Goal: Communication & Community: Answer question/provide support

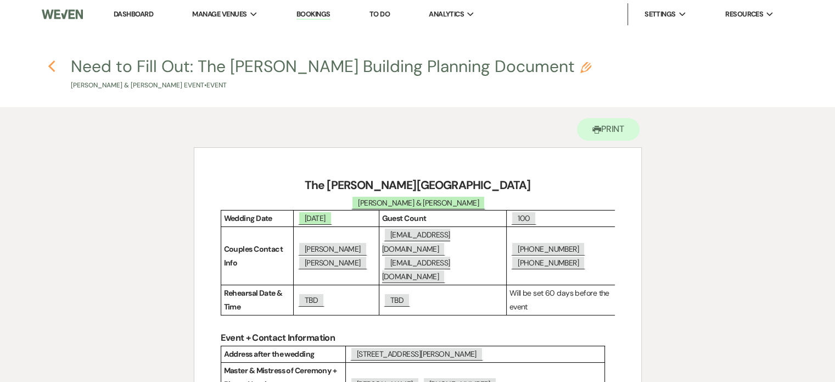
click at [51, 66] on use "button" at bounding box center [51, 66] width 7 height 12
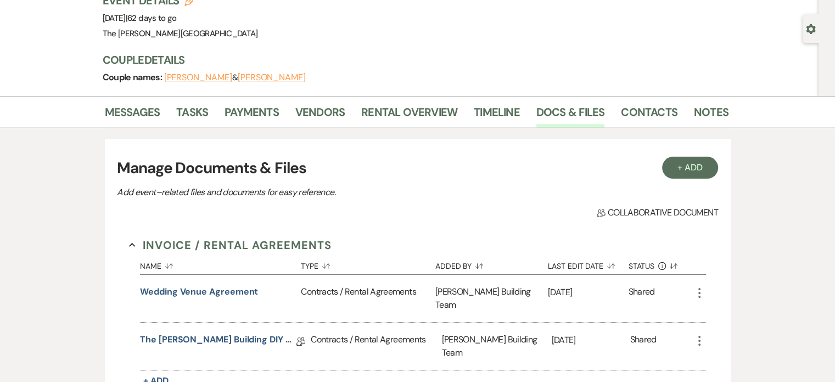
scroll to position [83, 0]
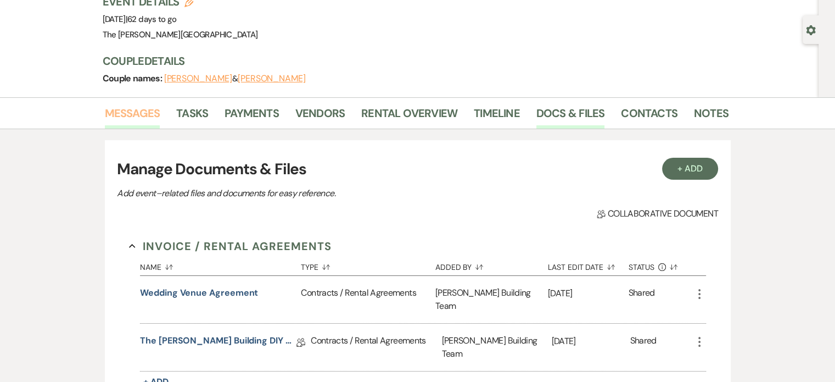
click at [131, 115] on link "Messages" at bounding box center [132, 116] width 55 height 24
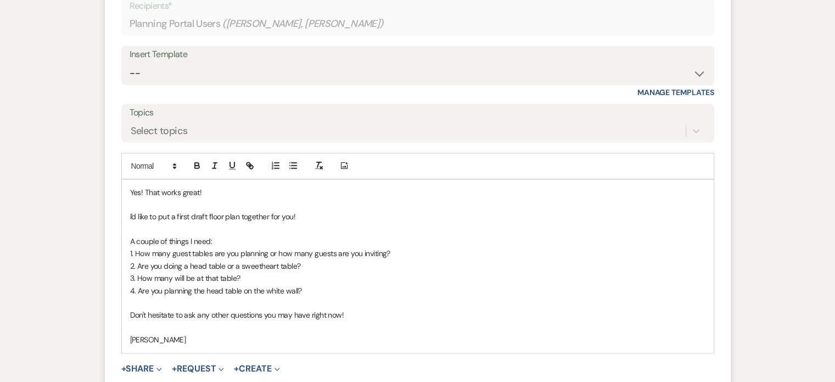
scroll to position [960, 0]
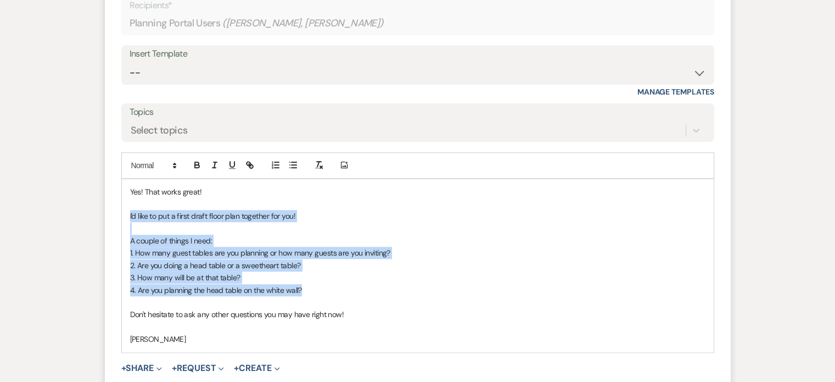
drag, startPoint x: 309, startPoint y: 291, endPoint x: 125, endPoint y: 212, distance: 200.2
click at [125, 212] on div "Yes! That works great! I'd like to put a first draft floor plan together for yo…" at bounding box center [418, 265] width 592 height 173
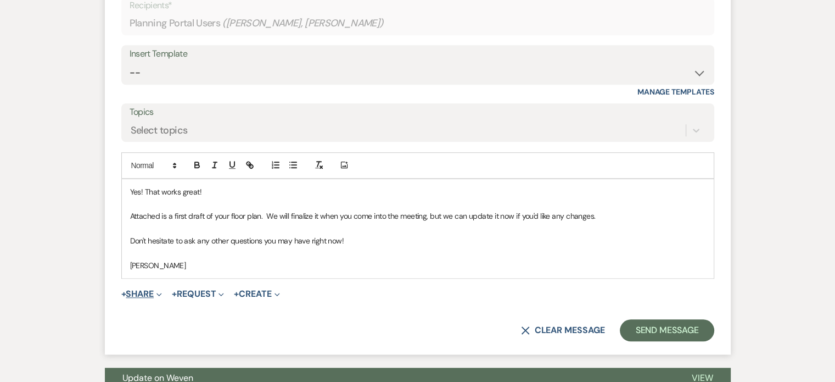
click at [162, 289] on span "Expand" at bounding box center [158, 294] width 8 height 12
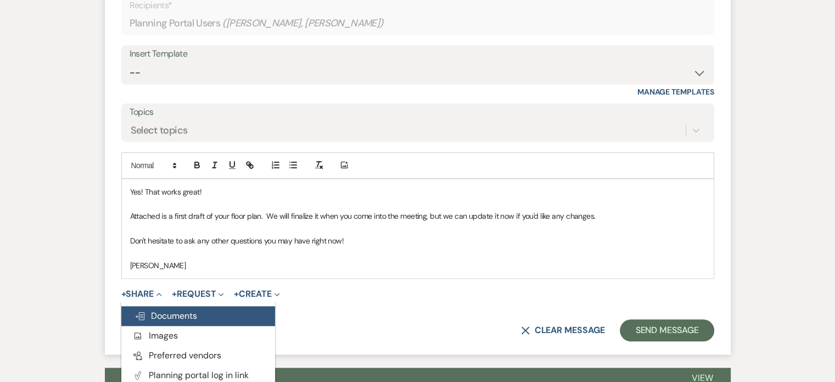
click at [167, 315] on span "Doc Upload Documents" at bounding box center [165, 316] width 63 height 12
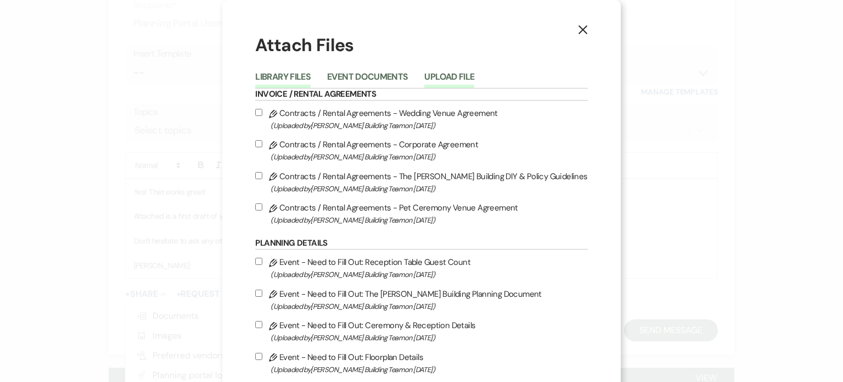
click at [451, 72] on button "Upload File" at bounding box center [449, 79] width 50 height 15
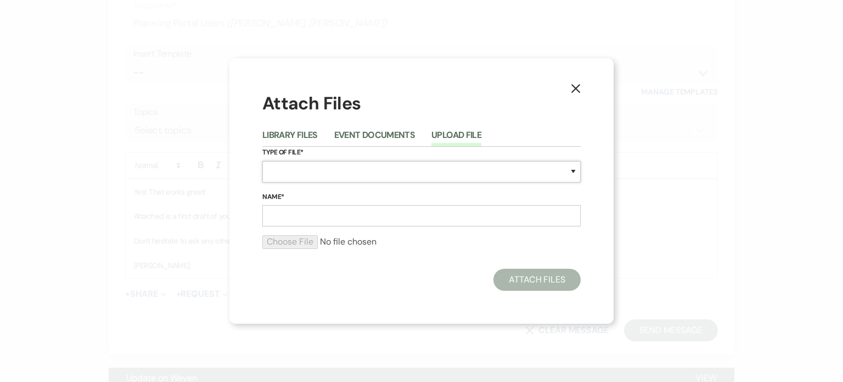
click at [420, 176] on select "Special Event Insurance Vendor Certificate of Insurance Contracts / Rental Agre…" at bounding box center [421, 171] width 318 height 21
select select "24"
click at [262, 161] on select "Special Event Insurance Vendor Certificate of Insurance Contracts / Rental Agre…" at bounding box center [421, 171] width 318 height 21
click at [422, 217] on input "Name*" at bounding box center [421, 215] width 318 height 21
click at [302, 218] on input "Name*" at bounding box center [421, 215] width 318 height 21
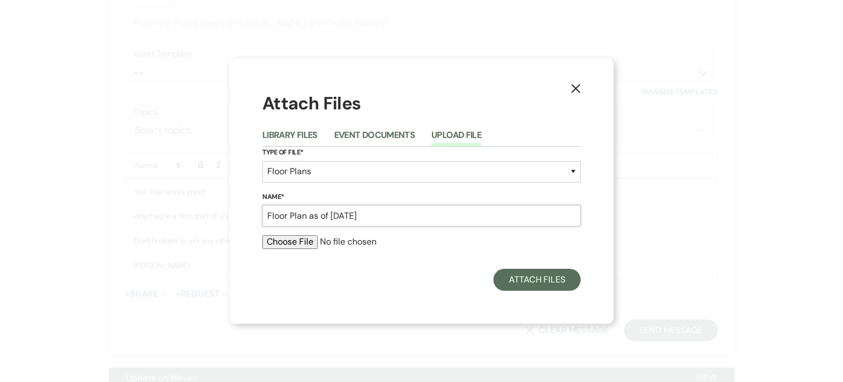
type input "Floor Plan as of [DATE]"
click at [299, 242] on input "file" at bounding box center [421, 241] width 318 height 13
type input "C:\fakepath\[DATE] Reception.pdf"
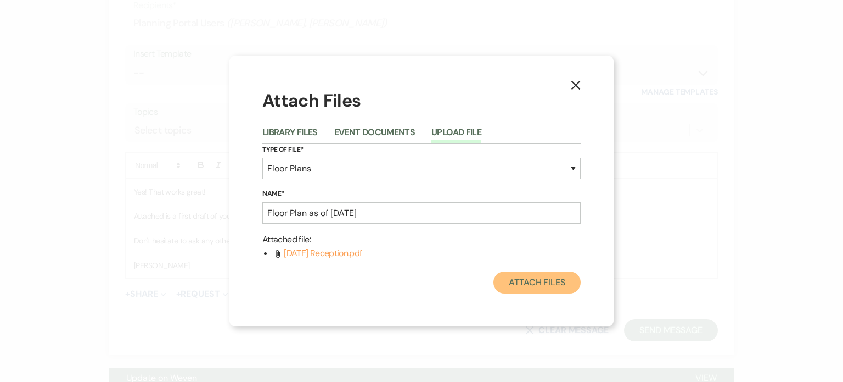
click at [530, 282] on button "Attach Files" at bounding box center [536, 282] width 87 height 22
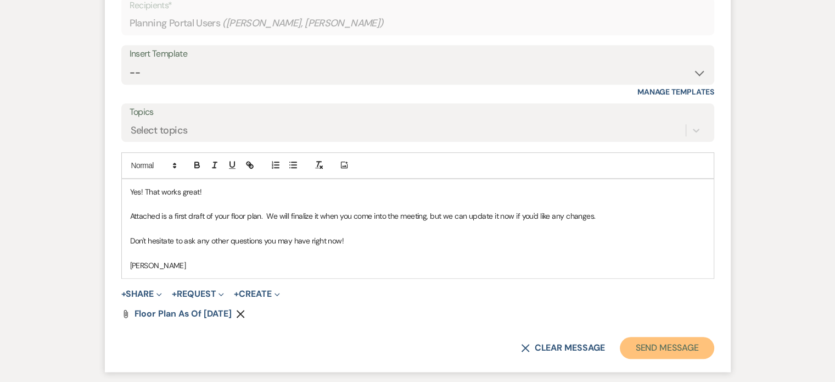
click at [665, 342] on button "Send Message" at bounding box center [667, 347] width 94 height 22
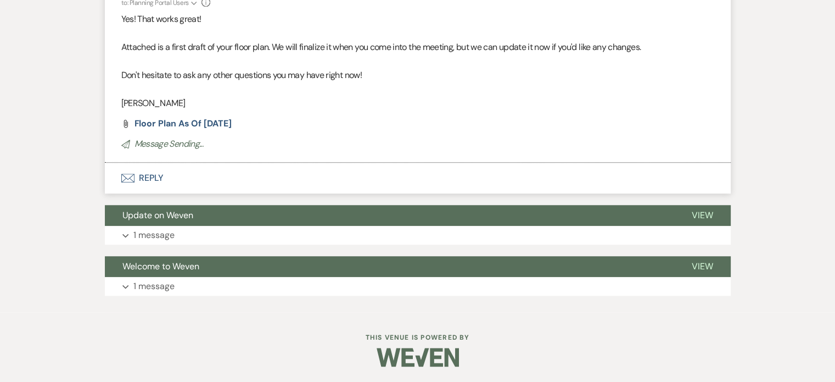
scroll to position [928, 0]
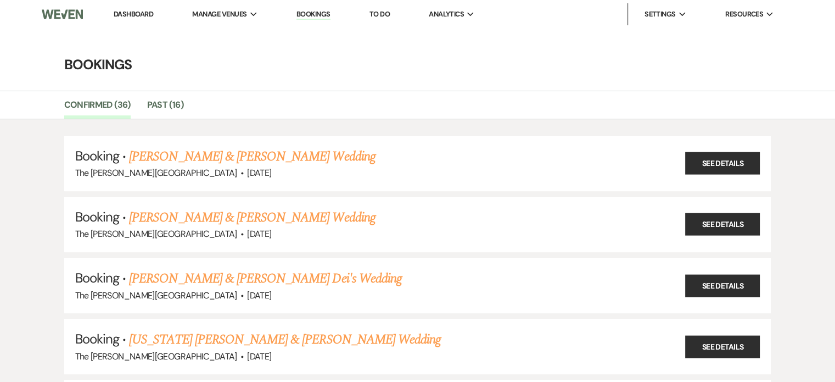
click at [313, 15] on link "Bookings" at bounding box center [313, 14] width 34 height 10
click at [134, 16] on link "Dashboard" at bounding box center [134, 13] width 40 height 9
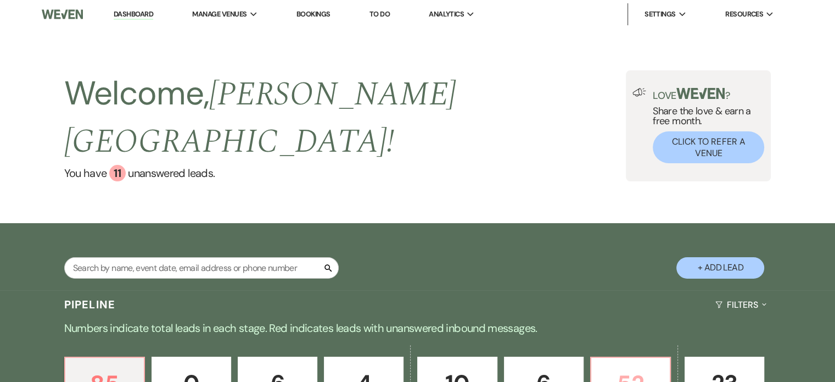
click at [617, 365] on p "52" at bounding box center [630, 383] width 65 height 37
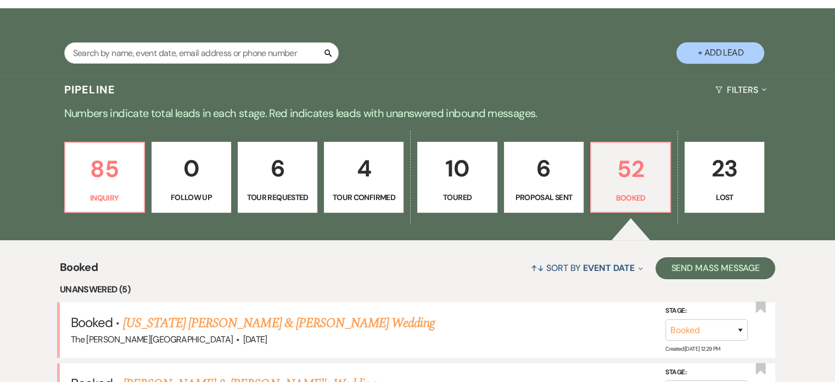
scroll to position [210, 0]
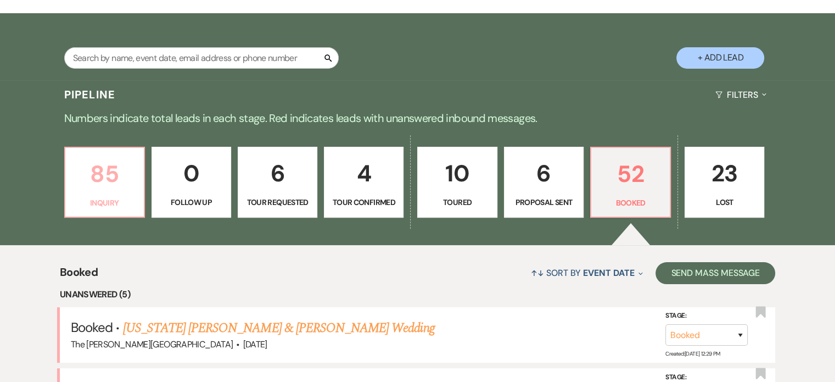
click at [126, 155] on p "85" at bounding box center [104, 173] width 65 height 37
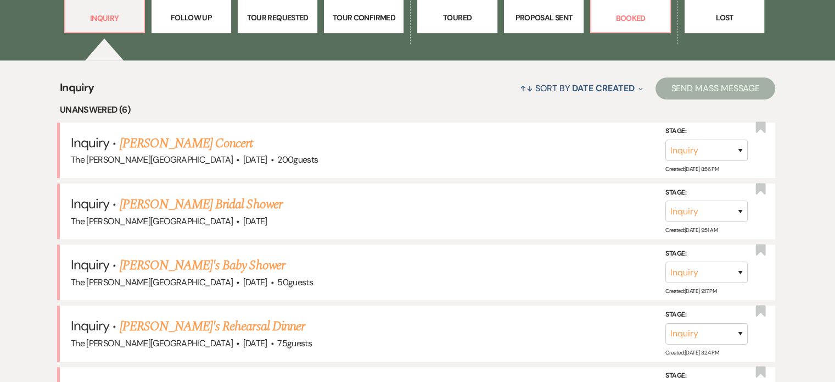
scroll to position [472, 0]
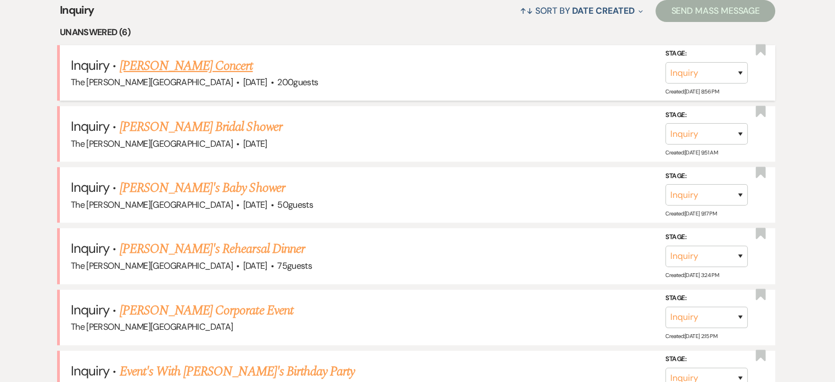
click at [184, 56] on link "[PERSON_NAME] Concert" at bounding box center [186, 66] width 133 height 20
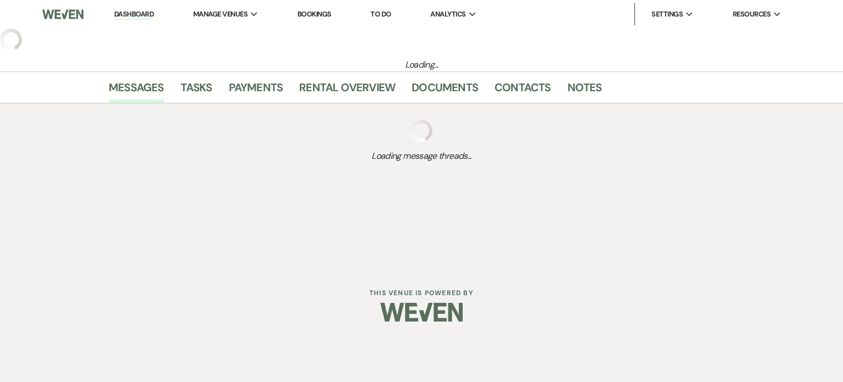
select select "5"
select select "8"
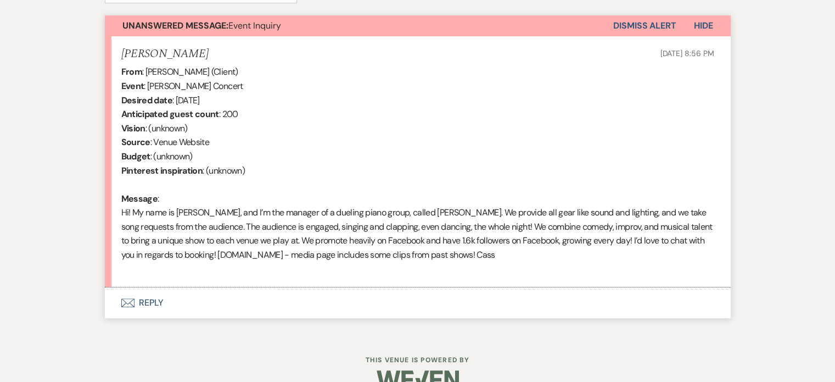
scroll to position [395, 0]
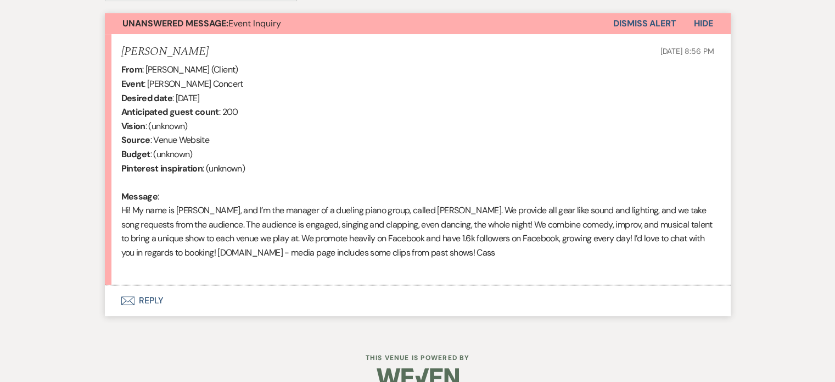
click at [593, 352] on div at bounding box center [418, 377] width 562 height 52
click at [659, 22] on button "Dismiss Alert" at bounding box center [644, 23] width 63 height 21
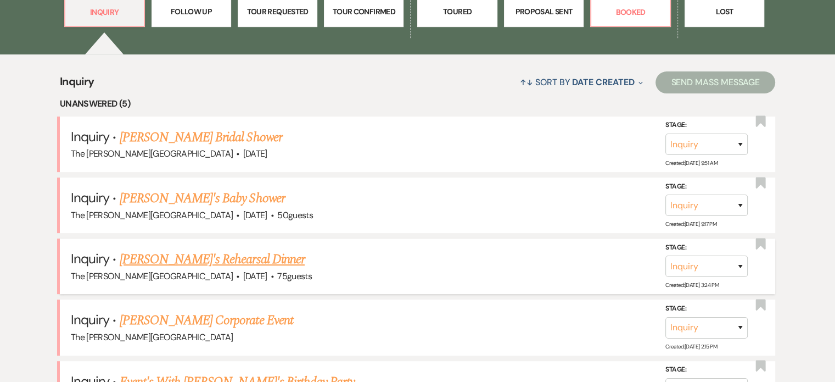
scroll to position [472, 0]
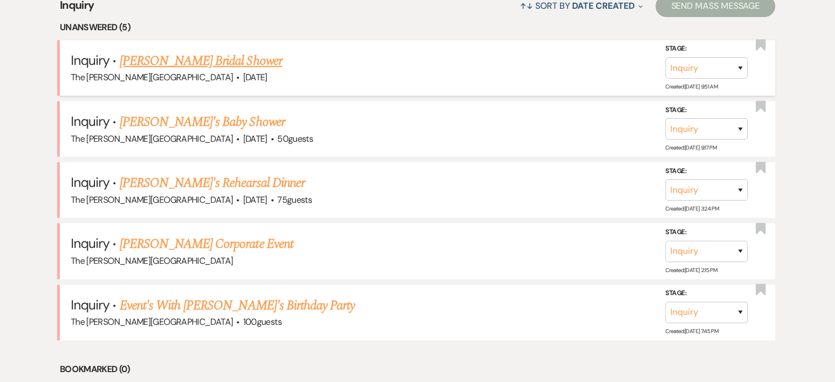
click at [212, 51] on link "[PERSON_NAME] Bridal Shower" at bounding box center [201, 61] width 162 height 20
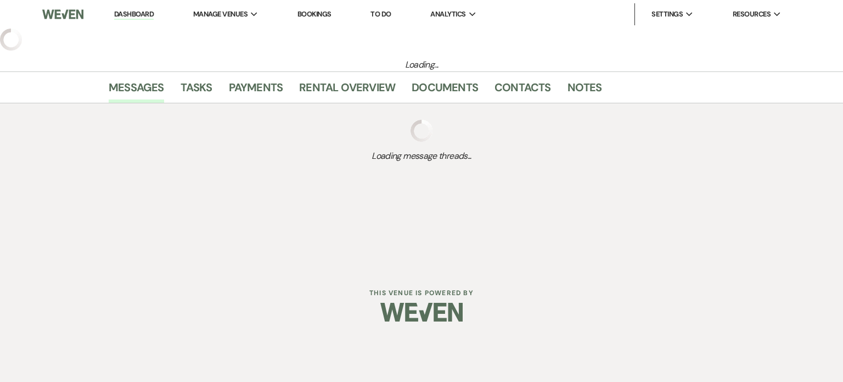
select select "5"
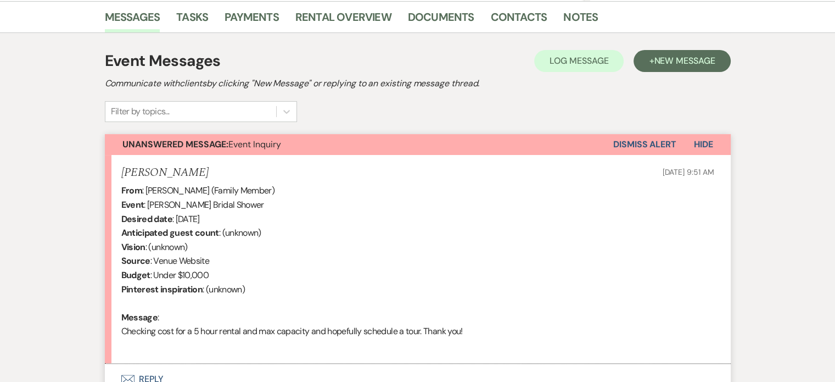
scroll to position [338, 0]
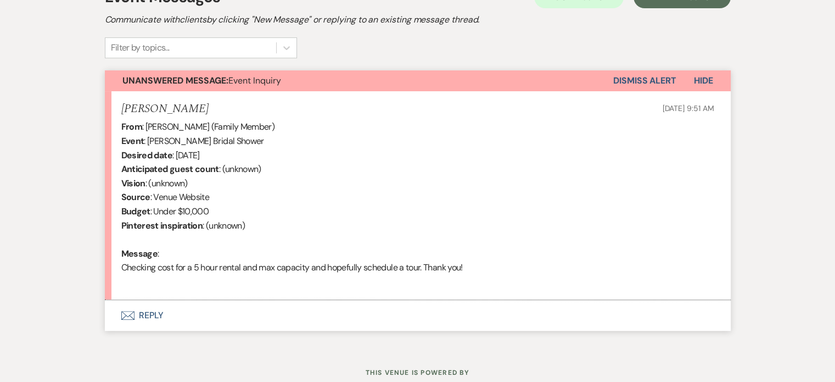
click at [157, 318] on button "Envelope Reply" at bounding box center [418, 315] width 626 height 31
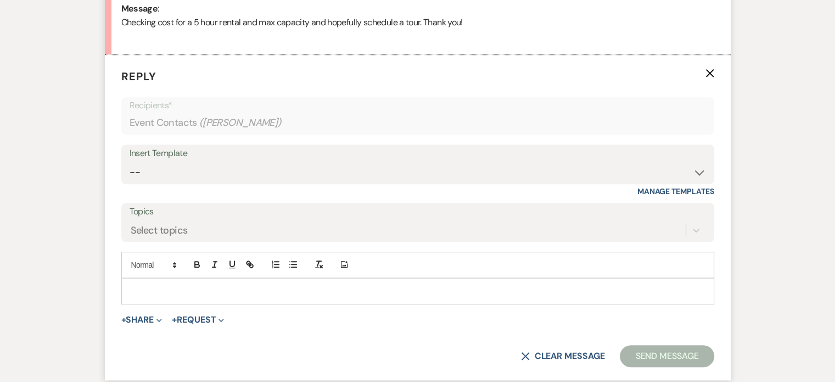
scroll to position [609, 0]
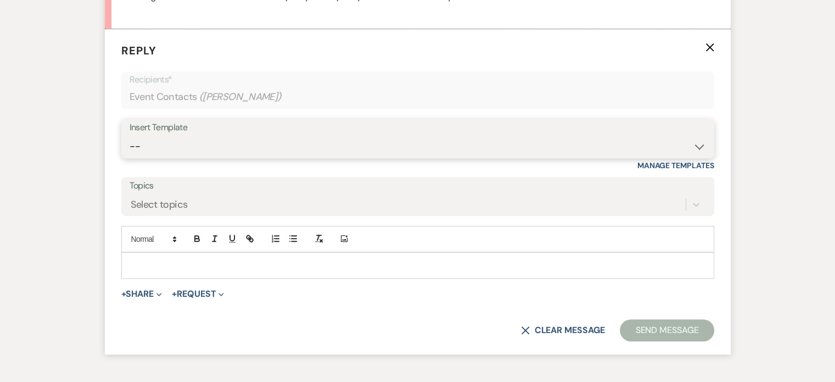
click at [695, 139] on select "-- Weven Planning Portal Introduction (Booked Events) Initial Inquiry Response …" at bounding box center [418, 146] width 576 height 21
select select "5792"
click at [130, 136] on select "-- Weven Planning Portal Introduction (Booked Events) Initial Inquiry Response …" at bounding box center [418, 146] width 576 height 21
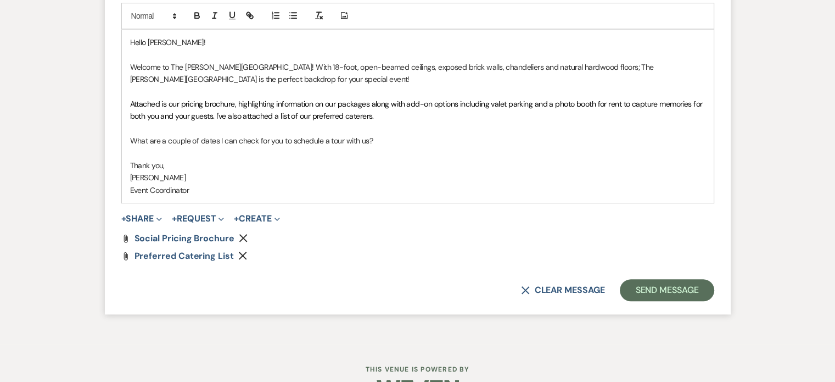
scroll to position [837, 0]
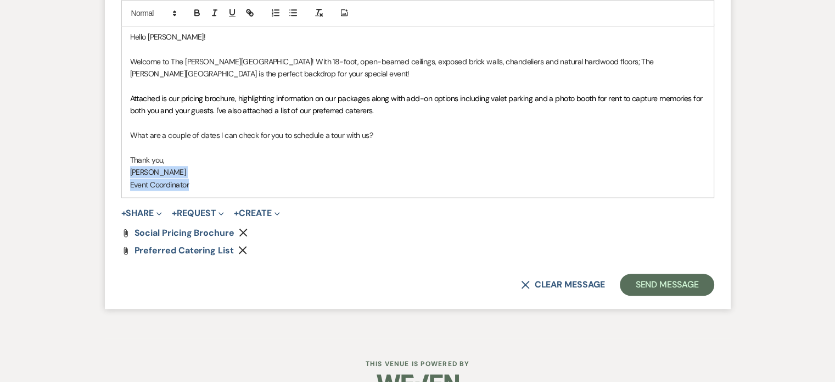
drag, startPoint x: 195, startPoint y: 182, endPoint x: 127, endPoint y: 169, distance: 70.0
click at [127, 169] on div "Hello [PERSON_NAME]! Welcome to The [PERSON_NAME][GEOGRAPHIC_DATA]! With 18-foo…" at bounding box center [418, 110] width 592 height 173
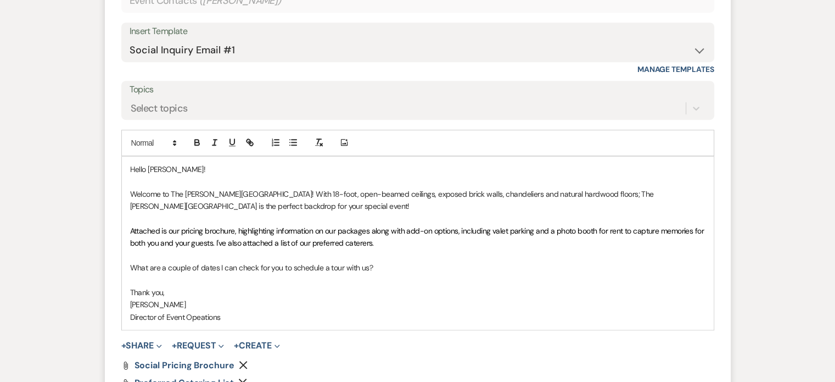
scroll to position [710, 0]
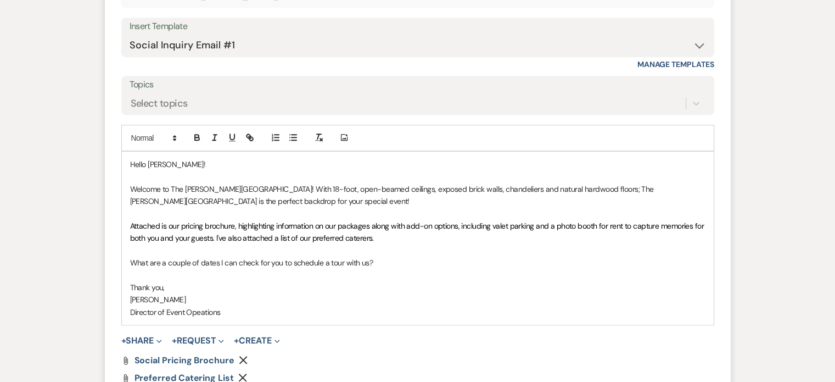
click at [392, 237] on p "Attached is our pricing brochure, highlighting information on our packages alon…" at bounding box center [417, 232] width 575 height 25
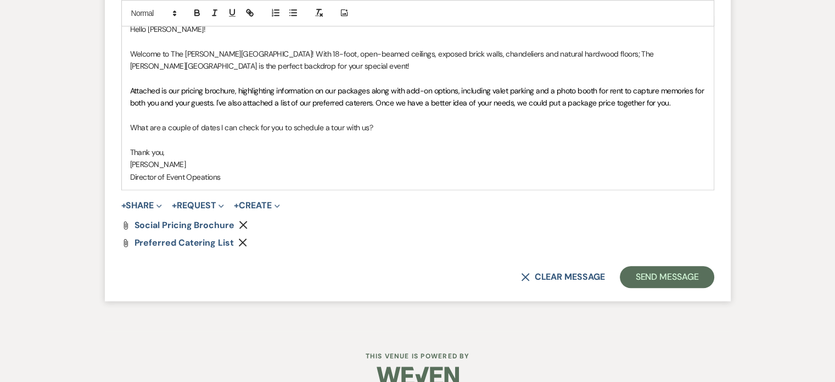
scroll to position [863, 0]
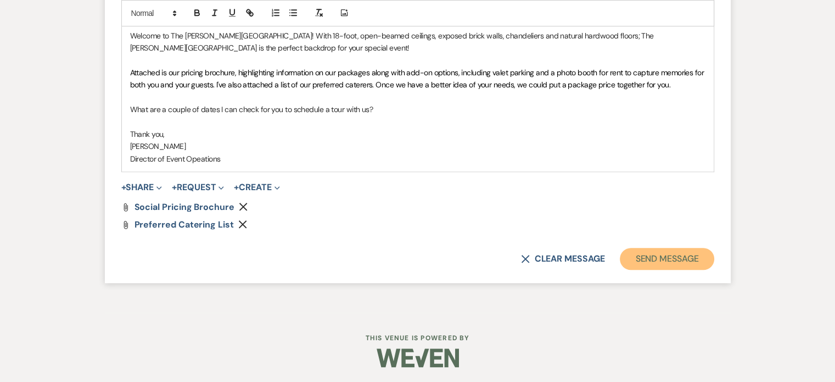
click at [678, 262] on button "Send Message" at bounding box center [667, 259] width 94 height 22
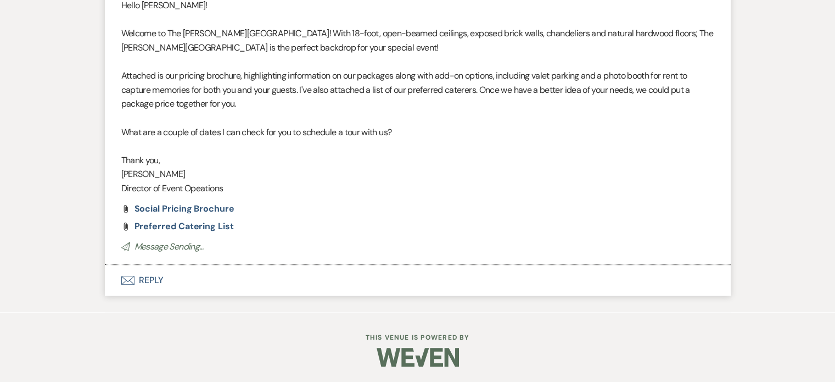
scroll to position [665, 0]
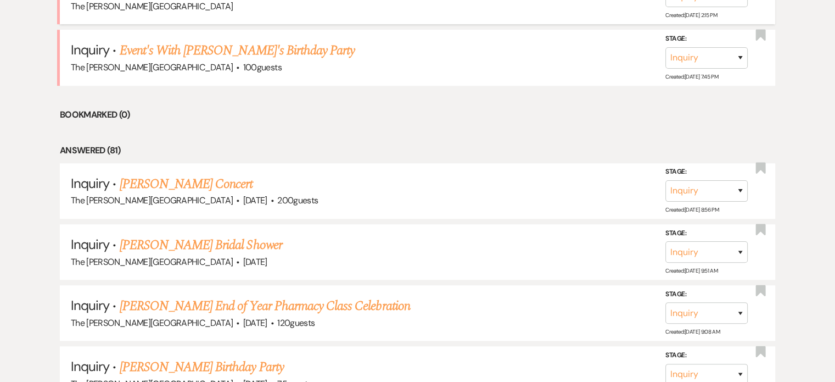
scroll to position [472, 0]
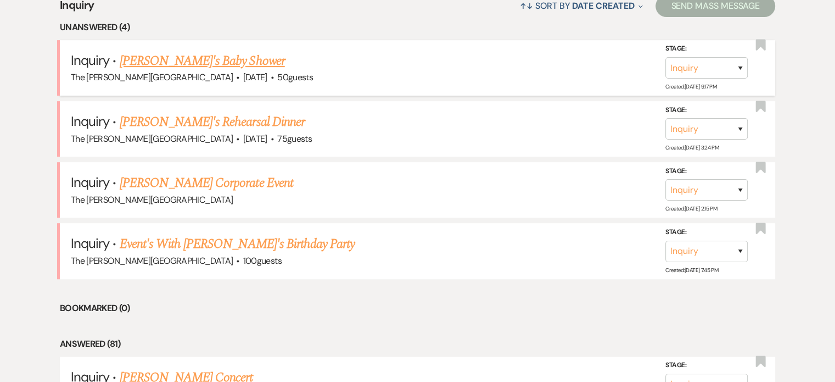
click at [209, 51] on link "[PERSON_NAME]'s Baby Shower" at bounding box center [202, 61] width 165 height 20
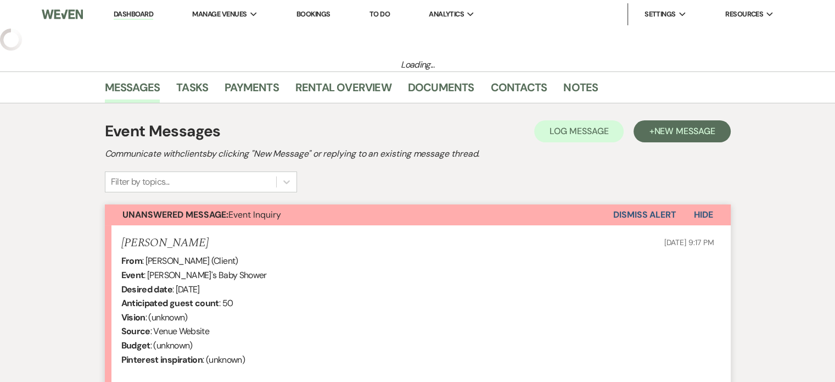
select select "5"
select select "3"
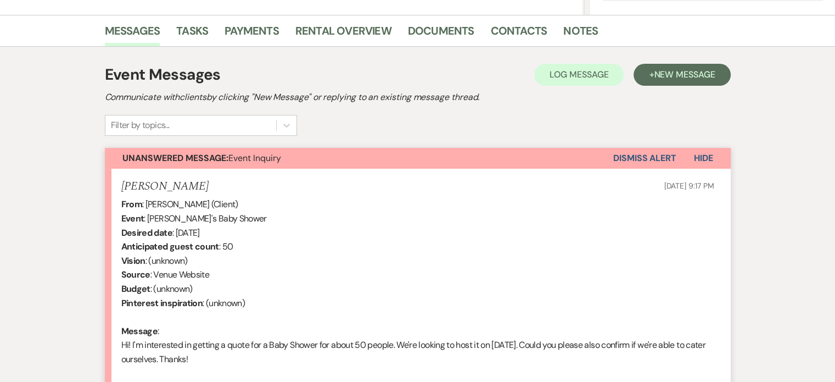
scroll to position [388, 0]
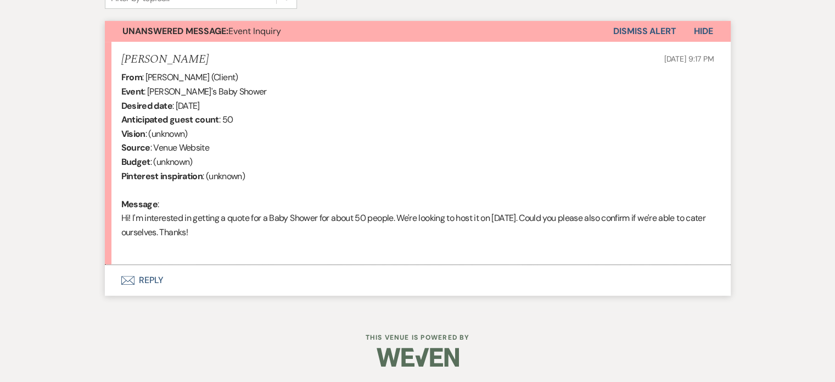
click at [138, 282] on button "Envelope Reply" at bounding box center [418, 280] width 626 height 31
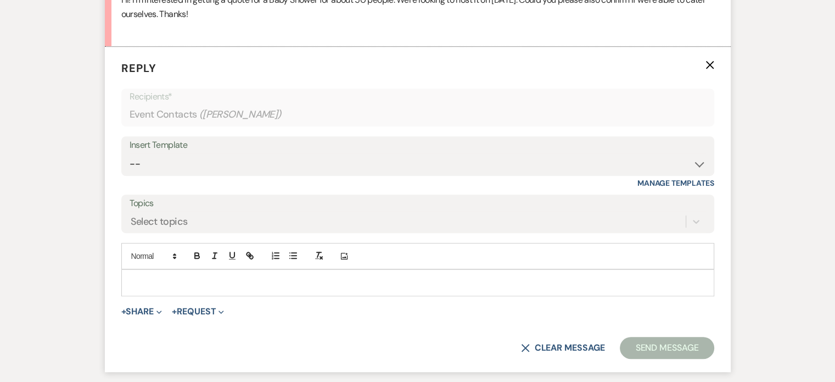
scroll to position [623, 0]
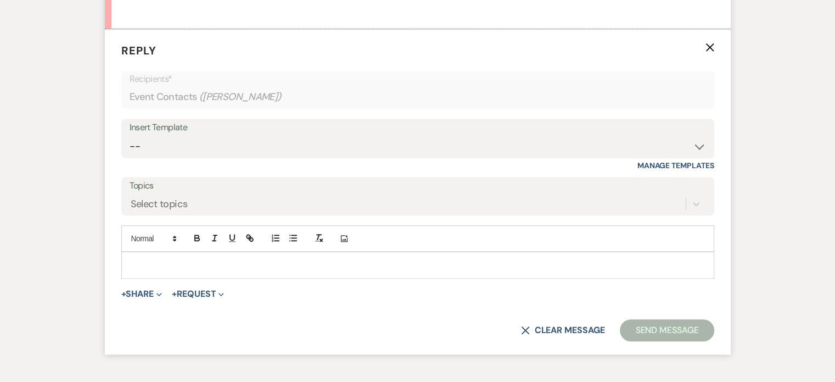
click at [156, 268] on p at bounding box center [417, 265] width 575 height 12
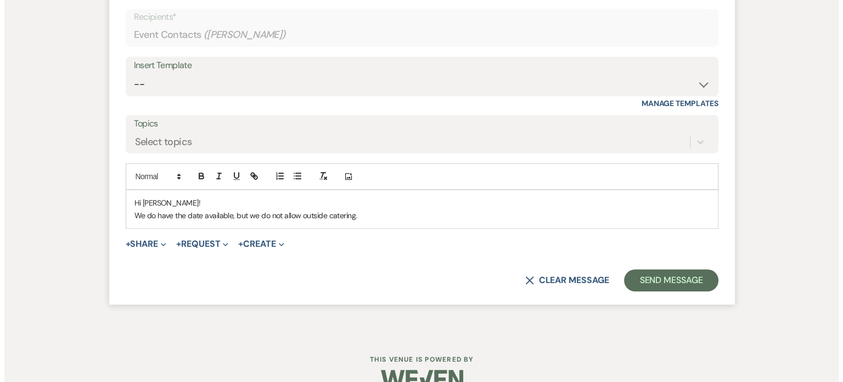
scroll to position [690, 0]
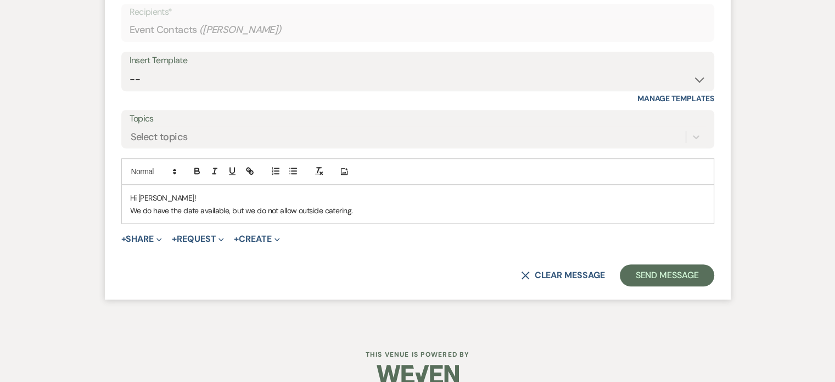
drag, startPoint x: 351, startPoint y: 207, endPoint x: 230, endPoint y: 211, distance: 121.4
click at [230, 211] on p "We do have the date available, but we do not allow outside catering." at bounding box center [417, 210] width 575 height 12
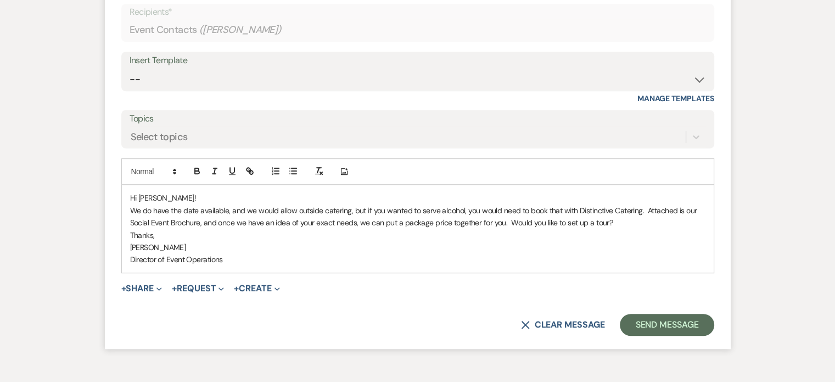
click at [673, 242] on p "[PERSON_NAME]" at bounding box center [417, 247] width 575 height 12
click at [156, 285] on span "Expand" at bounding box center [158, 288] width 8 height 12
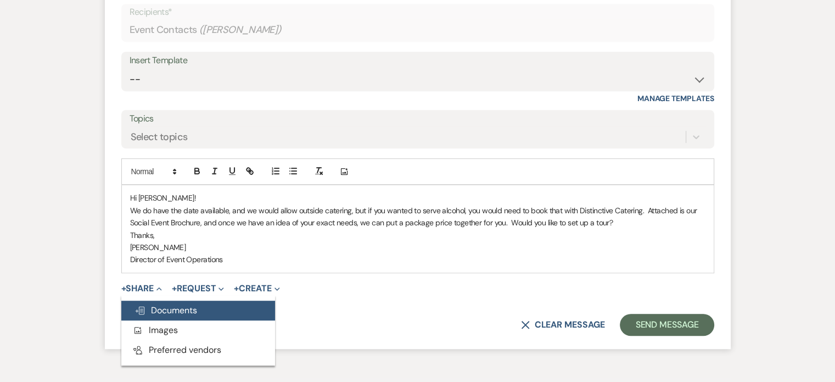
click at [165, 313] on span "Doc Upload Documents" at bounding box center [165, 310] width 63 height 12
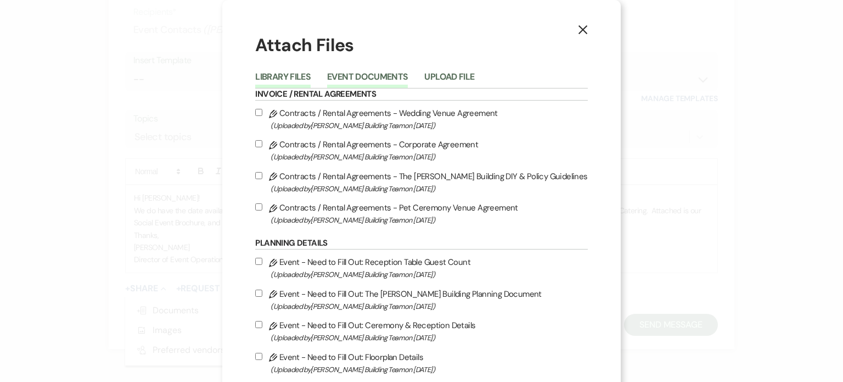
click at [397, 76] on button "Event Documents" at bounding box center [367, 79] width 81 height 15
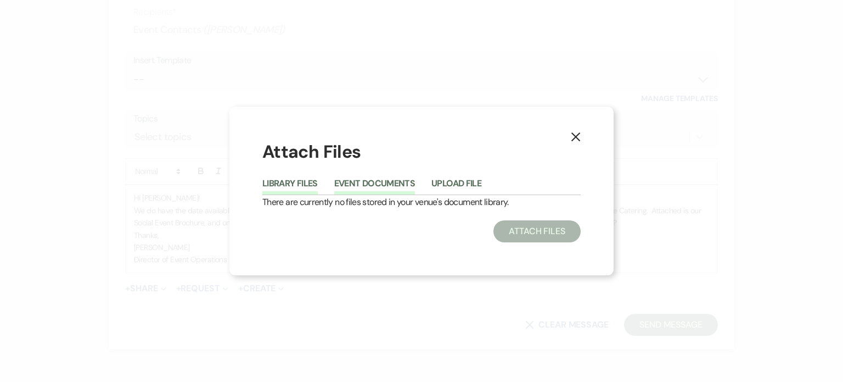
click at [307, 180] on button "Library Files" at bounding box center [289, 186] width 55 height 15
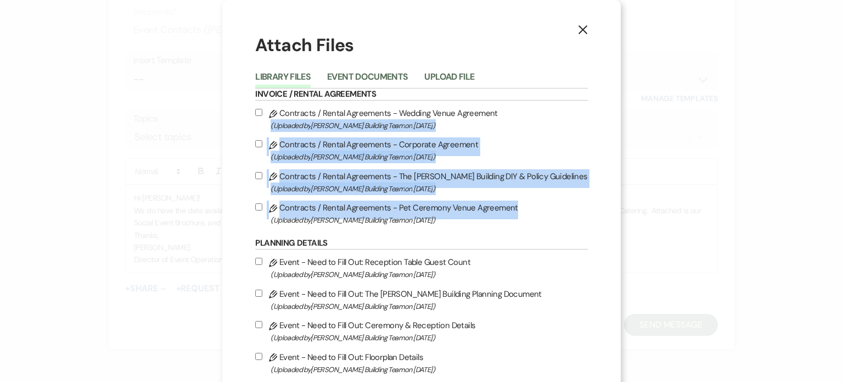
drag, startPoint x: 609, startPoint y: 165, endPoint x: 605, endPoint y: 221, distance: 56.6
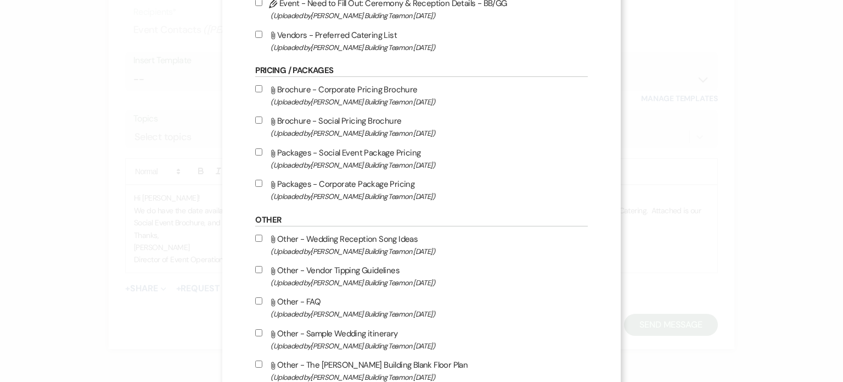
scroll to position [419, 0]
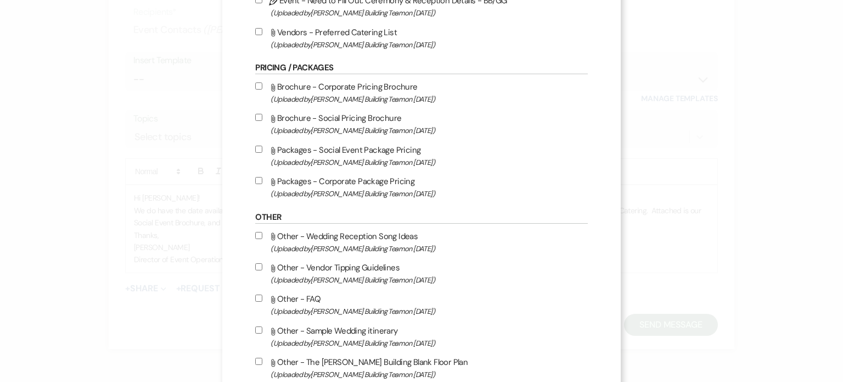
click at [262, 118] on input "Attach File Brochure - Social Pricing Brochure (Uploaded by [PERSON_NAME] Build…" at bounding box center [258, 117] width 7 height 7
checkbox input "true"
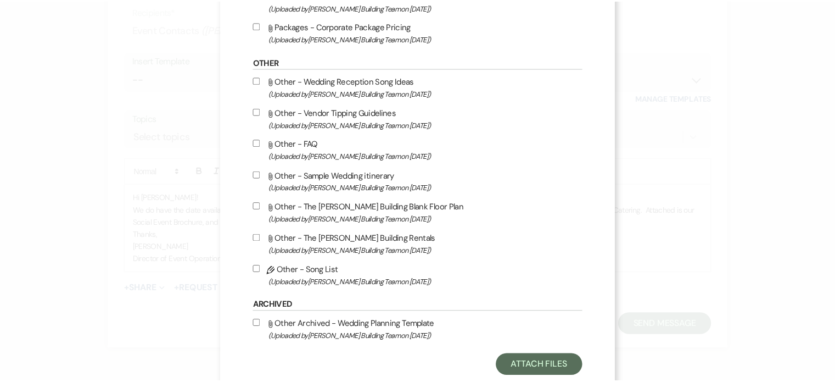
scroll to position [605, 0]
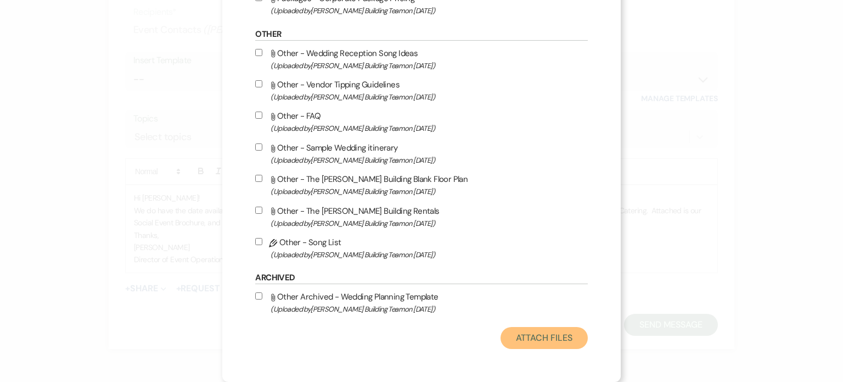
click at [524, 335] on button "Attach Files" at bounding box center [544, 338] width 87 height 22
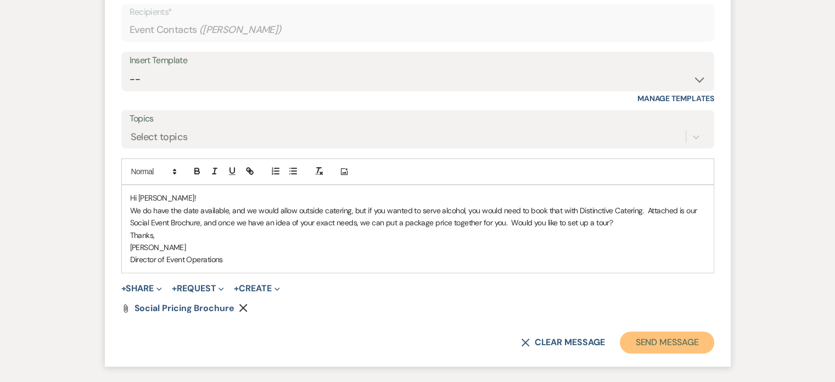
click at [673, 340] on button "Send Message" at bounding box center [667, 342] width 94 height 22
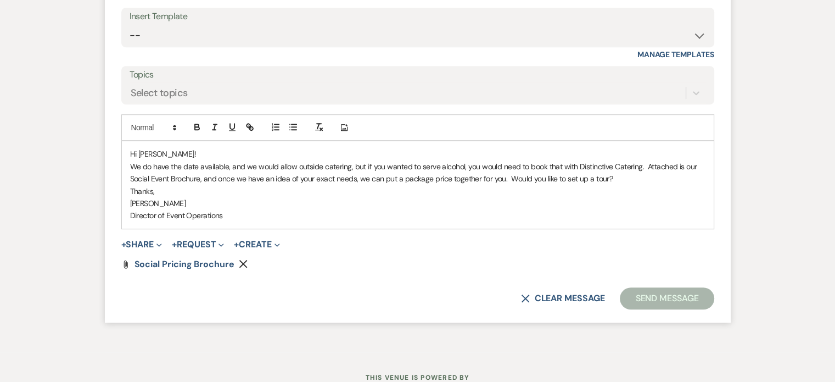
scroll to position [742, 0]
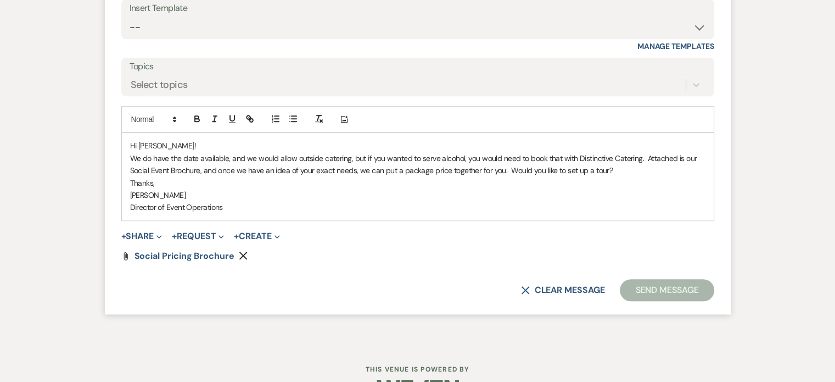
click at [523, 164] on p "We do have the date available, and we would allow outside catering, but if you …" at bounding box center [417, 164] width 575 height 25
click at [648, 288] on button "Send Message" at bounding box center [667, 290] width 94 height 22
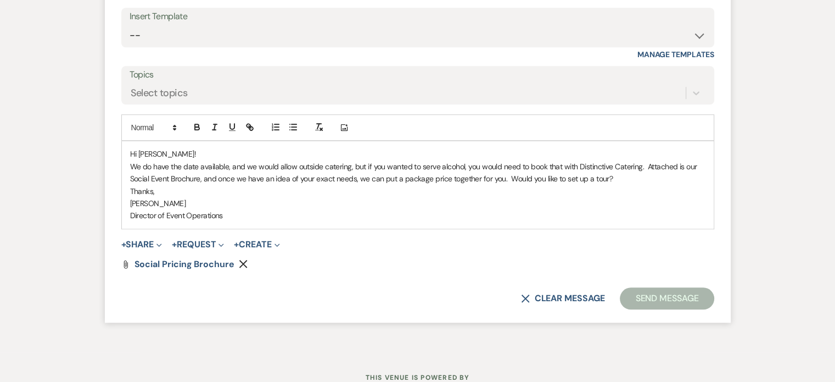
scroll to position [922, 0]
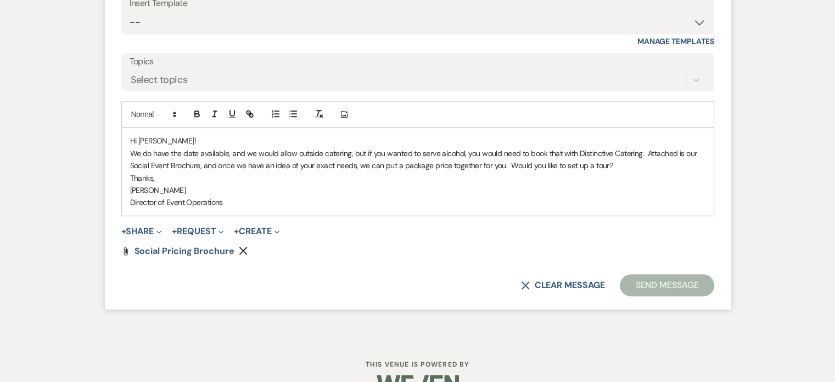
click at [165, 172] on p "Thanks," at bounding box center [417, 178] width 575 height 12
click at [636, 207] on div "Hi [PERSON_NAME]! We do have the date available, and we would allow outside cat…" at bounding box center [418, 171] width 592 height 87
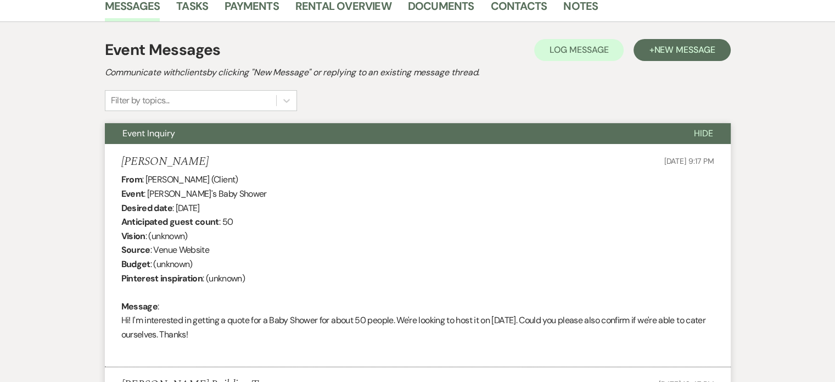
scroll to position [288, 0]
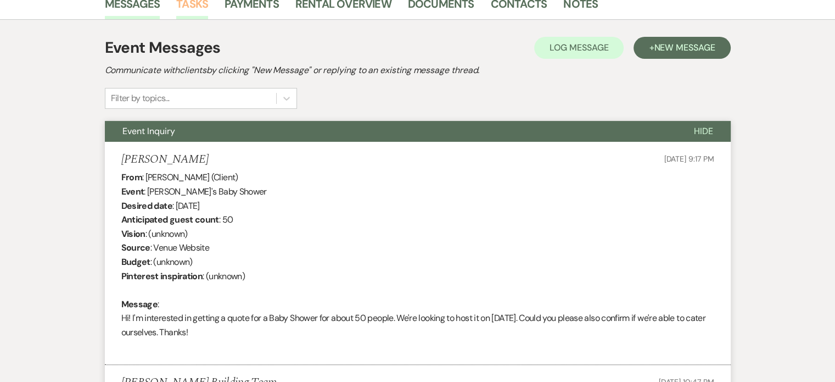
click at [194, 6] on link "Tasks" at bounding box center [192, 7] width 32 height 24
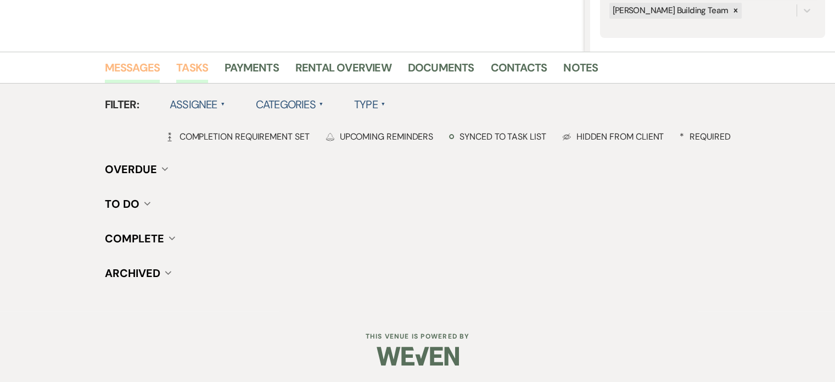
scroll to position [223, 0]
click at [128, 63] on link "Messages" at bounding box center [132, 72] width 55 height 24
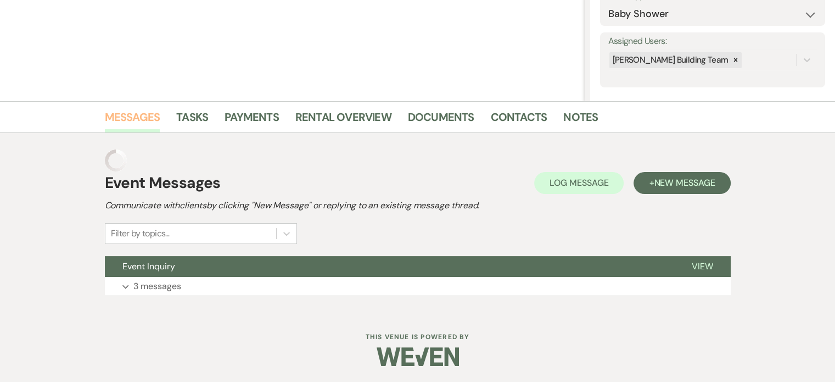
scroll to position [153, 0]
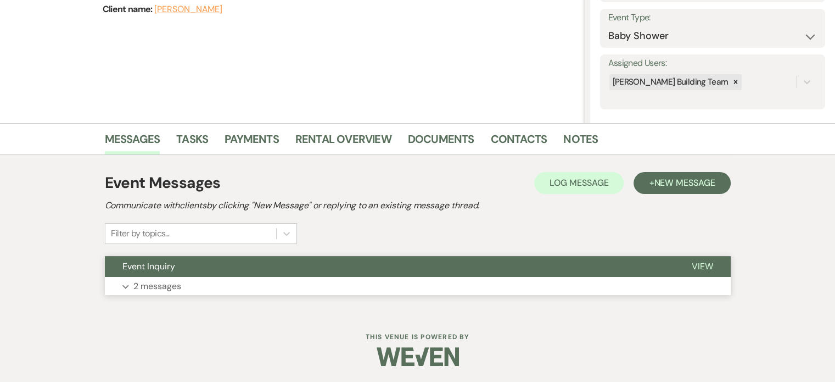
click at [130, 287] on button "Expand 2 messages" at bounding box center [418, 286] width 626 height 19
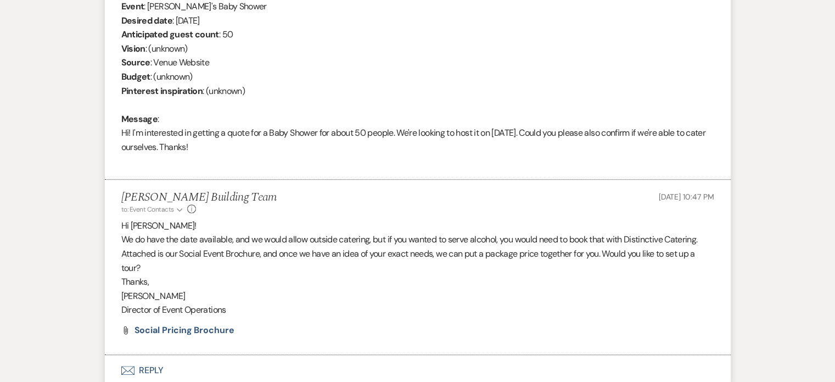
scroll to position [563, 0]
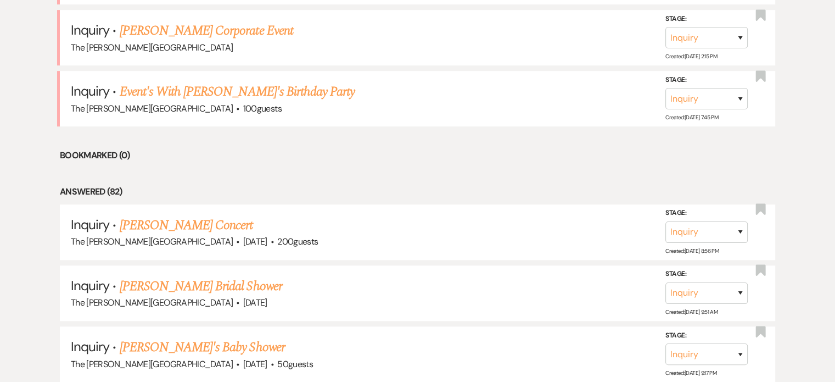
scroll to position [472, 0]
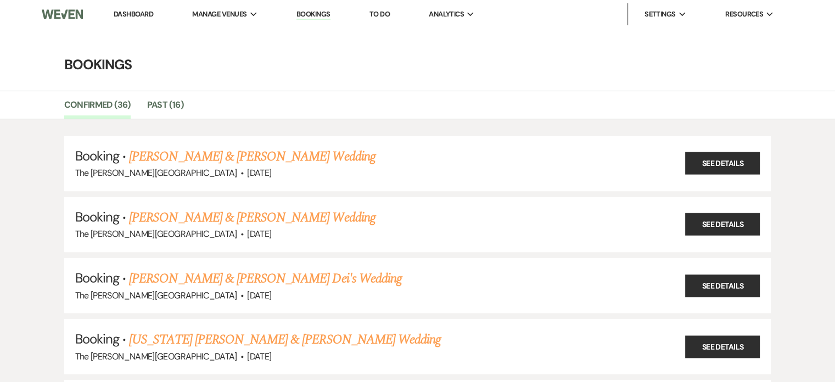
click at [127, 11] on link "Dashboard" at bounding box center [134, 13] width 40 height 9
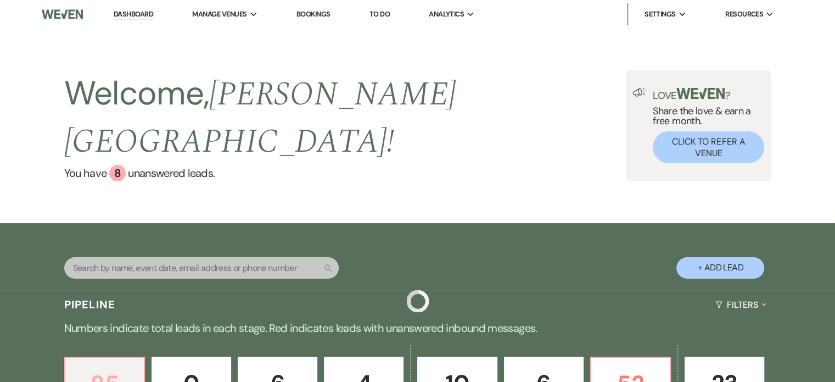
click at [115, 365] on p "85" at bounding box center [104, 383] width 65 height 37
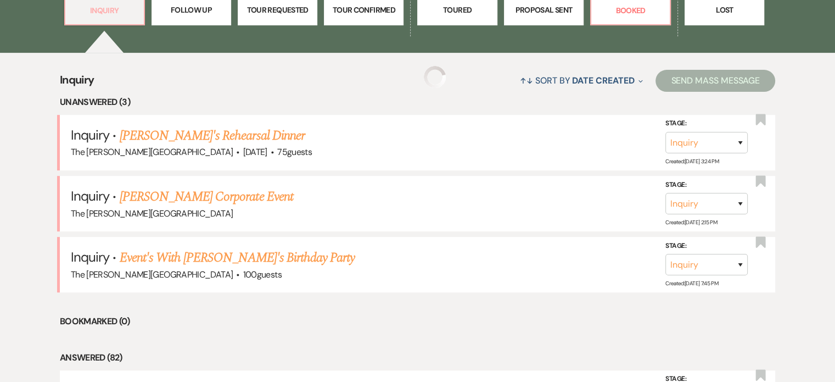
scroll to position [408, 0]
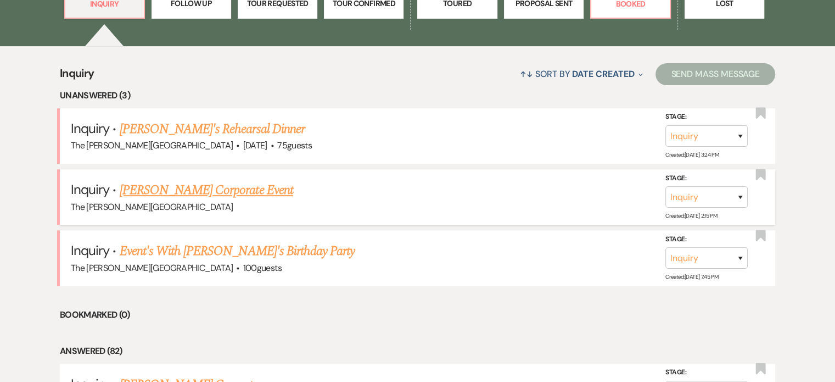
click at [250, 180] on link "[PERSON_NAME] Corporate Event" at bounding box center [206, 190] width 173 height 20
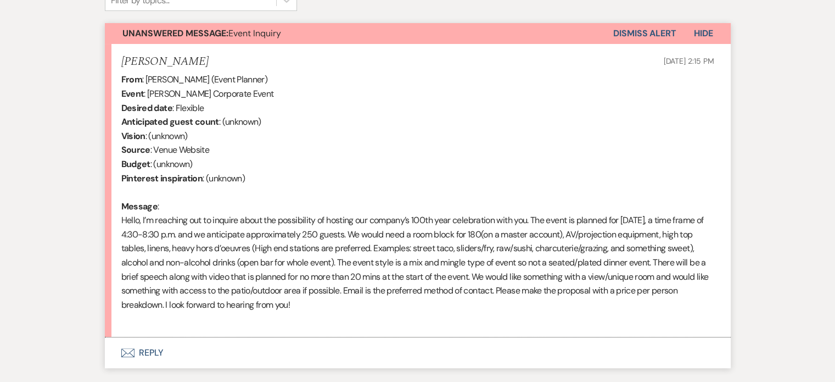
scroll to position [182, 0]
select select "5"
select select "9"
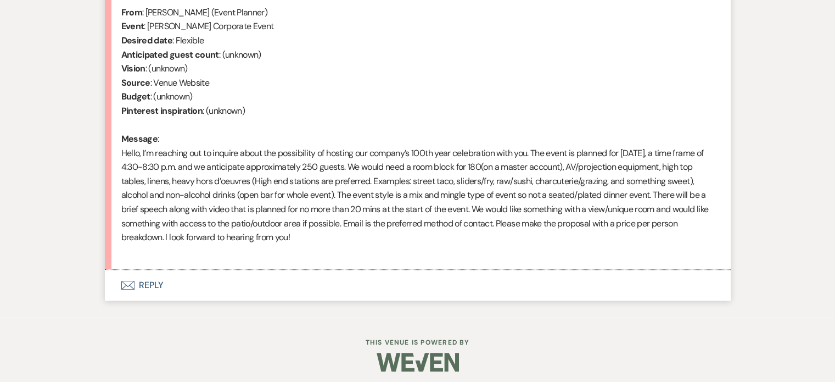
scroll to position [406, 0]
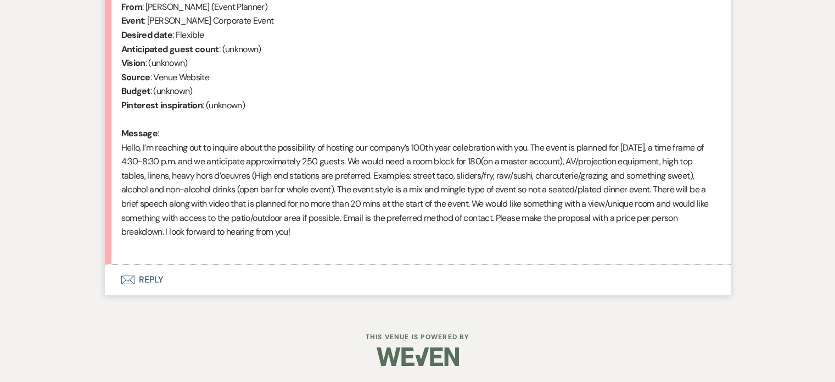
click at [154, 280] on button "Envelope Reply" at bounding box center [418, 279] width 626 height 31
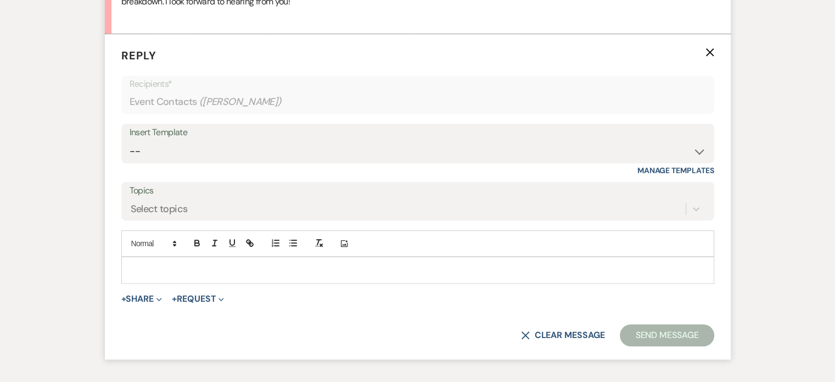
scroll to position [693, 0]
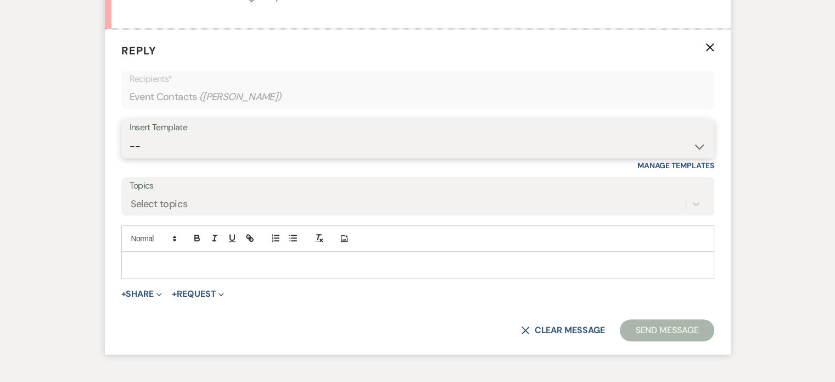
click at [702, 142] on select "-- Weven Planning Portal Introduction (Booked Events) Initial Inquiry Response …" at bounding box center [418, 146] width 576 height 21
select select "5791"
click at [130, 136] on select "-- Weven Planning Portal Introduction (Booked Events) Initial Inquiry Response …" at bounding box center [418, 146] width 576 height 21
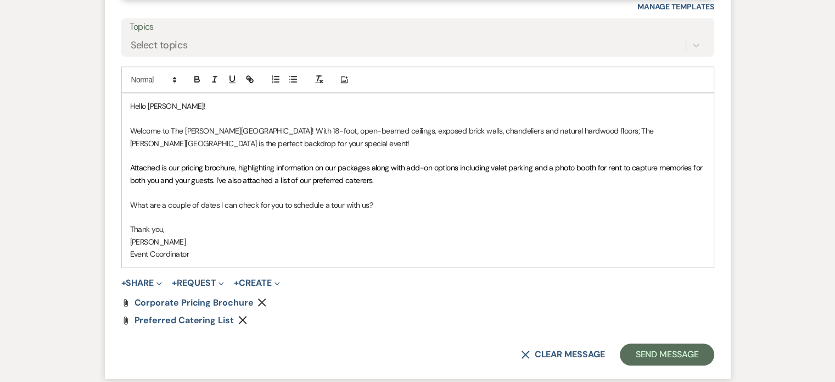
scroll to position [850, 0]
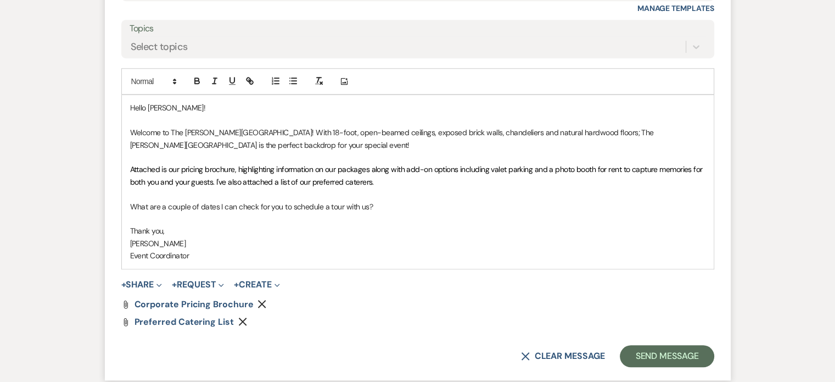
click at [398, 178] on p "Attached is our pricing brochure, highlighting information on our packages alon…" at bounding box center [417, 175] width 575 height 25
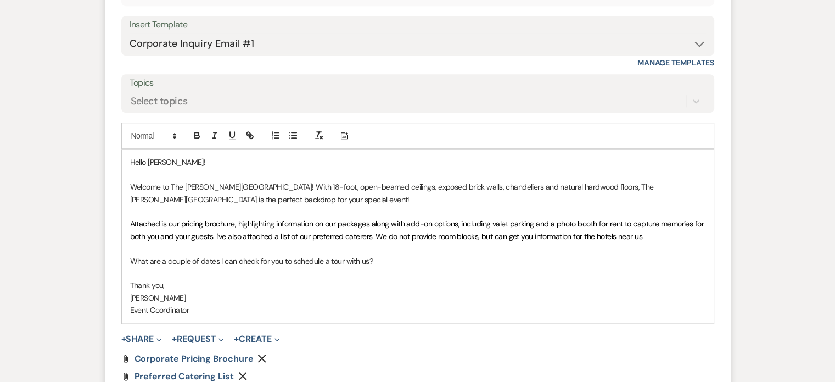
scroll to position [798, 0]
click at [673, 237] on p "Attached is our pricing brochure, highlighting information on our packages alon…" at bounding box center [417, 228] width 575 height 25
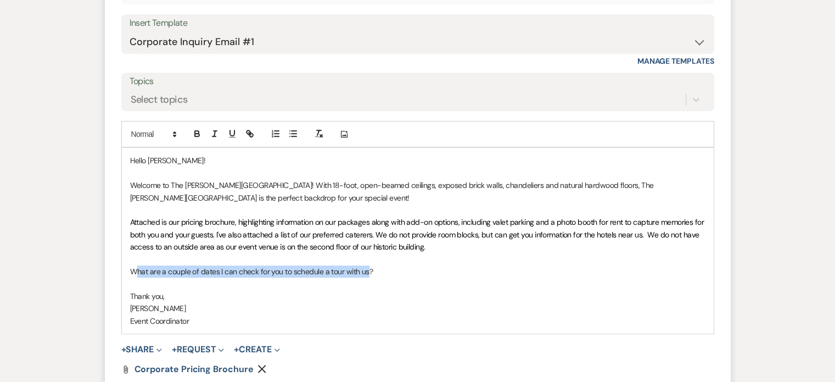
drag, startPoint x: 368, startPoint y: 272, endPoint x: 134, endPoint y: 267, distance: 233.9
click at [134, 267] on p "What are a couple of dates I can check for you to schedule a tour with us?" at bounding box center [417, 271] width 575 height 12
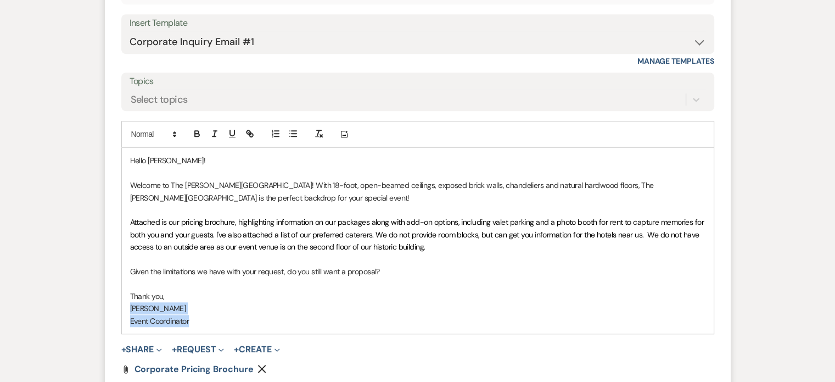
drag, startPoint x: 192, startPoint y: 319, endPoint x: 128, endPoint y: 307, distance: 65.3
click at [128, 307] on div "Hello [PERSON_NAME]! Welcome to The [PERSON_NAME][GEOGRAPHIC_DATA]! With 18-foo…" at bounding box center [418, 240] width 592 height 185
click at [411, 309] on p "[PERSON_NAME]" at bounding box center [417, 308] width 575 height 12
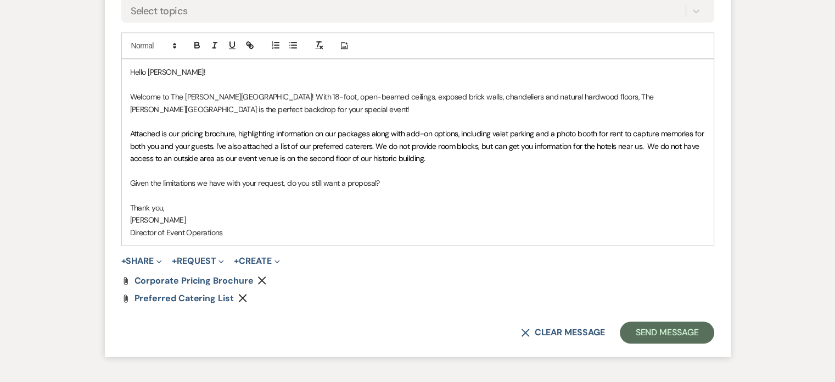
scroll to position [938, 0]
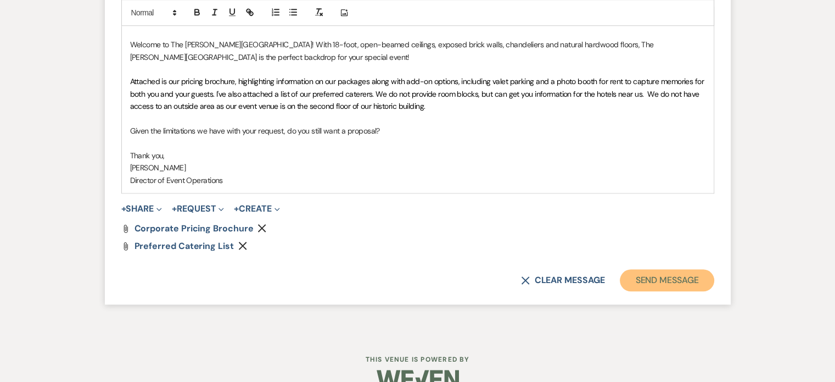
click at [671, 274] on button "Send Message" at bounding box center [667, 280] width 94 height 22
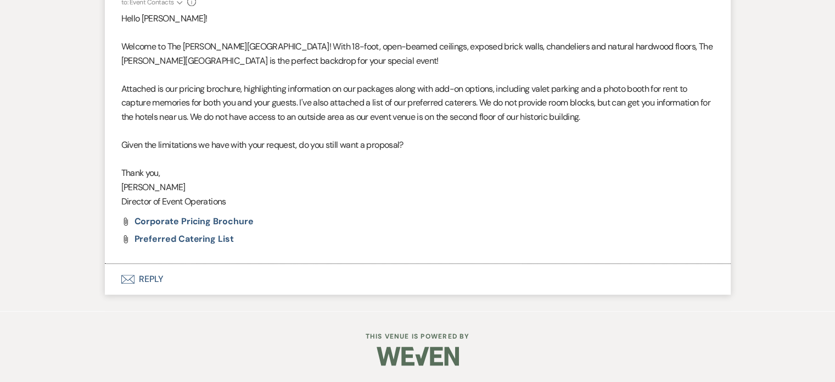
scroll to position [749, 0]
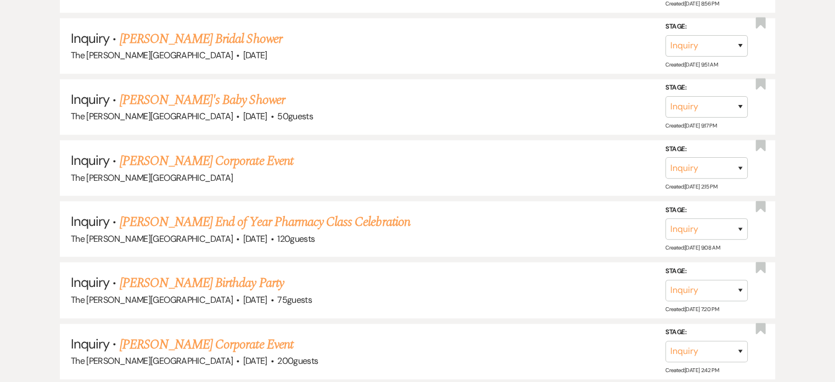
scroll to position [408, 0]
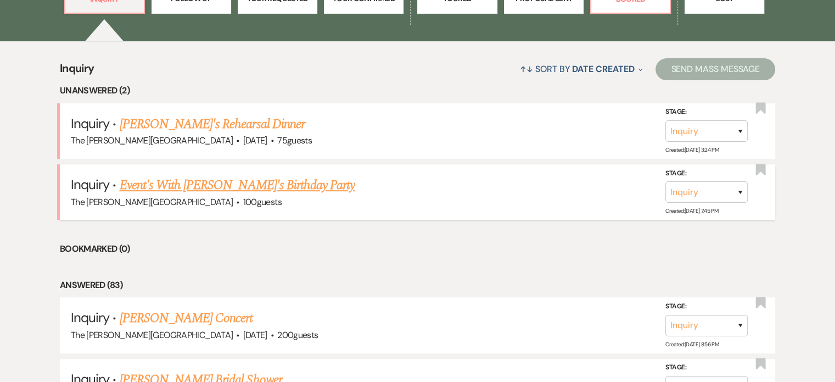
click at [242, 175] on link "Event's With [PERSON_NAME]'s Birthday Party" at bounding box center [237, 185] width 235 height 20
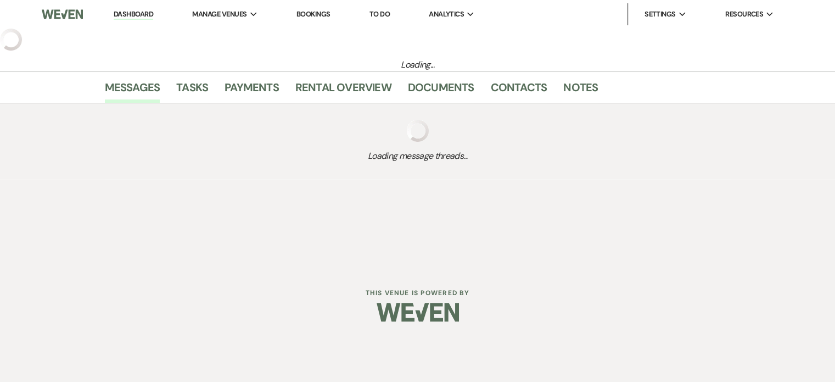
select select "5"
select select "4"
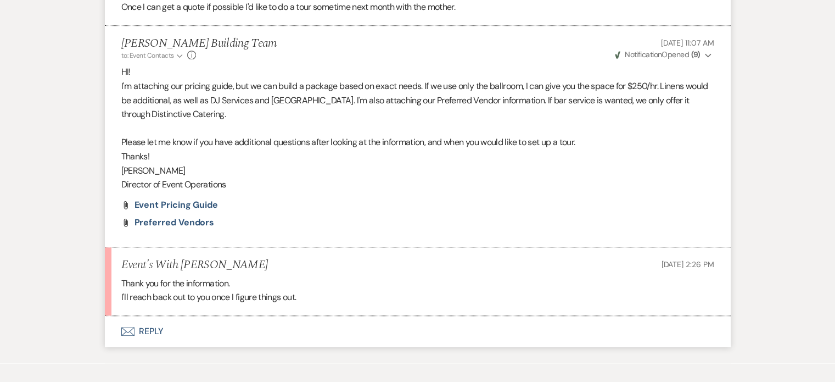
scroll to position [1045, 0]
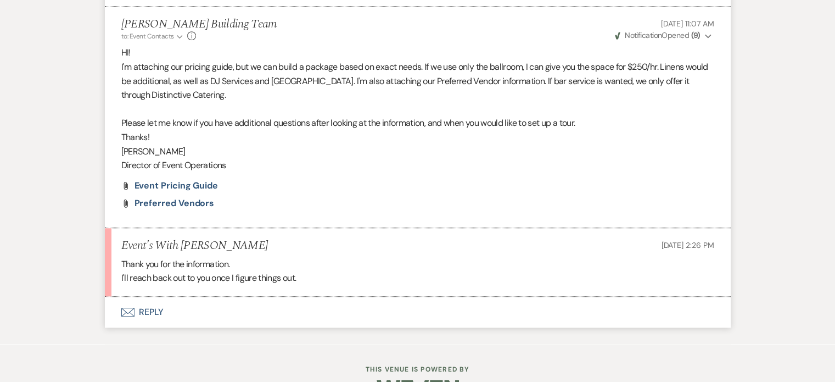
click at [147, 310] on button "Envelope Reply" at bounding box center [418, 311] width 626 height 31
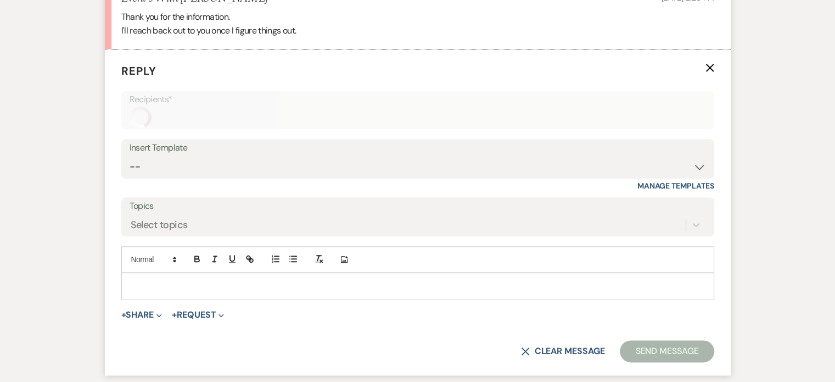
scroll to position [1311, 0]
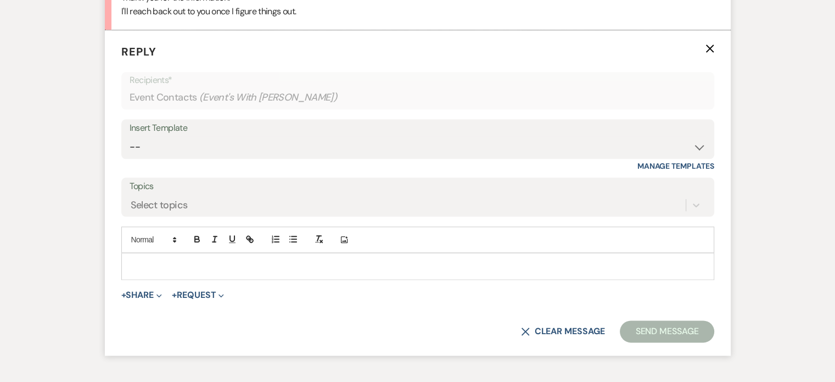
click at [255, 271] on div at bounding box center [418, 265] width 592 height 25
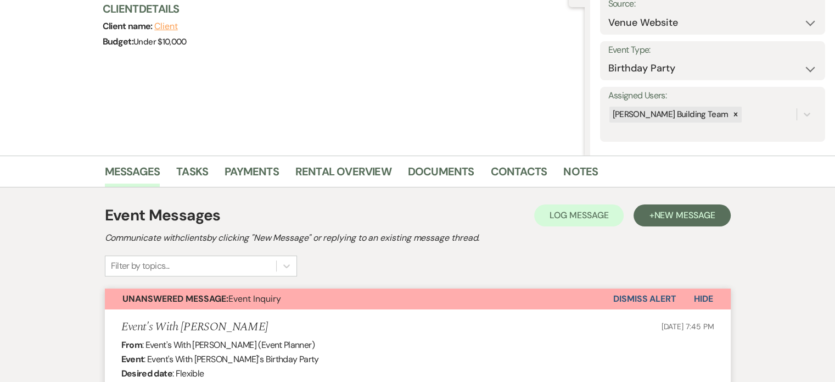
scroll to position [229, 0]
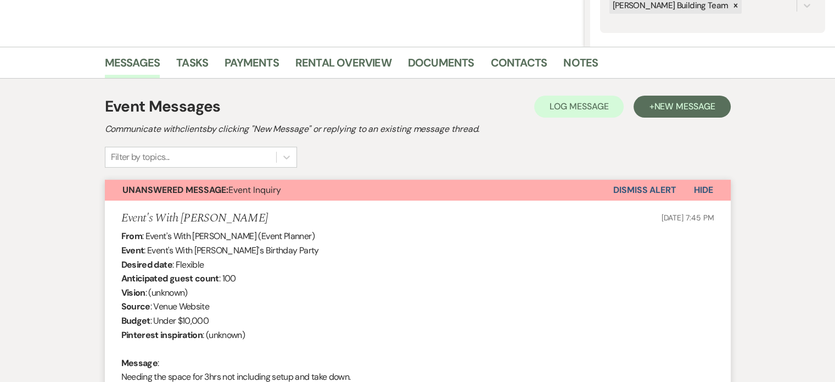
click at [624, 184] on button "Dismiss Alert" at bounding box center [644, 189] width 63 height 21
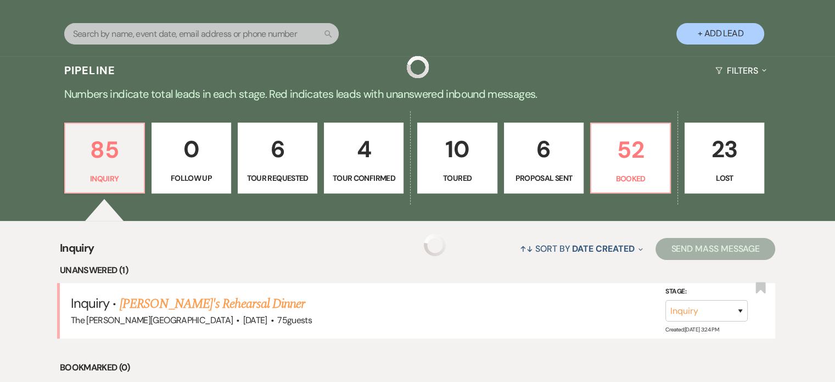
scroll to position [408, 0]
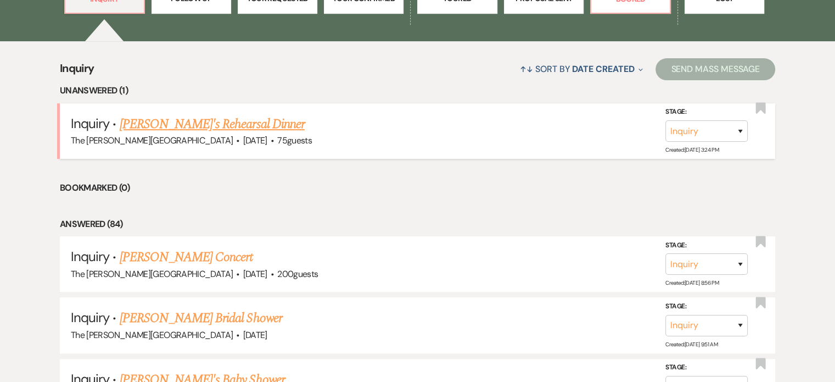
click at [167, 114] on link "[PERSON_NAME]'s Rehearsal Dinner" at bounding box center [212, 124] width 185 height 20
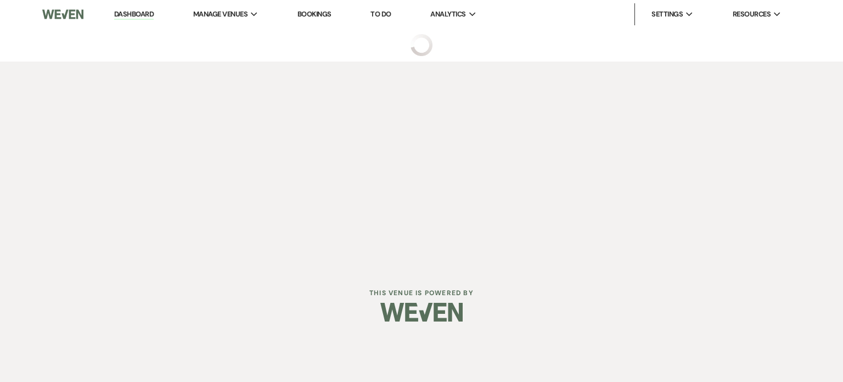
select select "5"
select select "11"
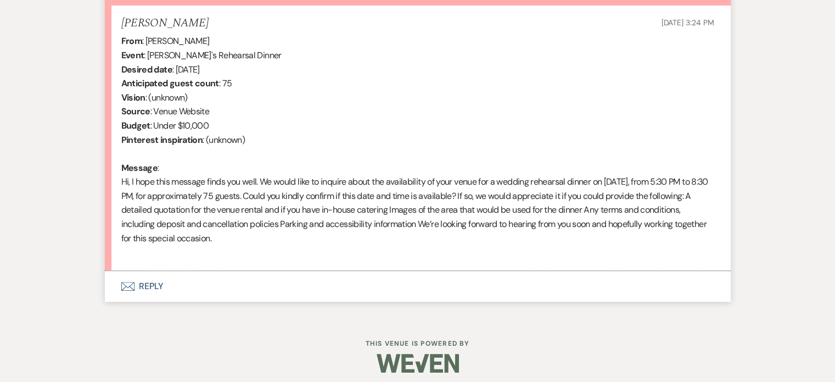
scroll to position [430, 0]
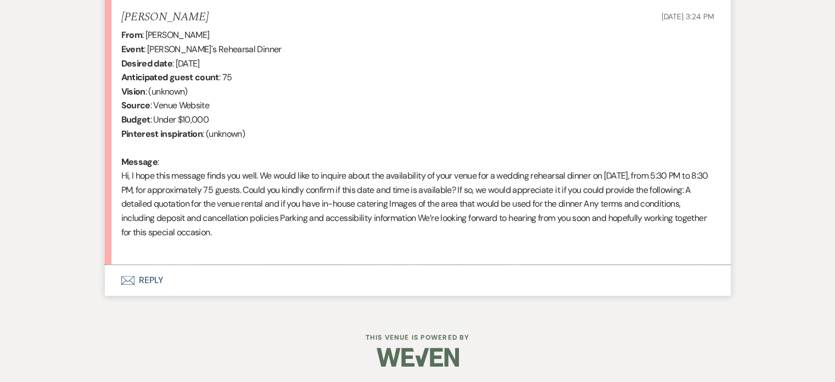
click at [141, 286] on button "Envelope Reply" at bounding box center [418, 280] width 626 height 31
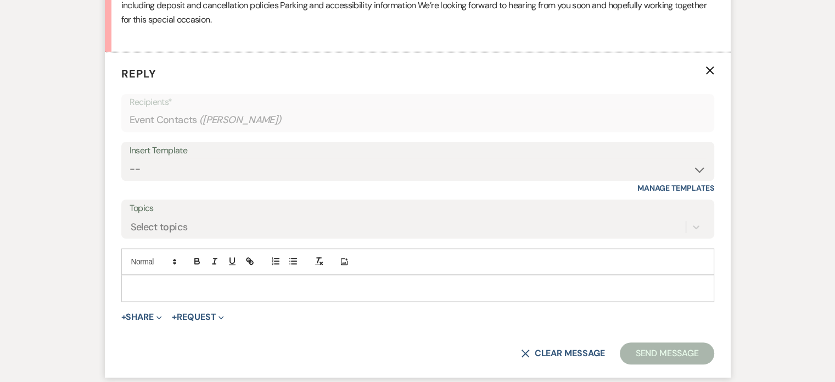
scroll to position [665, 0]
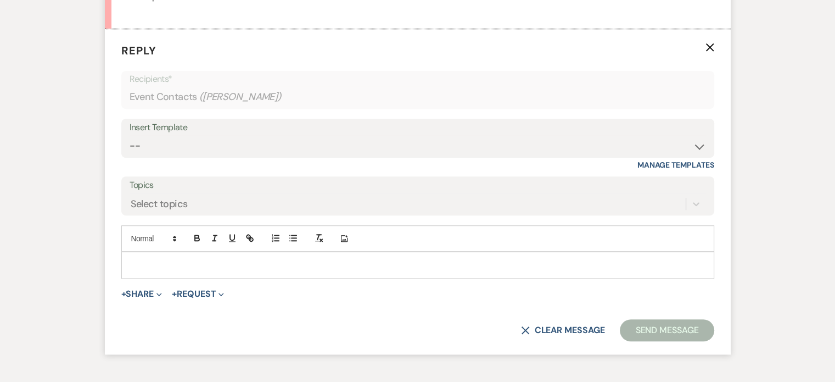
click at [506, 269] on p at bounding box center [417, 265] width 575 height 12
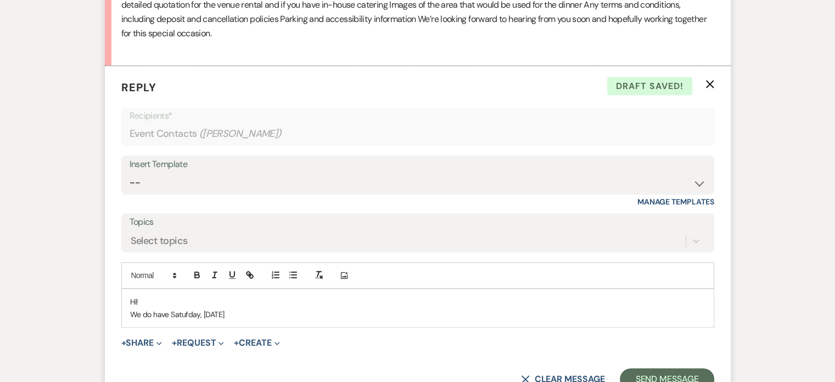
scroll to position [630, 0]
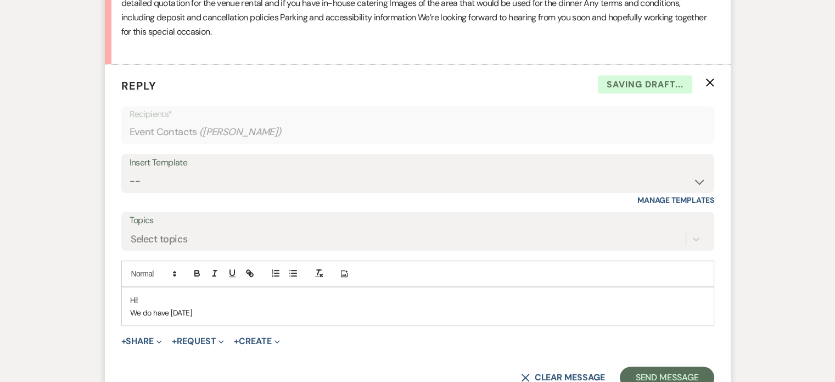
click at [231, 311] on p "We do have [DATE]" at bounding box center [417, 312] width 575 height 12
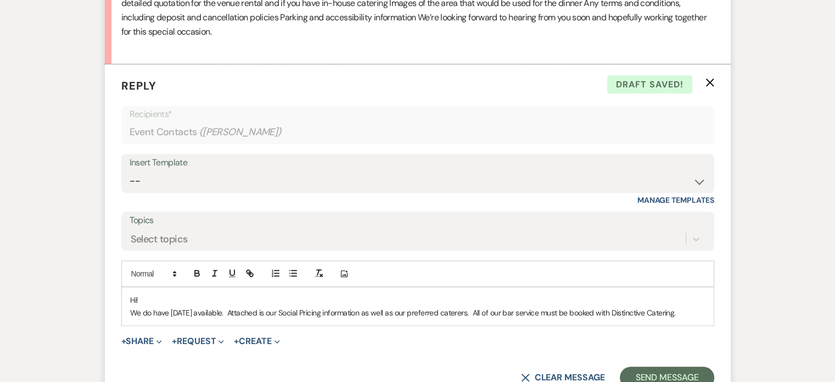
click at [426, 318] on p "We do have [DATE] available. Attached is our Social Pricing information as well…" at bounding box center [417, 312] width 575 height 12
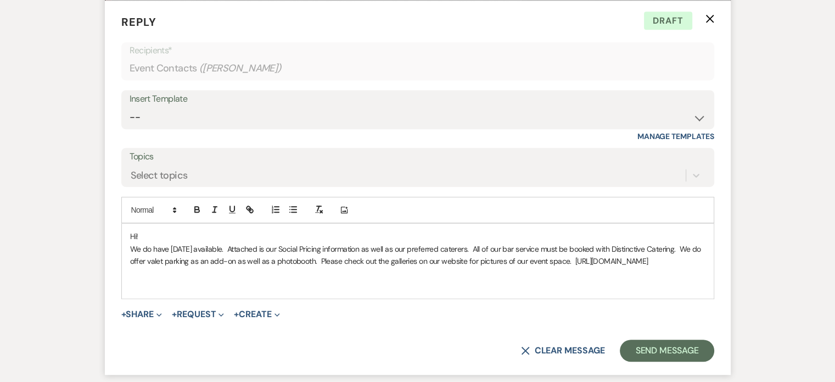
scroll to position [697, 0]
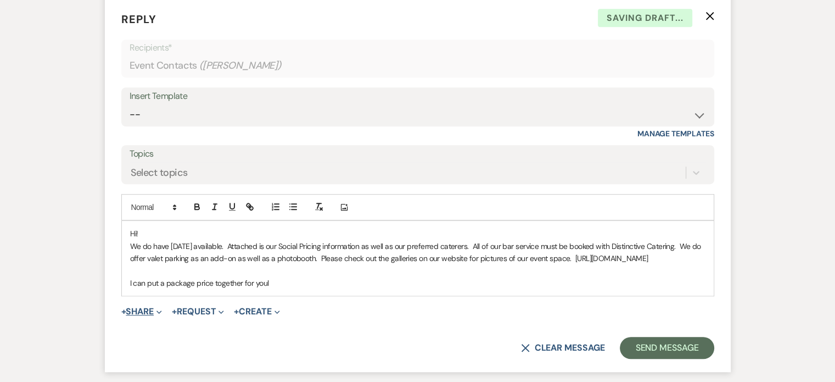
click at [153, 316] on button "+ Share Expand" at bounding box center [141, 311] width 41 height 9
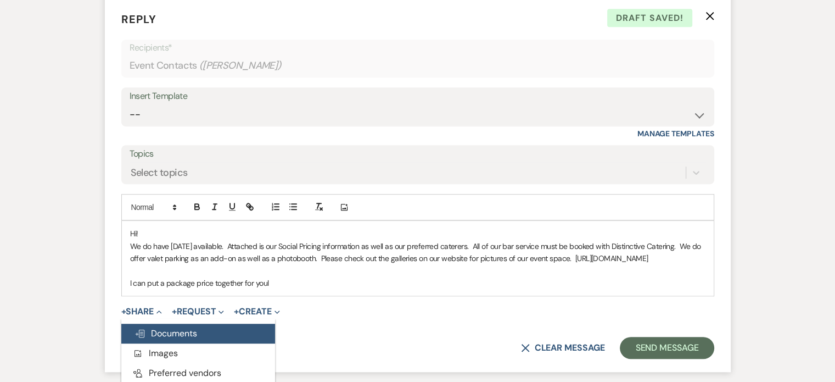
click at [165, 339] on span "Doc Upload Documents" at bounding box center [165, 333] width 63 height 12
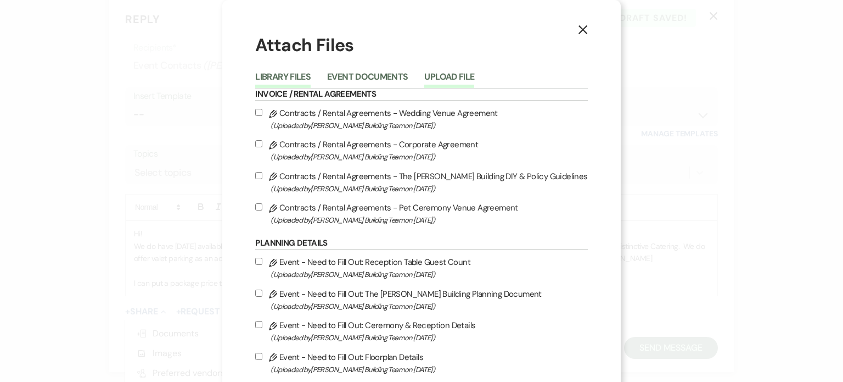
click at [451, 76] on button "Upload File" at bounding box center [449, 79] width 50 height 15
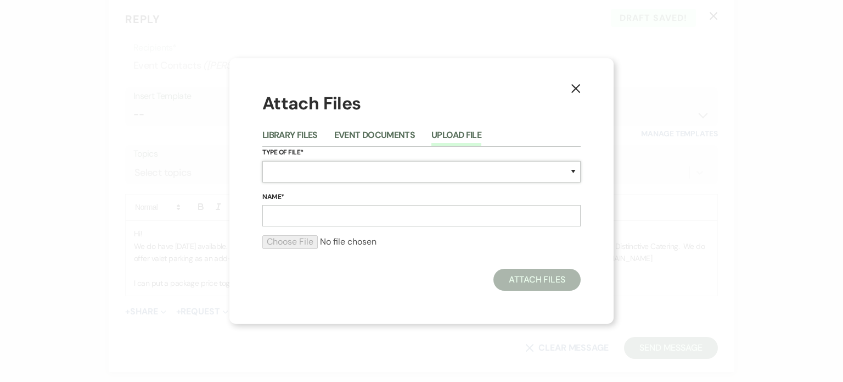
click at [557, 171] on select "Special Event Insurance Vendor Certificate of Insurance Contracts / Rental Agre…" at bounding box center [421, 171] width 318 height 21
click at [628, 113] on div "X Attach Files Library Files Event Documents Upload File Type of File* Special …" at bounding box center [421, 191] width 843 height 382
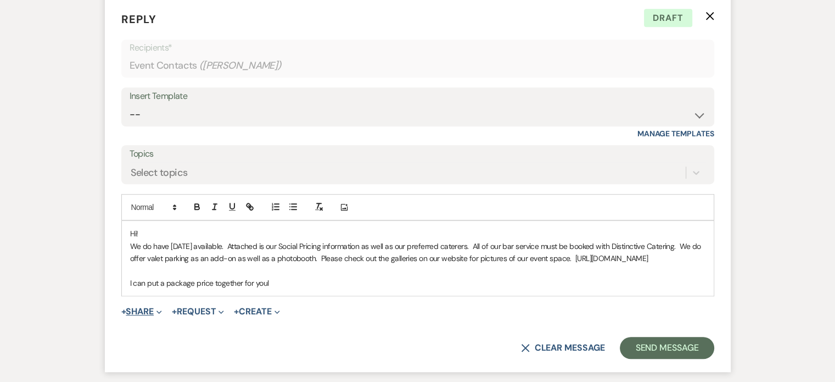
click at [152, 316] on button "+ Share Expand" at bounding box center [141, 311] width 41 height 9
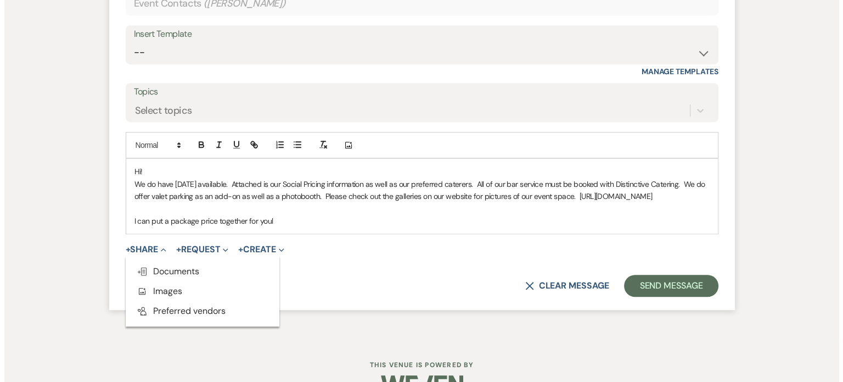
scroll to position [789, 0]
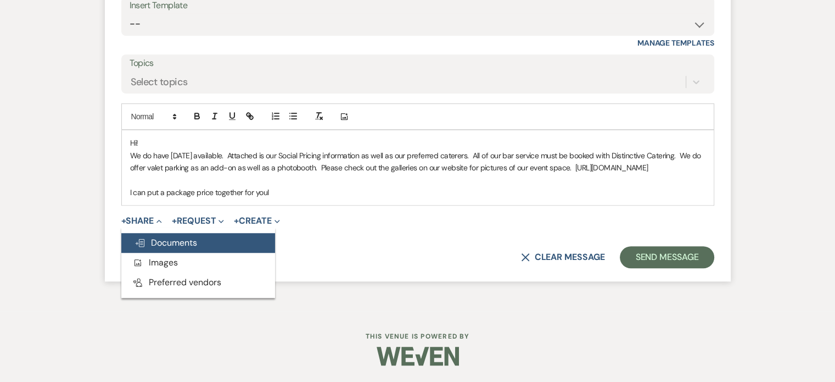
click at [170, 248] on span "Doc Upload Documents" at bounding box center [165, 243] width 63 height 12
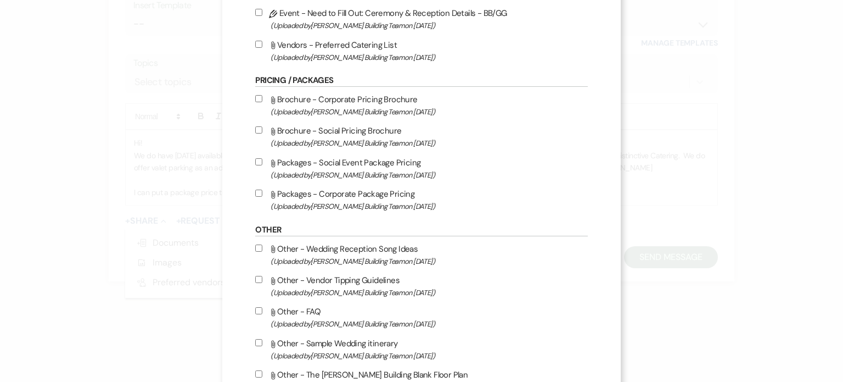
scroll to position [398, 0]
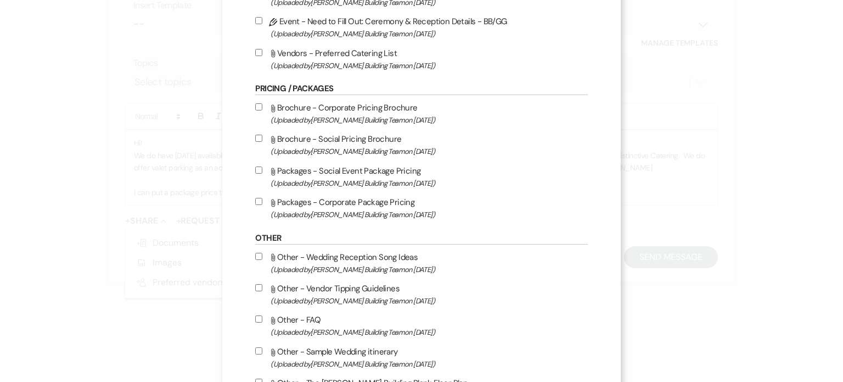
click at [262, 203] on input "Attach File Packages - Corporate Package Pricing (Uploaded by [PERSON_NAME] Bui…" at bounding box center [258, 201] width 7 height 7
checkbox input "true"
click at [259, 136] on label "Attach File Brochure - Social Pricing Brochure (Uploaded by [PERSON_NAME] Build…" at bounding box center [421, 145] width 332 height 26
click at [259, 136] on input "Attach File Brochure - Social Pricing Brochure (Uploaded by [PERSON_NAME] Build…" at bounding box center [258, 137] width 7 height 7
checkbox input "true"
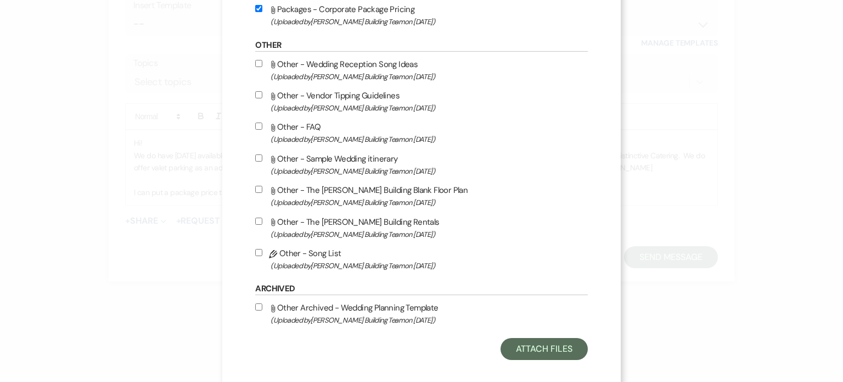
scroll to position [605, 0]
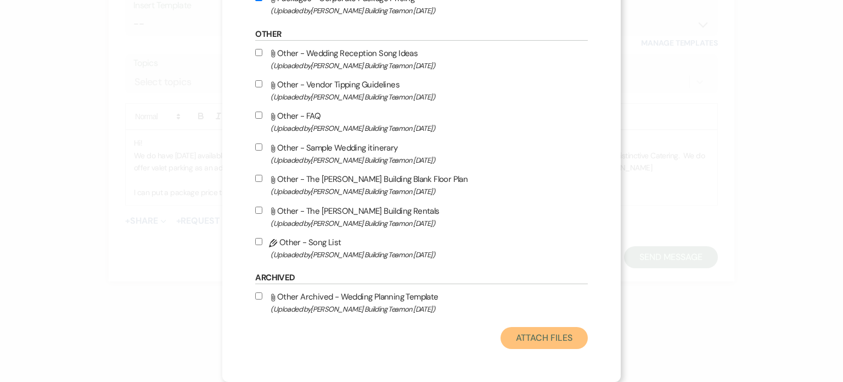
click at [532, 332] on button "Attach Files" at bounding box center [544, 338] width 87 height 22
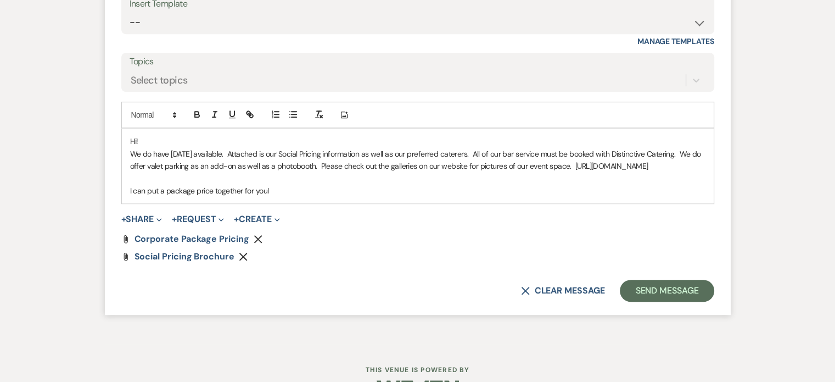
click at [254, 243] on icon "Remove" at bounding box center [258, 238] width 9 height 9
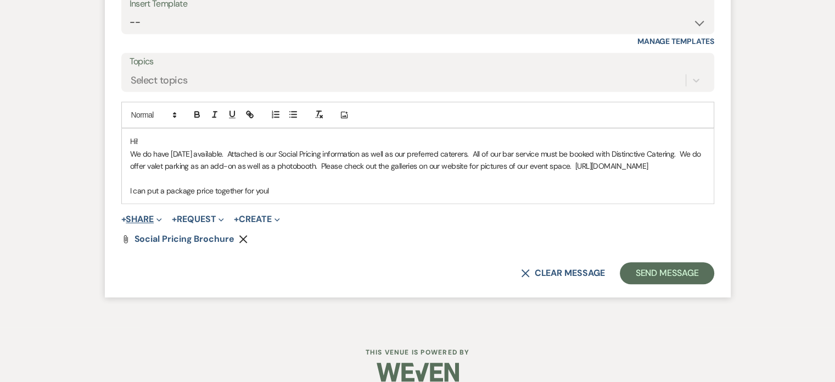
click at [160, 222] on icon "Expand" at bounding box center [158, 219] width 5 height 5
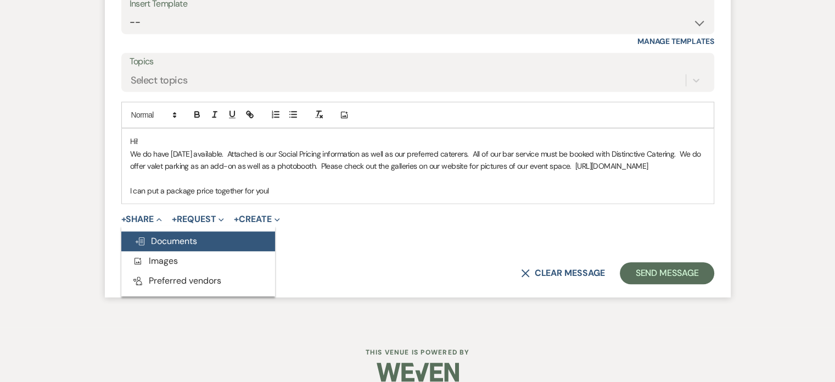
click at [169, 246] on span "Doc Upload Documents" at bounding box center [165, 241] width 63 height 12
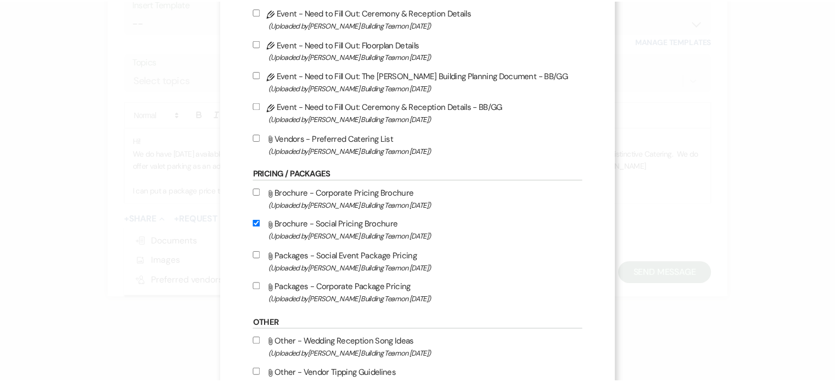
scroll to position [288, 0]
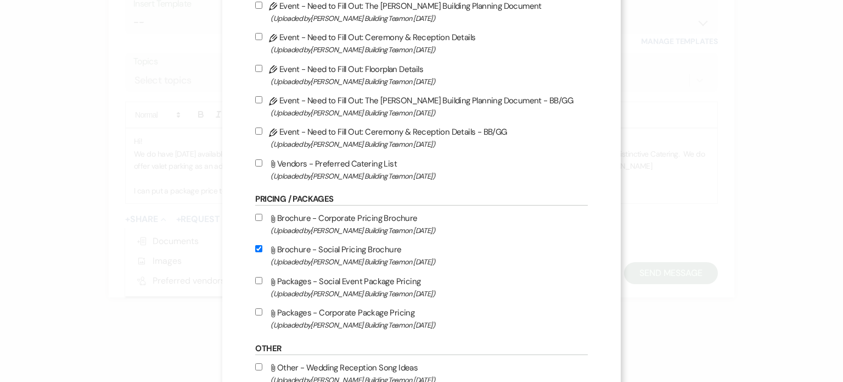
click at [679, 228] on div "X Attach Files Library Files Event Documents Upload File Invoice / Rental Agree…" at bounding box center [421, 191] width 843 height 382
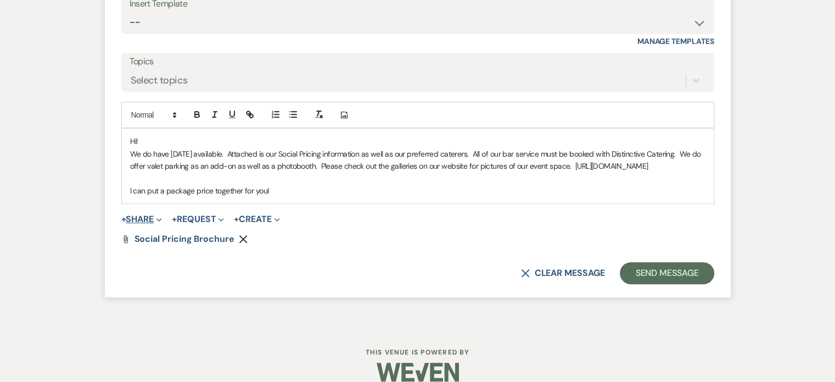
click at [158, 225] on span "Expand" at bounding box center [158, 219] width 8 height 12
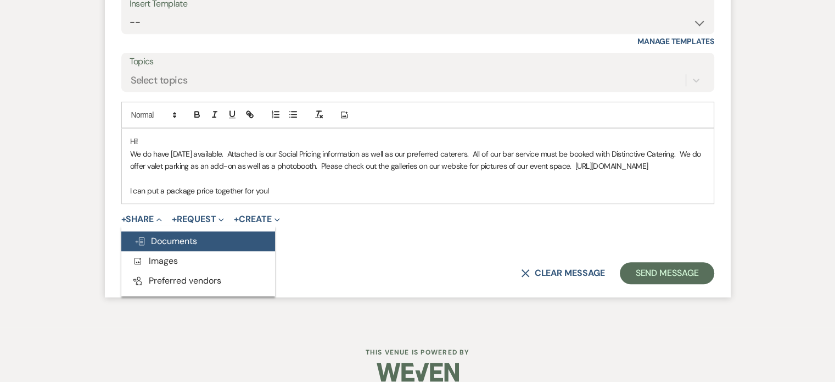
click at [179, 246] on span "Doc Upload Documents" at bounding box center [165, 241] width 63 height 12
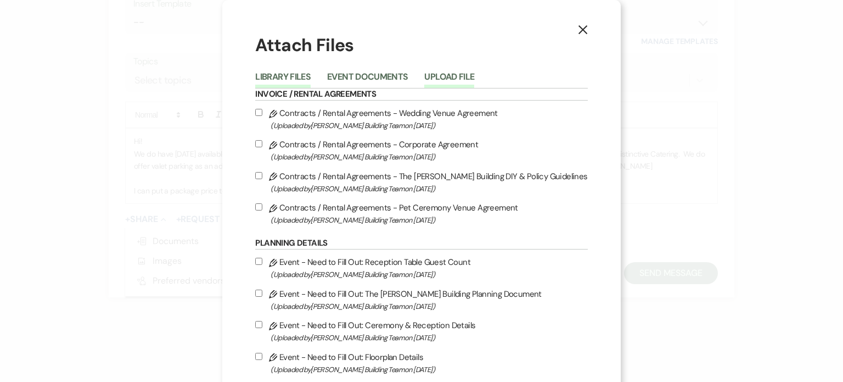
click at [456, 78] on button "Upload File" at bounding box center [449, 79] width 50 height 15
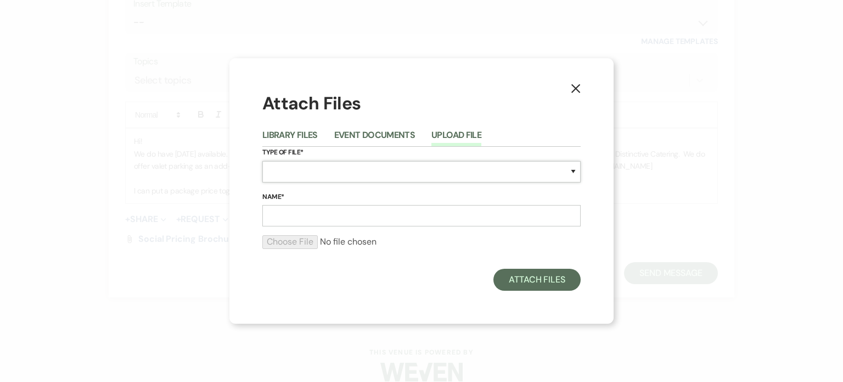
click at [463, 172] on select "Special Event Insurance Vendor Certificate of Insurance Contracts / Rental Agre…" at bounding box center [421, 171] width 318 height 21
select select "61"
click at [262, 161] on select "Special Event Insurance Vendor Certificate of Insurance Contracts / Rental Agre…" at bounding box center [421, 171] width 318 height 21
click at [448, 217] on input "Name*" at bounding box center [421, 215] width 318 height 21
type input "Vendors"
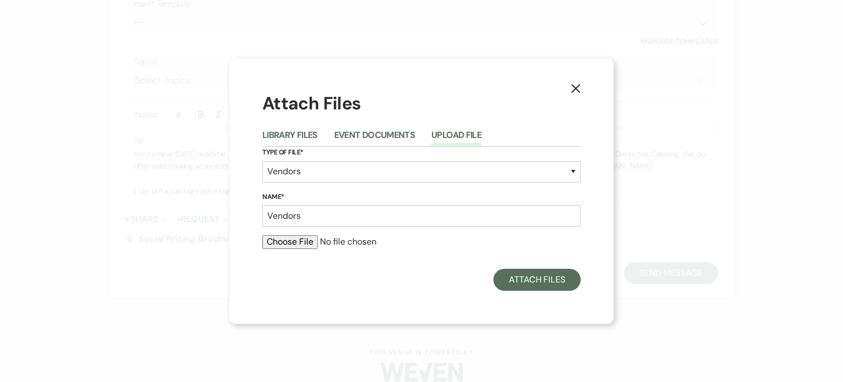
click at [276, 246] on input "file" at bounding box center [421, 241] width 318 height 13
type input "C:\fakepath\2025 Vendor List.pdf"
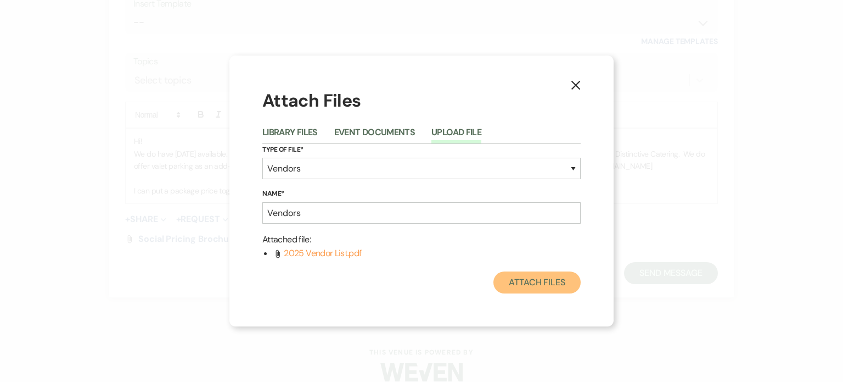
click at [521, 281] on button "Attach Files" at bounding box center [536, 282] width 87 height 22
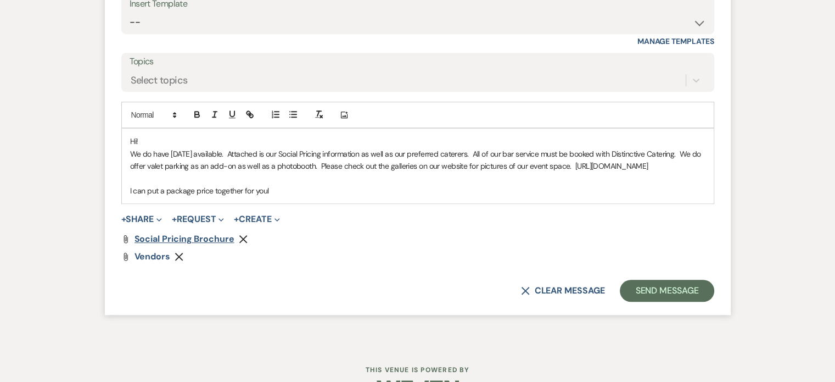
click at [218, 244] on span "Social Pricing Brochure" at bounding box center [184, 239] width 100 height 12
drag, startPoint x: 328, startPoint y: 201, endPoint x: 126, endPoint y: 204, distance: 202.0
click at [126, 203] on div "Hi! We do have [DATE] available. Attached is our Social Pricing information as …" at bounding box center [418, 165] width 592 height 75
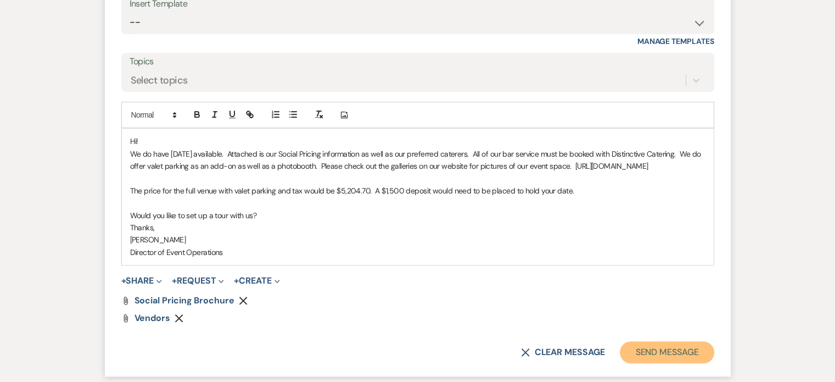
click at [653, 363] on button "Send Message" at bounding box center [667, 352] width 94 height 22
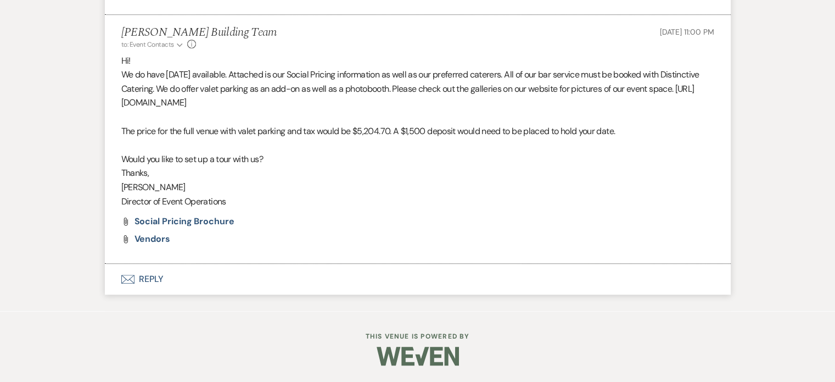
scroll to position [678, 0]
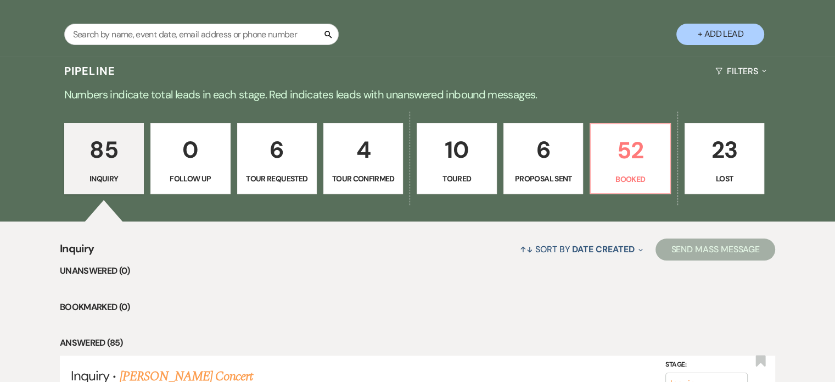
scroll to position [249, 0]
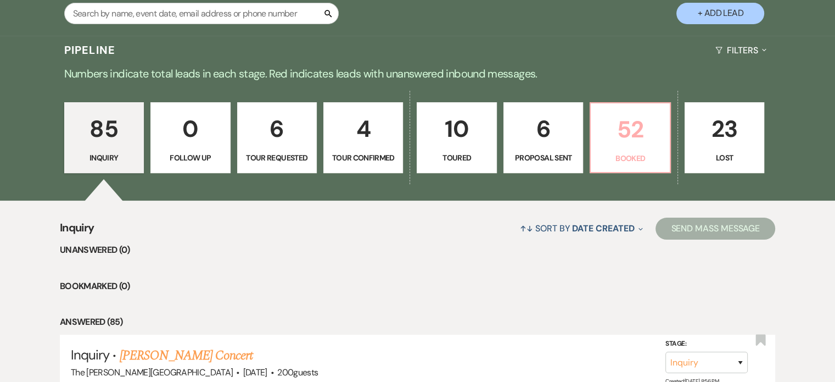
click at [628, 121] on p "52" at bounding box center [629, 129] width 65 height 37
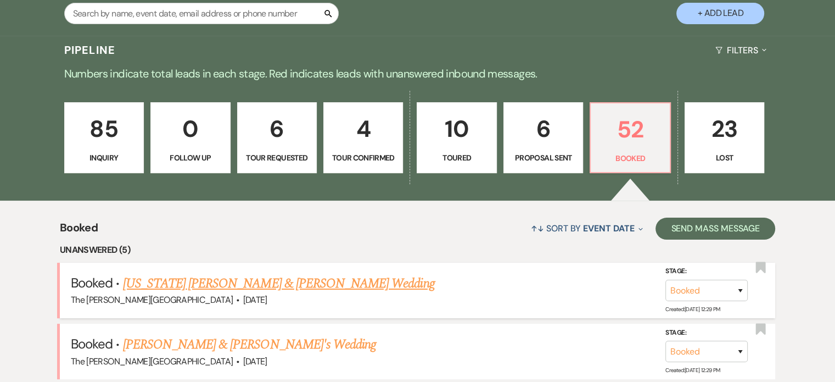
click at [311, 273] on link "[US_STATE] [PERSON_NAME] & [PERSON_NAME] Wedding" at bounding box center [279, 283] width 312 height 20
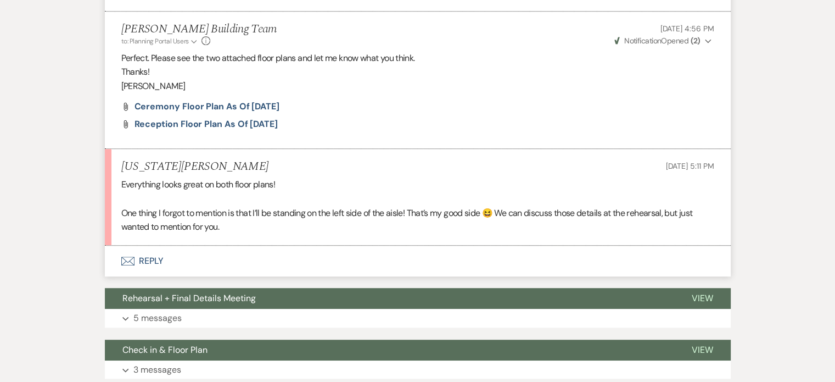
scroll to position [658, 0]
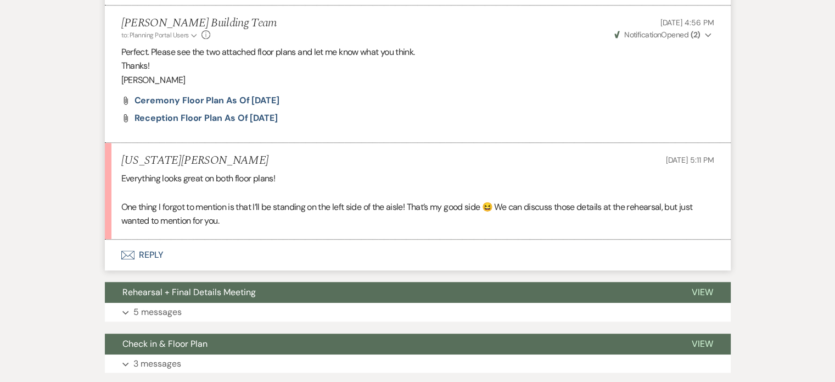
click at [154, 269] on button "Envelope Reply" at bounding box center [418, 254] width 626 height 31
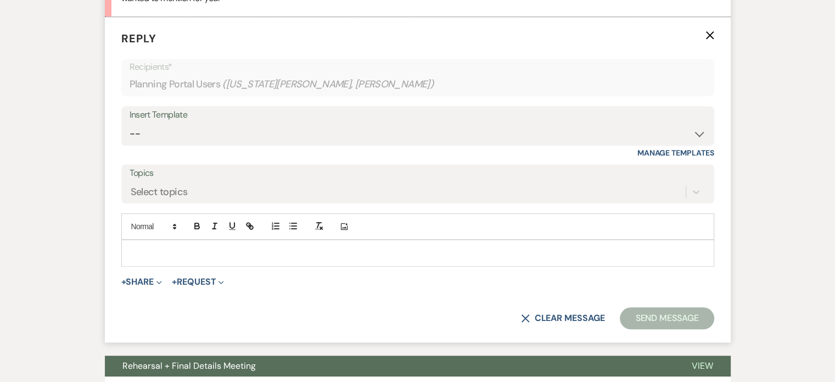
scroll to position [882, 0]
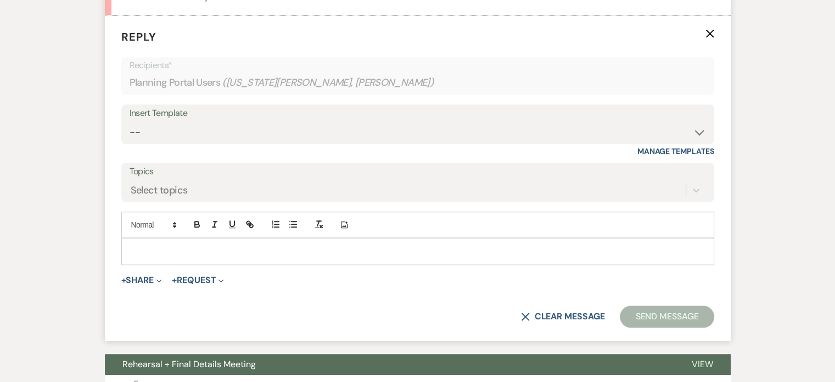
click at [188, 257] on p at bounding box center [417, 251] width 575 height 12
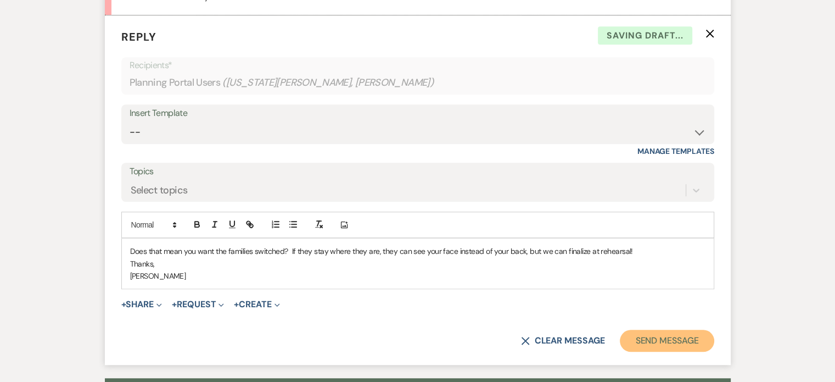
click at [640, 351] on button "Send Message" at bounding box center [667, 340] width 94 height 22
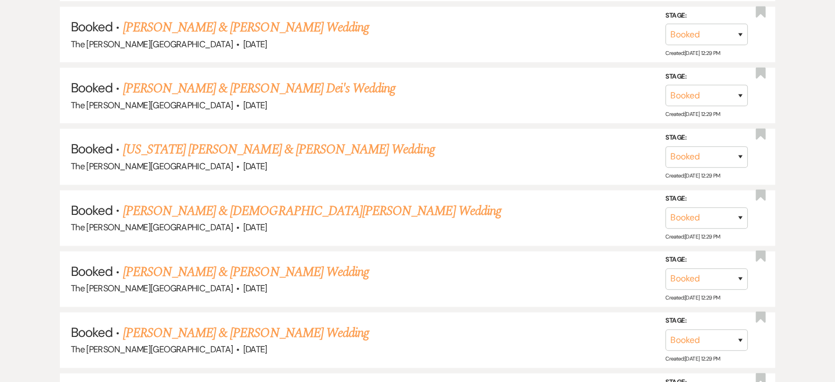
scroll to position [249, 0]
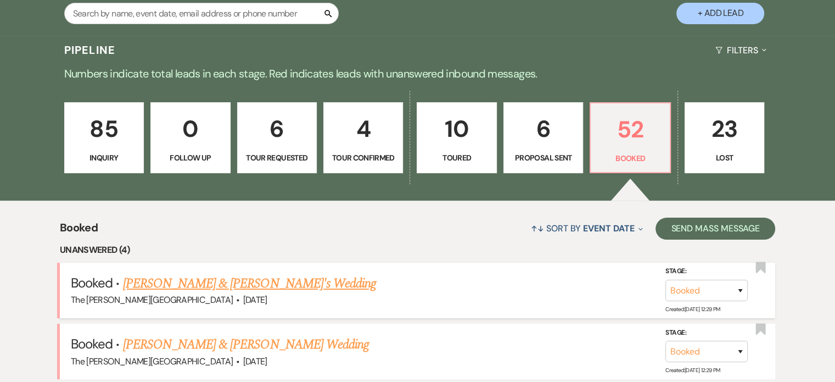
click at [250, 273] on link "[PERSON_NAME] & [PERSON_NAME]'s Wedding" at bounding box center [250, 283] width 254 height 20
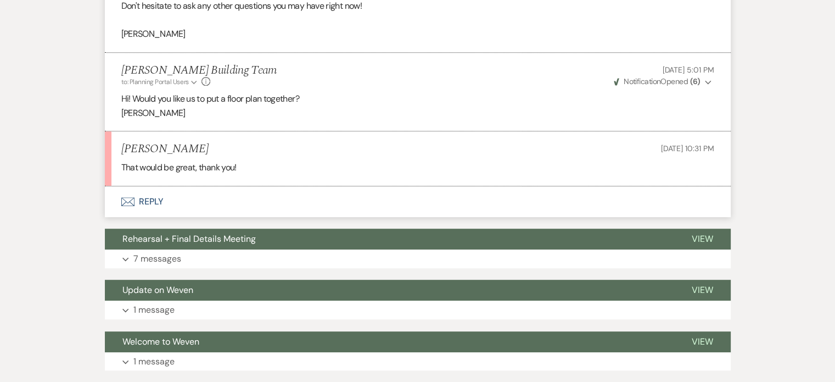
scroll to position [513, 0]
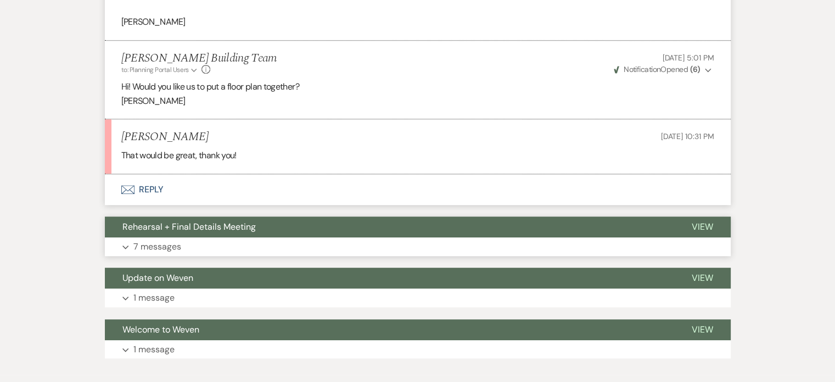
click at [179, 244] on p "7 messages" at bounding box center [157, 246] width 48 height 14
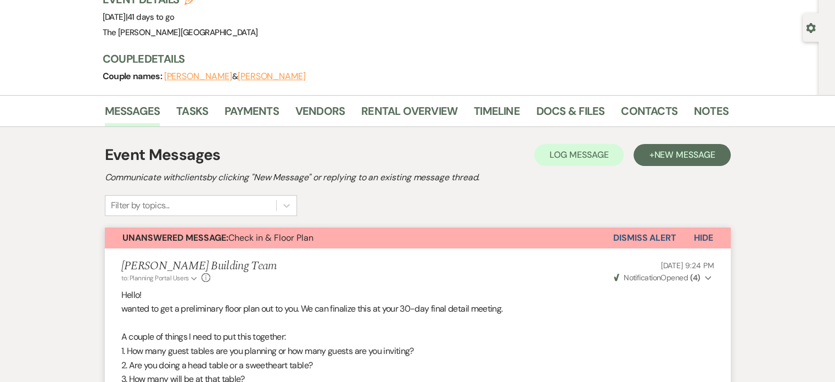
scroll to position [81, 0]
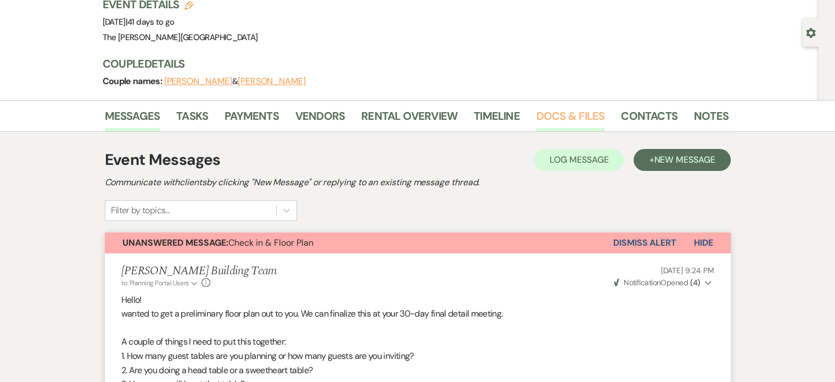
click at [565, 118] on link "Docs & Files" at bounding box center [570, 119] width 68 height 24
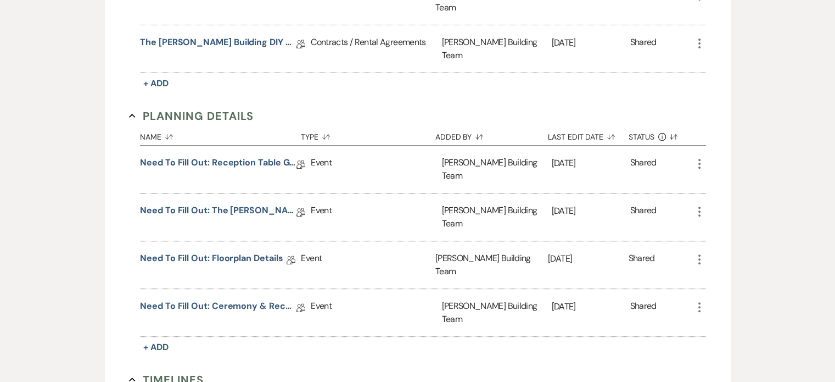
scroll to position [407, 0]
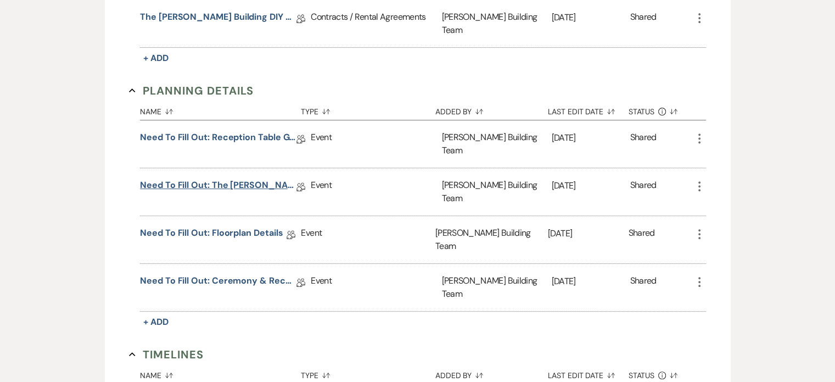
click at [266, 178] on link "Need to Fill Out: The [PERSON_NAME] Building Planning Document" at bounding box center [218, 186] width 156 height 17
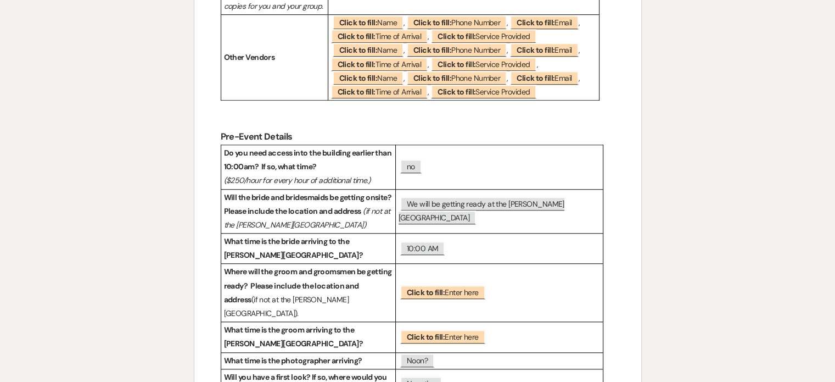
scroll to position [1012, 0]
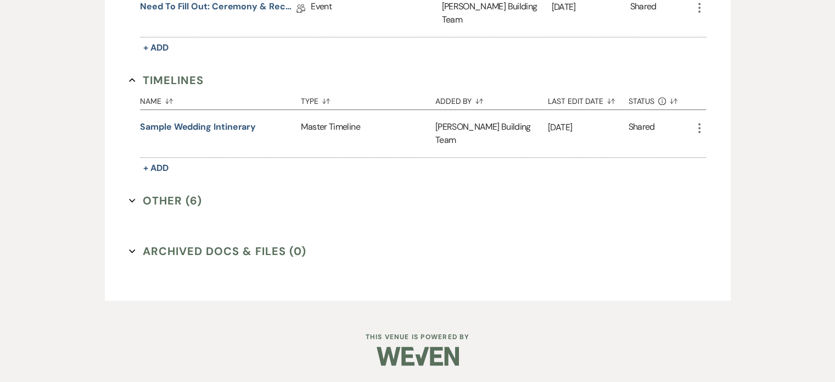
scroll to position [407, 0]
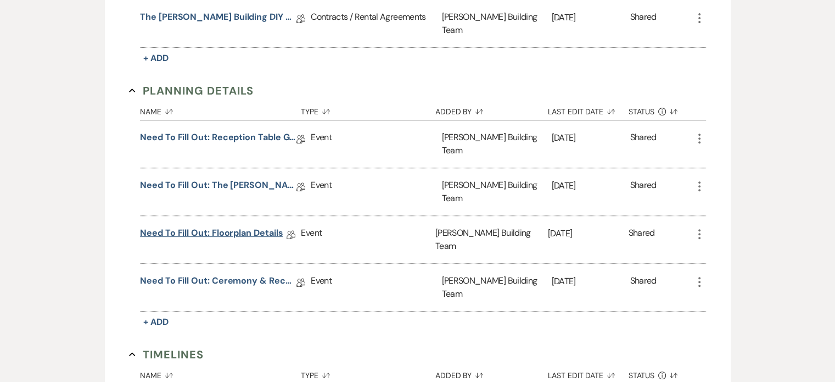
click at [253, 226] on link "Need to Fill Out: Floorplan Details" at bounding box center [211, 234] width 143 height 17
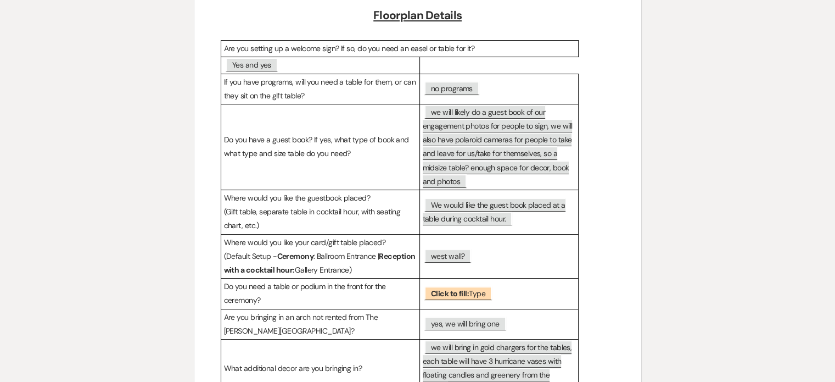
scroll to position [162, 0]
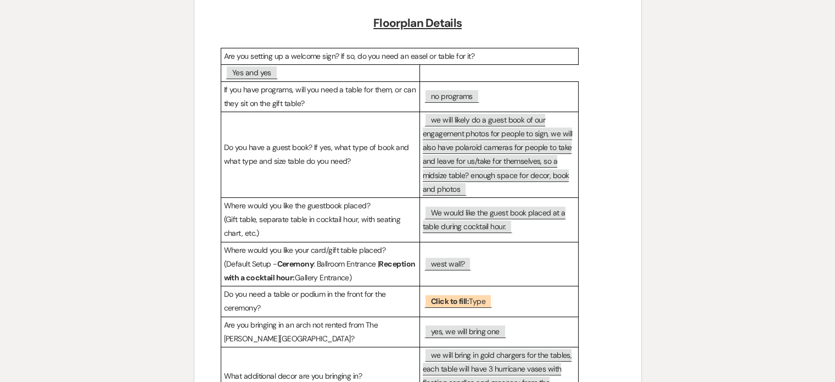
scroll to position [407, 0]
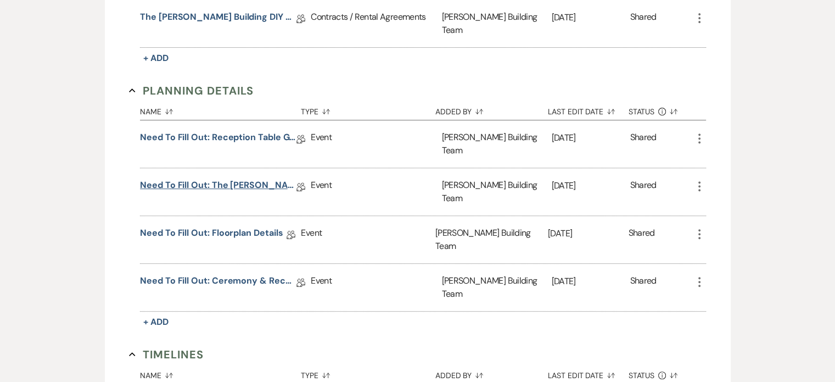
click at [274, 178] on link "Need to Fill Out: The [PERSON_NAME] Building Planning Document" at bounding box center [218, 186] width 156 height 17
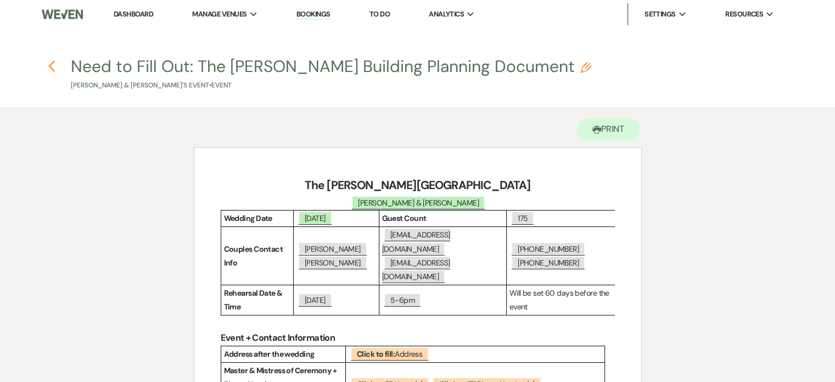
click at [53, 66] on icon "Previous" at bounding box center [52, 66] width 8 height 13
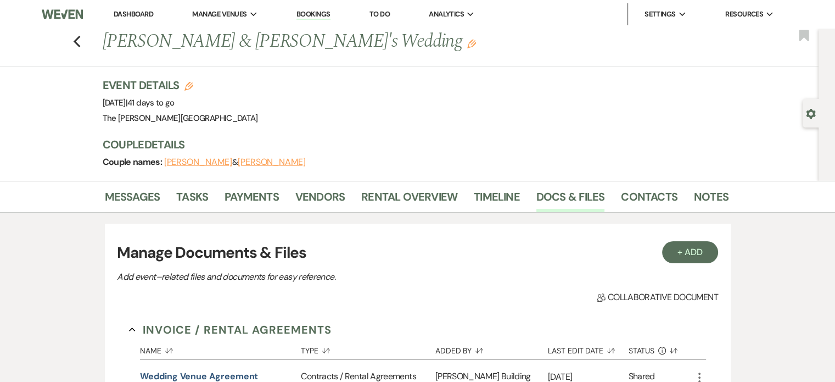
scroll to position [407, 0]
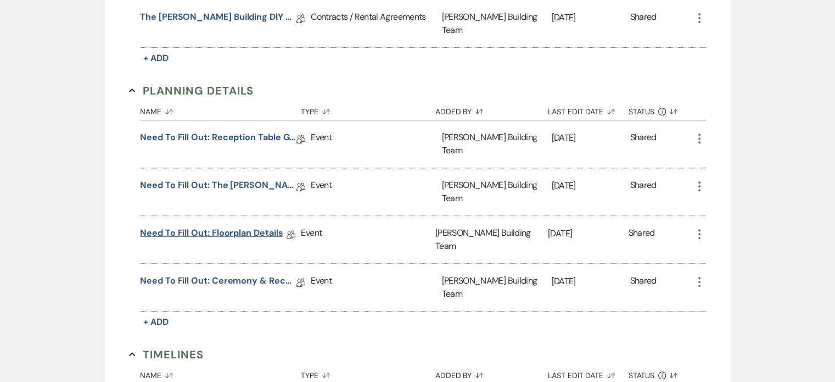
click at [253, 226] on link "Need to Fill Out: Floorplan Details" at bounding box center [211, 234] width 143 height 17
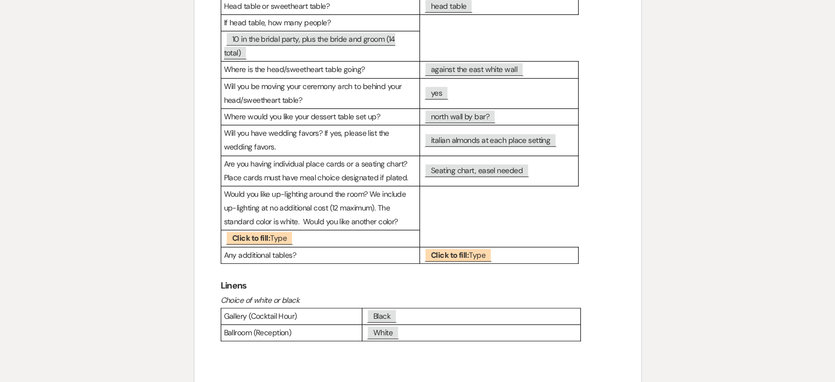
scroll to position [563, 0]
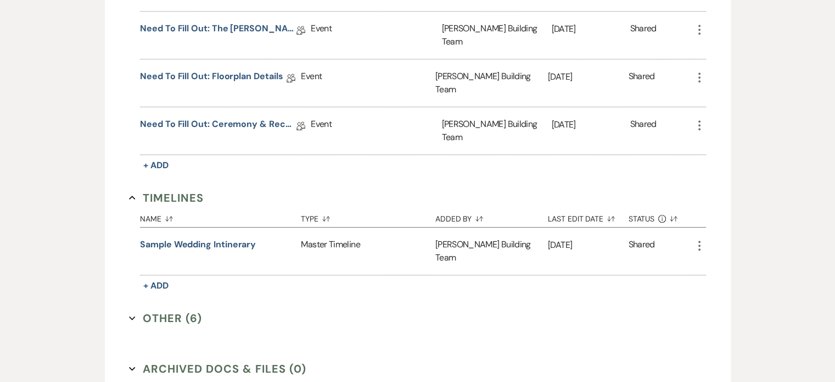
scroll to position [407, 0]
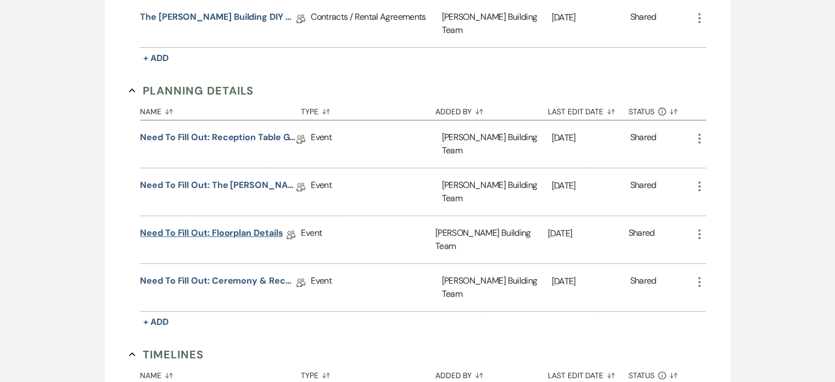
click at [248, 226] on link "Need to Fill Out: Floorplan Details" at bounding box center [211, 234] width 143 height 17
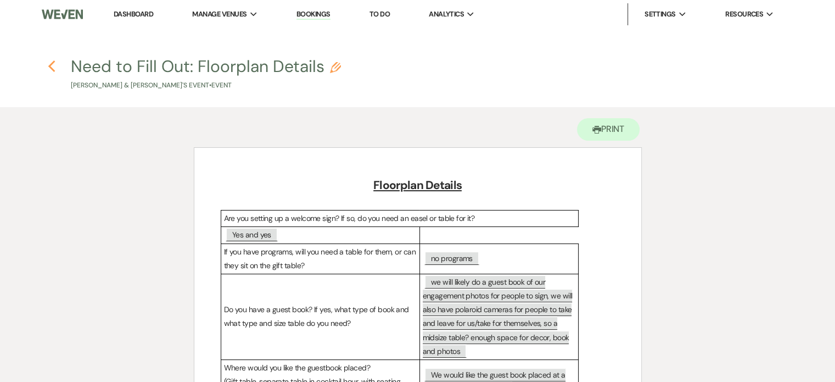
click at [50, 65] on use "button" at bounding box center [51, 66] width 7 height 12
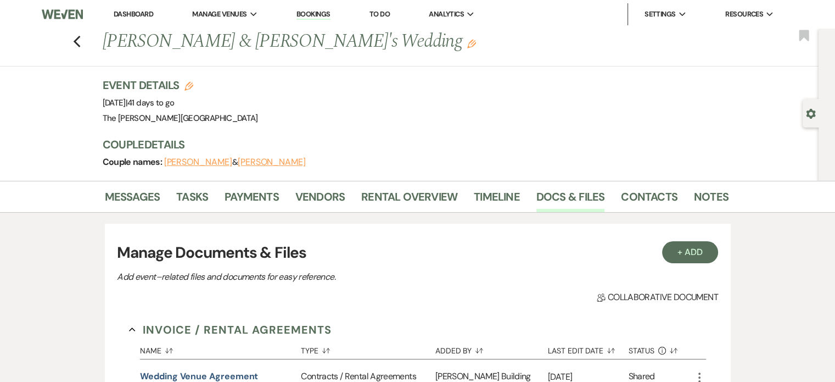
scroll to position [407, 0]
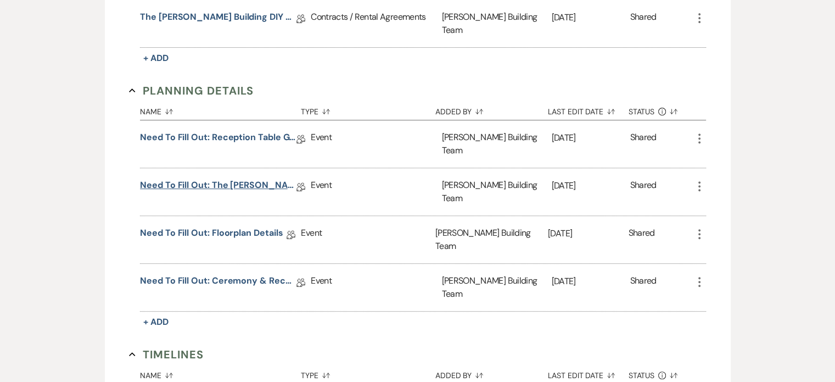
click at [215, 178] on link "Need to Fill Out: The [PERSON_NAME] Building Planning Document" at bounding box center [218, 186] width 156 height 17
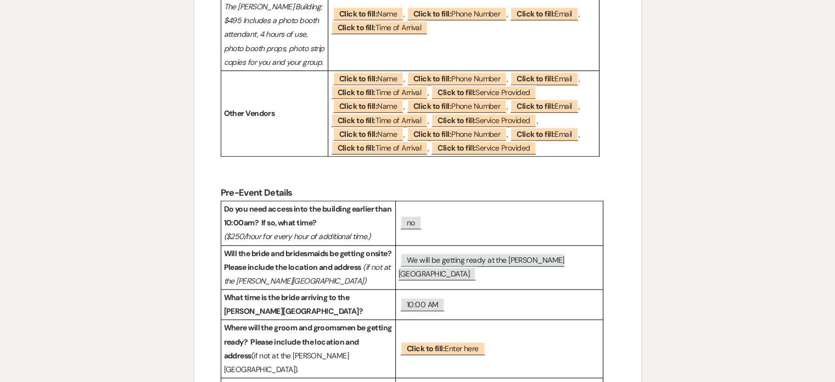
scroll to position [635, 0]
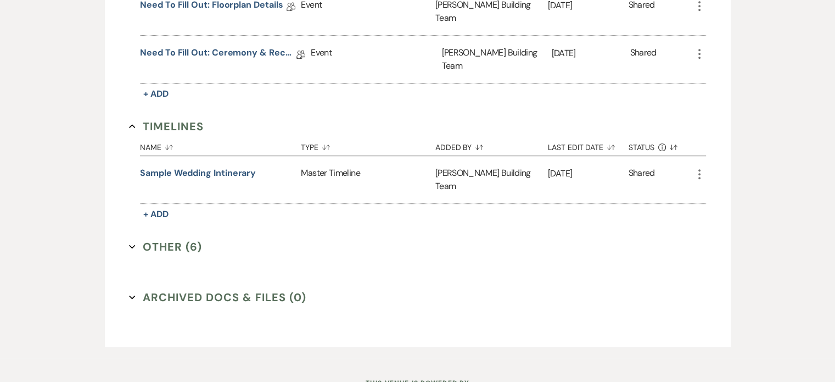
scroll to position [407, 0]
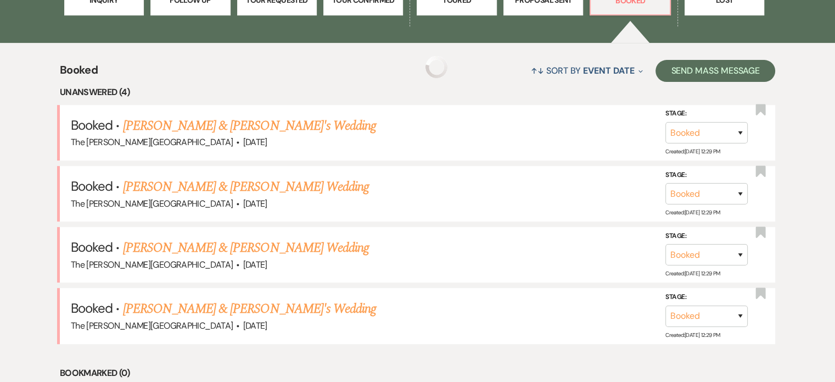
scroll to position [249, 0]
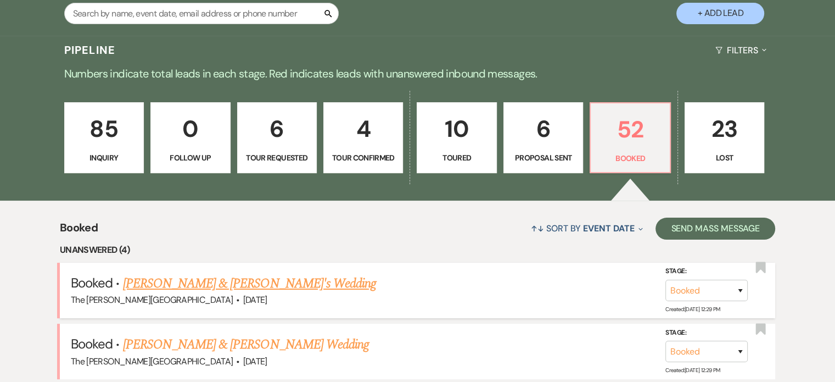
click at [260, 273] on link "[PERSON_NAME] & [PERSON_NAME]'s Wedding" at bounding box center [250, 283] width 254 height 20
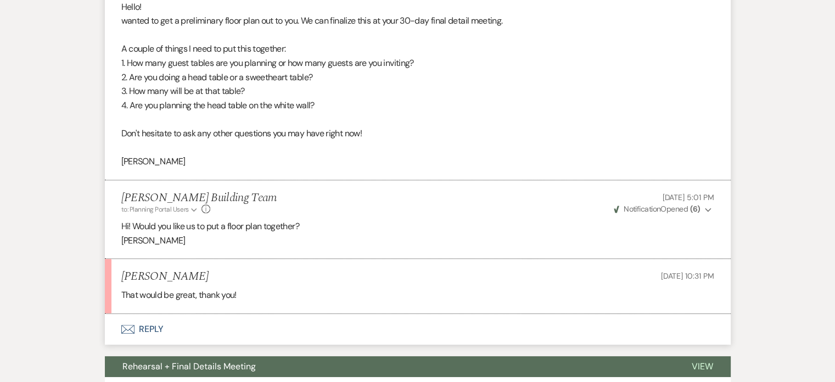
scroll to position [416, 0]
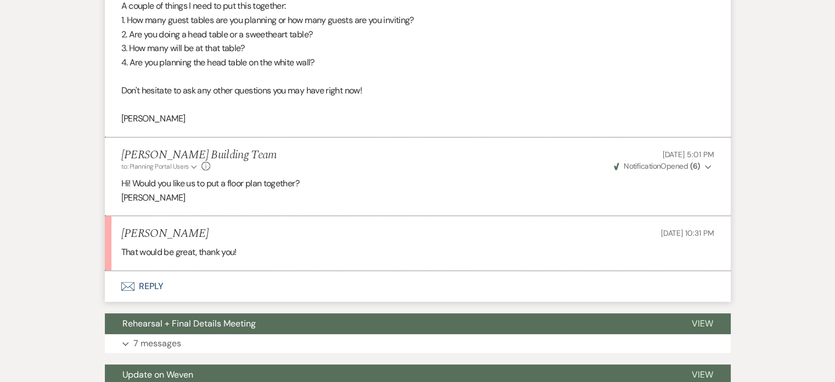
click at [148, 284] on button "Envelope Reply" at bounding box center [418, 286] width 626 height 31
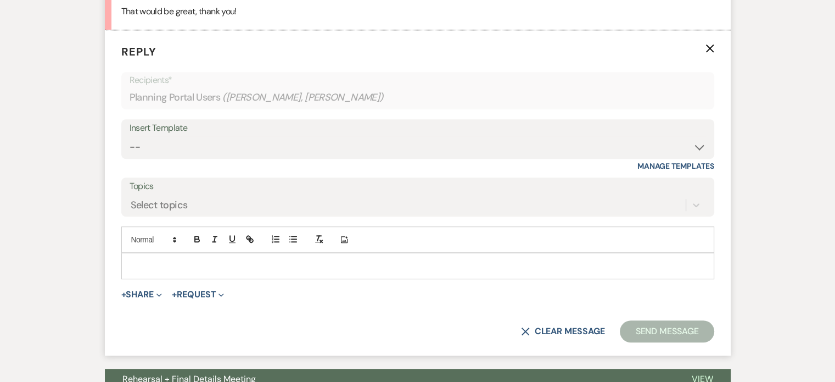
scroll to position [657, 0]
click at [184, 261] on p at bounding box center [417, 265] width 575 height 12
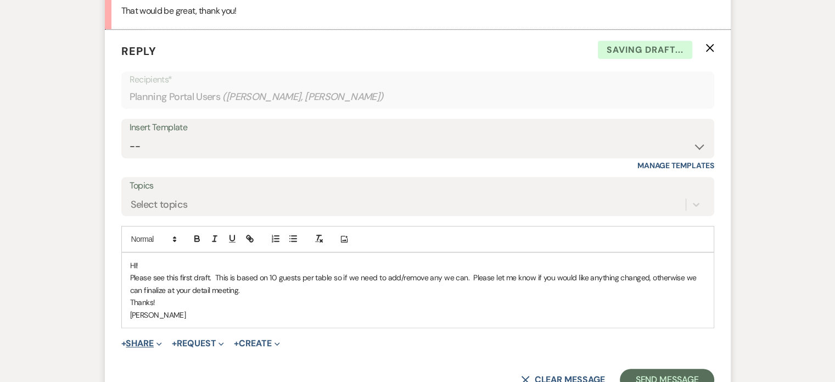
click at [160, 341] on icon "Expand" at bounding box center [158, 343] width 5 height 5
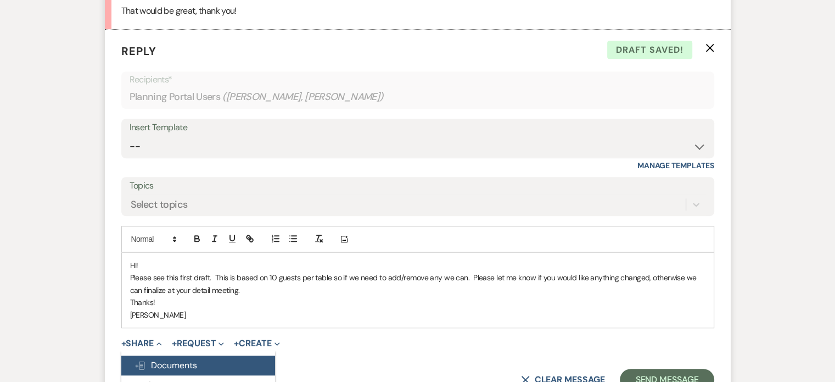
click at [166, 364] on span "Doc Upload Documents" at bounding box center [165, 365] width 63 height 12
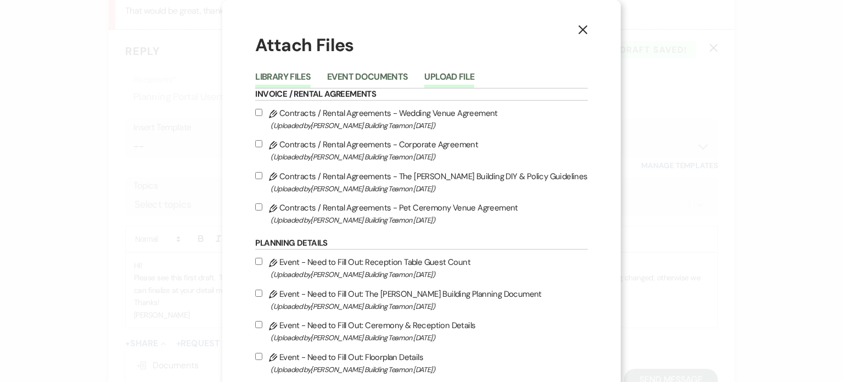
click at [458, 77] on button "Upload File" at bounding box center [449, 79] width 50 height 15
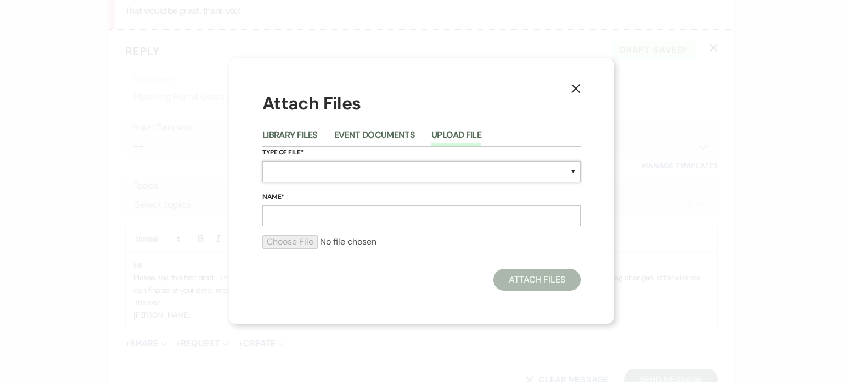
click at [451, 164] on select "Special Event Insurance Vendor Certificate of Insurance Contracts / Rental Agre…" at bounding box center [421, 171] width 318 height 21
select select "24"
click at [262, 161] on select "Special Event Insurance Vendor Certificate of Insurance Contracts / Rental Agre…" at bounding box center [421, 171] width 318 height 21
click at [405, 211] on input "Name*" at bounding box center [421, 215] width 318 height 21
click at [294, 214] on input "Name*" at bounding box center [421, 215] width 318 height 21
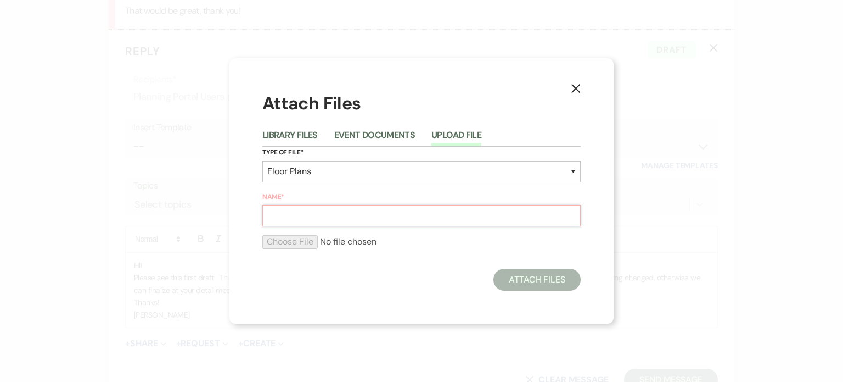
click at [467, 217] on input "Name*" at bounding box center [421, 215] width 318 height 21
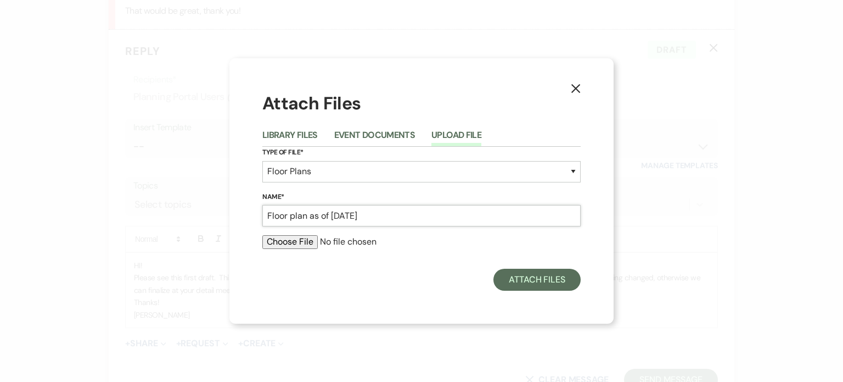
type input "Floor plan as of [DATE]"
click at [288, 243] on input "file" at bounding box center [421, 241] width 318 height 13
type input "C:\fakepath\[DATE] Rec.pdf"
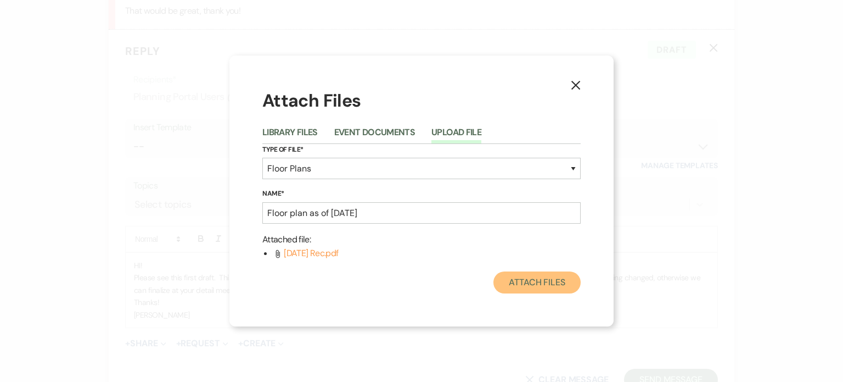
click at [541, 283] on button "Attach Files" at bounding box center [536, 282] width 87 height 22
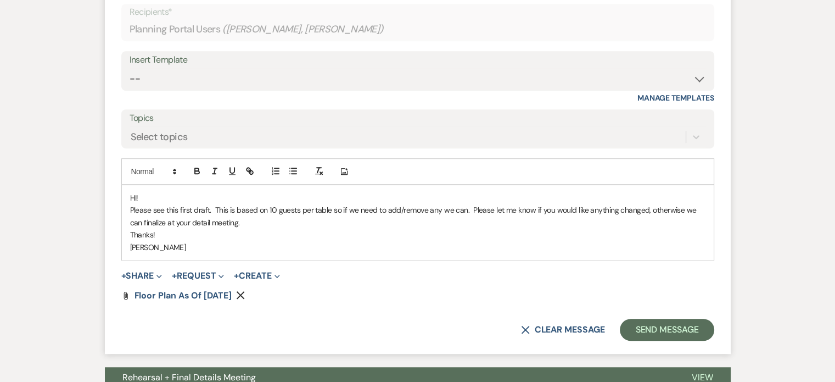
scroll to position [744, 0]
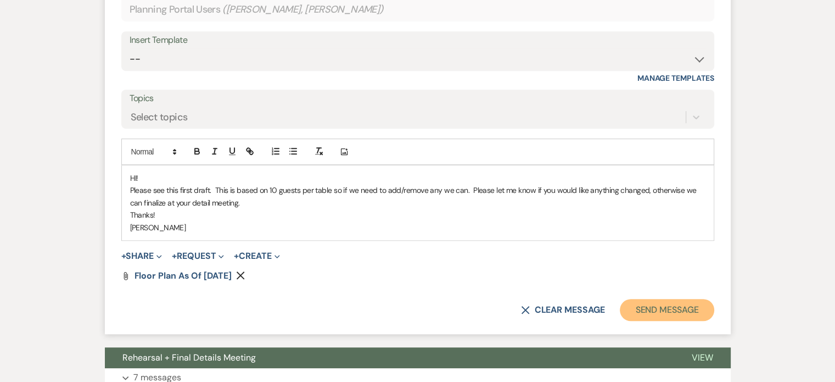
click at [652, 305] on button "Send Message" at bounding box center [667, 310] width 94 height 22
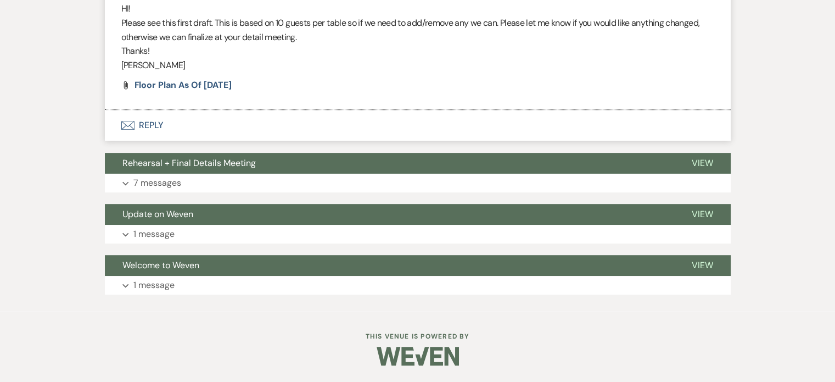
scroll to position [722, 0]
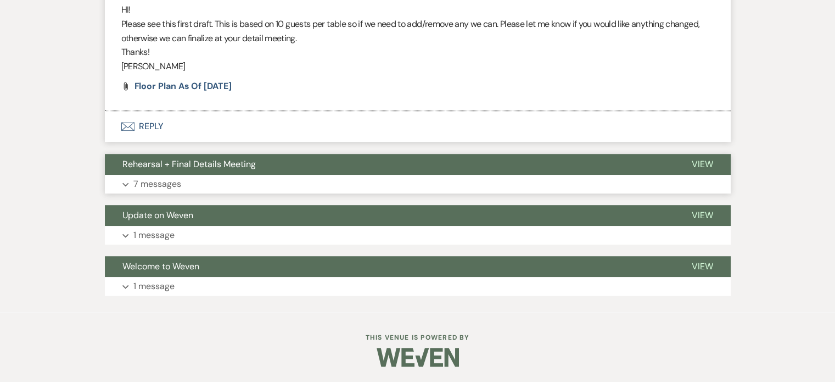
click at [167, 182] on p "7 messages" at bounding box center [157, 184] width 48 height 14
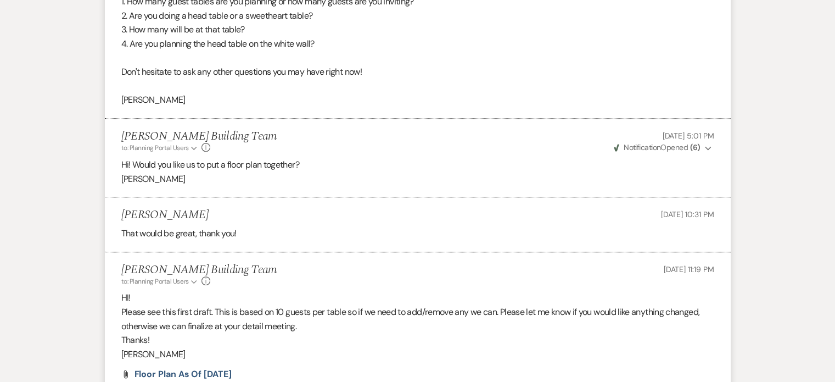
scroll to position [0, 0]
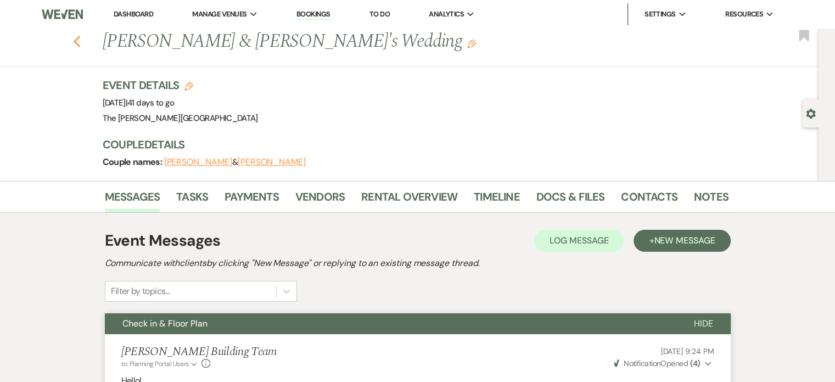
click at [81, 41] on icon "Previous" at bounding box center [77, 41] width 8 height 13
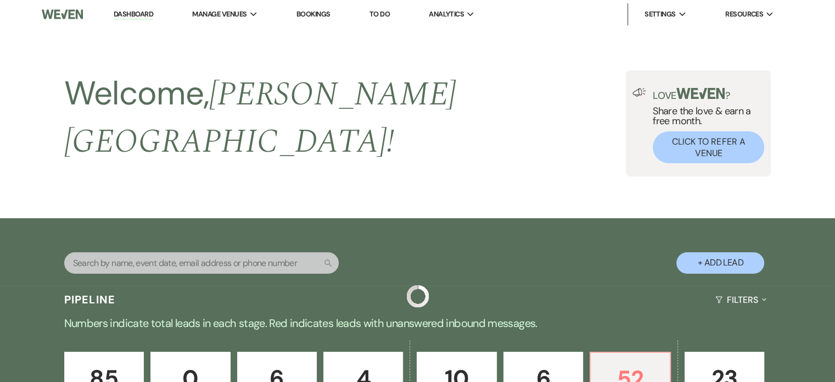
scroll to position [249, 0]
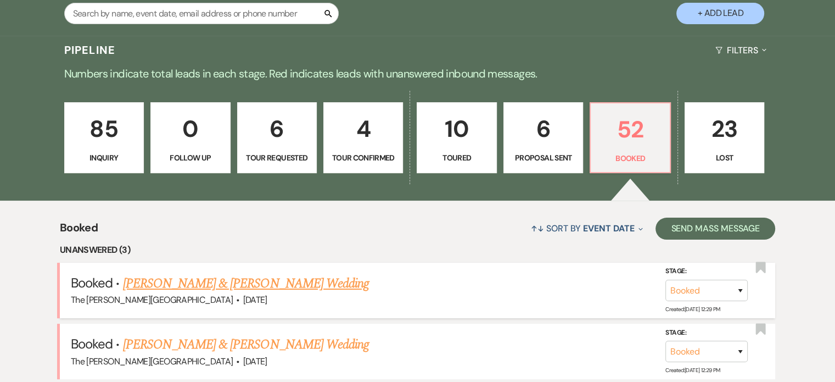
click at [289, 273] on link "[PERSON_NAME] & [PERSON_NAME] Wedding" at bounding box center [246, 283] width 246 height 20
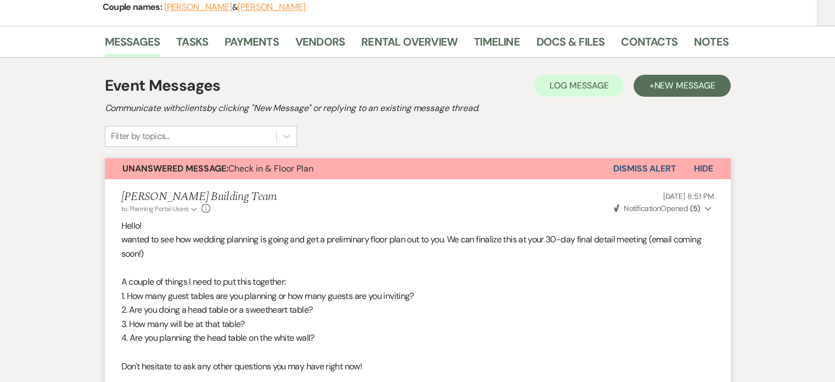
scroll to position [136, 0]
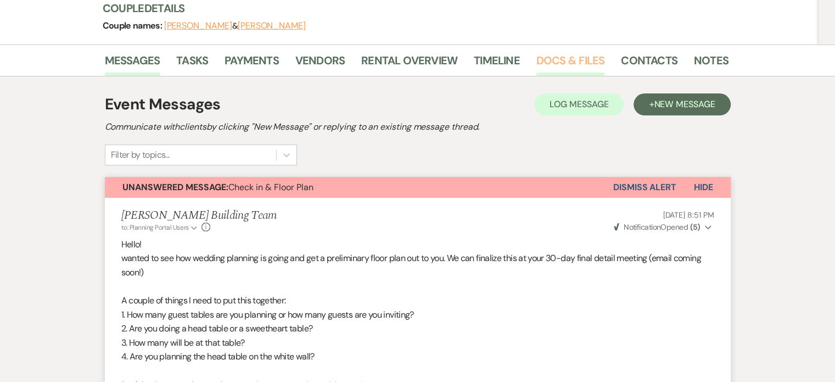
click at [545, 60] on link "Docs & Files" at bounding box center [570, 64] width 68 height 24
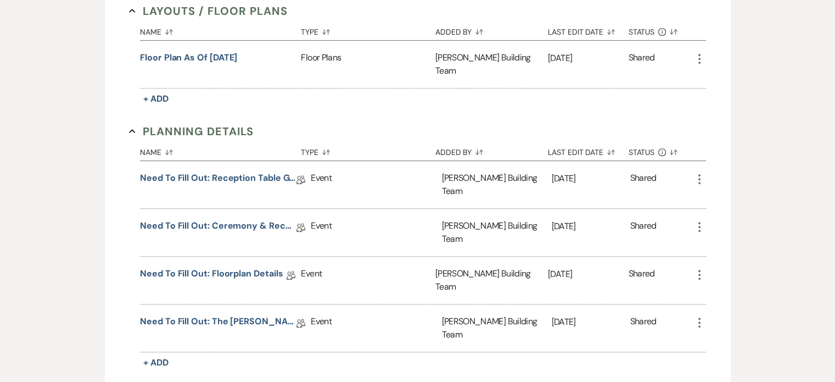
scroll to position [545, 0]
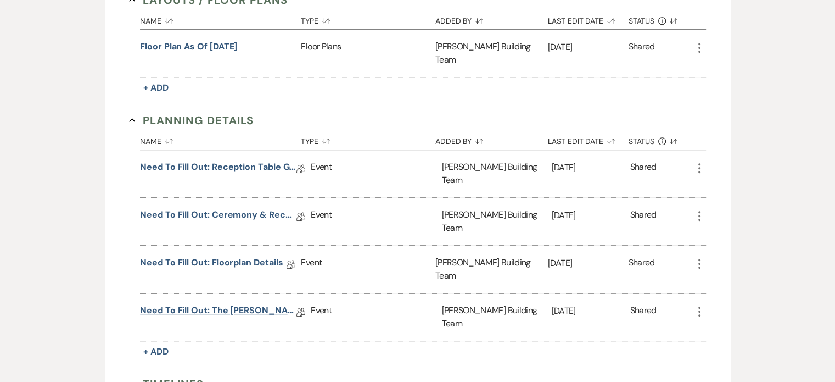
click at [259, 304] on link "Need to Fill Out: The [PERSON_NAME] Building Planning Document" at bounding box center [218, 312] width 156 height 17
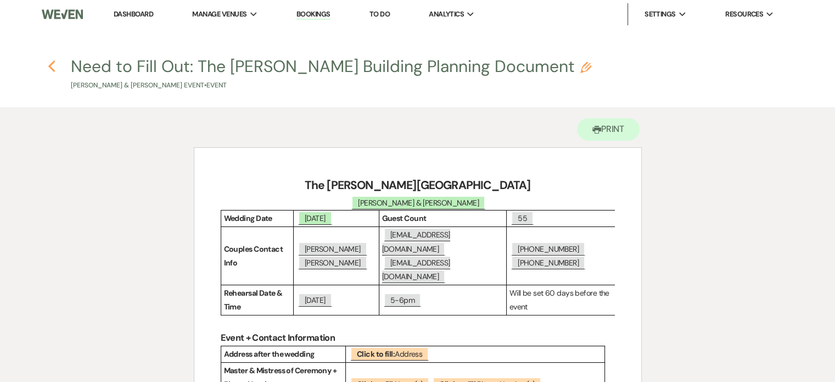
click at [51, 63] on icon "Previous" at bounding box center [52, 66] width 8 height 13
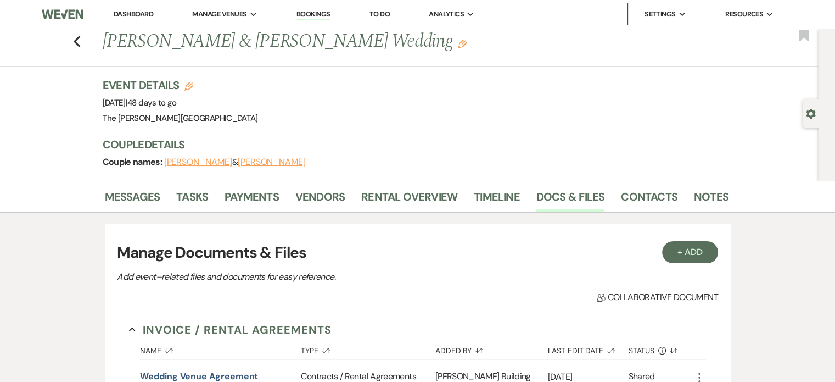
scroll to position [545, 0]
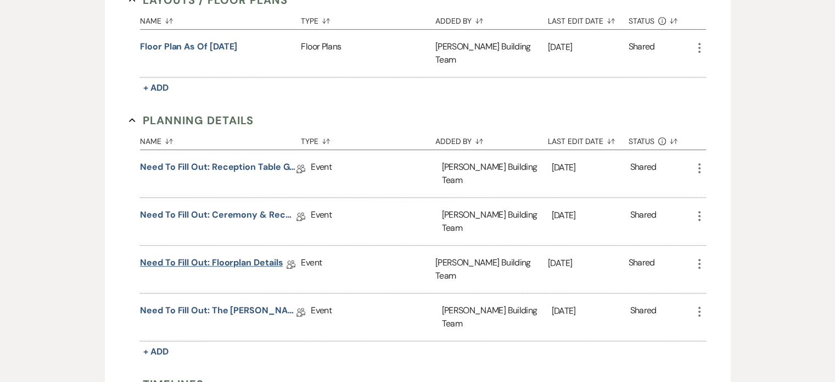
click at [233, 256] on link "Need to Fill Out: Floorplan Details" at bounding box center [211, 264] width 143 height 17
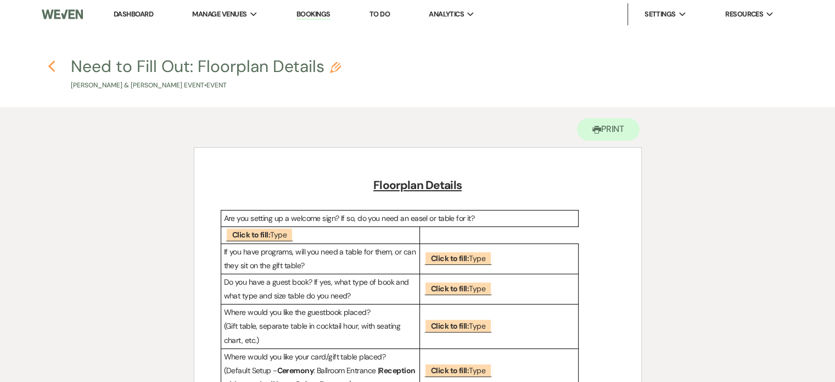
click at [51, 64] on use "button" at bounding box center [51, 66] width 7 height 12
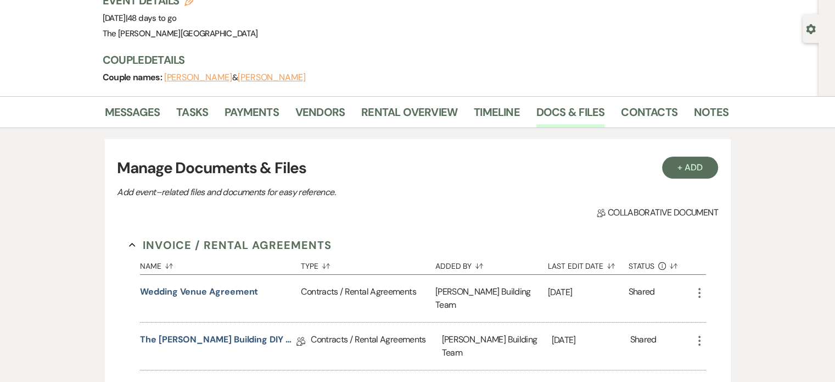
scroll to position [82, 0]
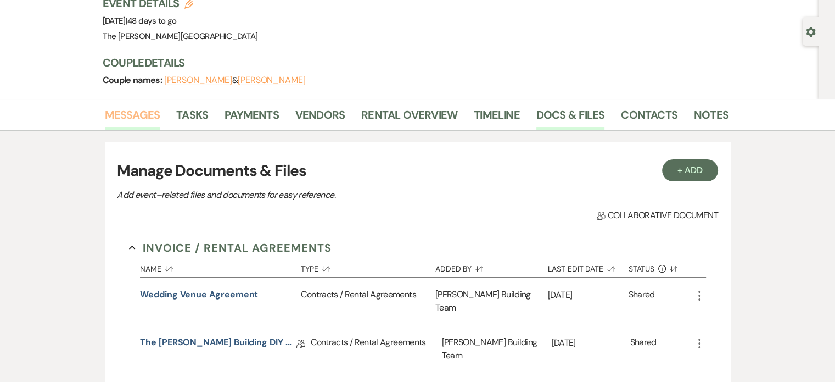
click at [145, 117] on link "Messages" at bounding box center [132, 118] width 55 height 24
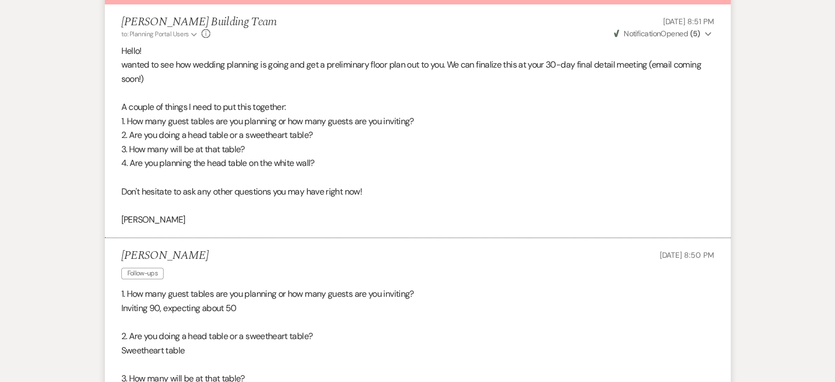
scroll to position [416, 0]
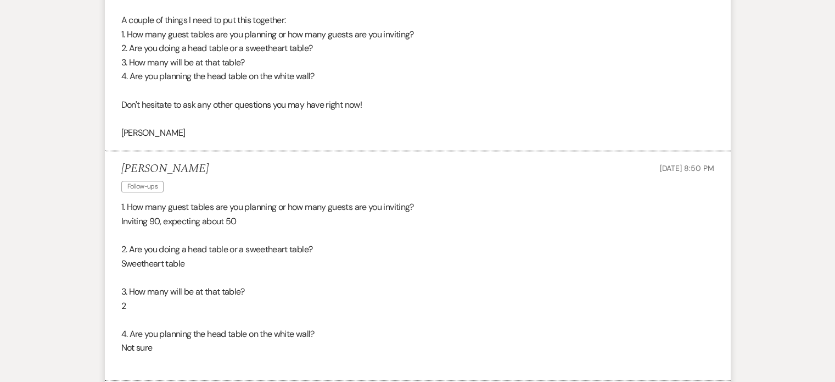
click at [602, 253] on p "2. Are you doing a head table or a sweetheart table?" at bounding box center [417, 249] width 593 height 14
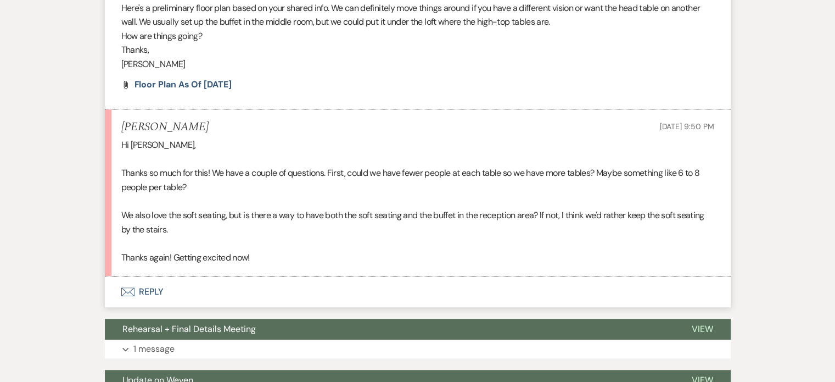
scroll to position [850, 0]
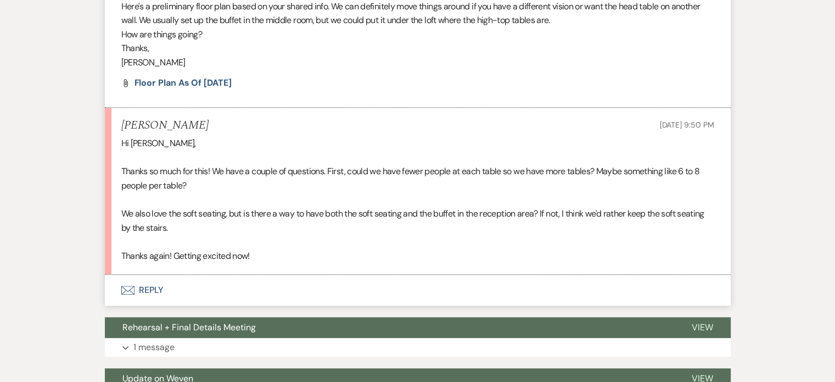
click at [148, 286] on button "Envelope Reply" at bounding box center [418, 289] width 626 height 31
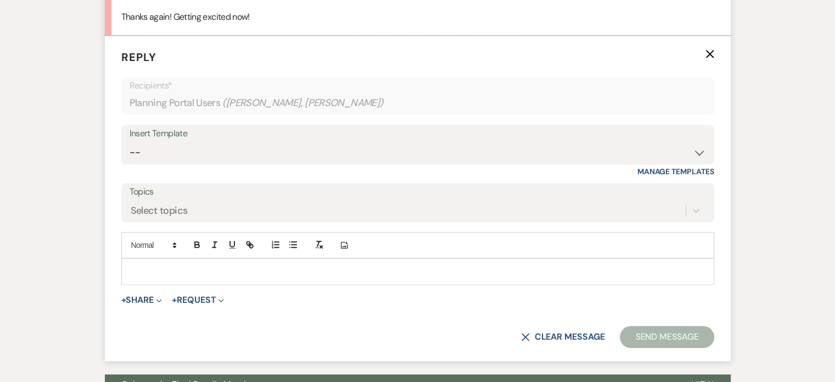
scroll to position [1095, 0]
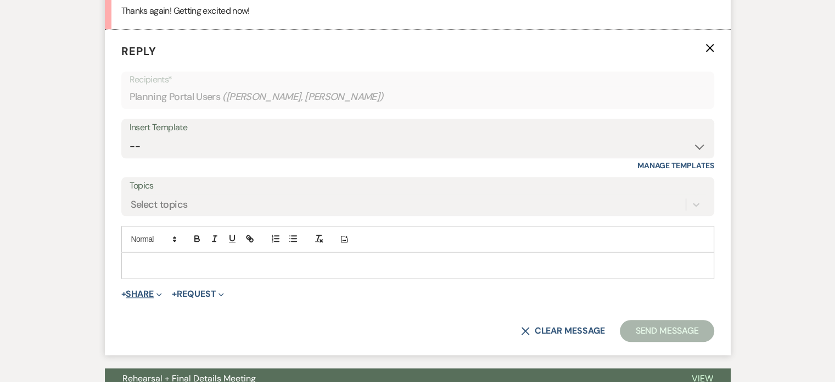
click at [151, 289] on button "+ Share Expand" at bounding box center [141, 293] width 41 height 9
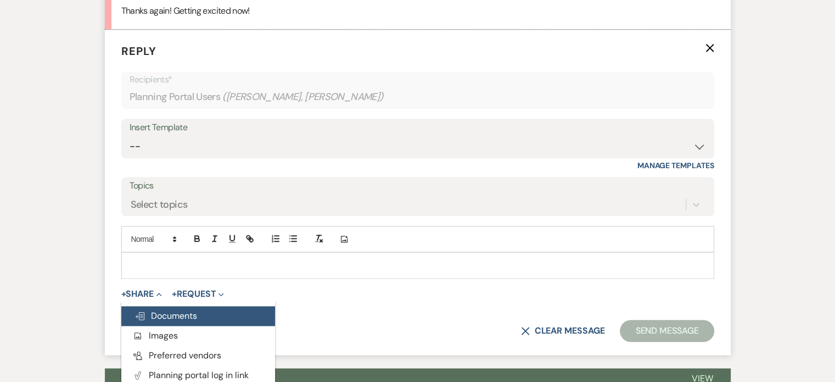
click at [160, 315] on span "Doc Upload Documents" at bounding box center [165, 316] width 63 height 12
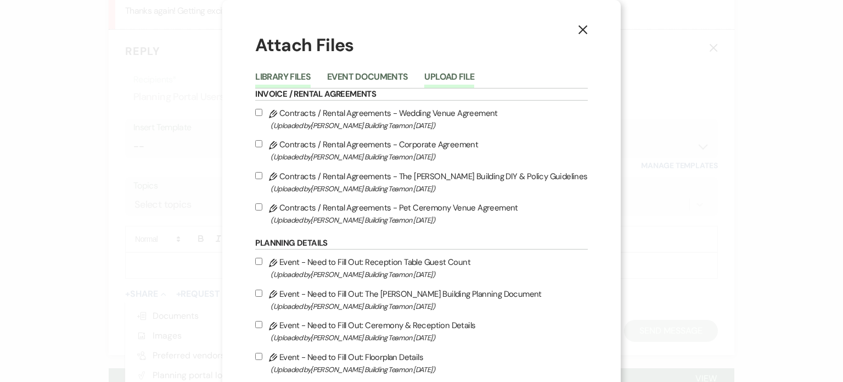
click at [447, 74] on button "Upload File" at bounding box center [449, 79] width 50 height 15
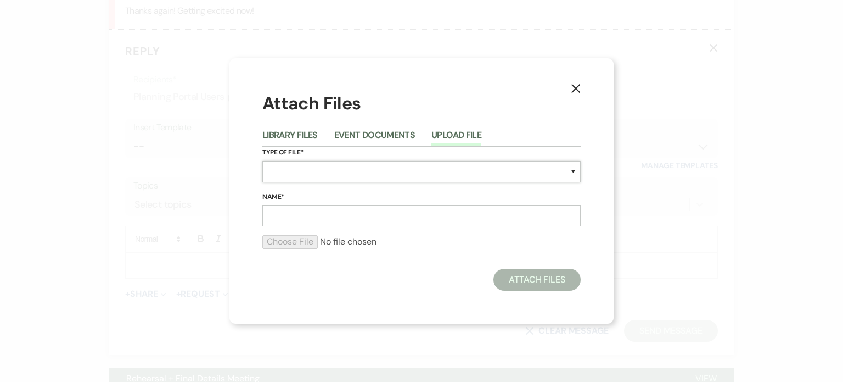
click at [386, 169] on select "Special Event Insurance Vendor Certificate of Insurance Contracts / Rental Agre…" at bounding box center [421, 171] width 318 height 21
select select "24"
click at [262, 161] on select "Special Event Insurance Vendor Certificate of Insurance Contracts / Rental Agre…" at bounding box center [421, 171] width 318 height 21
click at [362, 218] on input "Name*" at bounding box center [421, 215] width 318 height 21
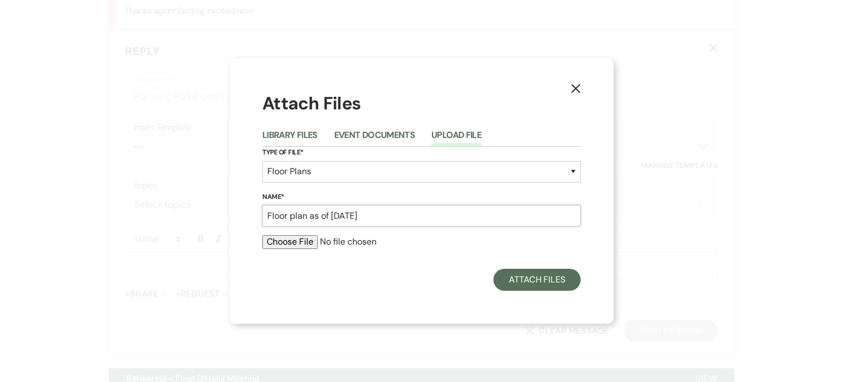
type input "Floor plan as of [DATE]"
click at [281, 242] on input "file" at bounding box center [421, 241] width 318 height 13
type input "C:\fakepath\[DATE] rec (1).pdf"
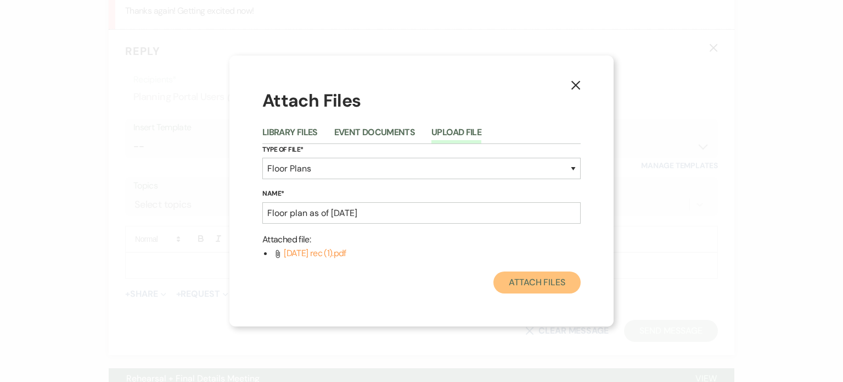
click at [526, 279] on button "Attach Files" at bounding box center [536, 282] width 87 height 22
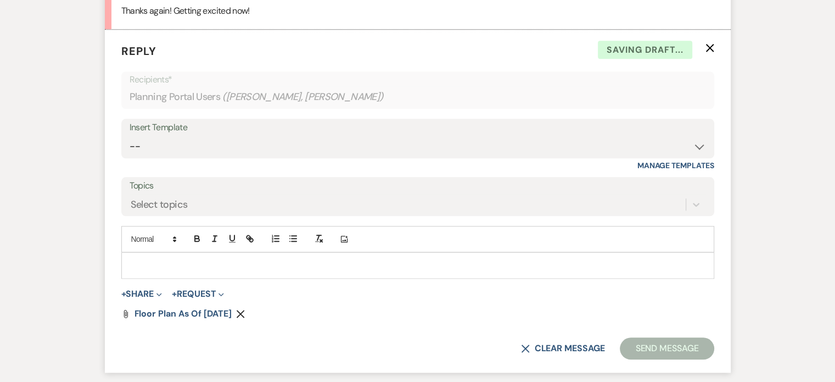
click at [402, 260] on p at bounding box center [417, 265] width 575 height 12
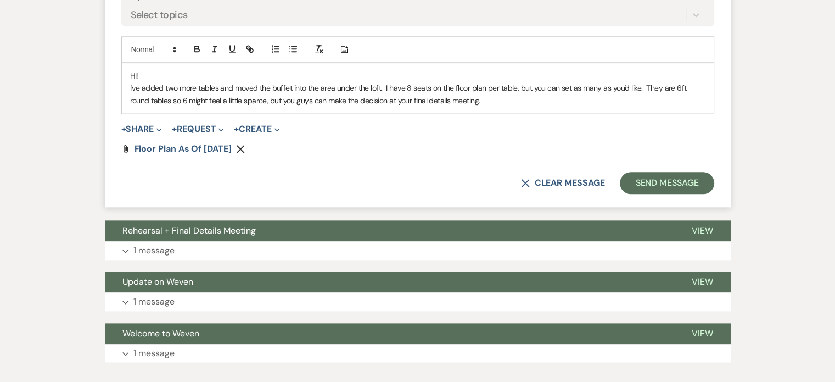
scroll to position [1350, 0]
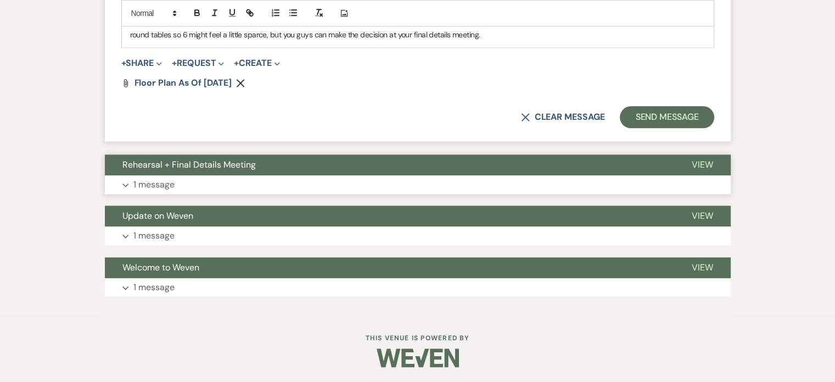
click at [165, 186] on p "1 message" at bounding box center [153, 184] width 41 height 14
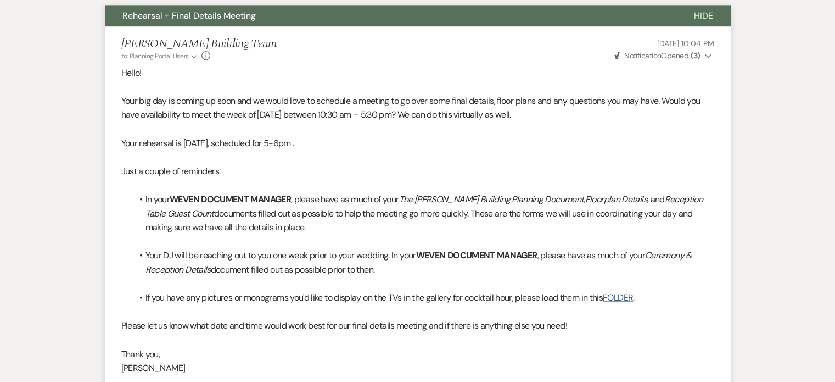
scroll to position [1468, 0]
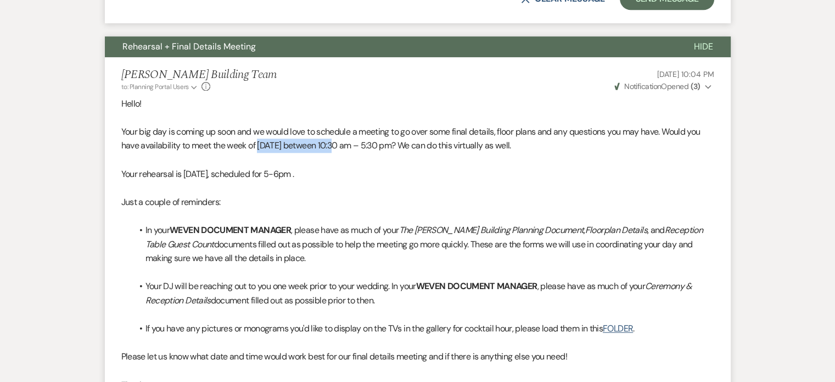
drag, startPoint x: 257, startPoint y: 144, endPoint x: 339, endPoint y: 145, distance: 81.8
click at [339, 145] on span "Your big day is coming up soon and we would love to schedule a meeting to go ov…" at bounding box center [410, 139] width 579 height 26
copy span "[DATE]"
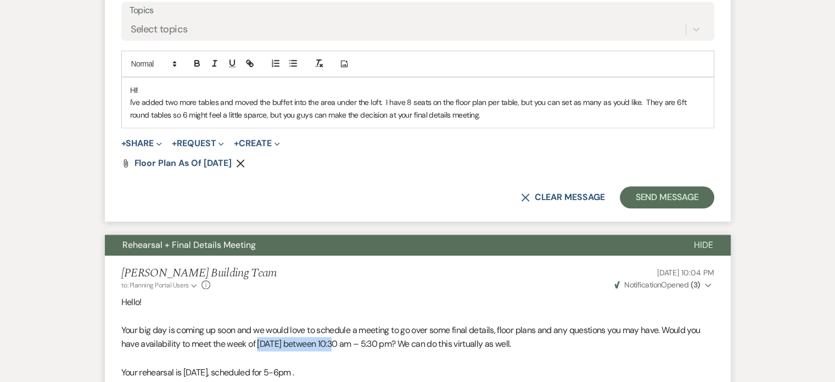
scroll to position [1242, 0]
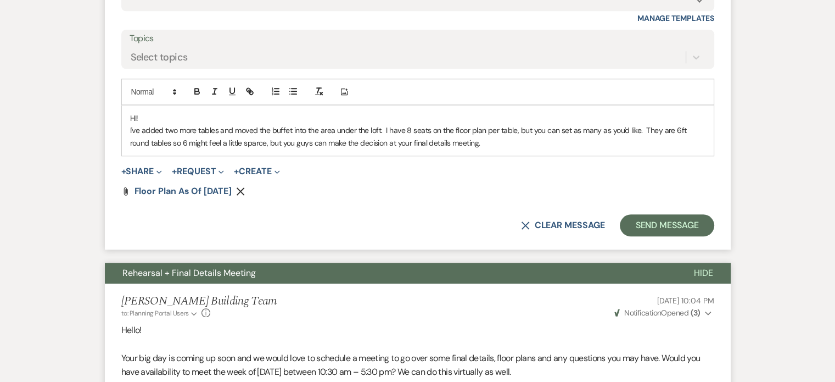
click at [547, 141] on p "I've added two more tables and moved the buffet into the area under the loft. I…" at bounding box center [417, 136] width 575 height 25
click at [536, 141] on span "[DATE]" at bounding box center [546, 143] width 21 height 10
click at [659, 140] on p "I've added two more tables and moved the buffet into the area under the loft. I…" at bounding box center [417, 136] width 575 height 25
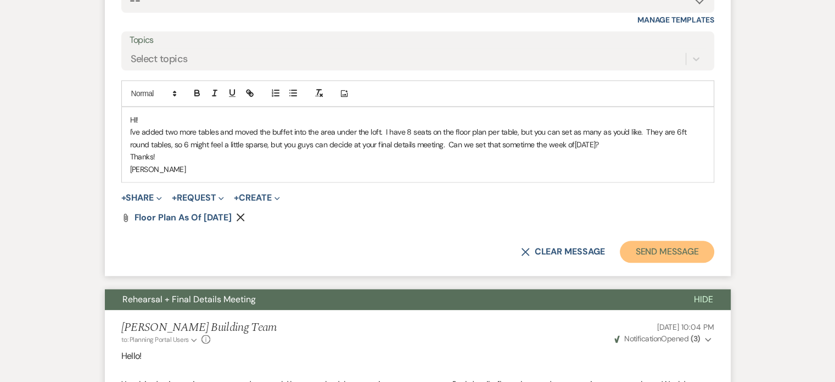
click at [659, 248] on button "Send Message" at bounding box center [667, 251] width 94 height 22
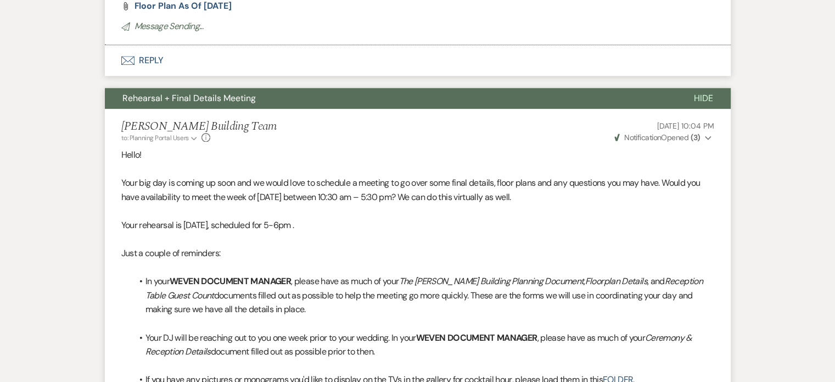
scroll to position [1416, 0]
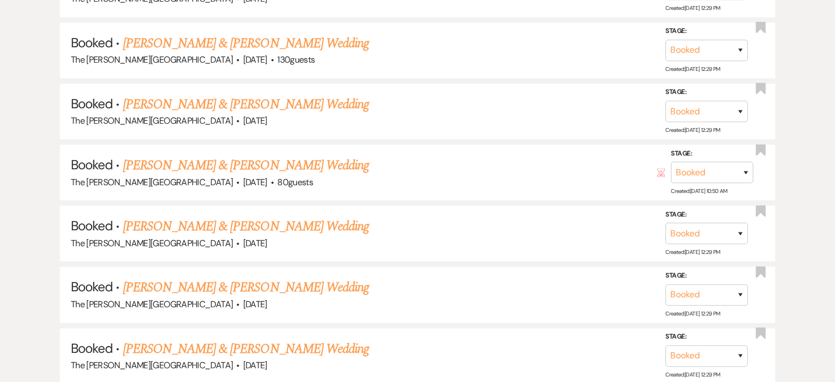
scroll to position [249, 0]
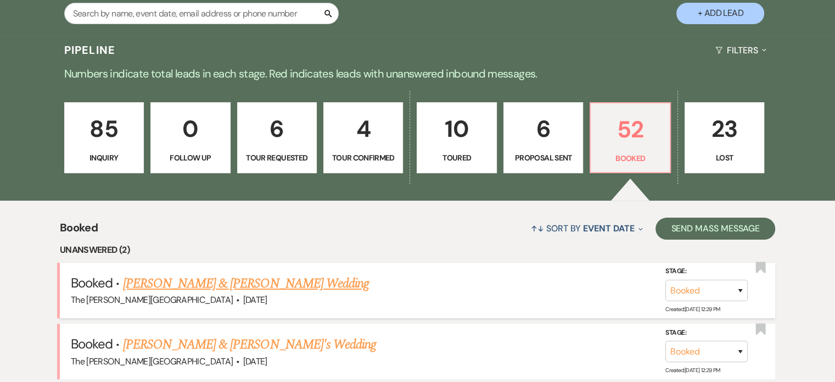
click at [223, 273] on link "[PERSON_NAME] & [PERSON_NAME] Wedding" at bounding box center [246, 283] width 246 height 20
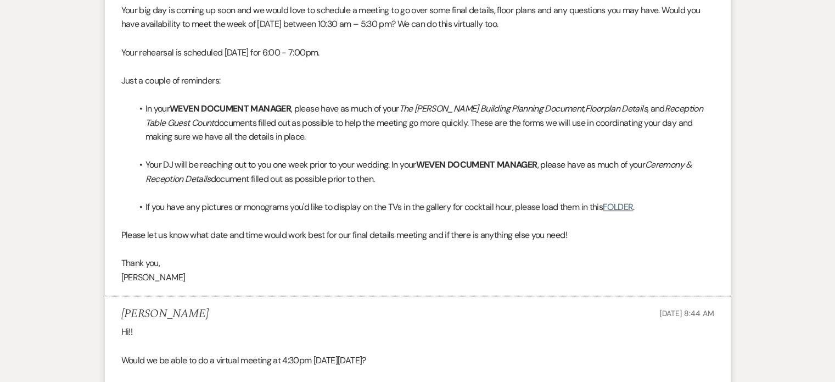
scroll to position [217, 0]
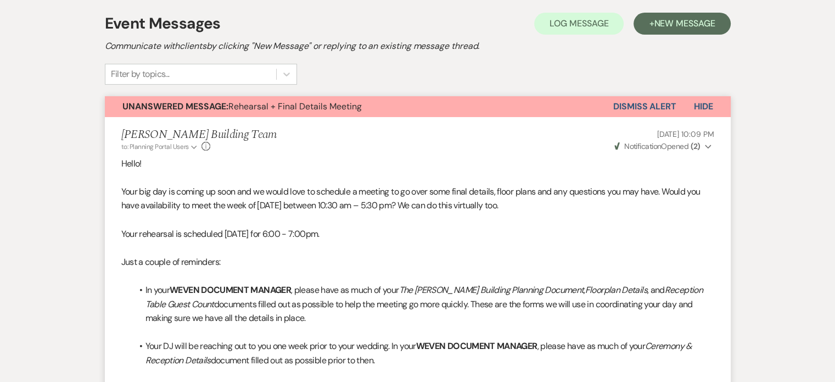
click at [626, 106] on button "Dismiss Alert" at bounding box center [644, 106] width 63 height 21
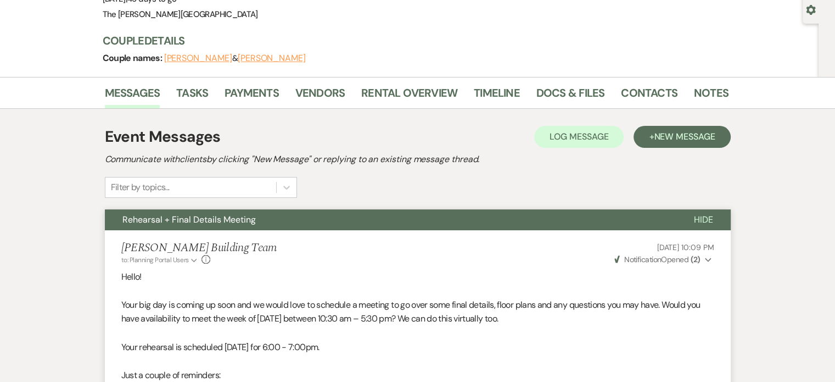
scroll to position [105, 0]
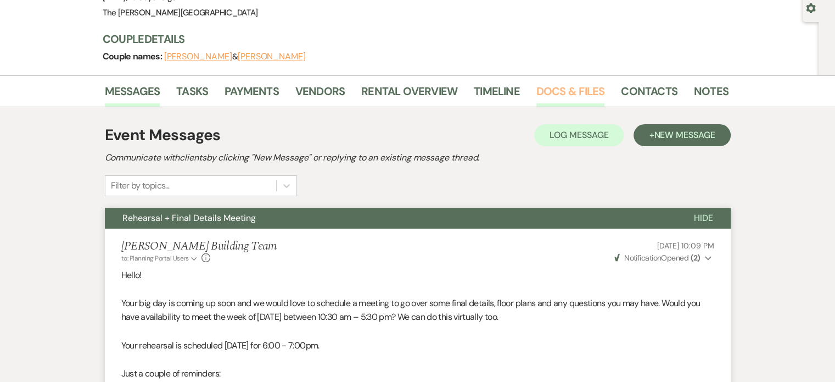
click at [561, 88] on link "Docs & Files" at bounding box center [570, 94] width 68 height 24
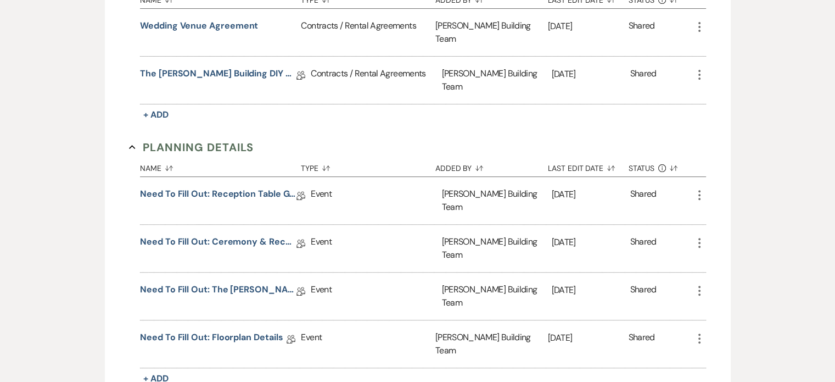
scroll to position [406, 0]
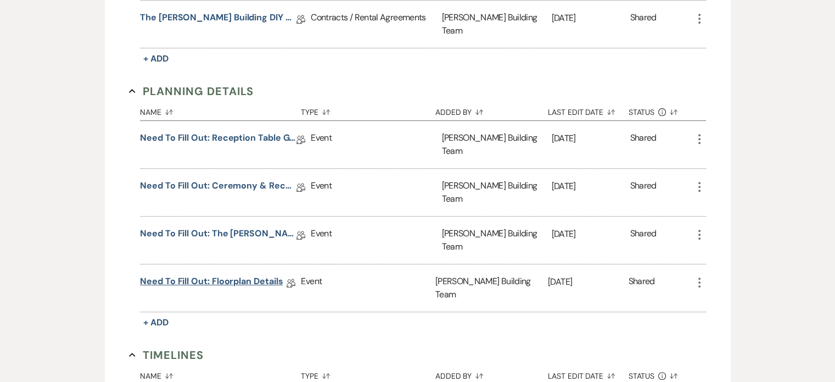
click at [257, 274] on link "Need to Fill Out: Floorplan Details" at bounding box center [211, 282] width 143 height 17
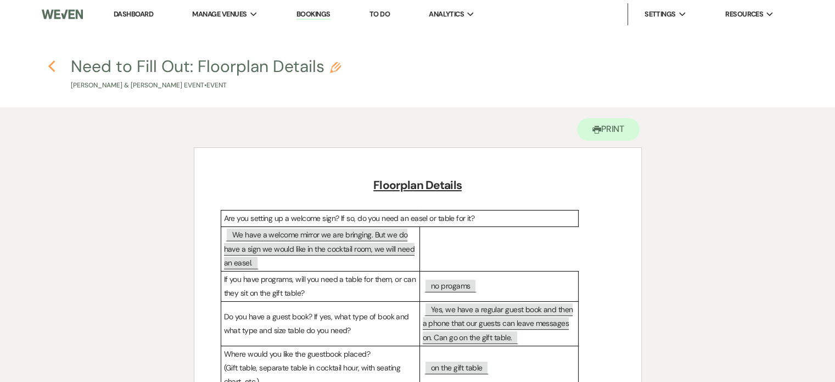
click at [52, 65] on icon "Previous" at bounding box center [52, 66] width 8 height 13
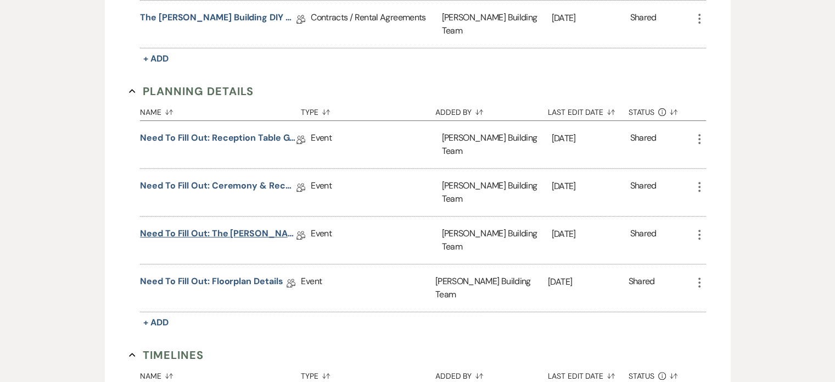
click at [265, 227] on link "Need to Fill Out: The [PERSON_NAME] Building Planning Document" at bounding box center [218, 235] width 156 height 17
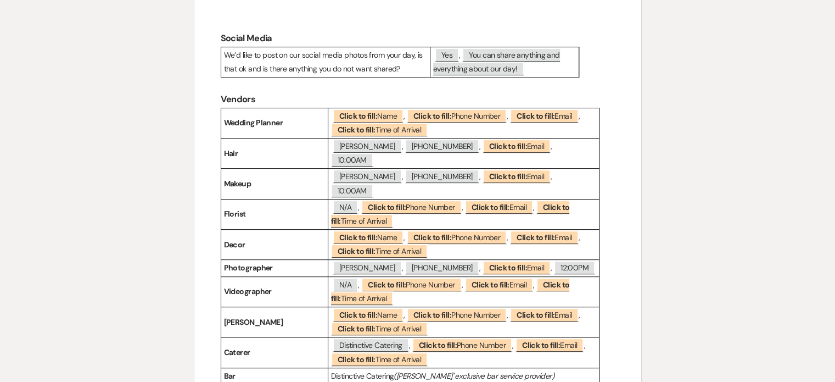
scroll to position [474, 0]
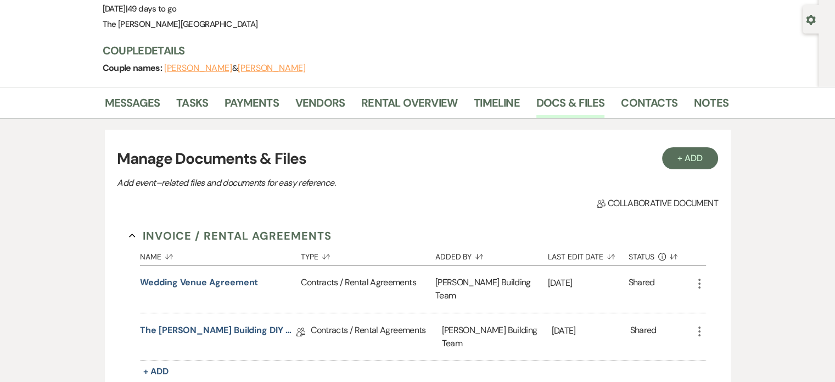
scroll to position [84, 0]
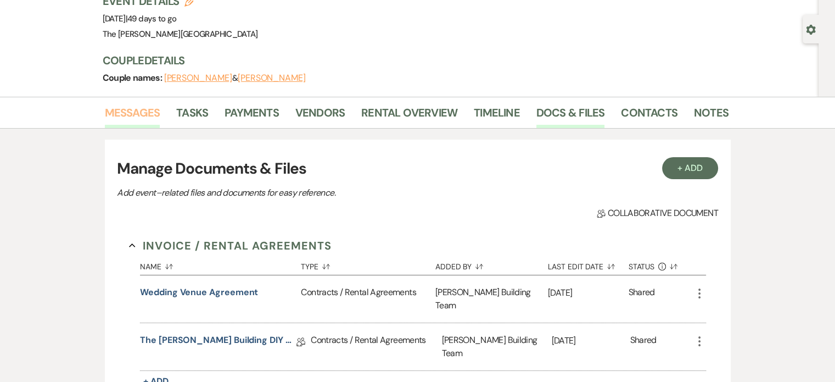
click at [134, 113] on link "Messages" at bounding box center [132, 116] width 55 height 24
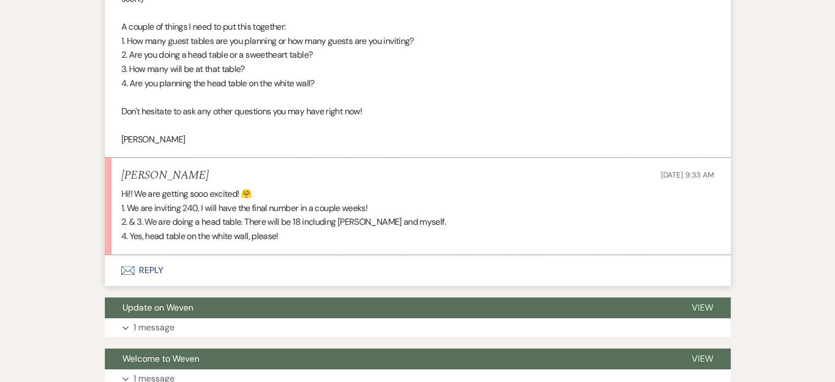
scroll to position [468, 0]
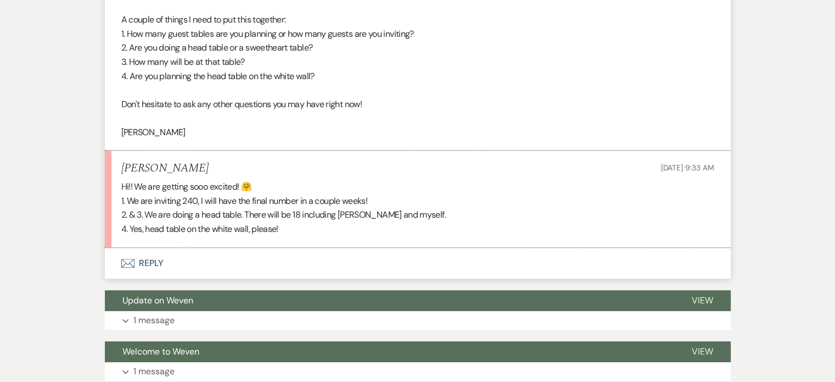
click at [156, 262] on button "Envelope Reply" at bounding box center [418, 263] width 626 height 31
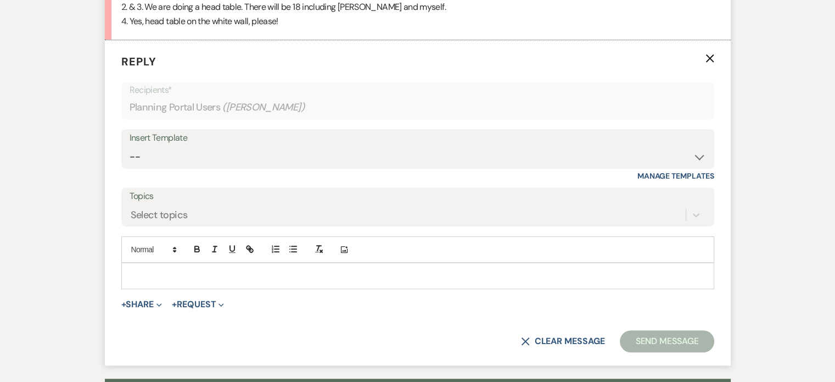
scroll to position [686, 0]
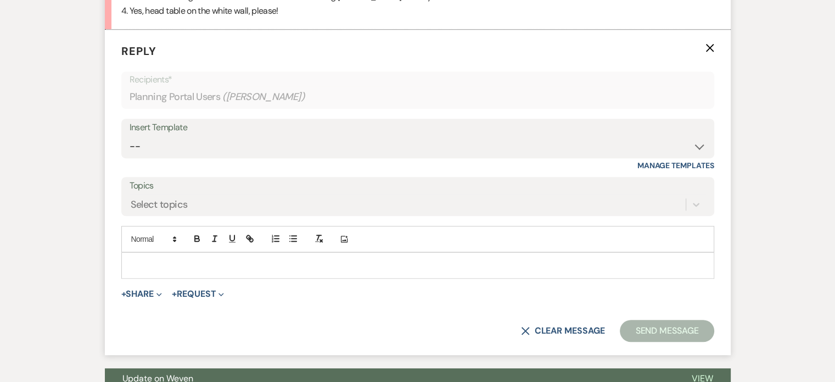
click at [166, 261] on p at bounding box center [417, 265] width 575 height 12
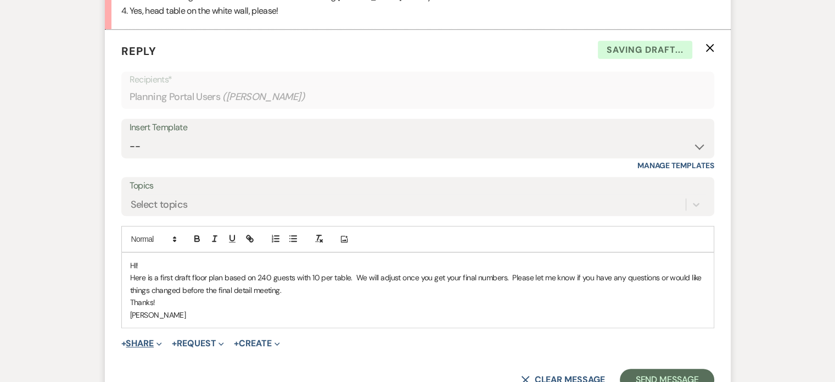
click at [160, 343] on icon "Expand" at bounding box center [158, 343] width 5 height 5
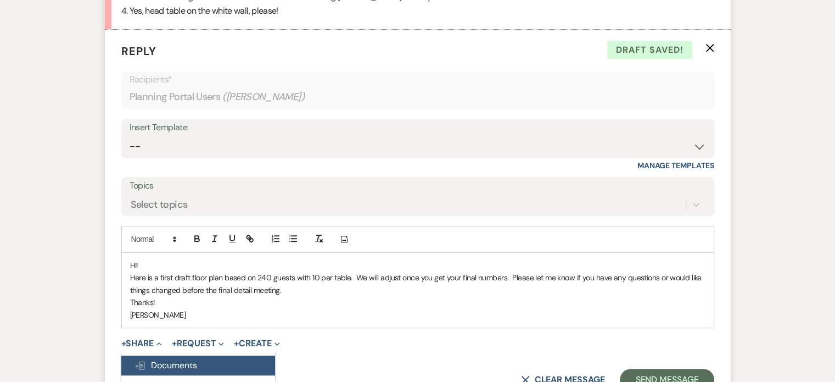
click at [165, 362] on span "Doc Upload Documents" at bounding box center [165, 365] width 63 height 12
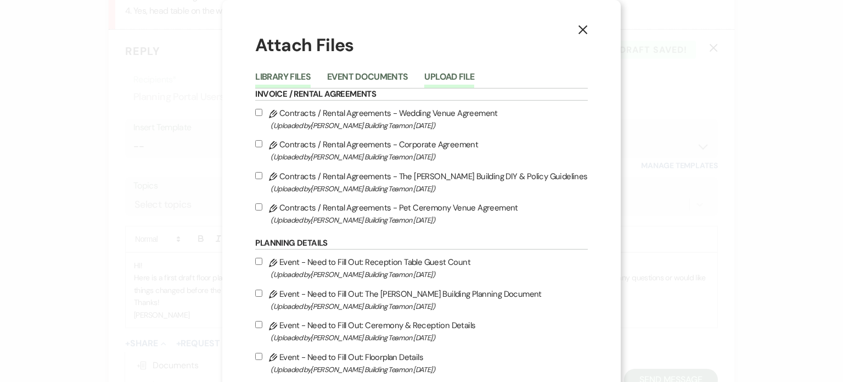
click at [457, 80] on button "Upload File" at bounding box center [449, 79] width 50 height 15
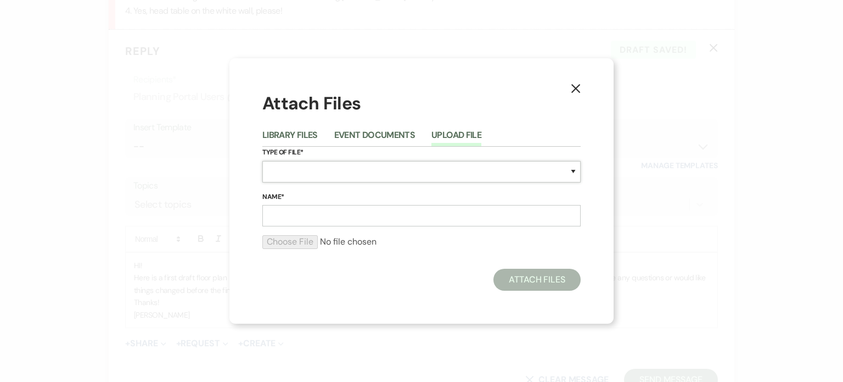
click at [354, 169] on select "Special Event Insurance Vendor Certificate of Insurance Contracts / Rental Agre…" at bounding box center [421, 171] width 318 height 21
select select "24"
click at [262, 161] on select "Special Event Insurance Vendor Certificate of Insurance Contracts / Rental Agre…" at bounding box center [421, 171] width 318 height 21
click at [334, 215] on input "Name*" at bounding box center [421, 215] width 318 height 21
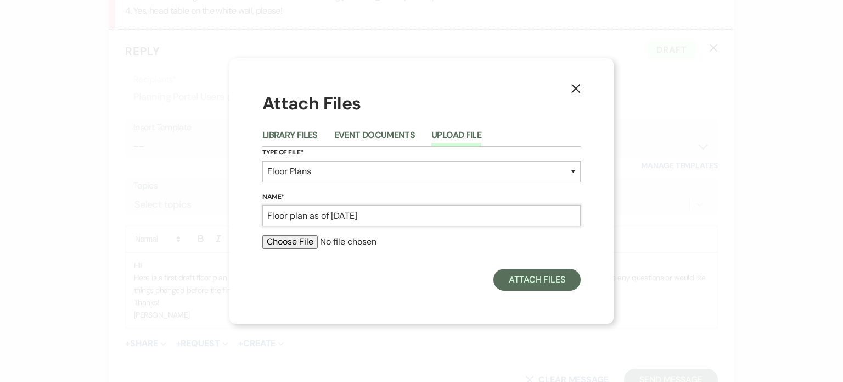
type input "Floor plan as of [DATE]"
click at [298, 247] on input "file" at bounding box center [421, 241] width 318 height 13
type input "C:\fakepath\[DATE] RECEPTION.pdf"
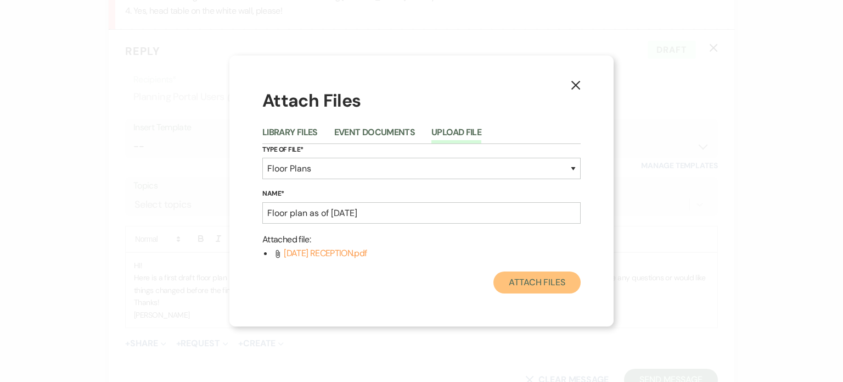
click at [530, 280] on button "Attach Files" at bounding box center [536, 282] width 87 height 22
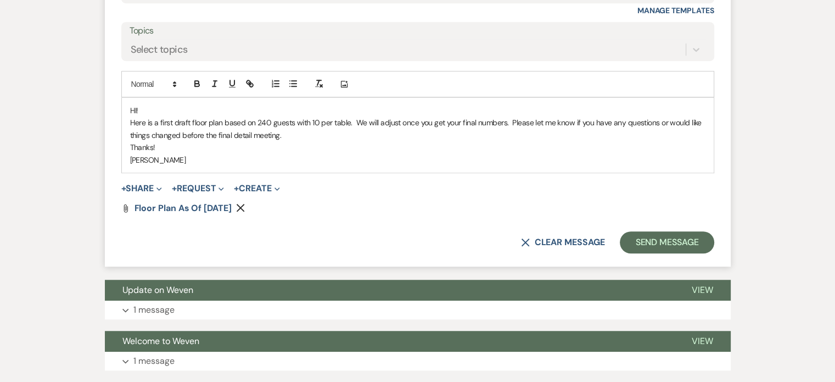
scroll to position [842, 0]
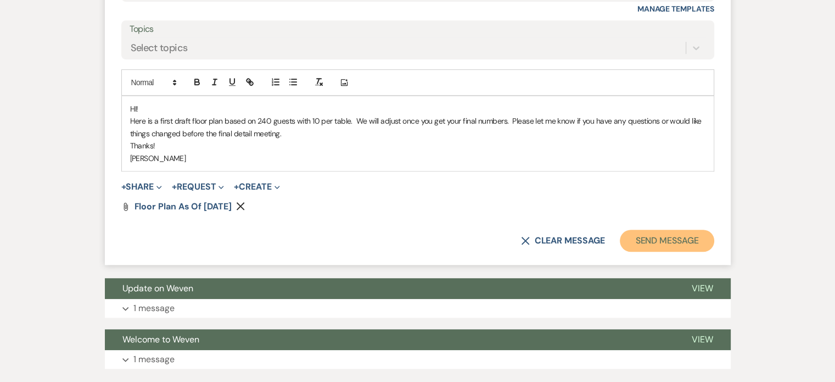
click at [663, 239] on button "Send Message" at bounding box center [667, 240] width 94 height 22
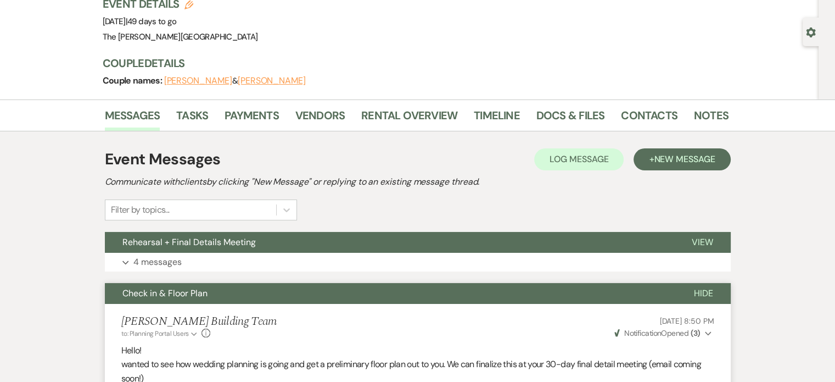
scroll to position [73, 0]
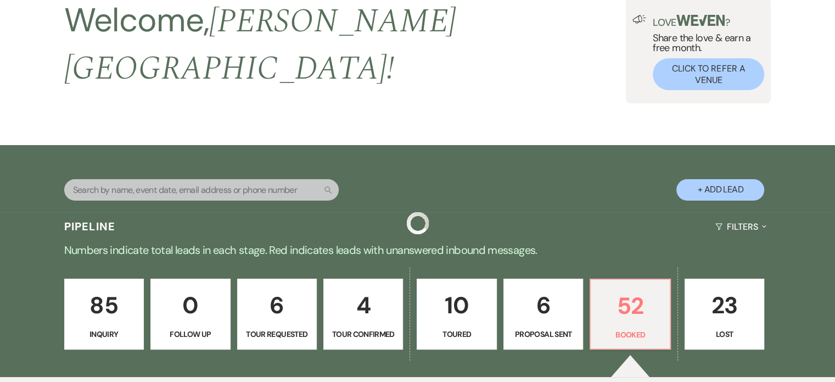
scroll to position [249, 0]
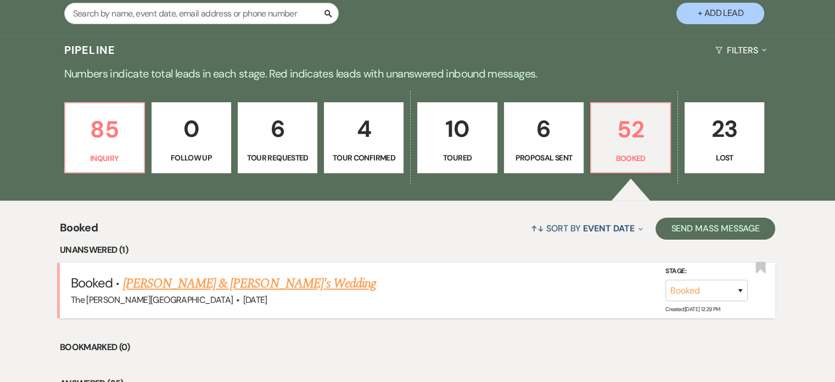
click at [238, 273] on link "[PERSON_NAME] & [PERSON_NAME]'s Wedding" at bounding box center [250, 283] width 254 height 20
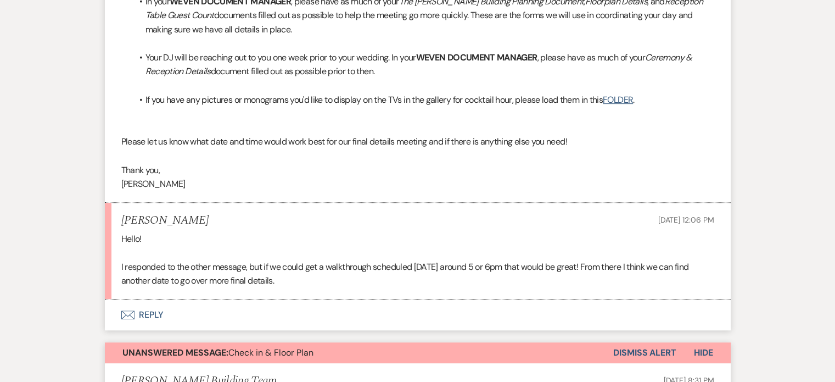
scroll to position [523, 0]
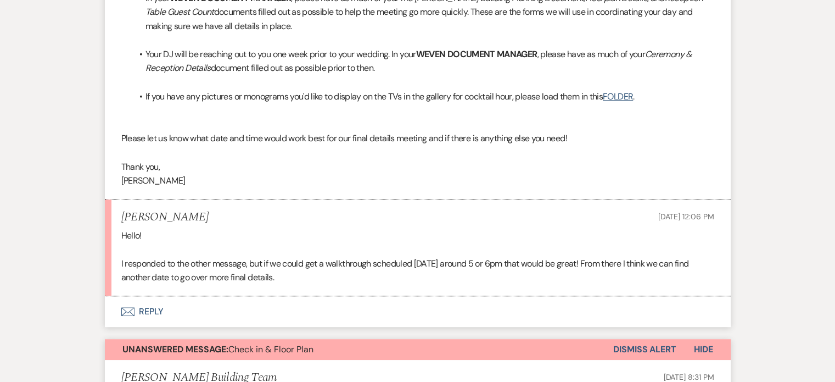
click at [156, 316] on button "Envelope Reply" at bounding box center [418, 311] width 626 height 31
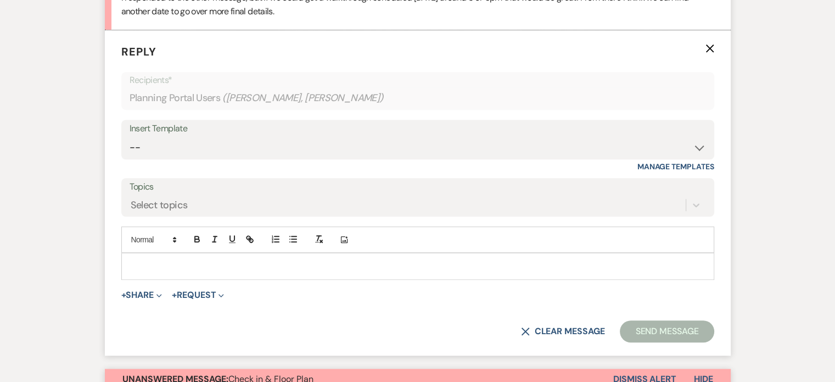
scroll to position [789, 0]
click at [198, 262] on p at bounding box center [417, 265] width 575 height 12
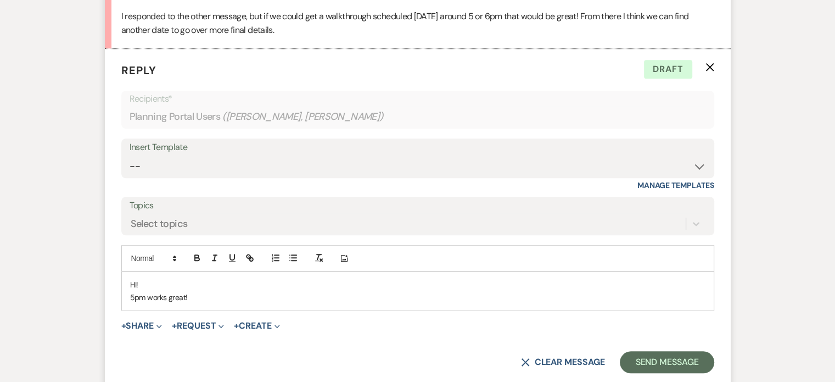
scroll to position [817, 0]
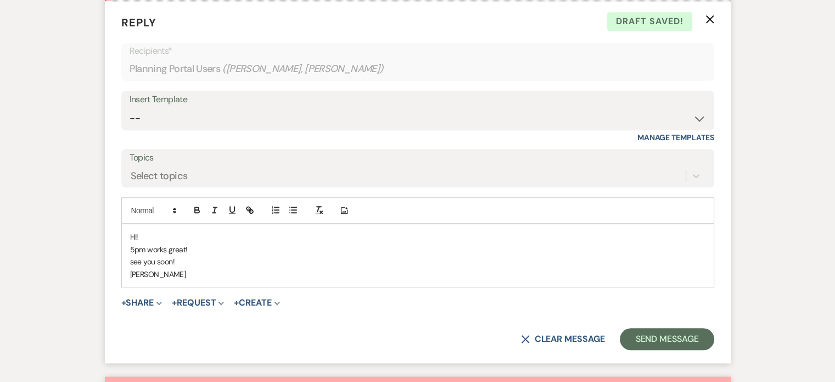
click at [134, 260] on p "see you soon!" at bounding box center [417, 261] width 575 height 12
click at [644, 331] on button "Send Message" at bounding box center [667, 339] width 94 height 22
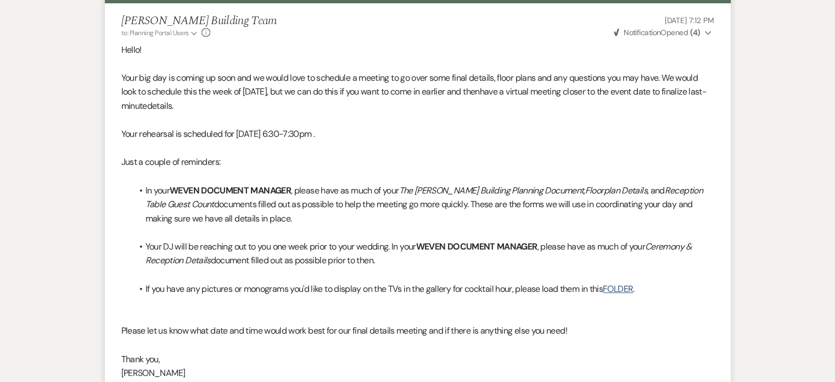
scroll to position [0, 0]
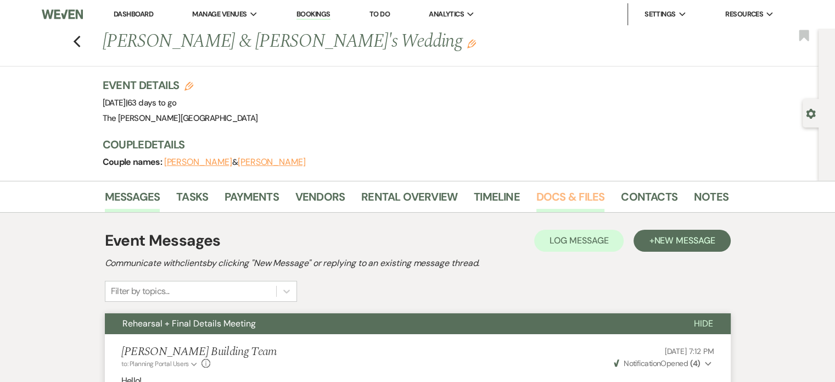
click at [569, 197] on link "Docs & Files" at bounding box center [570, 200] width 68 height 24
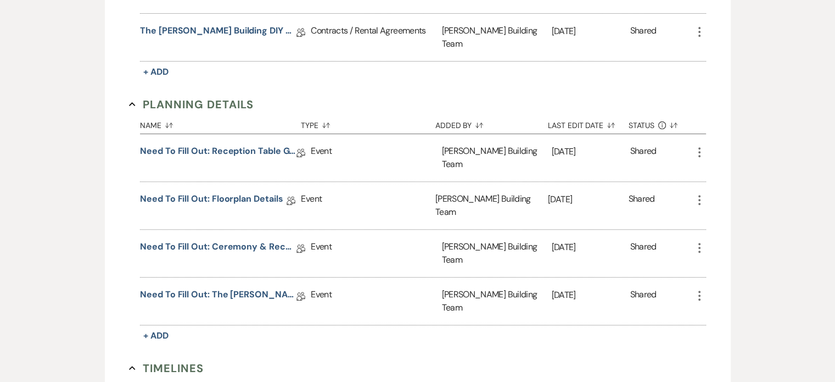
scroll to position [424, 0]
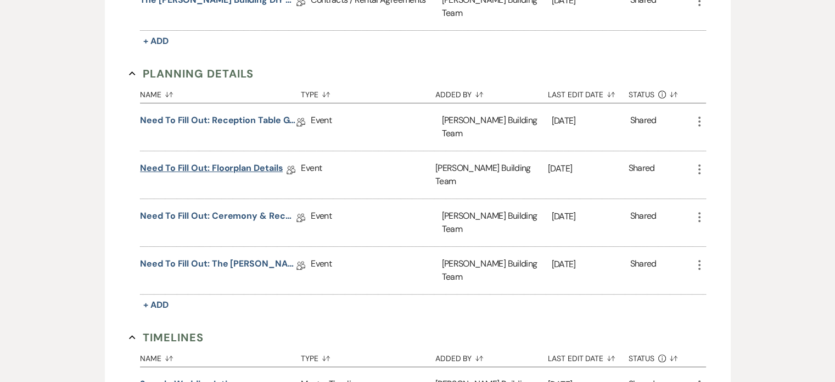
click at [256, 161] on link "Need to Fill Out: Floorplan Details" at bounding box center [211, 169] width 143 height 17
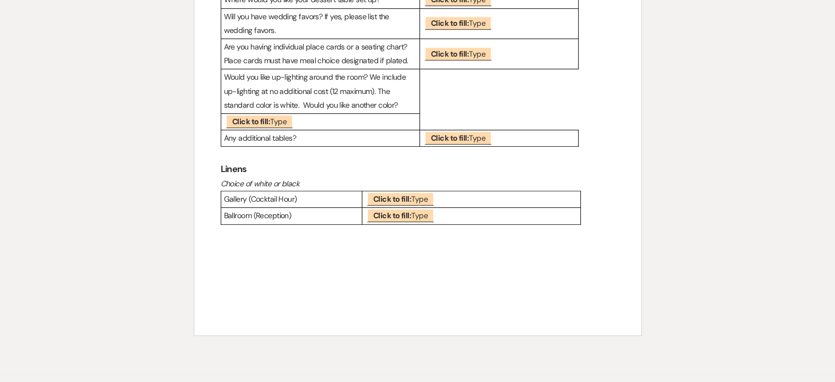
scroll to position [409, 0]
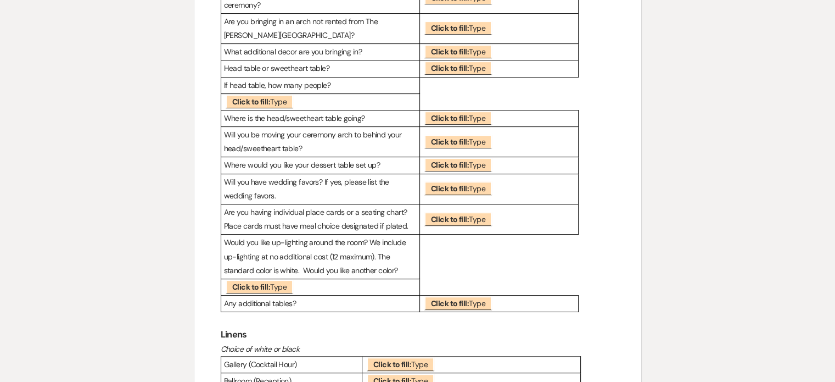
scroll to position [424, 0]
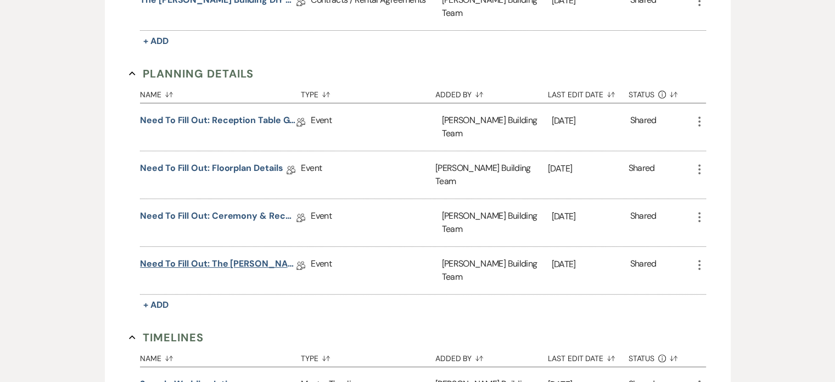
click at [245, 257] on link "Need to Fill Out: The [PERSON_NAME] Building Planning Document" at bounding box center [218, 265] width 156 height 17
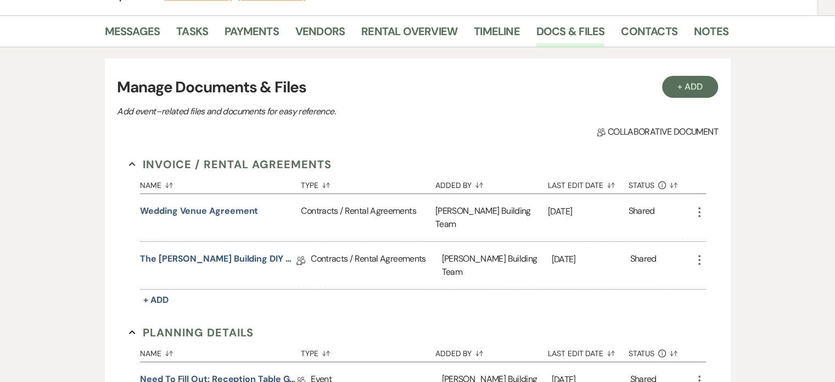
scroll to position [100, 0]
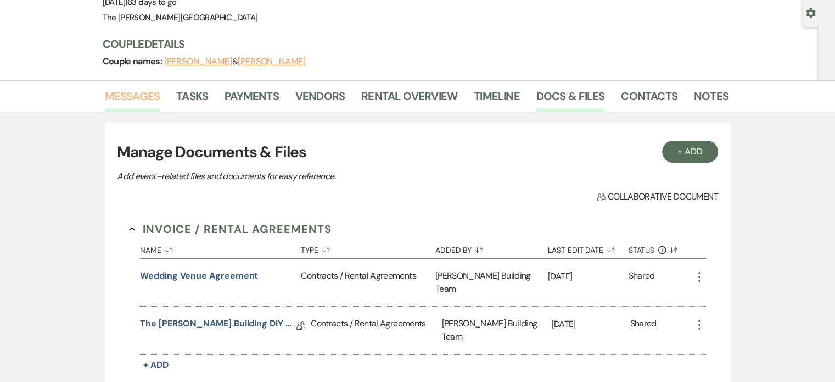
click at [130, 98] on link "Messages" at bounding box center [132, 99] width 55 height 24
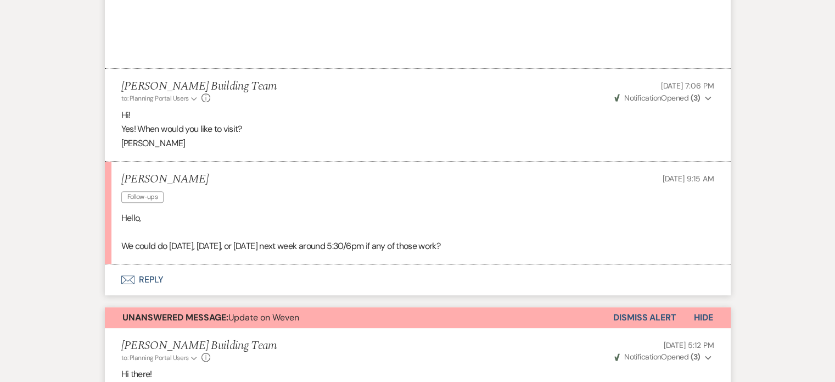
scroll to position [979, 0]
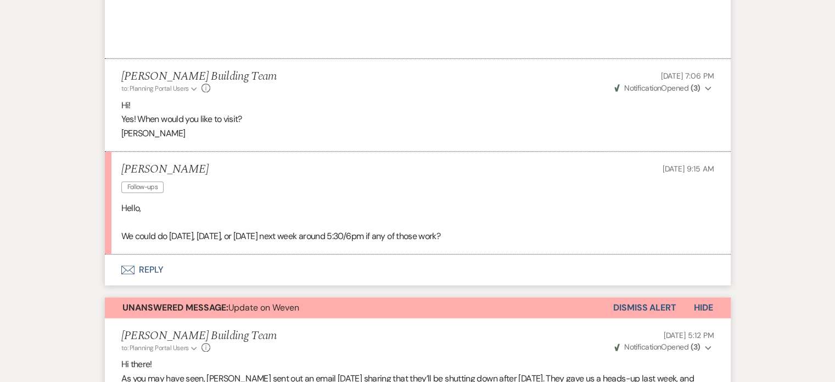
click at [154, 265] on button "Envelope Reply" at bounding box center [418, 269] width 626 height 31
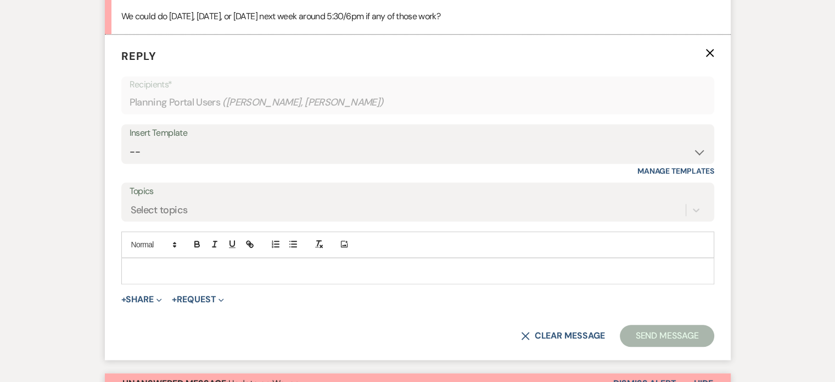
scroll to position [1204, 0]
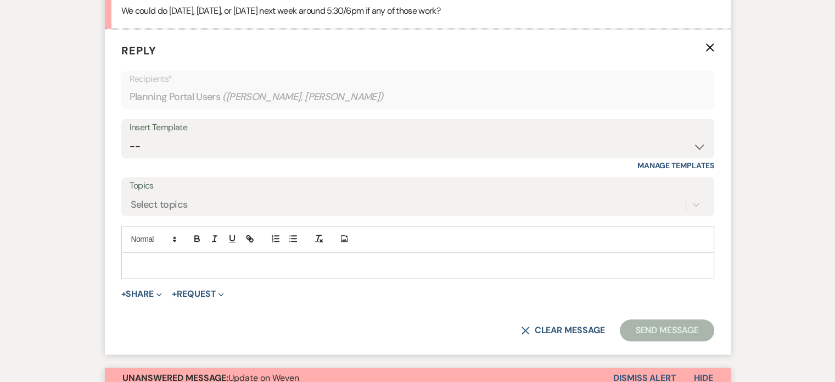
click at [154, 266] on p at bounding box center [417, 265] width 575 height 12
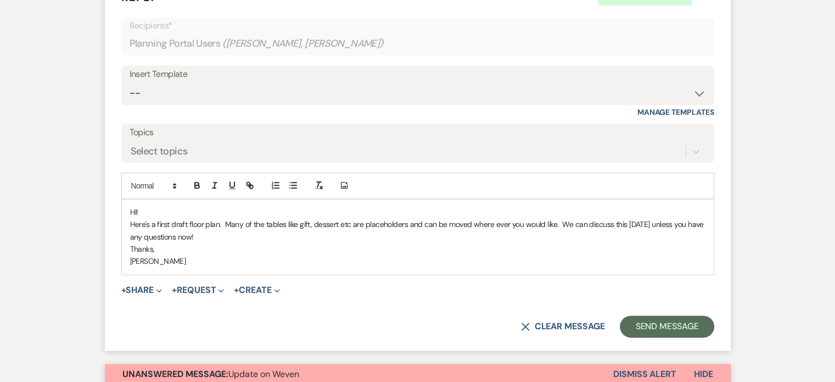
scroll to position [1258, 0]
click at [156, 287] on button "+ Share Expand" at bounding box center [141, 289] width 41 height 9
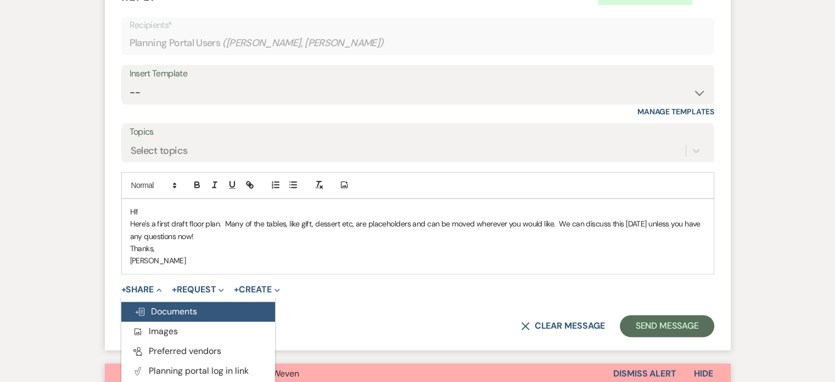
click at [162, 312] on span "Doc Upload Documents" at bounding box center [165, 311] width 63 height 12
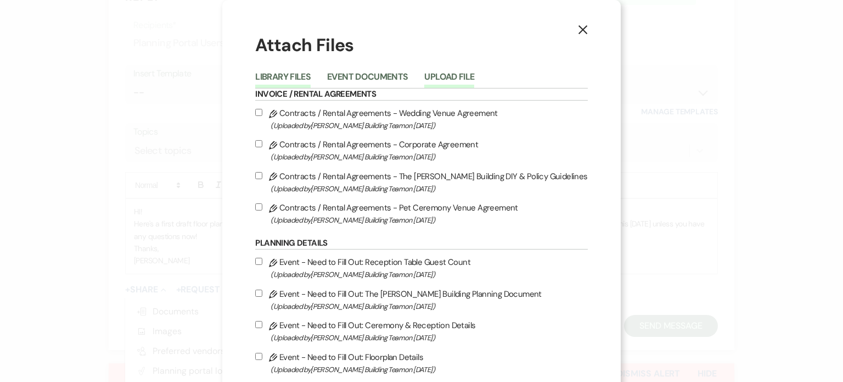
click at [445, 78] on button "Upload File" at bounding box center [449, 79] width 50 height 15
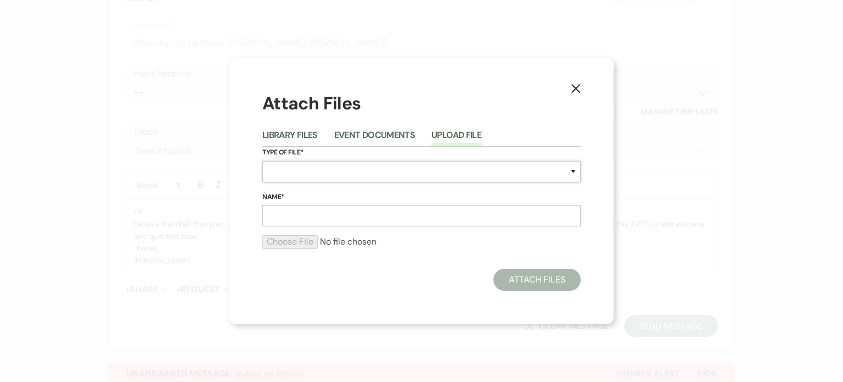
click at [400, 172] on select "Special Event Insurance Vendor Certificate of Insurance Contracts / Rental Agre…" at bounding box center [421, 171] width 318 height 21
select select "24"
click at [262, 161] on select "Special Event Insurance Vendor Certificate of Insurance Contracts / Rental Agre…" at bounding box center [421, 171] width 318 height 21
click at [367, 219] on input "Name*" at bounding box center [421, 215] width 318 height 21
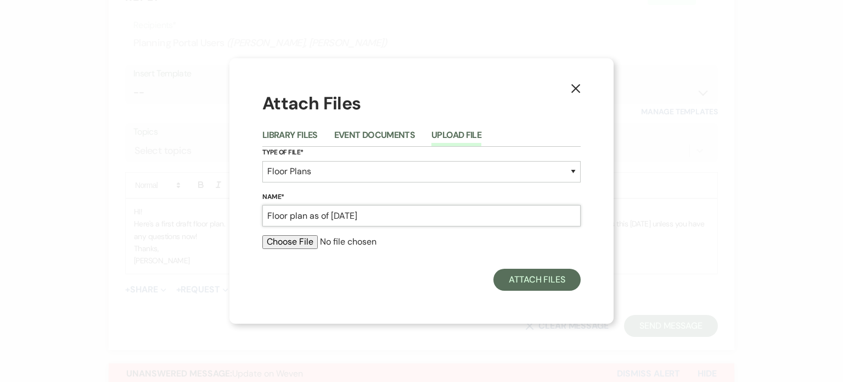
type input "Floor plan as of [DATE]"
click at [277, 241] on input "file" at bounding box center [421, 241] width 318 height 13
type input "C:\fakepath\[DATE] Rec.pdf"
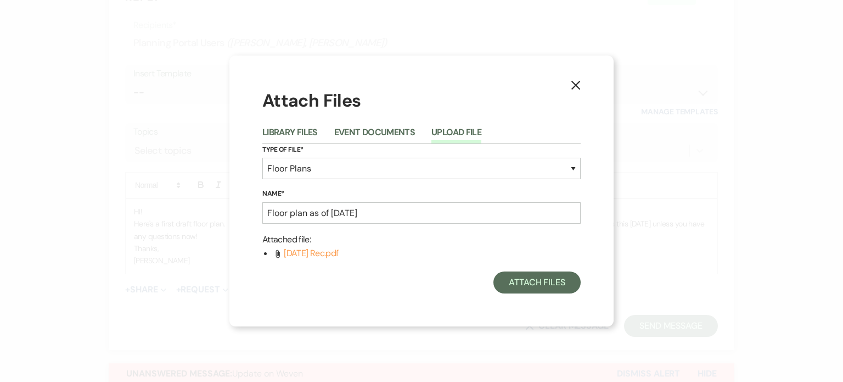
click at [169, 93] on div "X Attach Files Library Files Event Documents Upload File Type of File* Special …" at bounding box center [421, 191] width 843 height 382
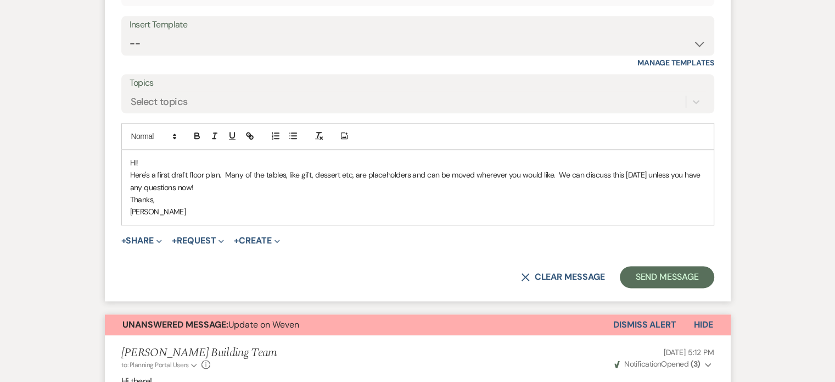
scroll to position [1313, 0]
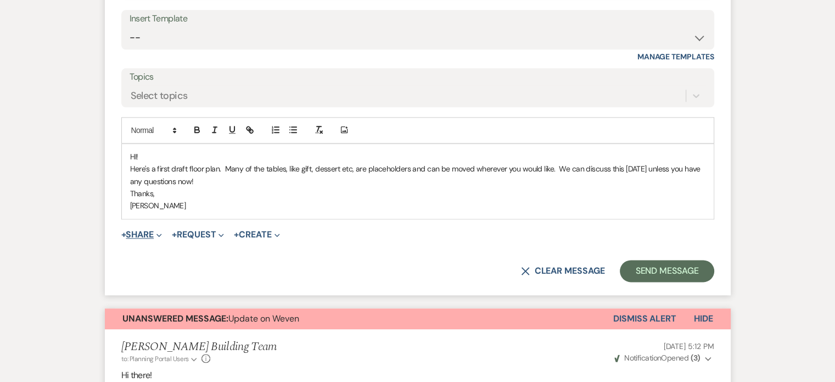
click at [162, 229] on span "Expand" at bounding box center [158, 234] width 8 height 12
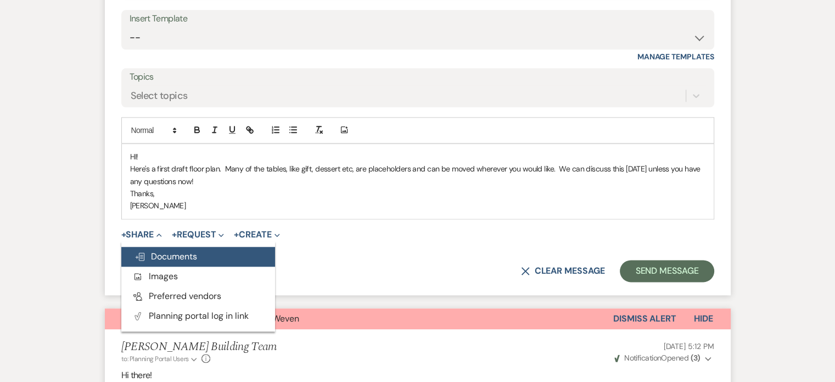
click at [171, 254] on span "Doc Upload Documents" at bounding box center [165, 256] width 63 height 12
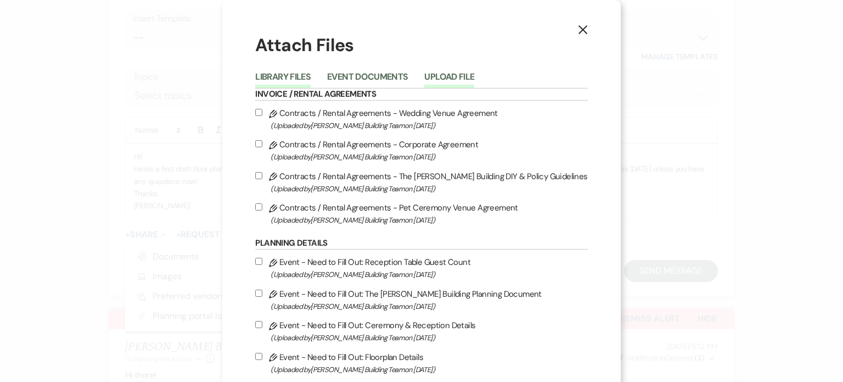
click at [458, 76] on button "Upload File" at bounding box center [449, 79] width 50 height 15
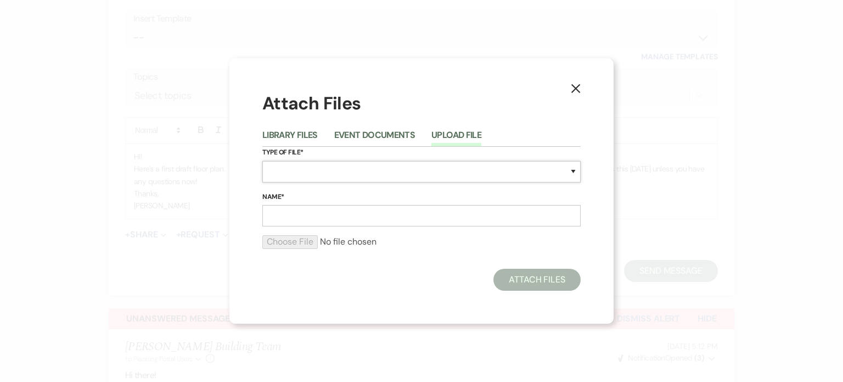
click at [434, 173] on select "Special Event Insurance Vendor Certificate of Insurance Contracts / Rental Agre…" at bounding box center [421, 171] width 318 height 21
select select "24"
click at [262, 161] on select "Special Event Insurance Vendor Certificate of Insurance Contracts / Rental Agre…" at bounding box center [421, 171] width 318 height 21
click at [420, 214] on input "Name*" at bounding box center [421, 215] width 318 height 21
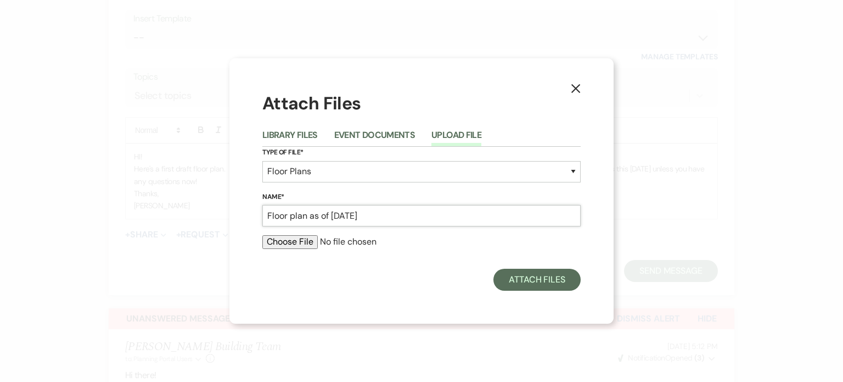
type input "Floor plan as of [DATE]"
click at [293, 243] on input "file" at bounding box center [421, 241] width 318 height 13
type input "C:\fakepath\[DATE] Rec.pdf"
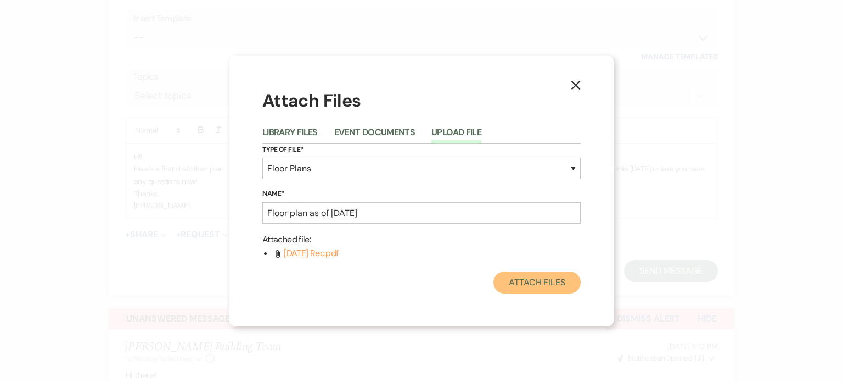
click at [536, 281] on button "Attach Files" at bounding box center [536, 282] width 87 height 22
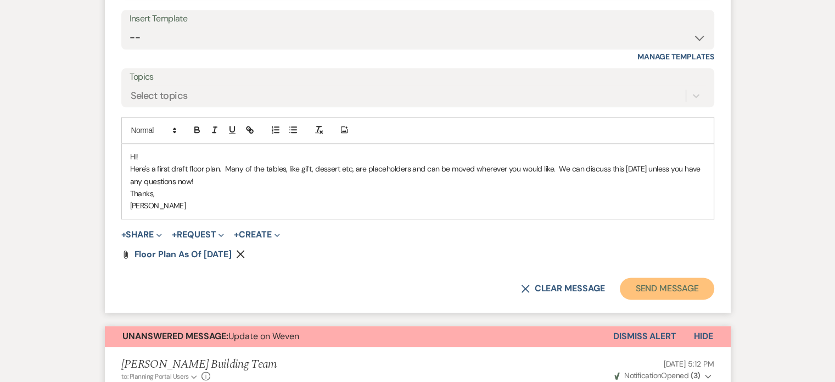
click at [674, 288] on button "Send Message" at bounding box center [667, 288] width 94 height 22
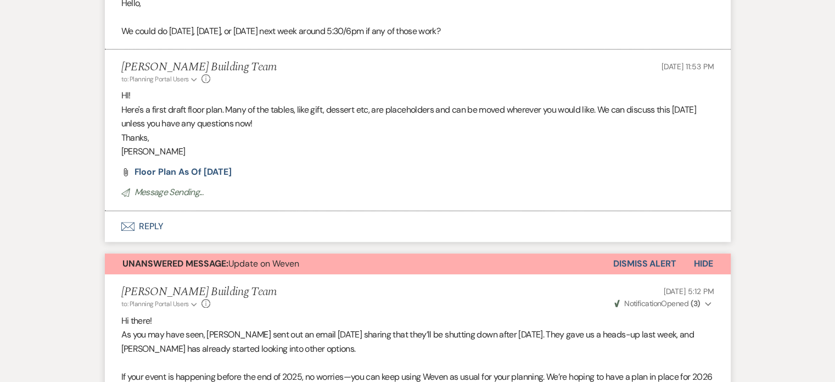
scroll to position [1163, 0]
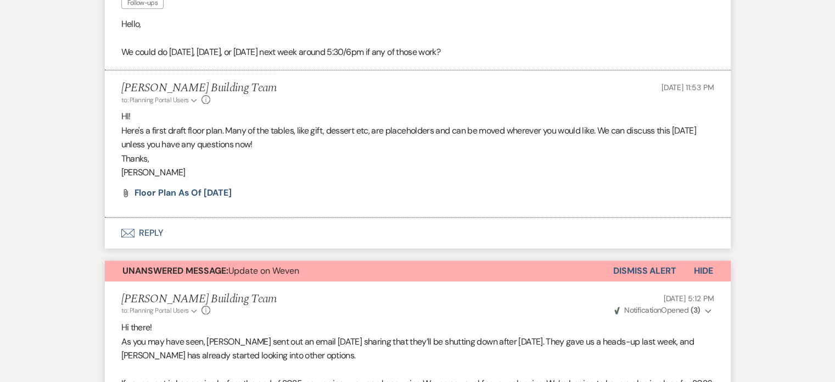
click at [653, 272] on button "Dismiss Alert" at bounding box center [644, 270] width 63 height 21
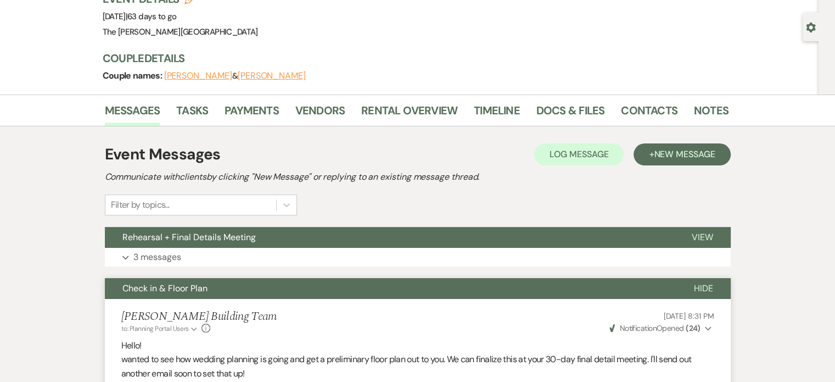
scroll to position [0, 0]
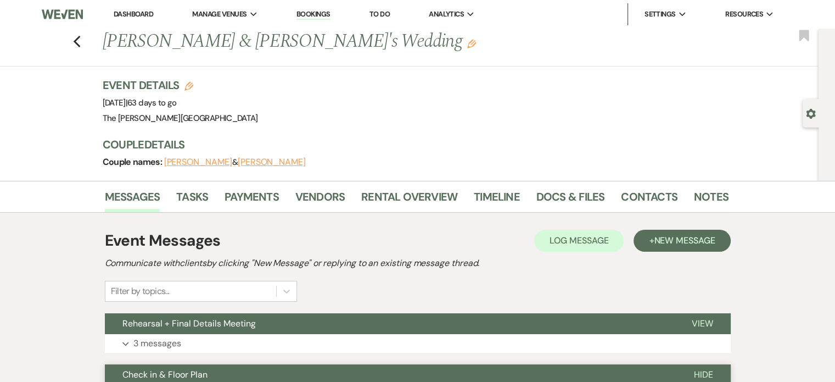
click at [147, 13] on link "Dashboard" at bounding box center [134, 13] width 40 height 9
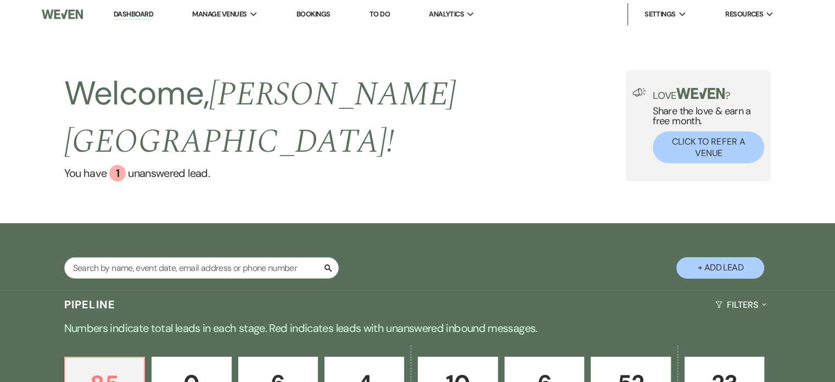
click at [621, 364] on p "52" at bounding box center [630, 382] width 65 height 37
click at [106, 365] on p "85" at bounding box center [104, 383] width 65 height 37
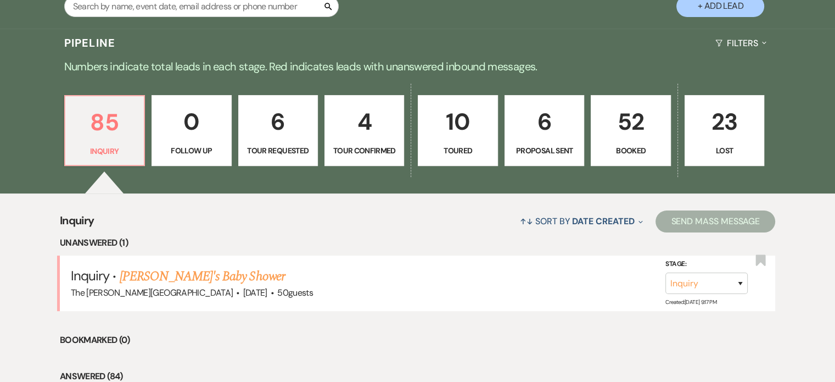
scroll to position [289, 0]
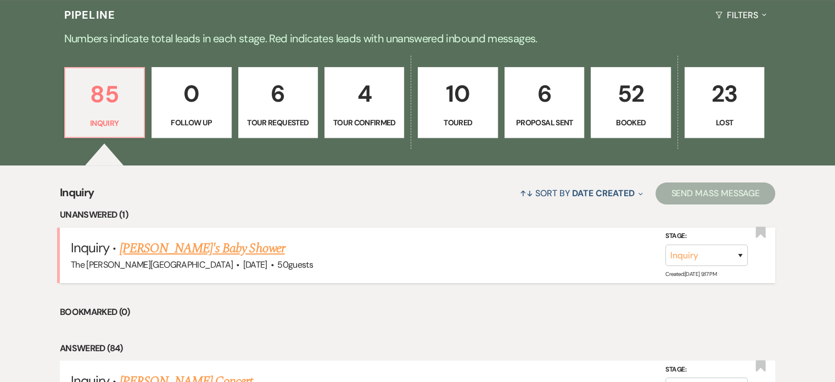
click at [201, 238] on link "[PERSON_NAME]'s Baby Shower" at bounding box center [202, 248] width 165 height 20
select select "5"
select select "3"
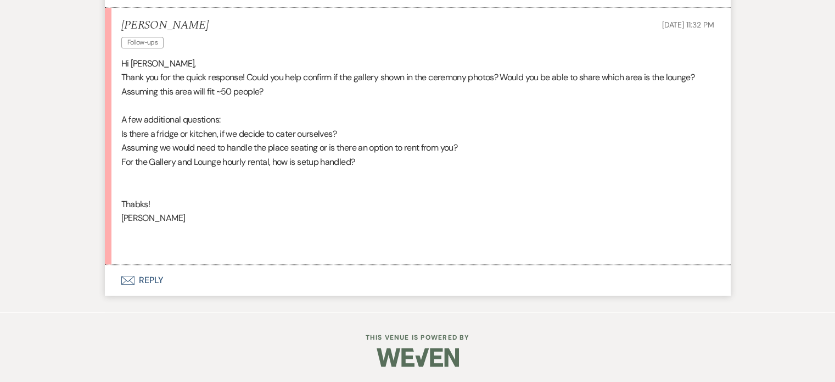
scroll to position [803, 0]
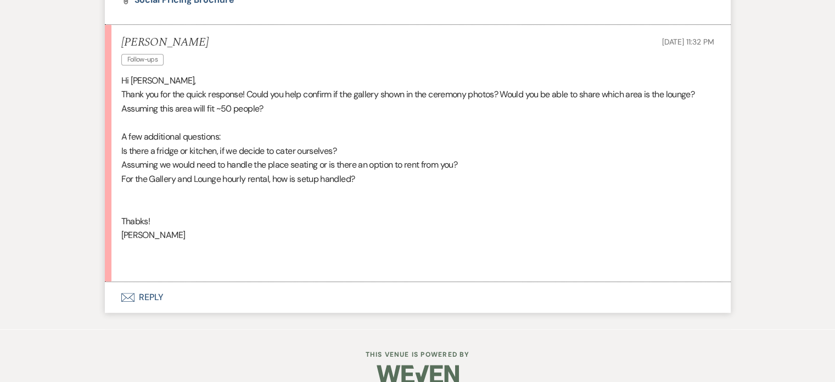
click at [149, 292] on button "Envelope Reply" at bounding box center [418, 297] width 626 height 31
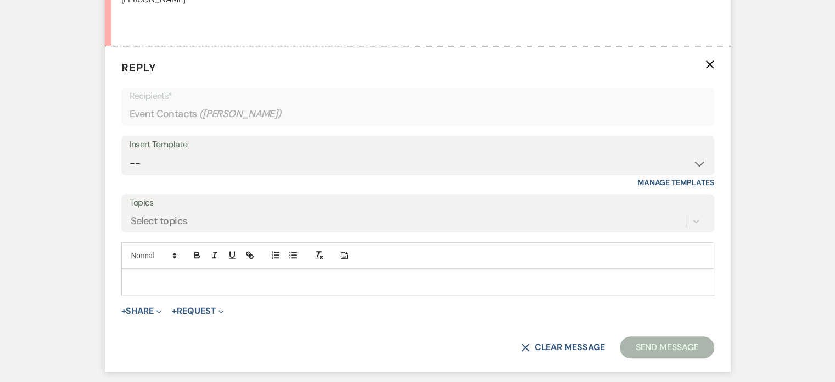
scroll to position [1056, 0]
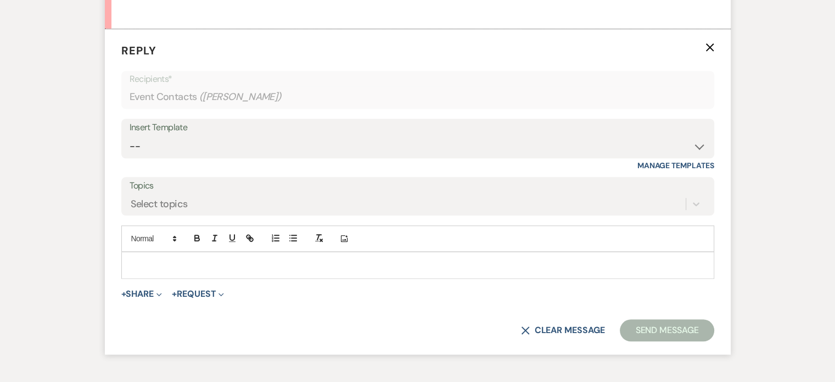
click at [190, 268] on p at bounding box center [417, 265] width 575 height 12
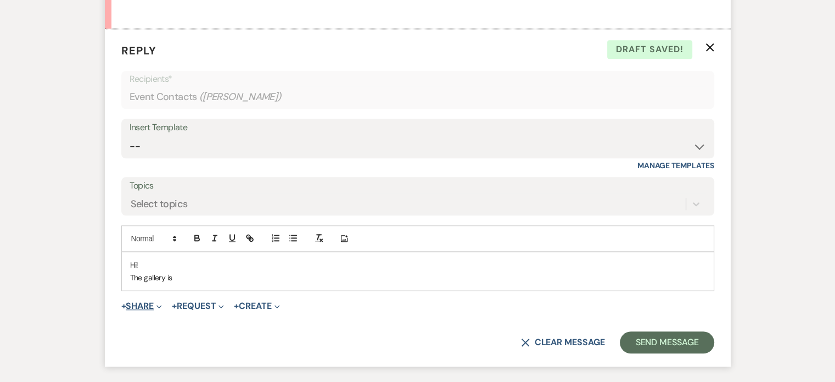
click at [161, 308] on span "Expand" at bounding box center [158, 306] width 8 height 12
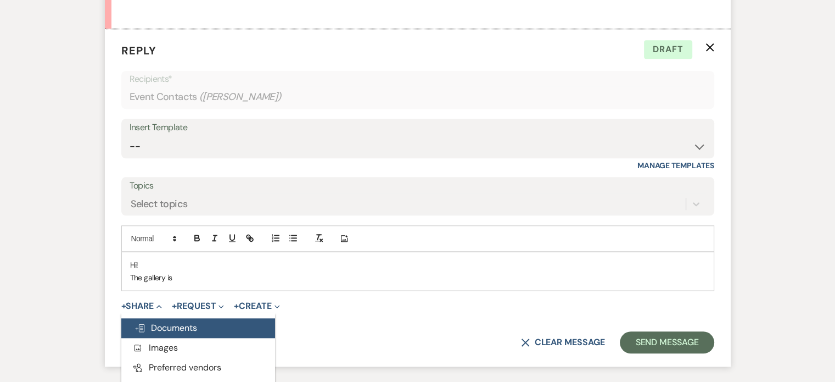
click at [178, 328] on span "Doc Upload Documents" at bounding box center [165, 328] width 63 height 12
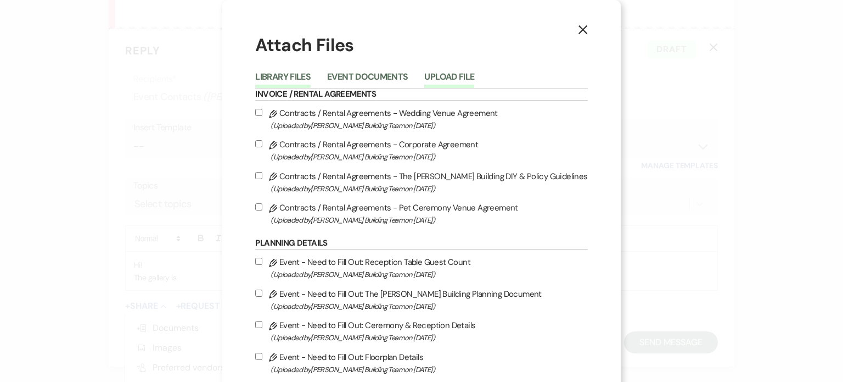
click at [463, 76] on button "Upload File" at bounding box center [449, 79] width 50 height 15
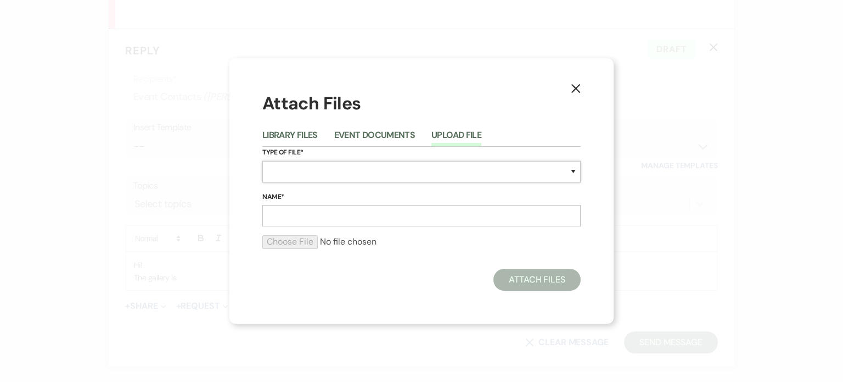
click at [490, 170] on select "Special Event Insurance Vendor Certificate of Insurance Contracts / Rental Agre…" at bounding box center [421, 171] width 318 height 21
select select "25"
click at [262, 161] on select "Special Event Insurance Vendor Certificate of Insurance Contracts / Rental Agre…" at bounding box center [421, 171] width 318 height 21
click at [528, 213] on input "Name*" at bounding box center [421, 215] width 318 height 21
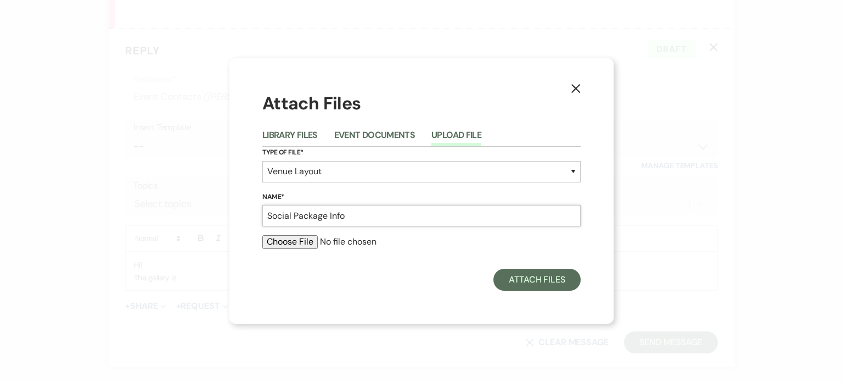
type input "Social Package Info"
click at [305, 240] on input "file" at bounding box center [421, 241] width 318 height 13
type input "C:\fakepath\The [PERSON_NAME] Building - Social Event Pricing Pamphlet.pdf"
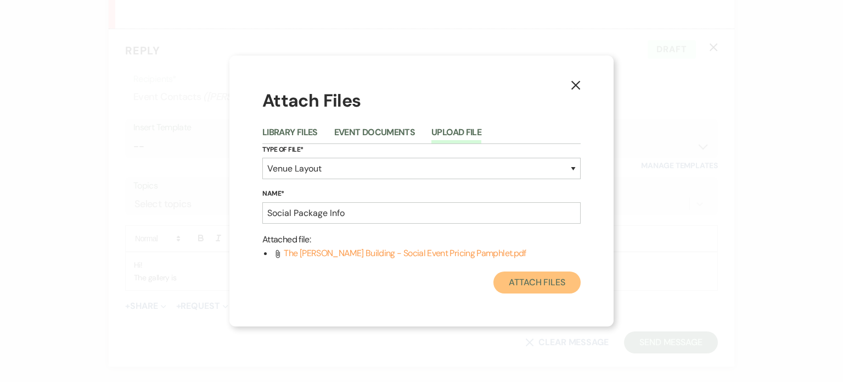
click at [537, 287] on button "Attach Files" at bounding box center [536, 282] width 87 height 22
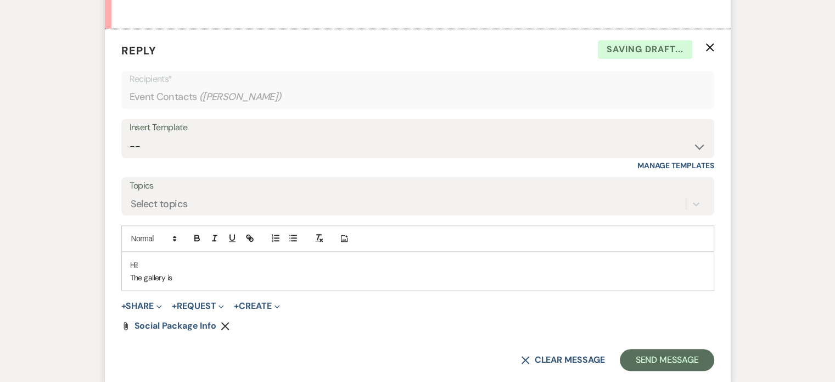
drag, startPoint x: 205, startPoint y: 274, endPoint x: 130, endPoint y: 278, distance: 75.3
click at [130, 278] on p "The gallery is" at bounding box center [417, 277] width 575 height 12
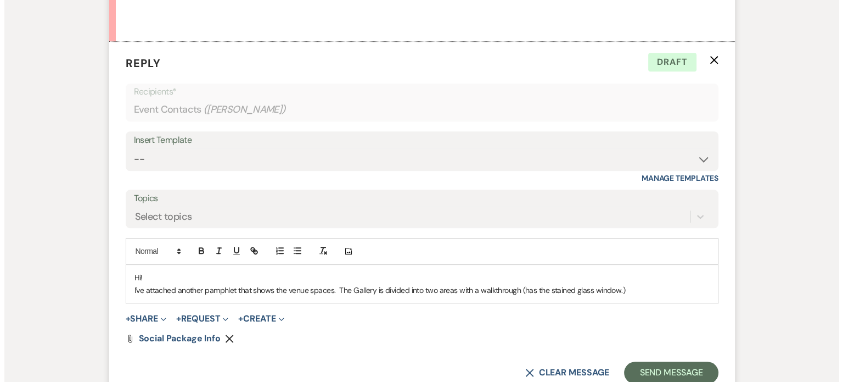
scroll to position [1054, 0]
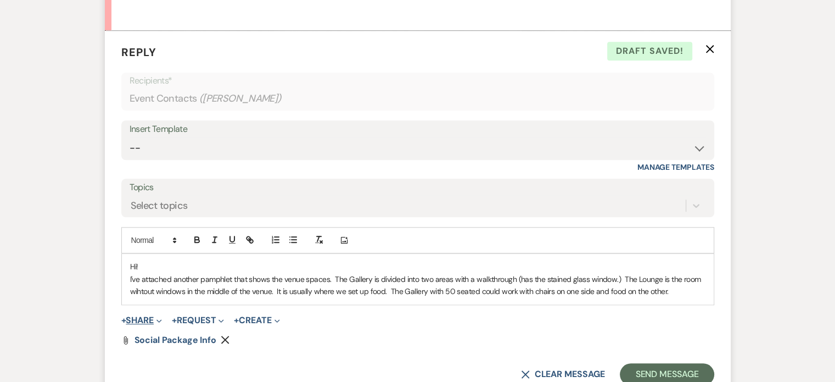
click at [160, 314] on span "Expand" at bounding box center [158, 320] width 8 height 12
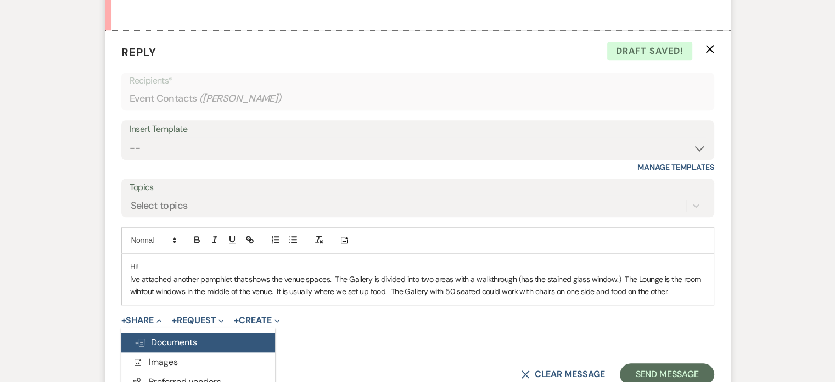
click at [181, 340] on span "Doc Upload Documents" at bounding box center [165, 342] width 63 height 12
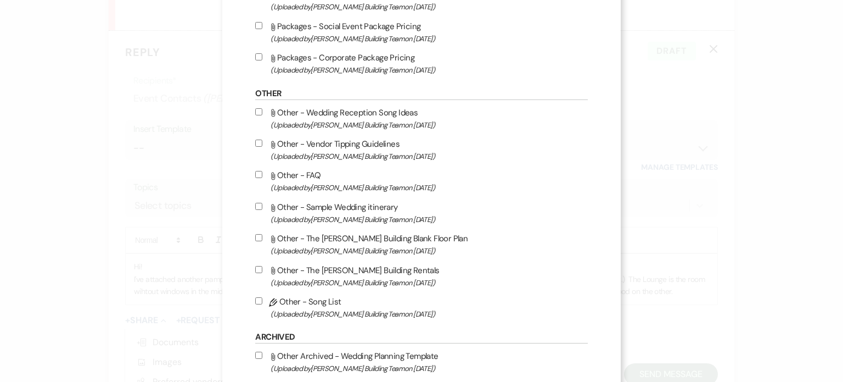
scroll to position [545, 0]
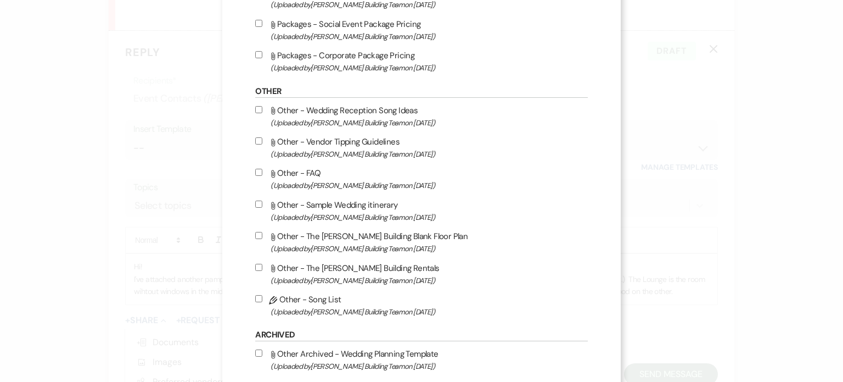
click at [392, 242] on label "Attach File Other - The [PERSON_NAME] Building Blank Floor Plan (Uploaded by [P…" at bounding box center [421, 242] width 332 height 26
click at [262, 239] on input "Attach File Other - The [PERSON_NAME] Building Blank Floor Plan (Uploaded by [P…" at bounding box center [258, 235] width 7 height 7
checkbox input "true"
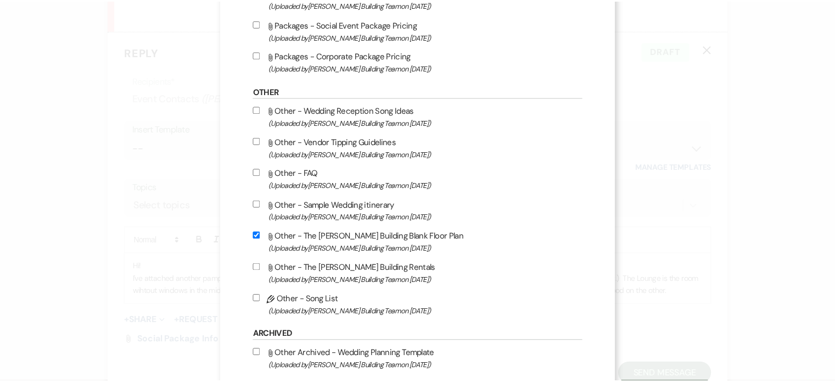
scroll to position [605, 0]
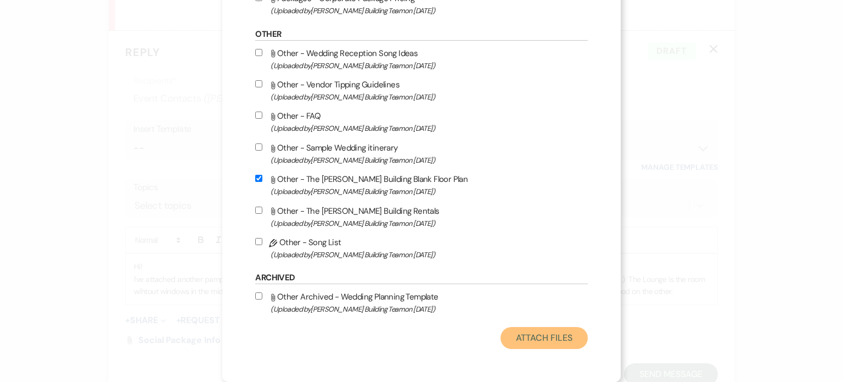
click at [530, 335] on button "Attach Files" at bounding box center [544, 338] width 87 height 22
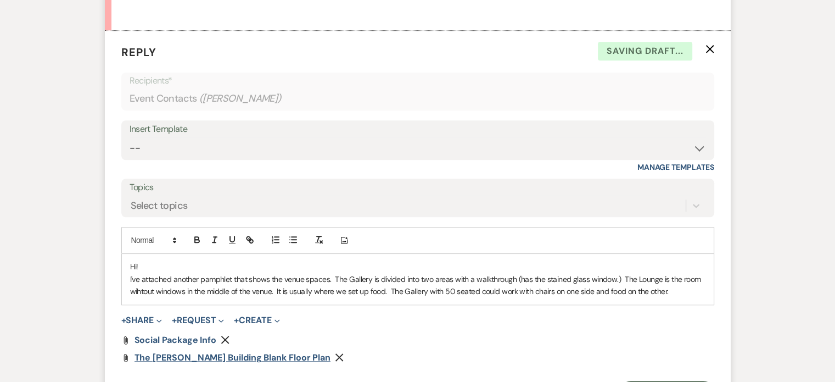
click at [228, 355] on span "The [PERSON_NAME] Building Blank Floor Plan" at bounding box center [232, 357] width 197 height 12
click at [678, 288] on p "I've attached another pamphlet that shows the venue spaces. The Gallery is divi…" at bounding box center [417, 285] width 575 height 25
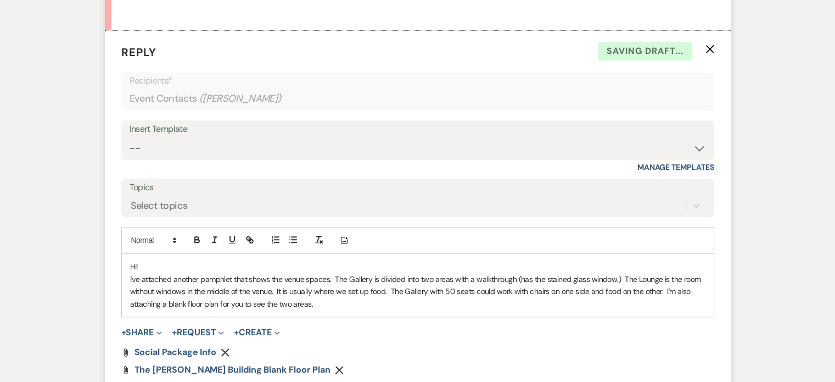
click at [403, 305] on p "I've attached another pamphlet that shows the venue spaces. The Gallery is divi…" at bounding box center [417, 291] width 575 height 37
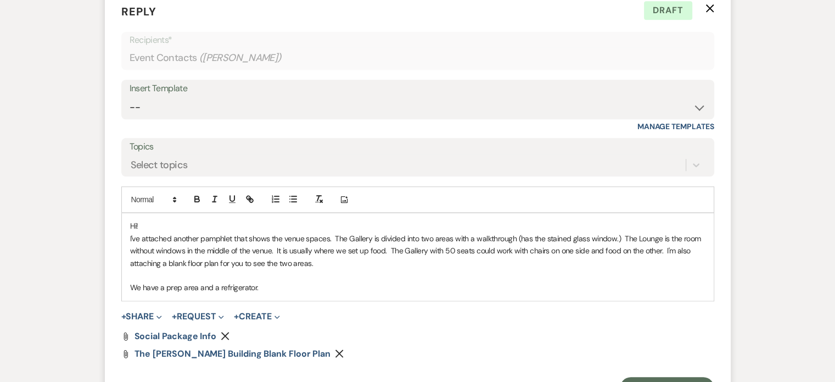
scroll to position [1109, 0]
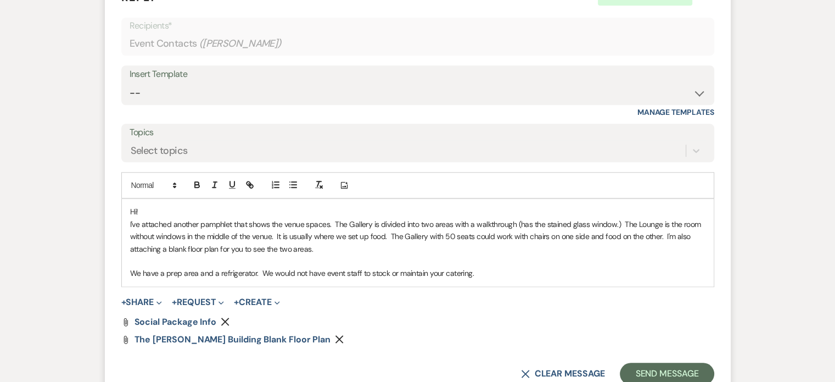
click at [260, 271] on p "We have a prep area and a refrigerator. We would not have event staff to stock …" at bounding box center [417, 273] width 575 height 12
click at [566, 273] on p "We have a prep area and a refrigerator. I'd like to confirm, we would not have …" at bounding box center [417, 273] width 575 height 12
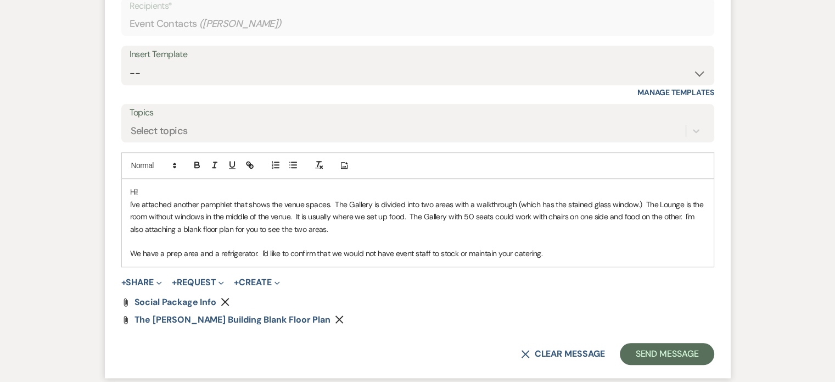
scroll to position [1146, 0]
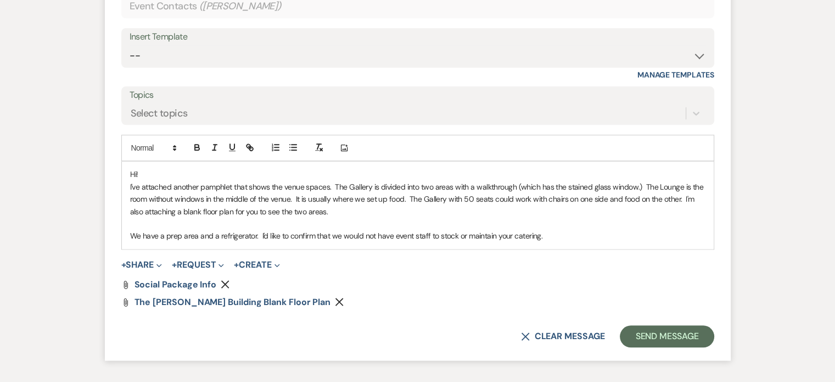
click at [612, 230] on p "We have a prep area and a refrigerator. I'd like to confirm that we would not h…" at bounding box center [417, 235] width 575 height 12
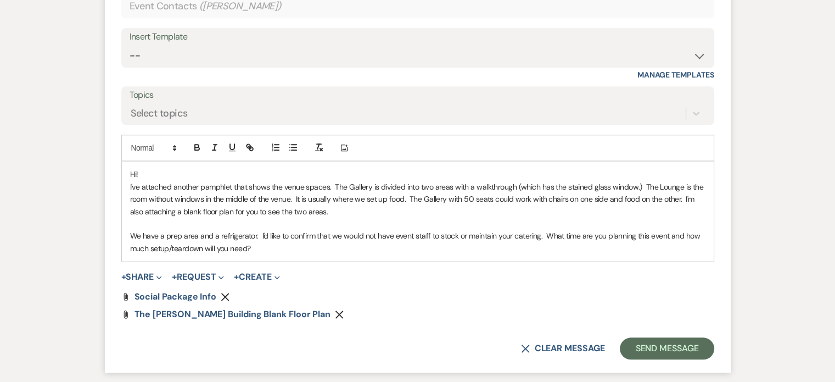
click at [612, 230] on p "We have a prep area and a refrigerator. I'd like to confirm that we would not h…" at bounding box center [417, 241] width 575 height 25
click at [604, 244] on p "We have a prep area and a refrigerator. I'd like to confirm that we would not h…" at bounding box center [417, 241] width 575 height 25
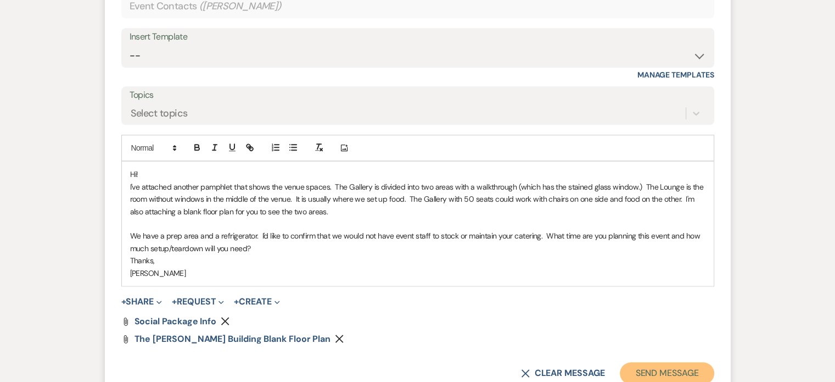
click at [663, 375] on button "Send Message" at bounding box center [667, 373] width 94 height 22
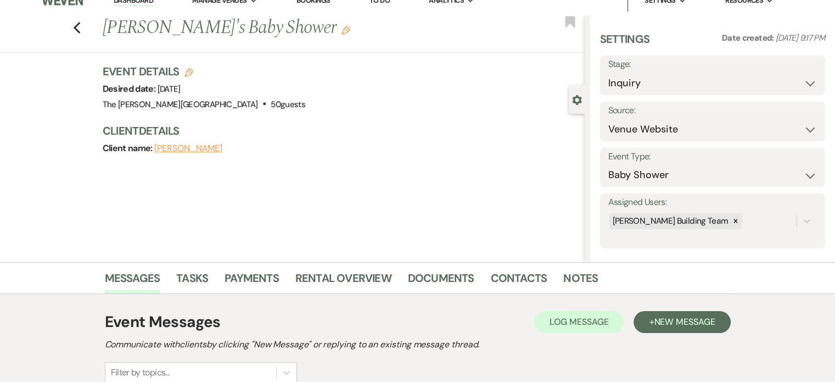
scroll to position [9, 0]
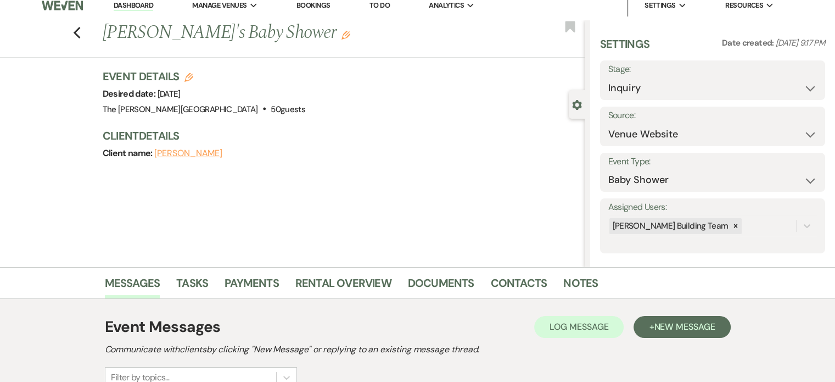
click at [132, 7] on link "Dashboard" at bounding box center [134, 6] width 40 height 10
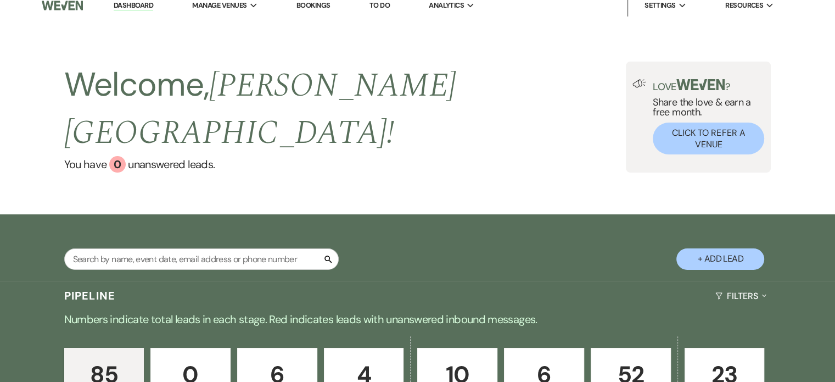
click at [628, 356] on p "52" at bounding box center [631, 374] width 66 height 37
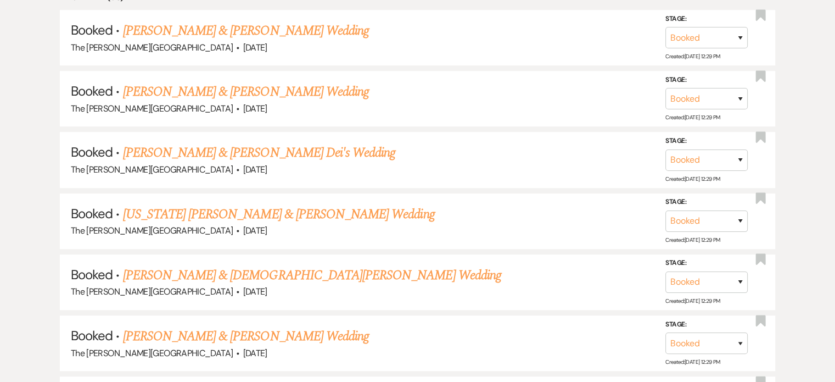
scroll to position [596, 0]
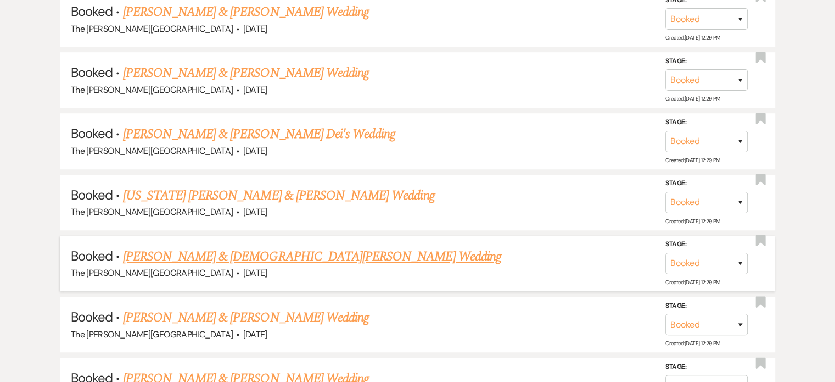
click at [305, 246] on link "[PERSON_NAME] & [DEMOGRAPHIC_DATA][PERSON_NAME] Wedding" at bounding box center [312, 256] width 378 height 20
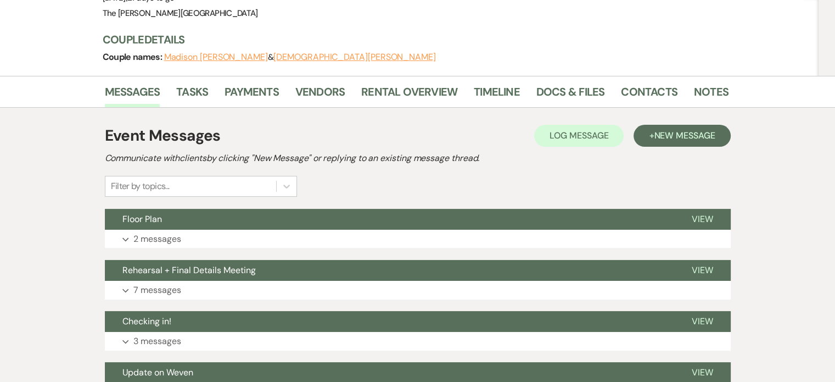
scroll to position [136, 0]
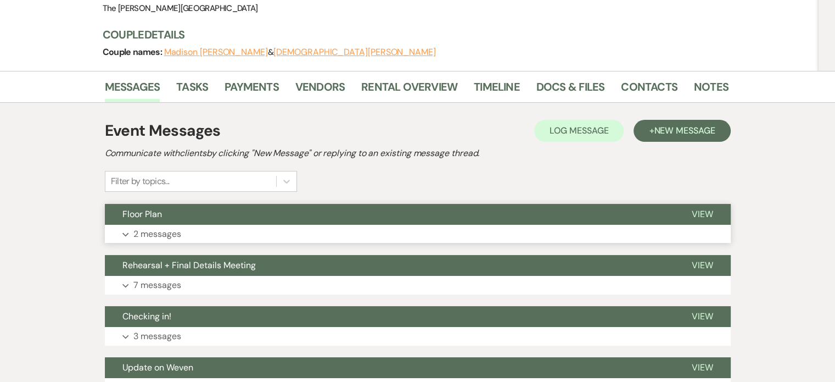
click at [175, 227] on p "2 messages" at bounding box center [157, 234] width 48 height 14
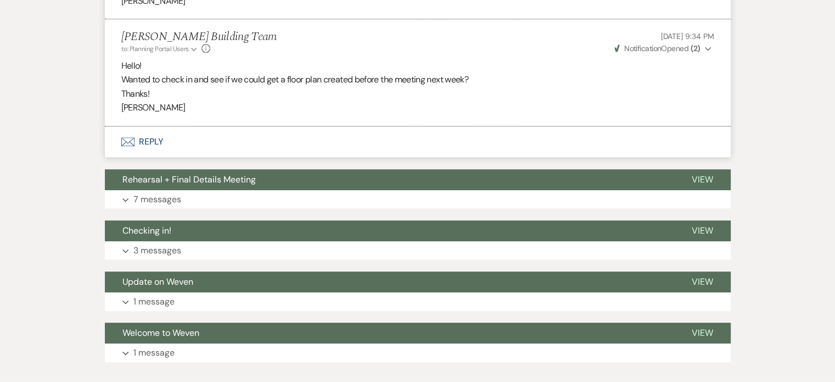
scroll to position [564, 0]
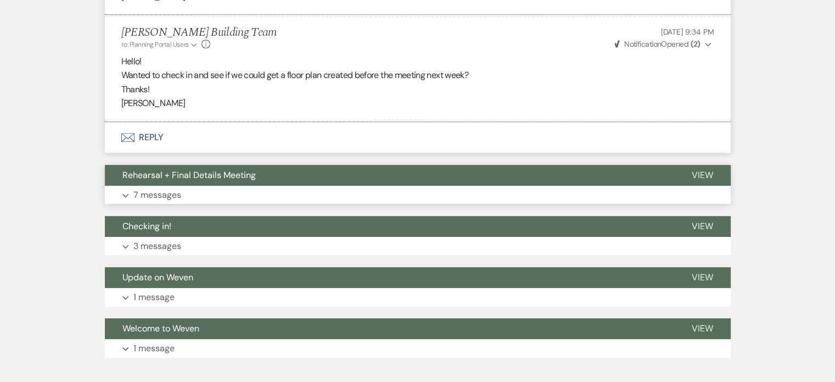
click at [162, 188] on p "7 messages" at bounding box center [157, 195] width 48 height 14
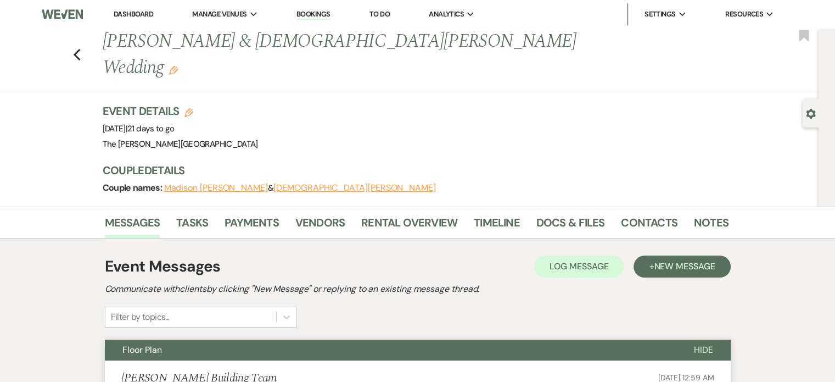
scroll to position [1, 0]
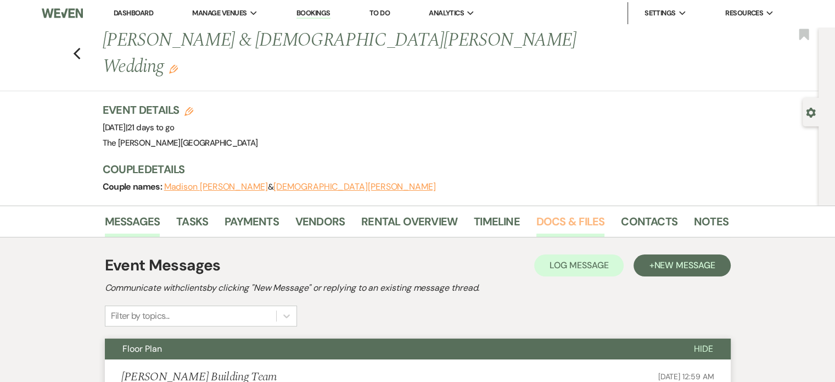
click at [565, 212] on link "Docs & Files" at bounding box center [570, 224] width 68 height 24
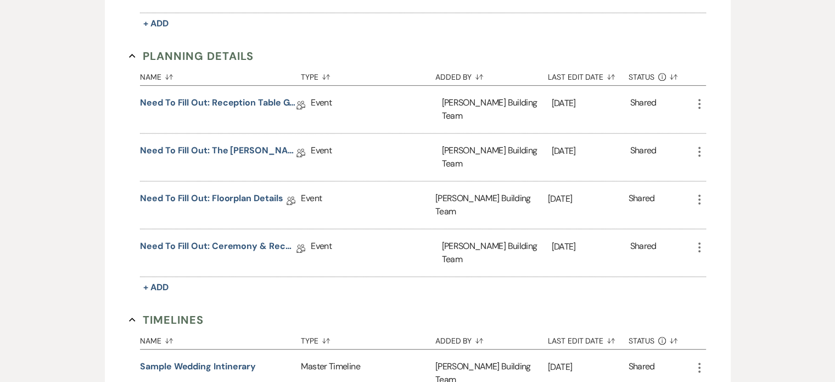
scroll to position [607, 0]
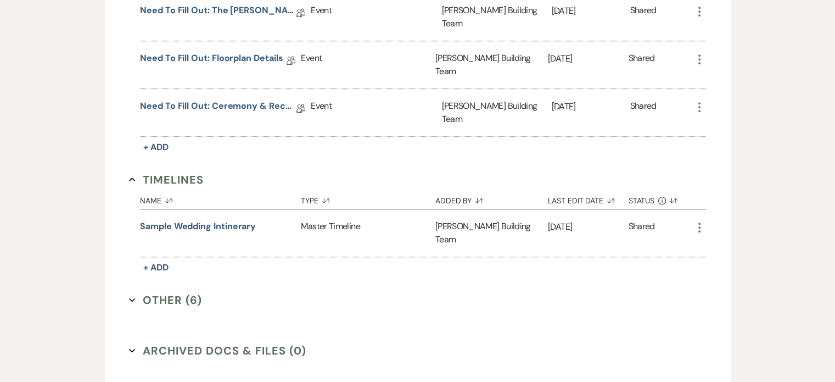
click at [173, 291] on button "Other (6) Expand" at bounding box center [165, 299] width 73 height 16
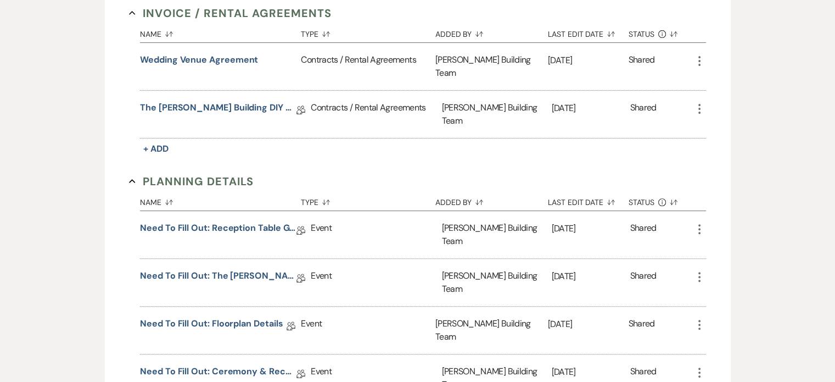
scroll to position [345, 0]
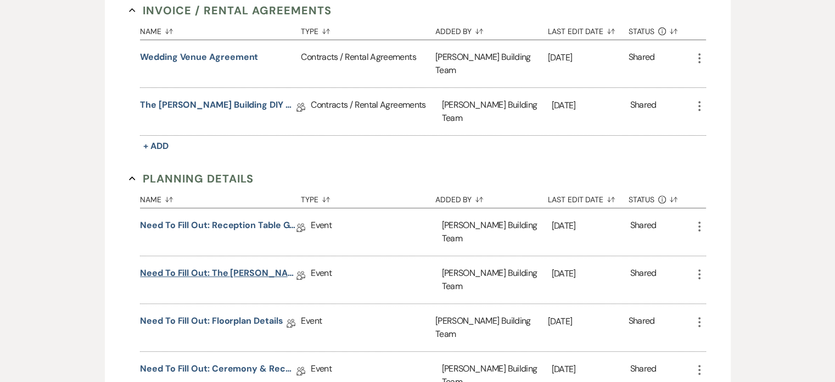
click at [226, 266] on link "Need to Fill Out: The [PERSON_NAME] Building Planning Document" at bounding box center [218, 274] width 156 height 17
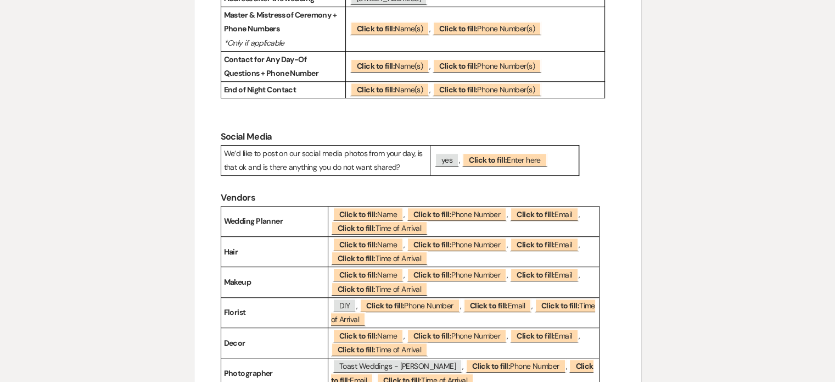
scroll to position [318, 0]
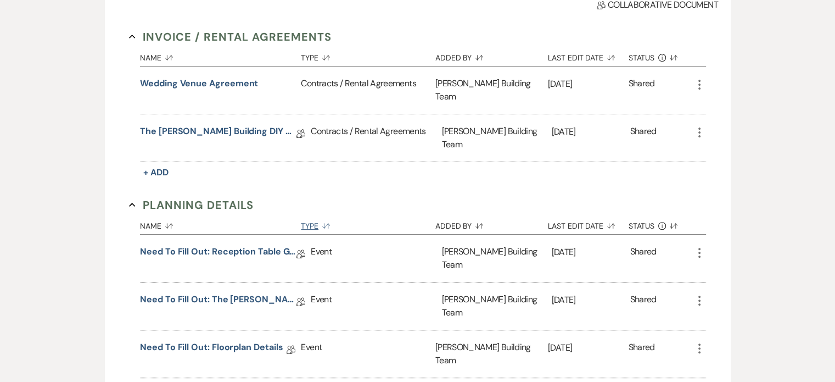
scroll to position [345, 0]
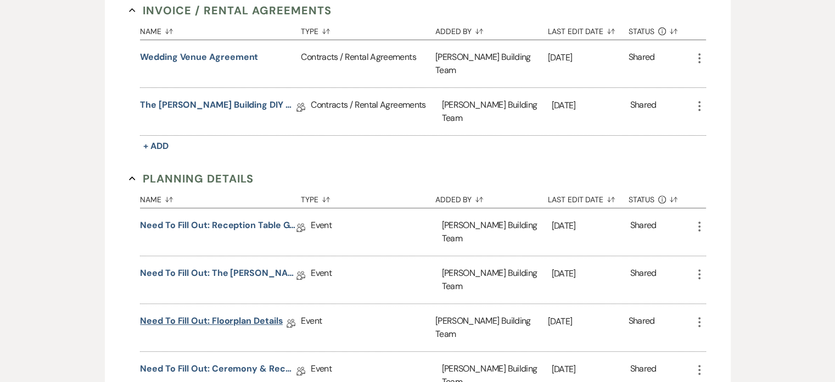
click at [261, 314] on link "Need to Fill Out: Floorplan Details" at bounding box center [211, 322] width 143 height 17
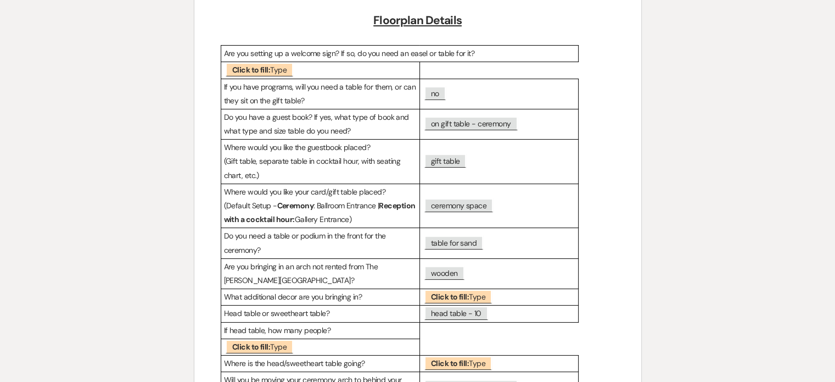
scroll to position [137, 0]
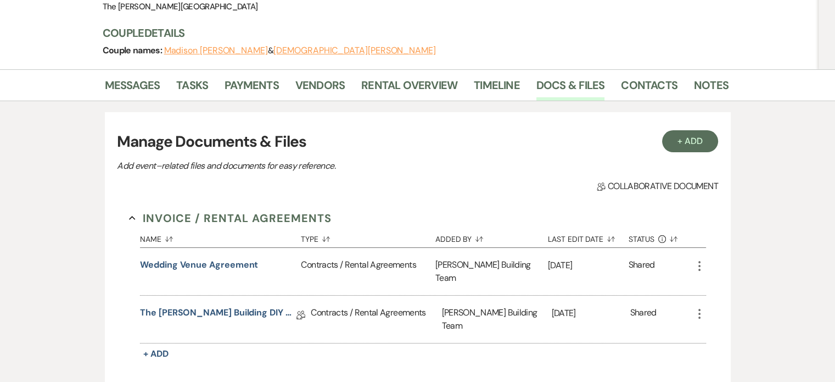
scroll to position [345, 0]
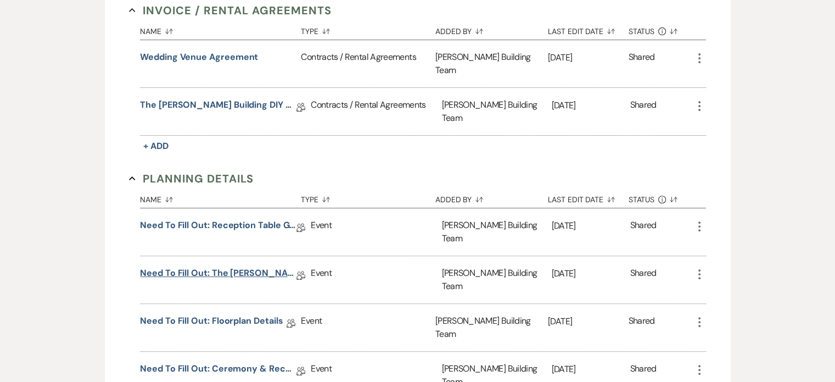
click at [238, 266] on link "Need to Fill Out: The [PERSON_NAME] Building Planning Document" at bounding box center [218, 274] width 156 height 17
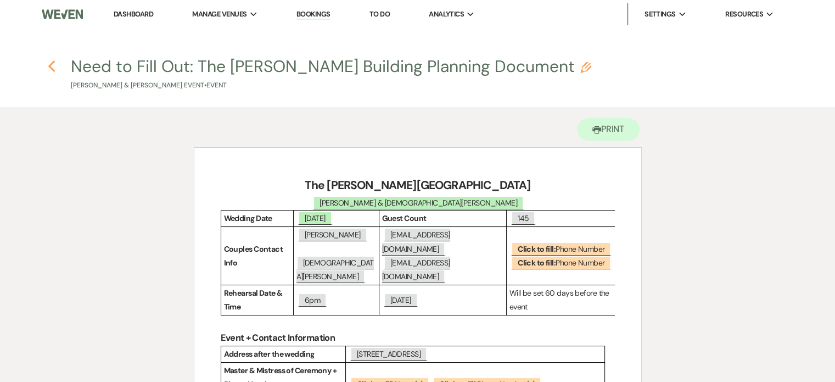
click at [52, 67] on icon "Previous" at bounding box center [52, 66] width 8 height 13
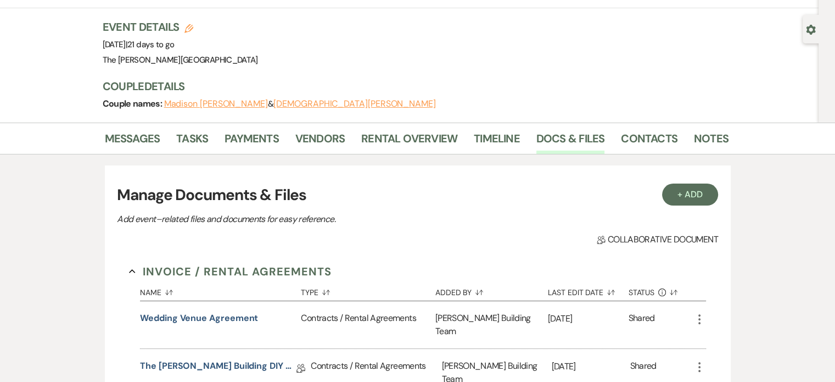
scroll to position [81, 0]
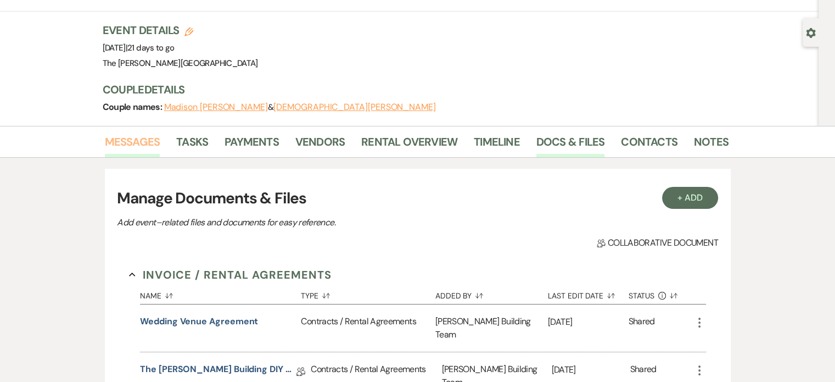
click at [140, 133] on link "Messages" at bounding box center [132, 145] width 55 height 24
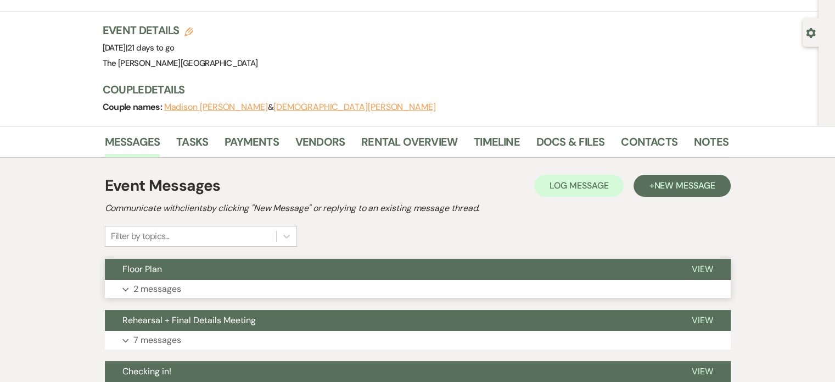
click at [156, 282] on p "2 messages" at bounding box center [157, 289] width 48 height 14
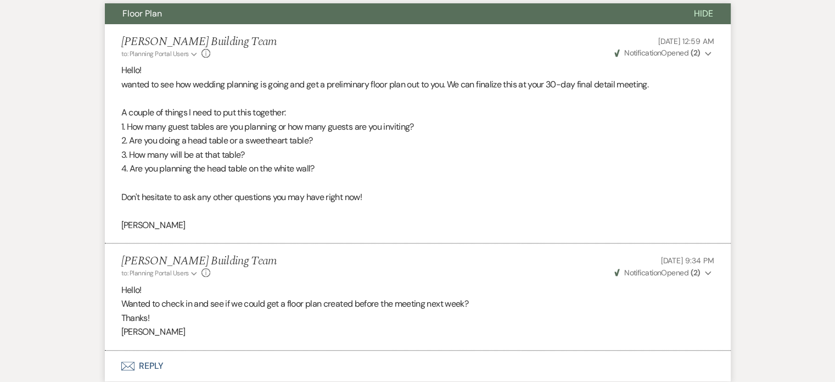
scroll to position [358, 0]
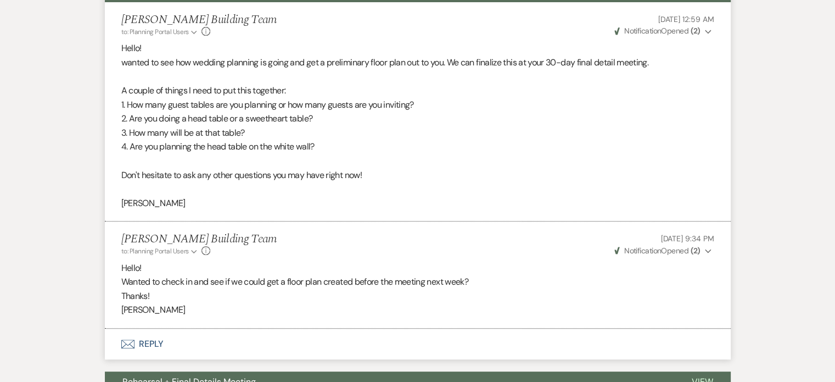
click at [149, 328] on button "Envelope Reply" at bounding box center [418, 343] width 626 height 31
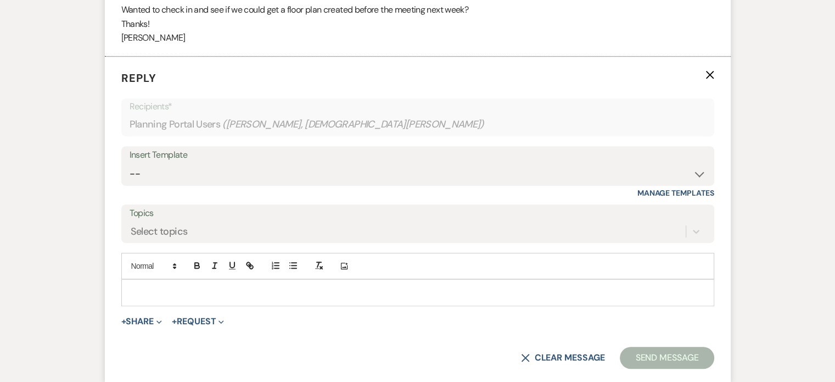
scroll to position [631, 0]
click at [142, 316] on button "+ Share Expand" at bounding box center [141, 320] width 41 height 9
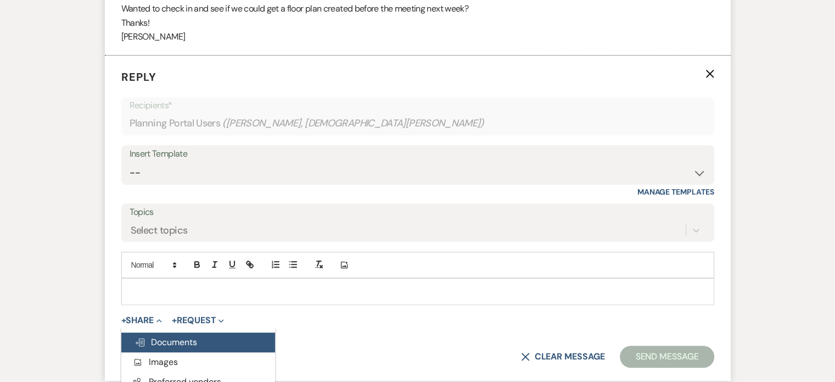
click at [156, 336] on span "Doc Upload Documents" at bounding box center [165, 342] width 63 height 12
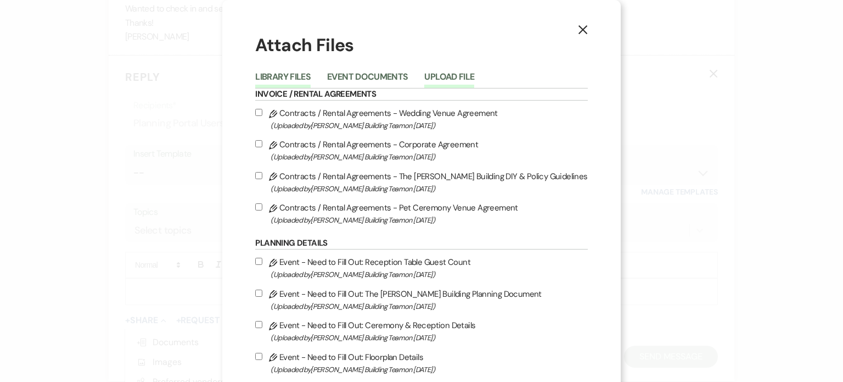
click at [463, 76] on button "Upload File" at bounding box center [449, 79] width 50 height 15
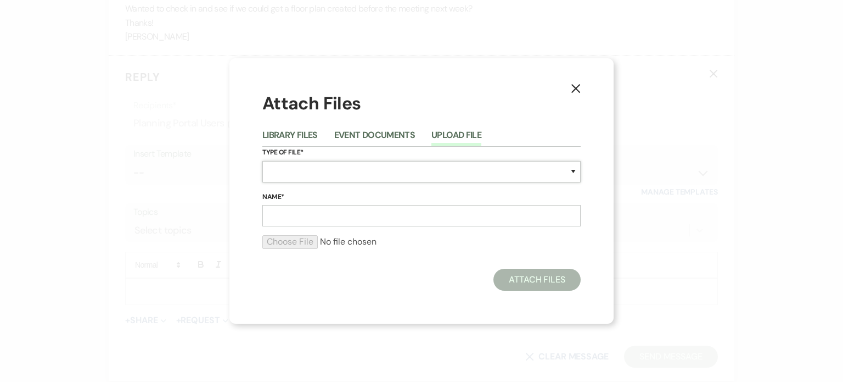
click at [427, 173] on select "Special Event Insurance Vendor Certificate of Insurance Contracts / Rental Agre…" at bounding box center [421, 171] width 318 height 21
select select "24"
click at [262, 161] on select "Special Event Insurance Vendor Certificate of Insurance Contracts / Rental Agre…" at bounding box center [421, 171] width 318 height 21
click at [407, 217] on input "Name*" at bounding box center [421, 215] width 318 height 21
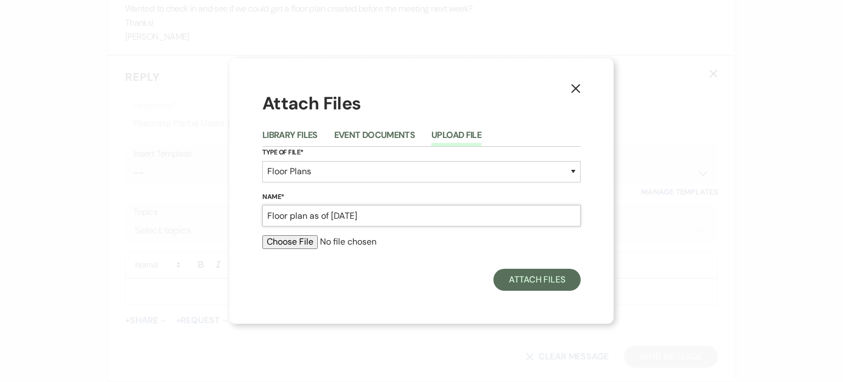
type input "Floor plan as of [DATE]"
click at [296, 242] on input "file" at bounding box center [421, 241] width 318 height 13
type input "C:\fakepath\[DATE] rec.pdf"
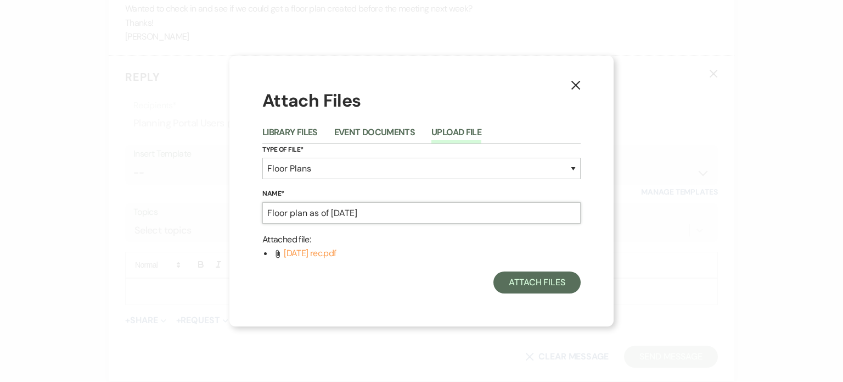
drag, startPoint x: 357, startPoint y: 202, endPoint x: 311, endPoint y: 200, distance: 46.1
click at [311, 200] on div "Name* Floor plan as of [DATE]" at bounding box center [421, 206] width 318 height 36
type input "Floor plan as of [DATE]"
click at [524, 287] on button "Attach Files" at bounding box center [536, 282] width 87 height 22
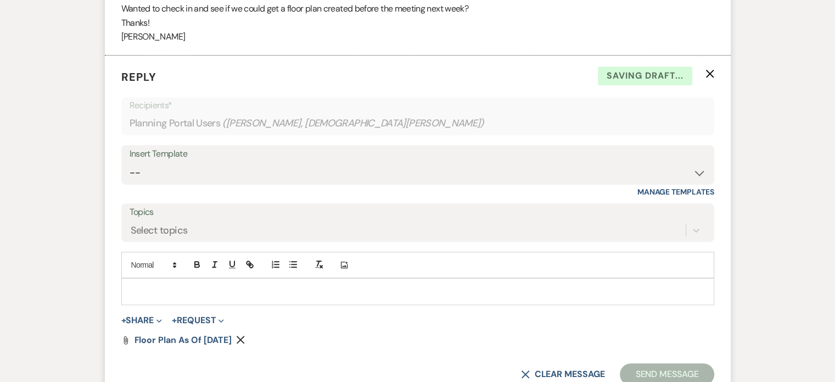
click at [509, 278] on div at bounding box center [418, 290] width 592 height 25
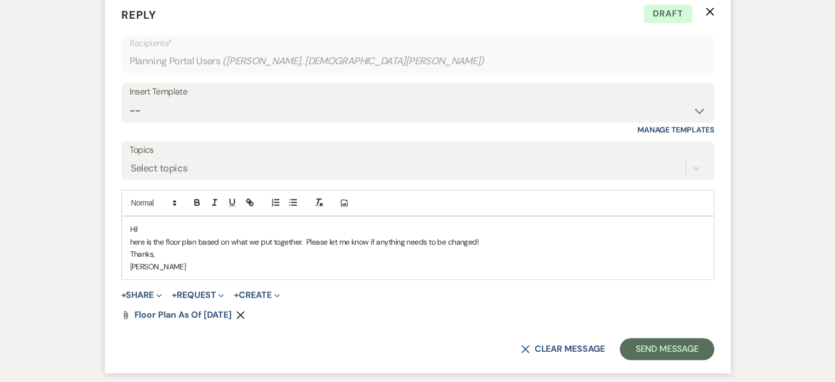
scroll to position [696, 0]
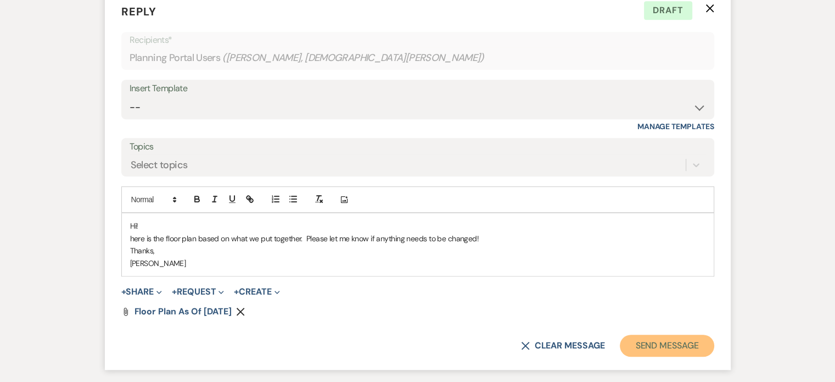
click at [661, 334] on button "Send Message" at bounding box center [667, 345] width 94 height 22
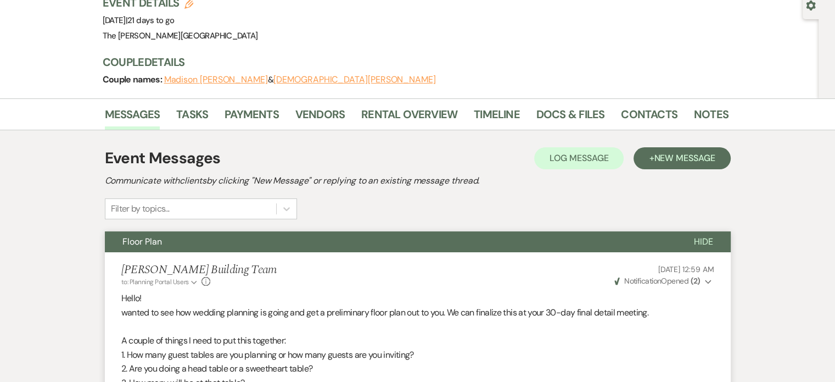
scroll to position [104, 0]
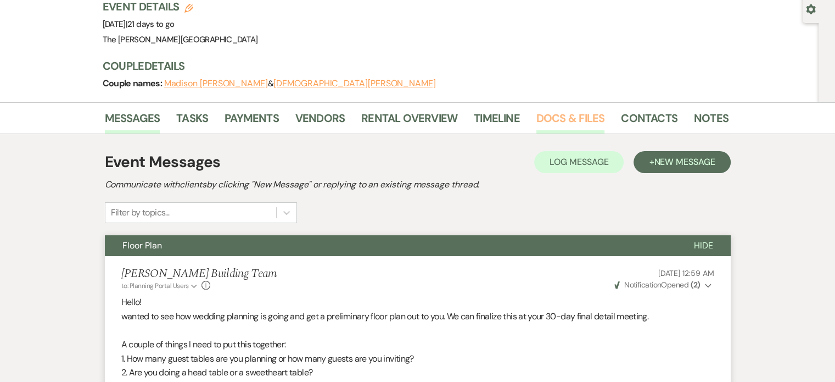
click at [554, 109] on link "Docs & Files" at bounding box center [570, 121] width 68 height 24
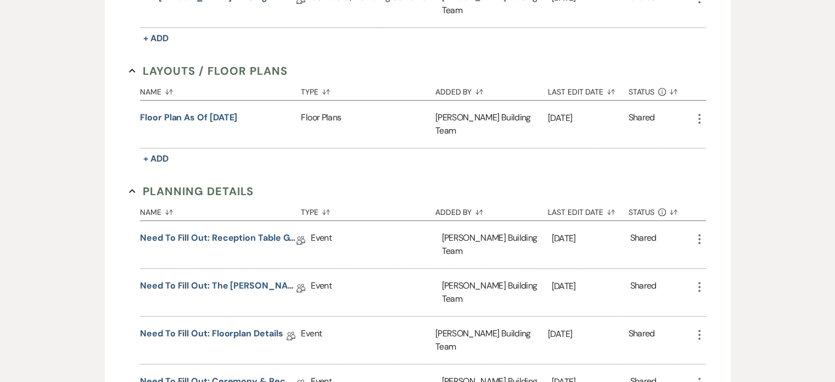
scroll to position [470, 0]
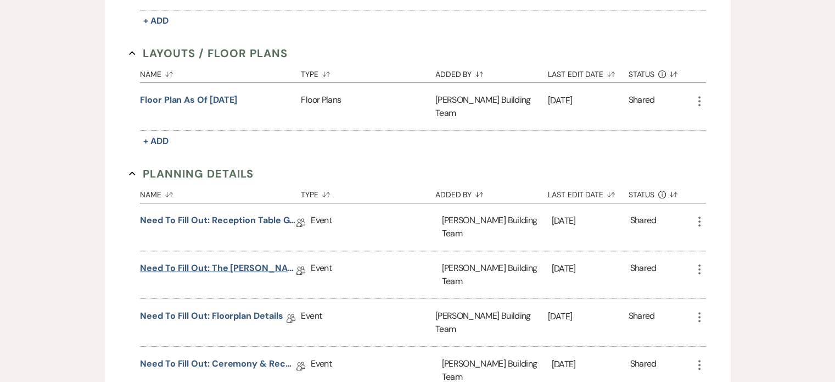
click at [256, 261] on link "Need to Fill Out: The [PERSON_NAME] Building Planning Document" at bounding box center [218, 269] width 156 height 17
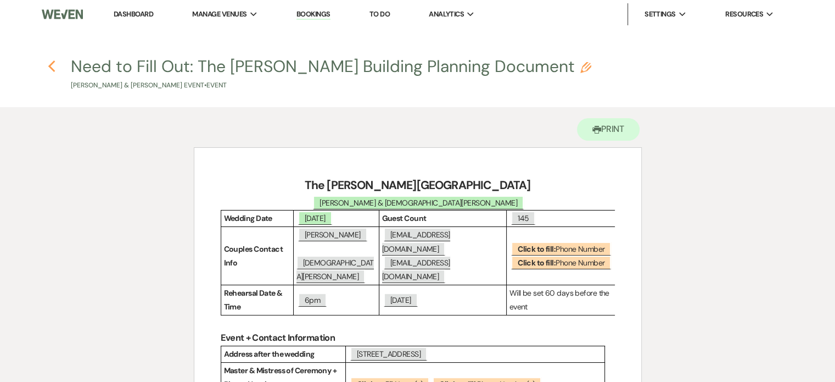
click at [55, 65] on icon "Previous" at bounding box center [52, 66] width 8 height 13
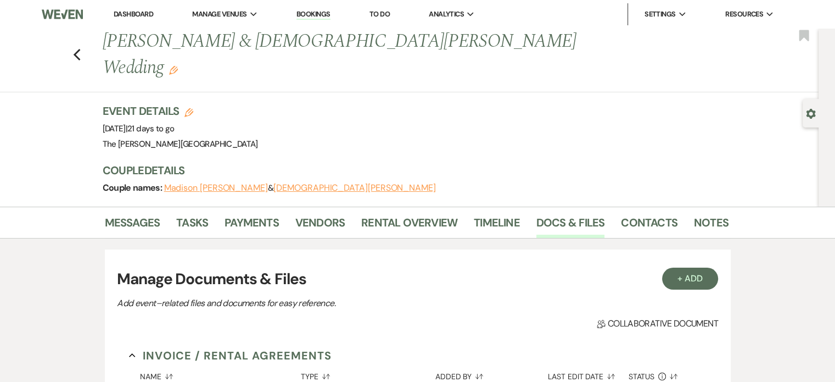
scroll to position [470, 0]
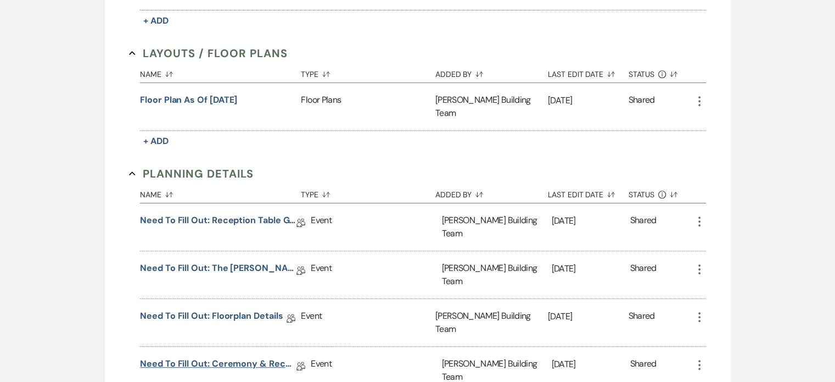
click at [231, 357] on link "Need to Fill Out: Ceremony & Reception Details" at bounding box center [218, 365] width 156 height 17
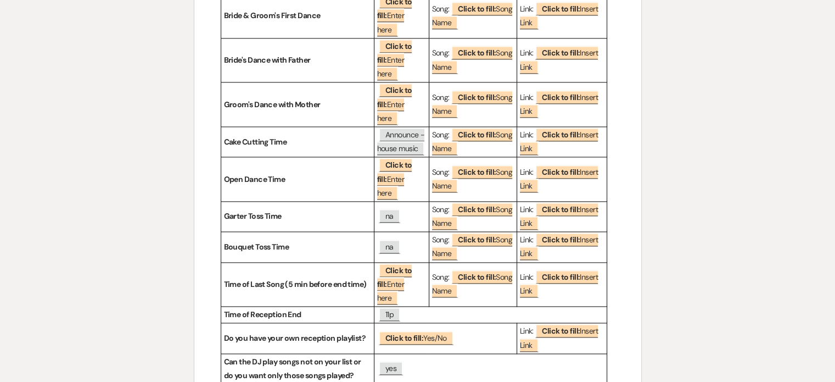
scroll to position [1459, 0]
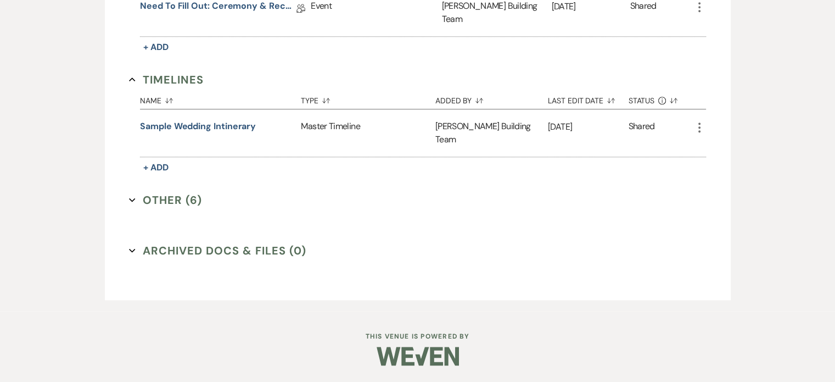
scroll to position [470, 0]
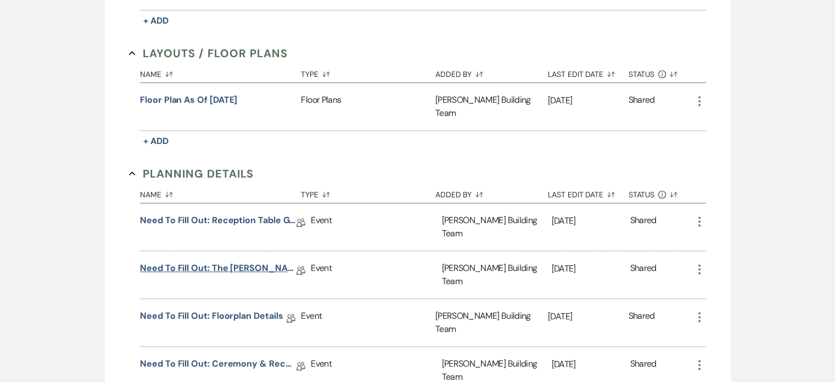
click at [222, 261] on link "Need to Fill Out: The [PERSON_NAME] Building Planning Document" at bounding box center [218, 269] width 156 height 17
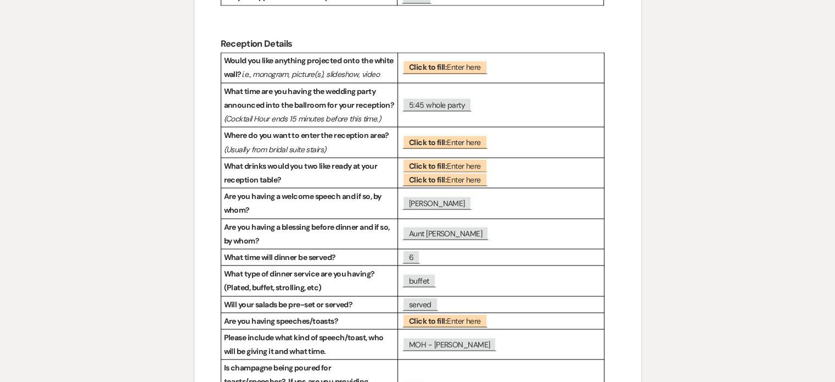
scroll to position [2012, 0]
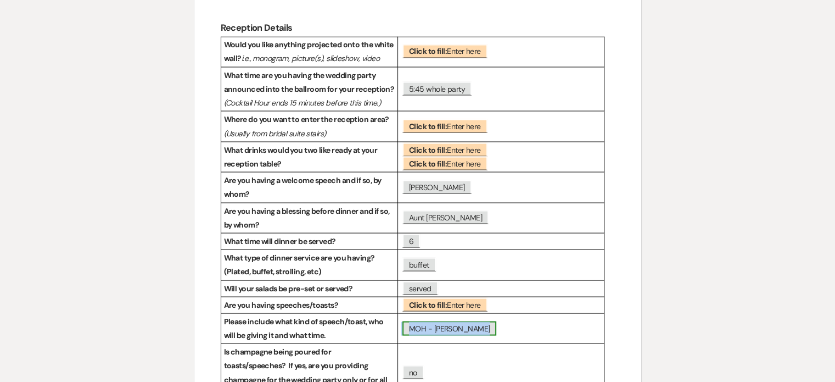
click at [475, 321] on span "MOH - [PERSON_NAME]" at bounding box center [449, 328] width 94 height 14
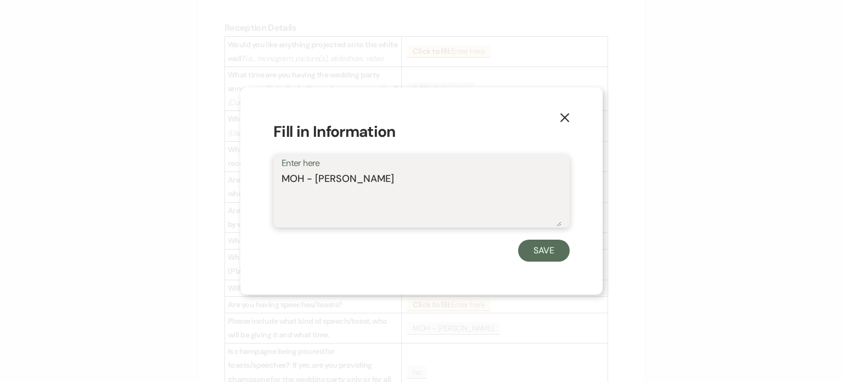
drag, startPoint x: 334, startPoint y: 194, endPoint x: 273, endPoint y: 179, distance: 62.7
click at [273, 179] on div "Enter here MOH - [PERSON_NAME]" at bounding box center [421, 190] width 296 height 73
click at [565, 118] on use "button" at bounding box center [564, 117] width 9 height 9
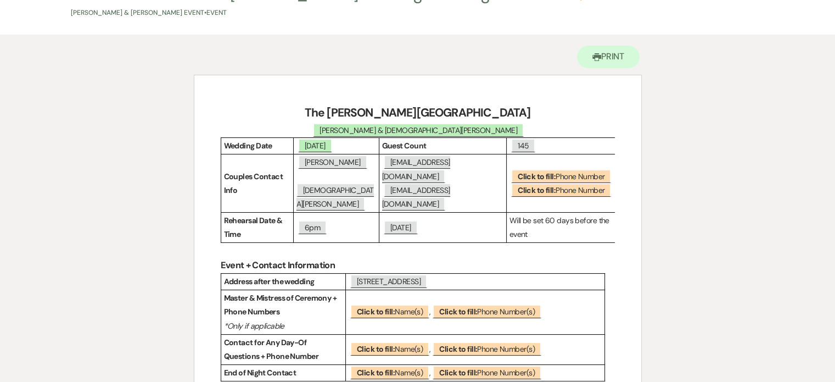
scroll to position [81, 0]
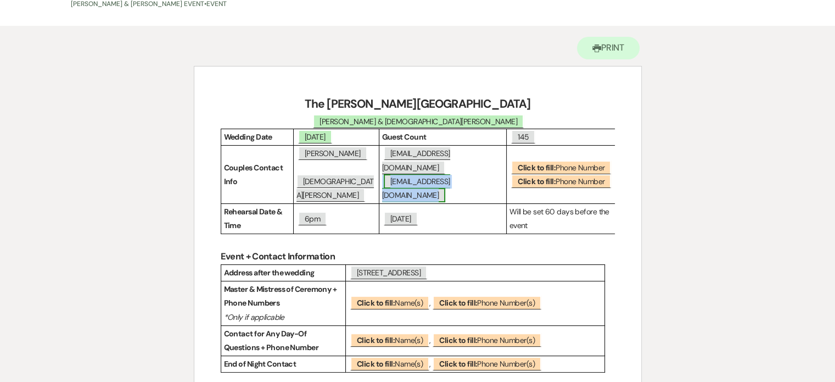
click at [443, 174] on span "[EMAIL_ADDRESS][DOMAIN_NAME]" at bounding box center [416, 188] width 68 height 28
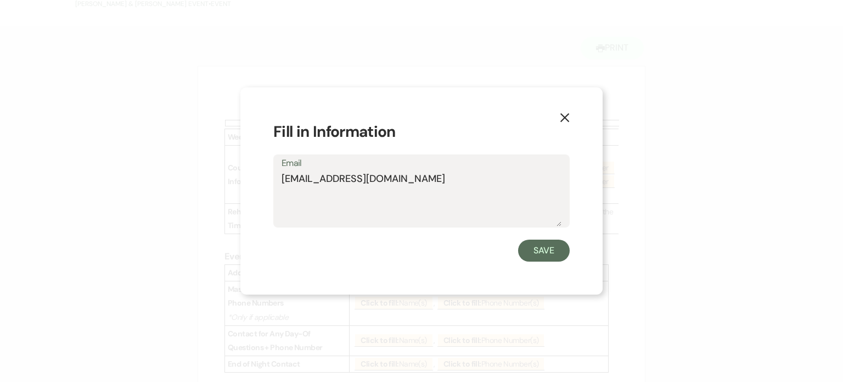
drag, startPoint x: 393, startPoint y: 179, endPoint x: 270, endPoint y: 187, distance: 123.2
click at [270, 187] on div "X Fill in Information Email [EMAIL_ADDRESS][DOMAIN_NAME] Save" at bounding box center [421, 190] width 362 height 207
click at [568, 120] on use "button" at bounding box center [564, 117] width 9 height 9
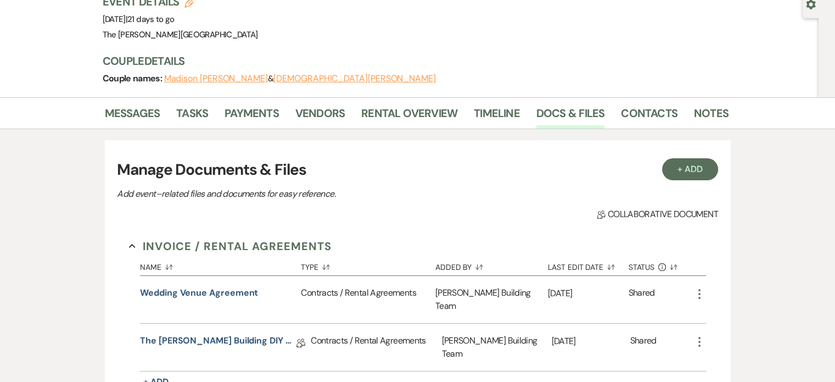
scroll to position [83, 0]
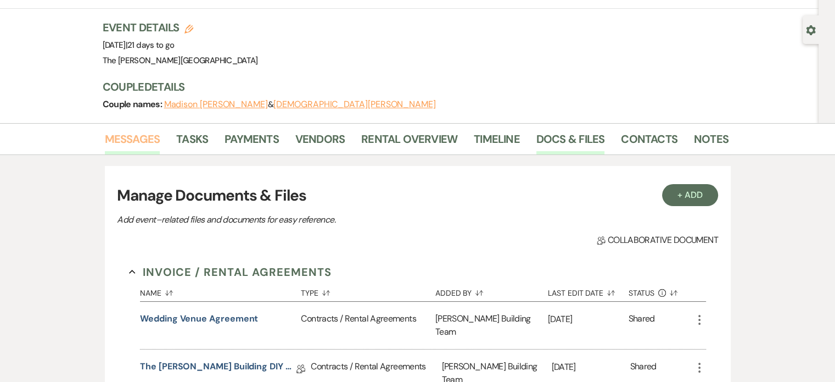
click at [127, 130] on link "Messages" at bounding box center [132, 142] width 55 height 24
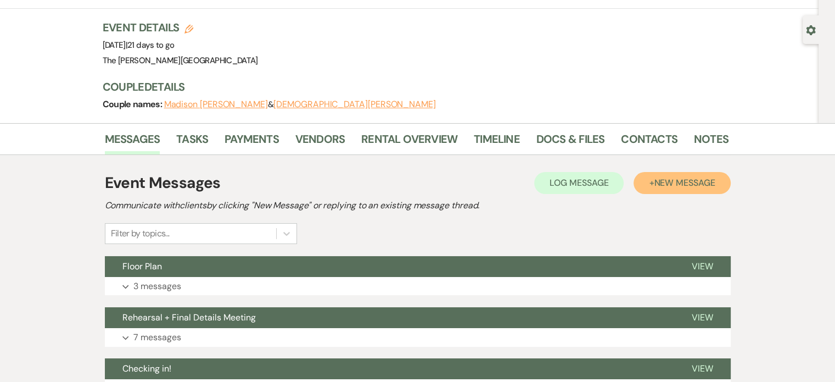
click at [659, 177] on span "New Message" at bounding box center [684, 183] width 61 height 12
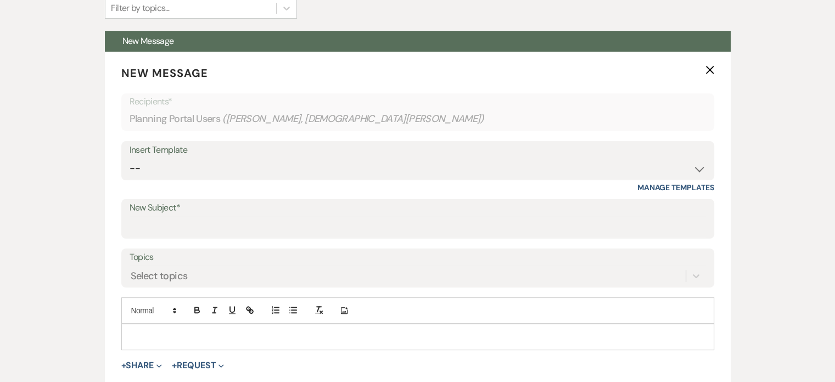
scroll to position [312, 0]
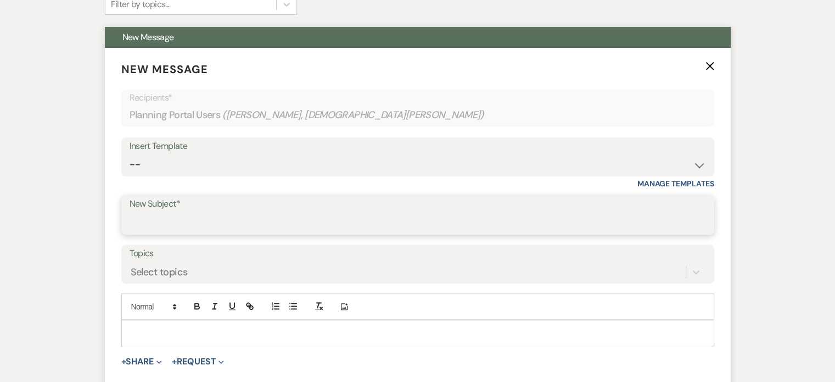
click at [559, 212] on input "New Subject*" at bounding box center [418, 222] width 576 height 21
type input "Timeline"
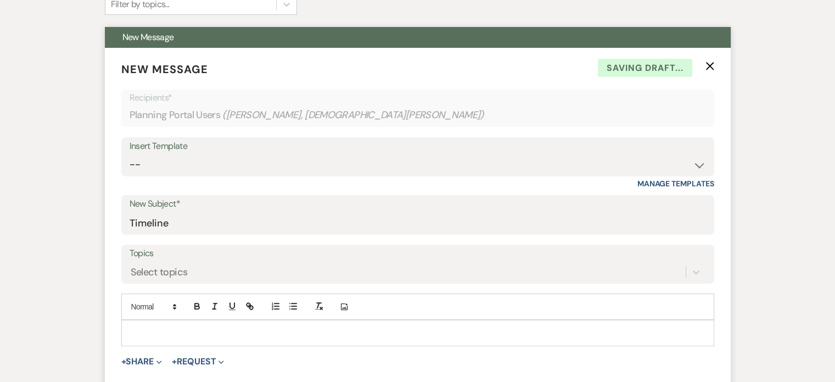
click at [512, 327] on p at bounding box center [417, 333] width 575 height 12
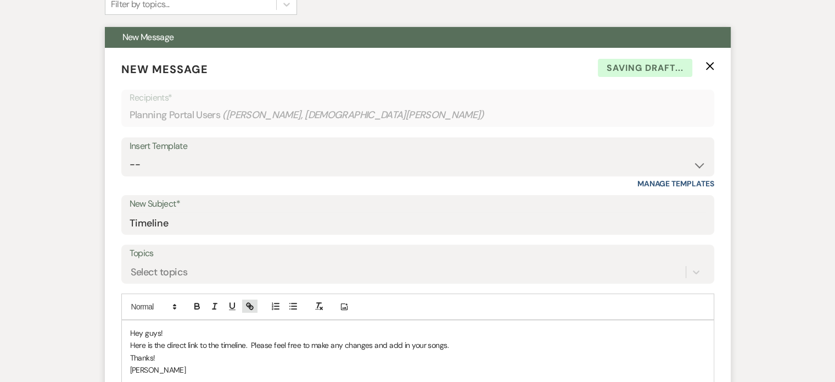
click at [248, 301] on icon "button" at bounding box center [250, 306] width 10 height 10
click at [181, 376] on p at bounding box center [417, 382] width 575 height 12
click at [180, 376] on p "[URL][DOMAIN_NAME]" at bounding box center [417, 382] width 575 height 12
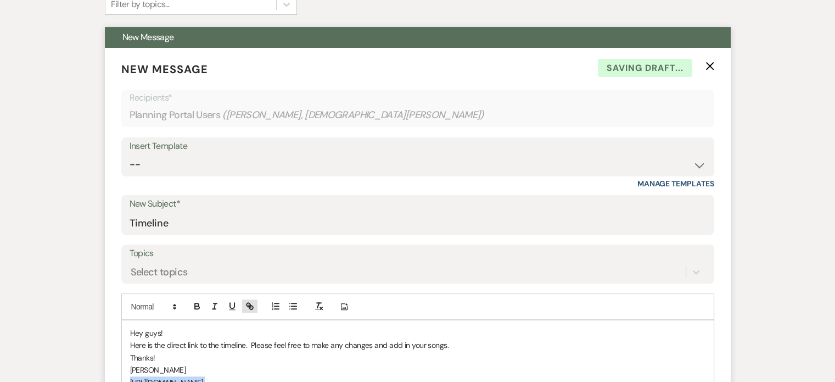
click at [248, 301] on icon "button" at bounding box center [250, 306] width 10 height 10
type input "[URL][DOMAIN_NAME]"
click at [535, 351] on p "Thanks!" at bounding box center [417, 357] width 575 height 12
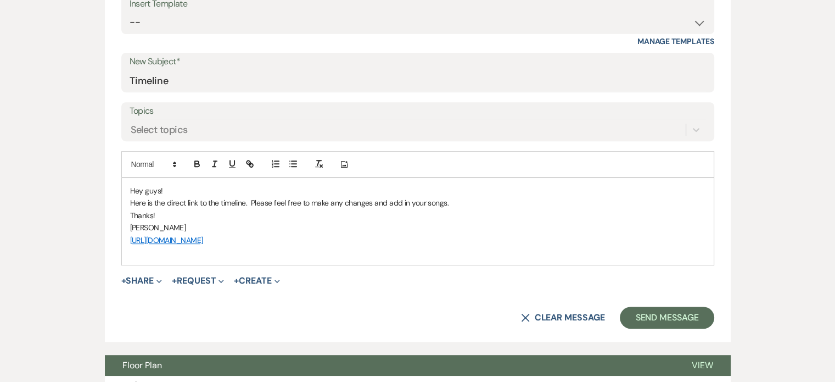
scroll to position [468, 0]
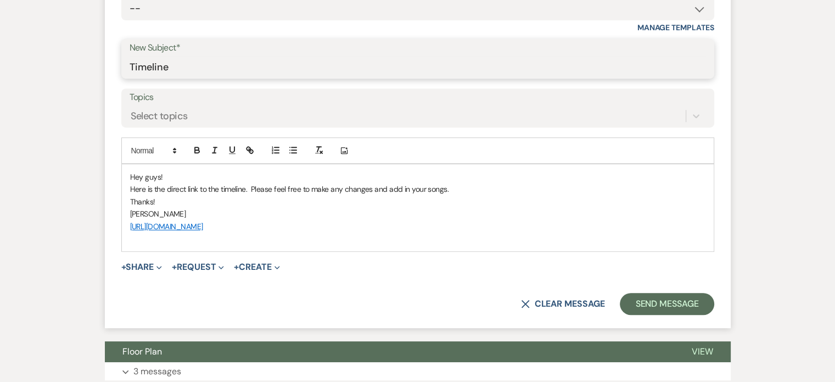
click at [386, 56] on input "Timeline" at bounding box center [418, 66] width 576 height 21
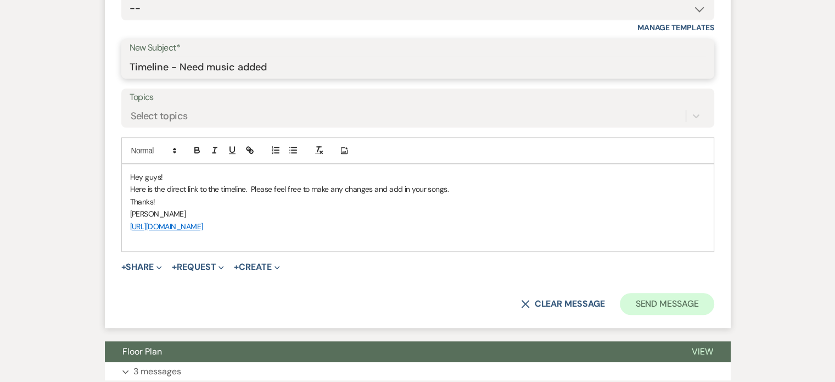
type input "Timeline - Need music added"
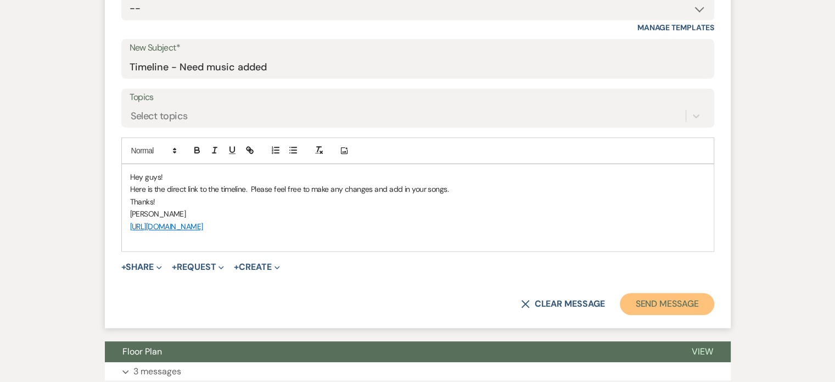
click at [643, 293] on button "Send Message" at bounding box center [667, 304] width 94 height 22
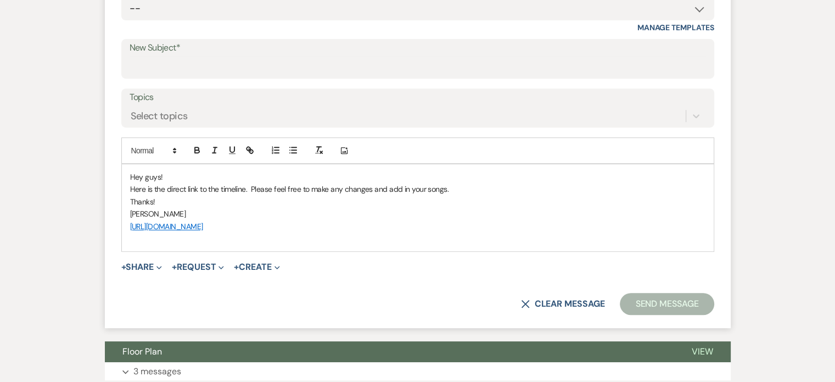
scroll to position [61, 0]
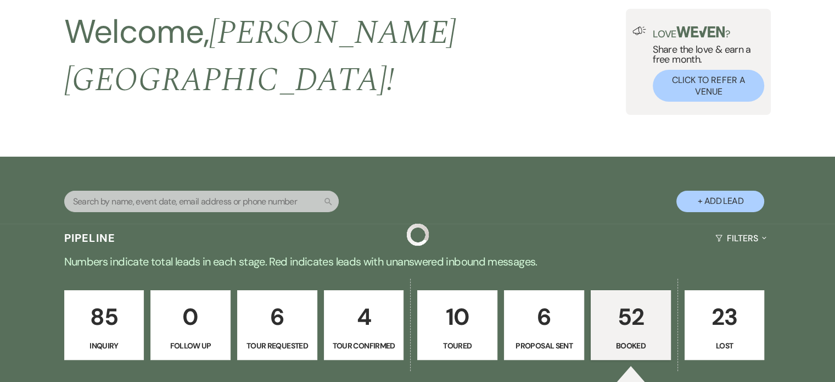
scroll to position [596, 0]
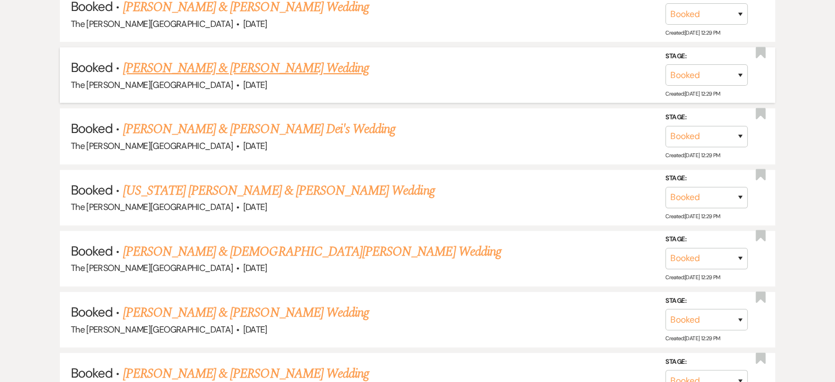
click at [290, 58] on link "[PERSON_NAME] & [PERSON_NAME] Wedding" at bounding box center [246, 68] width 246 height 20
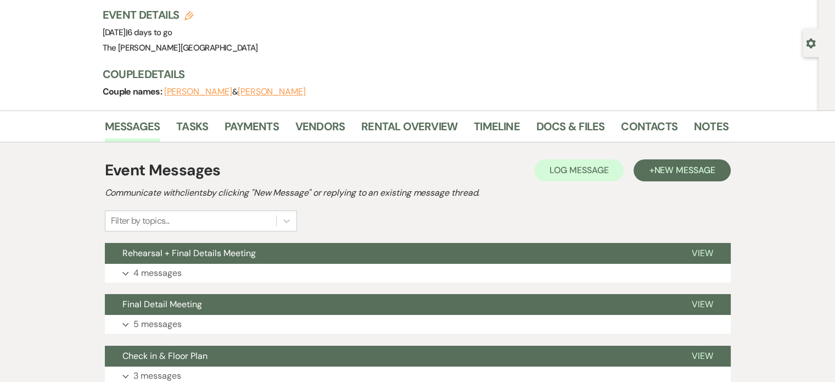
scroll to position [68, 0]
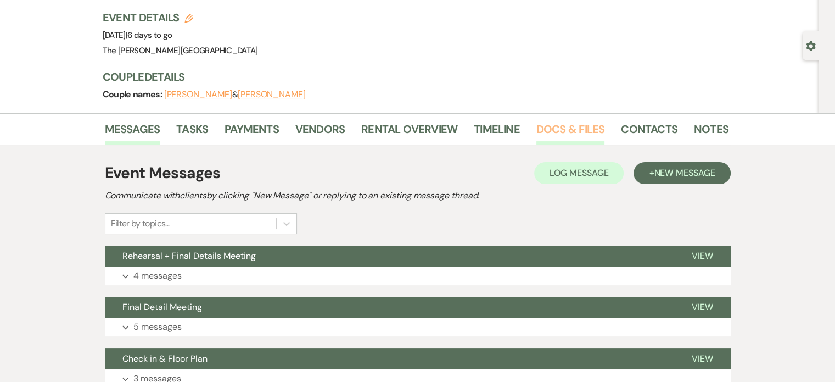
click at [551, 127] on link "Docs & Files" at bounding box center [570, 132] width 68 height 24
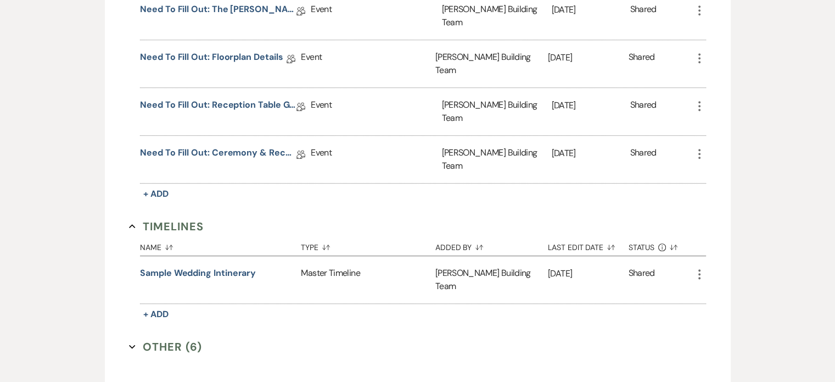
scroll to position [715, 0]
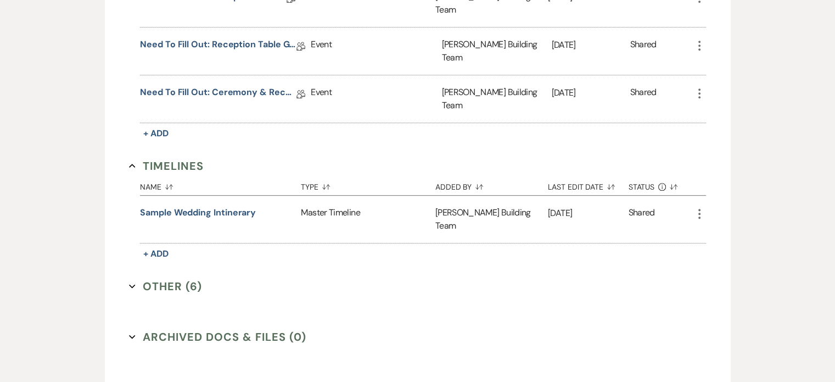
click at [169, 278] on button "Other (6) Expand" at bounding box center [165, 286] width 73 height 16
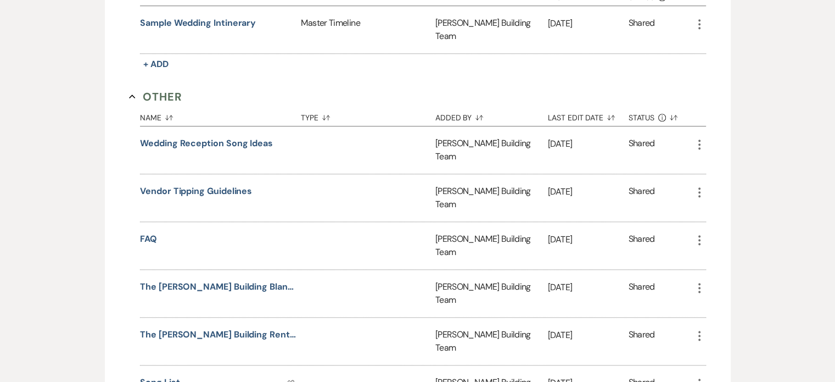
scroll to position [916, 0]
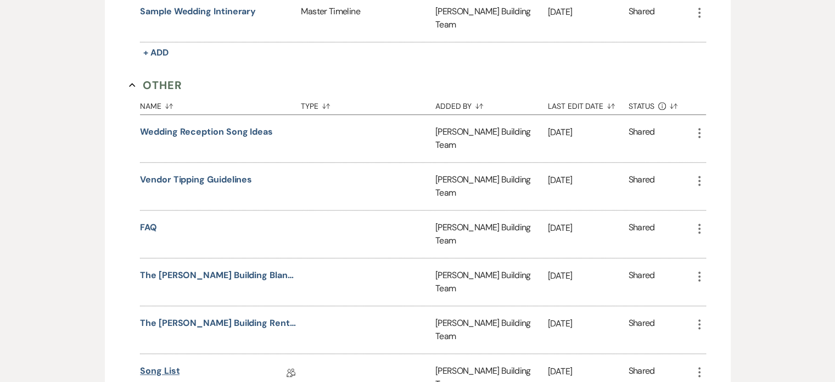
click at [171, 364] on link "Song List" at bounding box center [160, 372] width 40 height 17
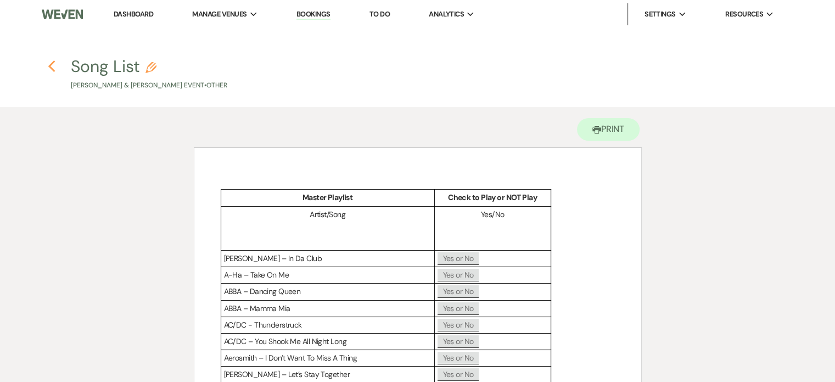
click at [51, 63] on use "button" at bounding box center [51, 66] width 7 height 12
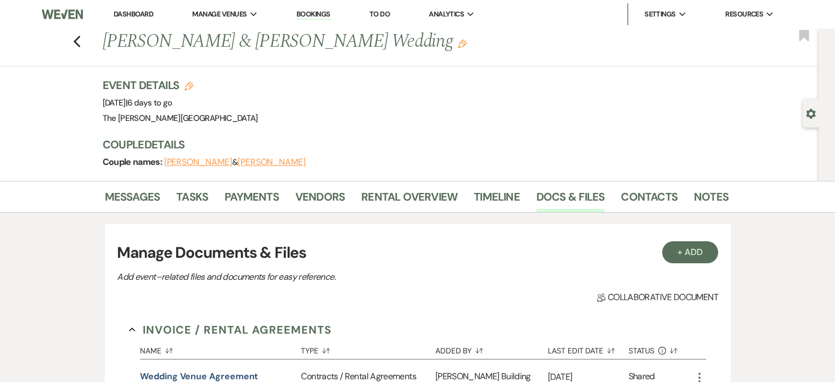
scroll to position [715, 0]
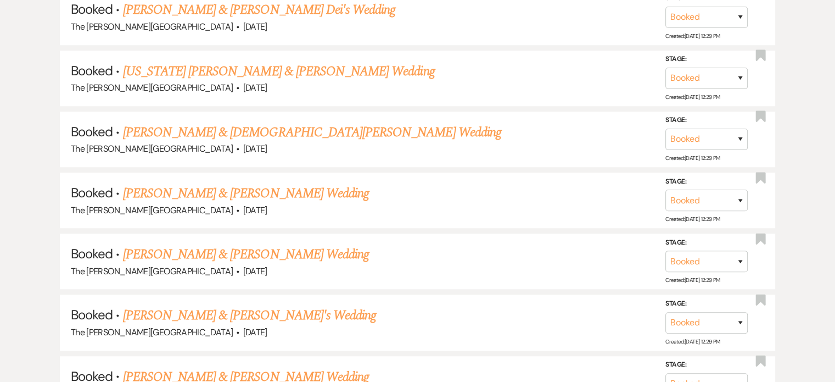
scroll to position [596, 0]
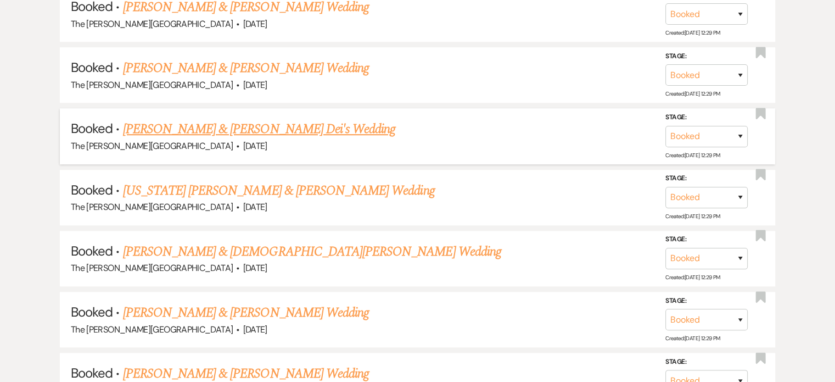
click at [212, 119] on link "[PERSON_NAME] & [PERSON_NAME] Dei's Wedding" at bounding box center [259, 129] width 273 height 20
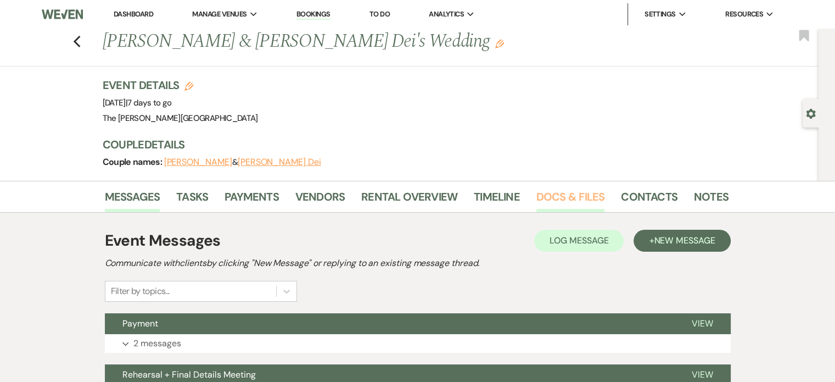
click at [577, 194] on link "Docs & Files" at bounding box center [570, 200] width 68 height 24
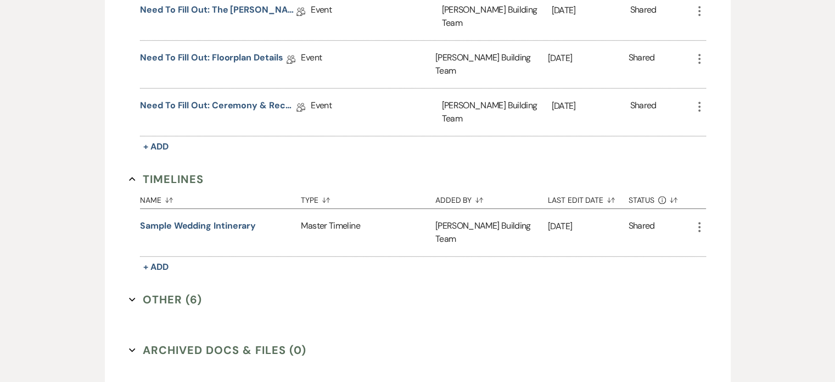
scroll to position [715, 0]
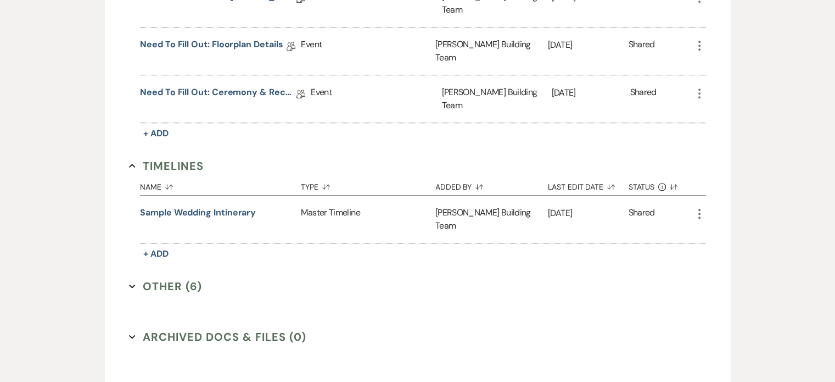
click at [176, 278] on button "Other (6) Expand" at bounding box center [165, 286] width 73 height 16
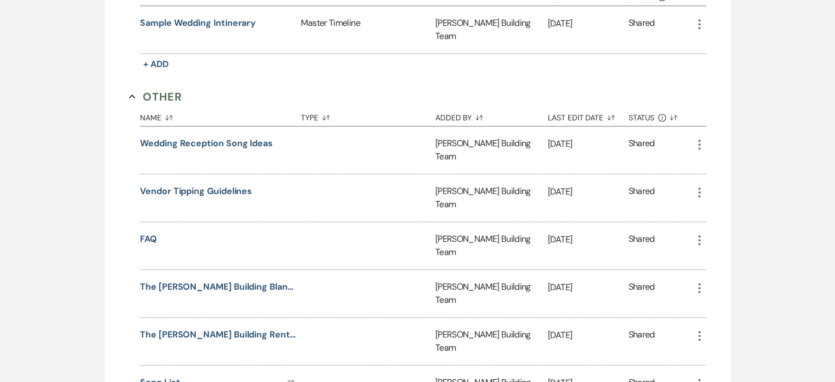
scroll to position [929, 0]
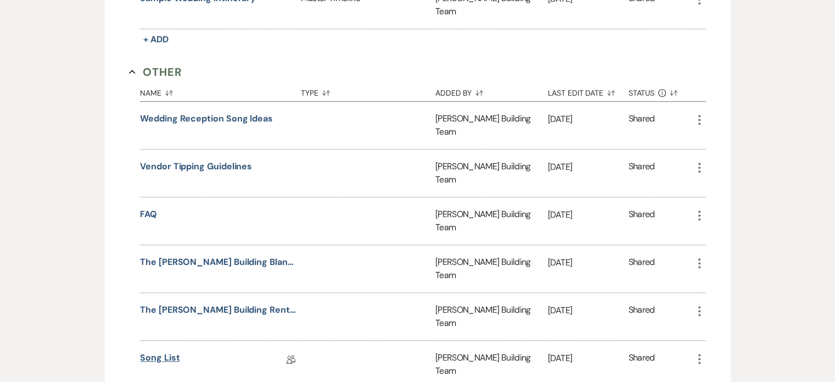
click at [166, 351] on link "Song List" at bounding box center [160, 359] width 40 height 17
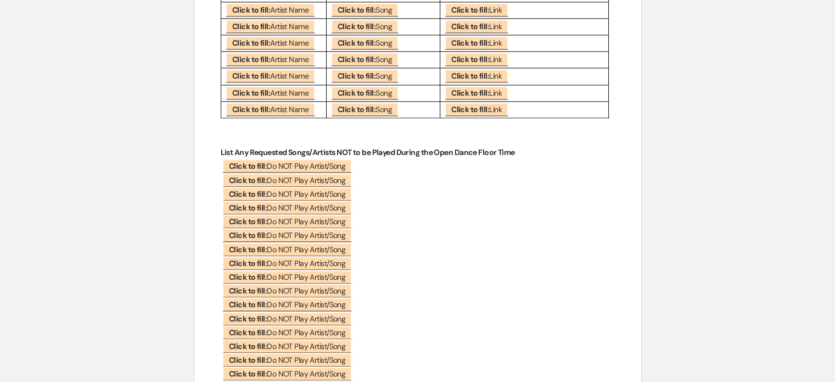
scroll to position [5741, 0]
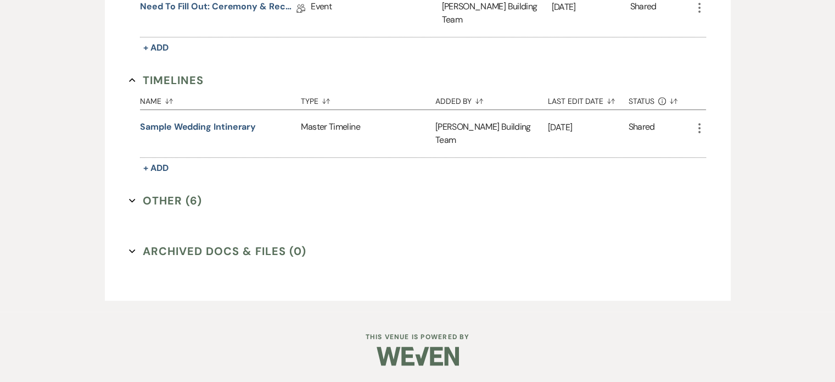
scroll to position [715, 0]
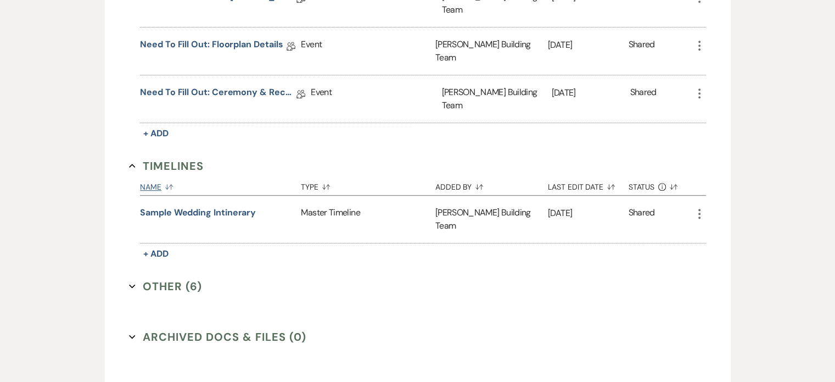
click at [278, 174] on button "Name Sort Default" at bounding box center [220, 184] width 161 height 21
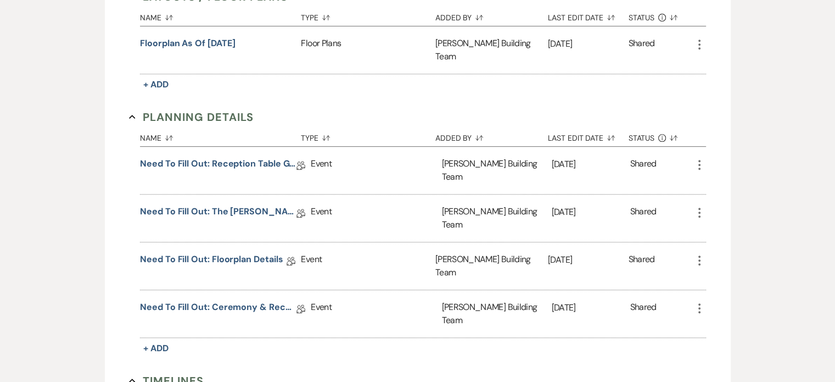
scroll to position [512, 0]
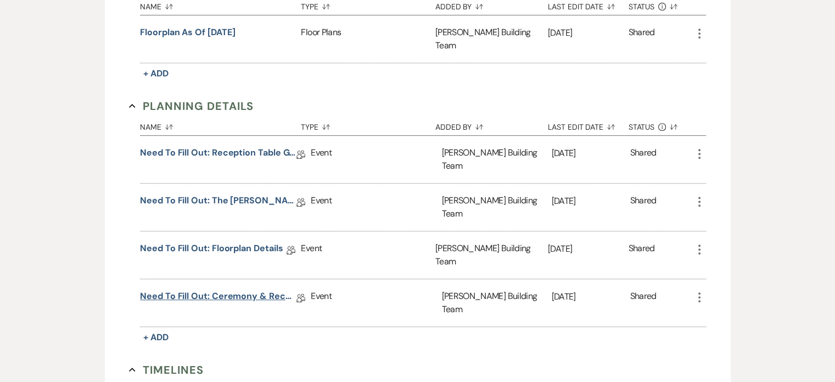
click at [255, 289] on link "Need to Fill Out: Ceremony & Reception Details" at bounding box center [218, 297] width 156 height 17
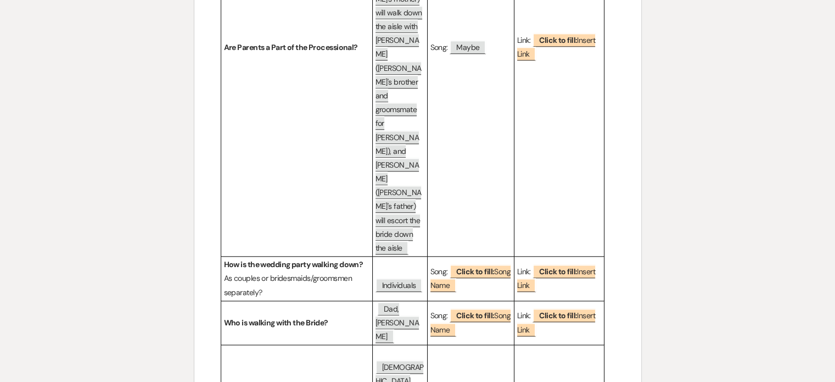
scroll to position [1052, 0]
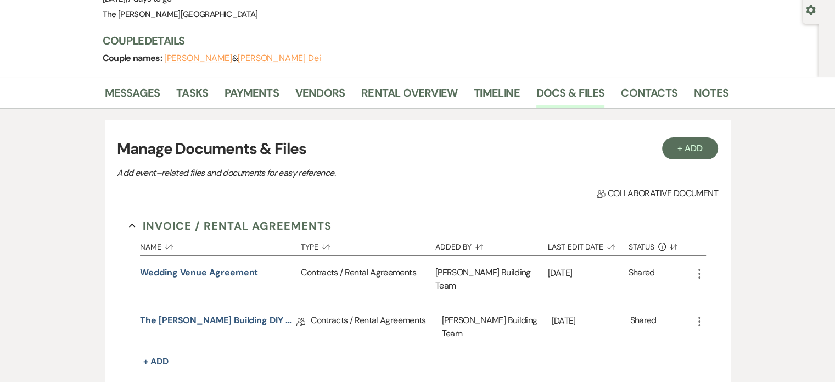
scroll to position [101, 0]
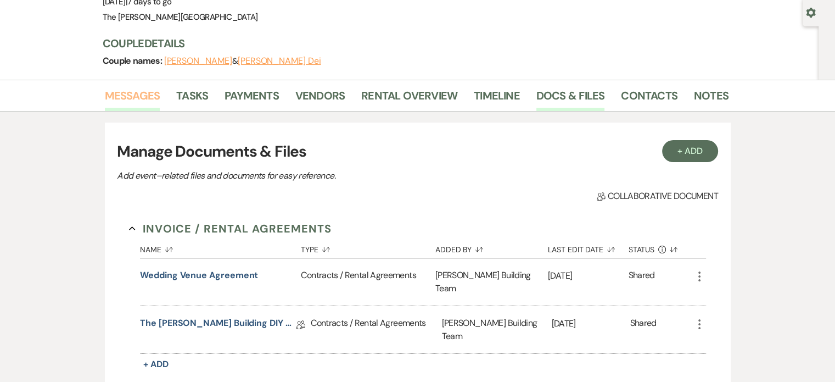
click at [122, 94] on link "Messages" at bounding box center [132, 99] width 55 height 24
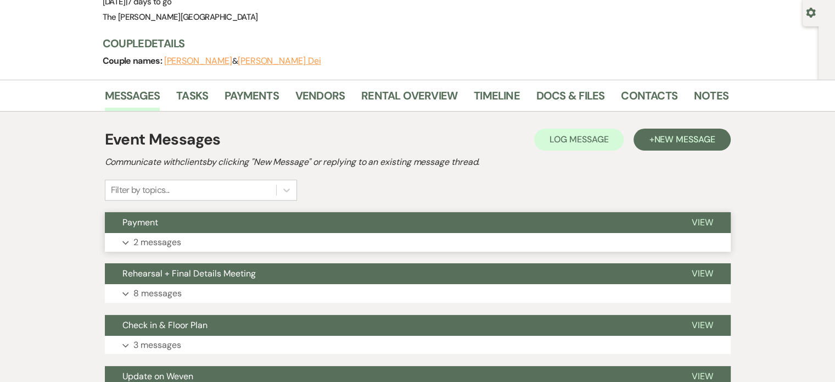
click at [153, 244] on p "2 messages" at bounding box center [157, 242] width 48 height 14
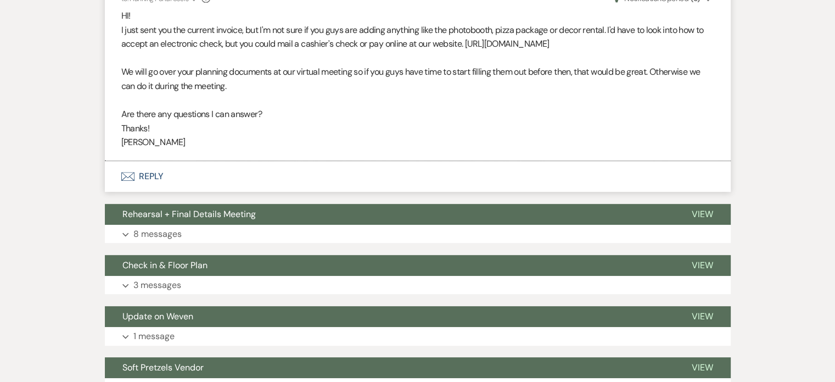
scroll to position [524, 0]
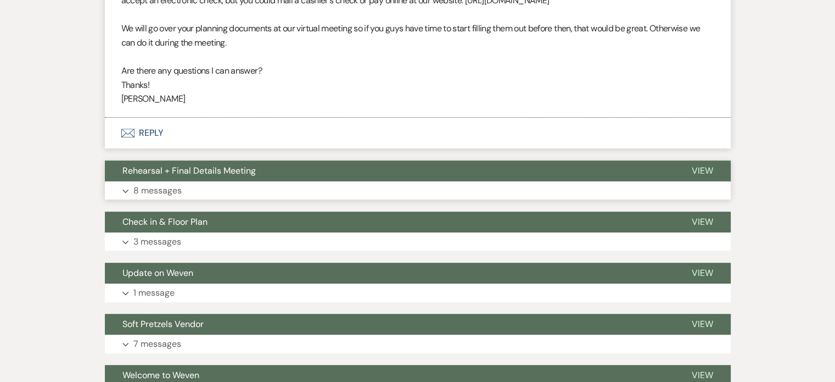
click at [159, 191] on p "8 messages" at bounding box center [157, 190] width 48 height 14
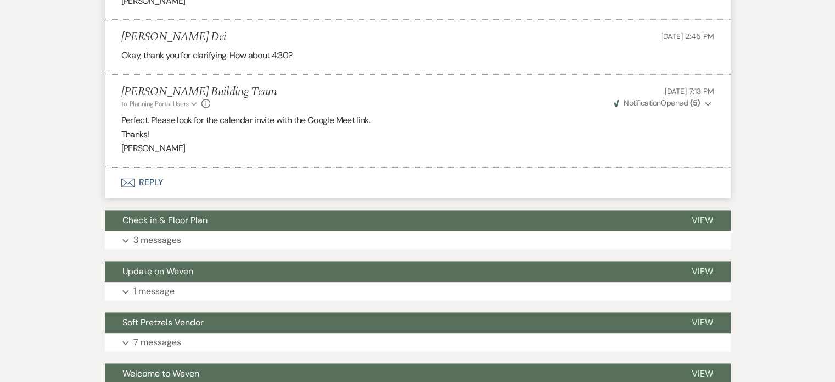
scroll to position [1618, 0]
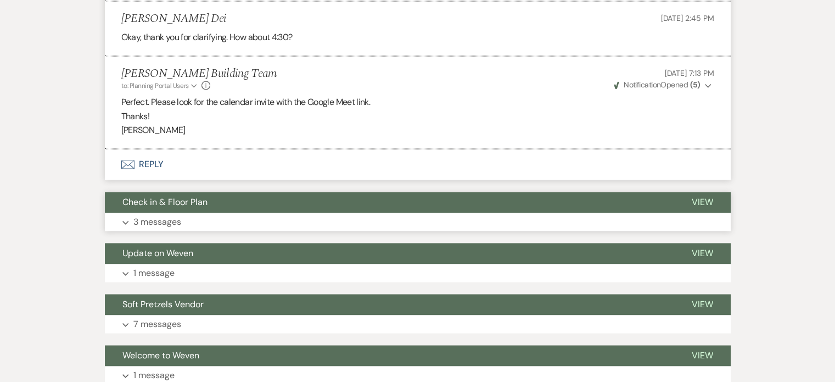
click at [166, 217] on p "3 messages" at bounding box center [157, 222] width 48 height 14
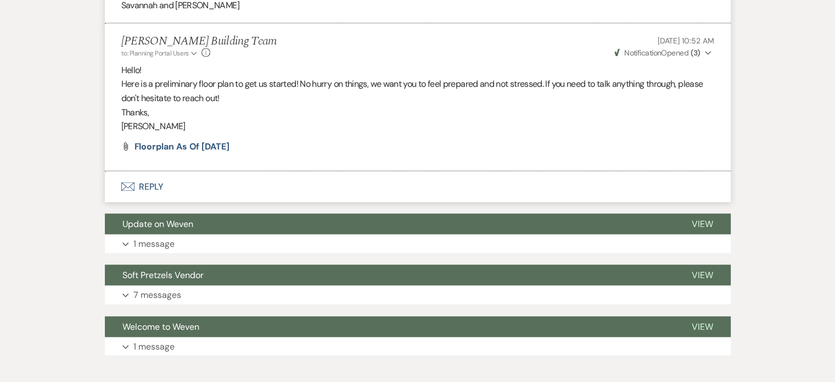
scroll to position [2153, 0]
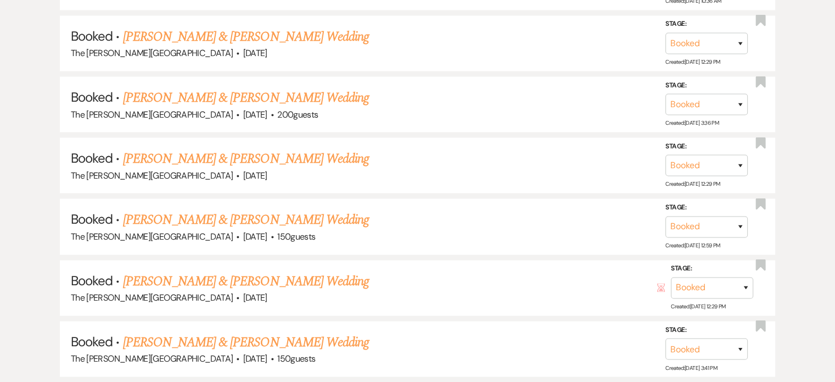
select select "5"
select select "3"
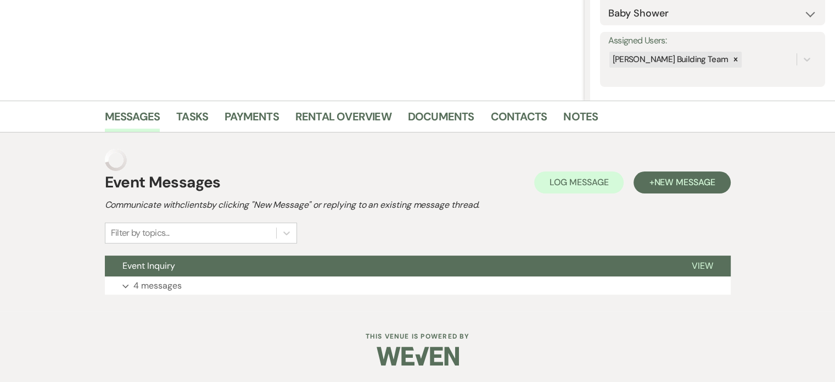
scroll to position [9, 0]
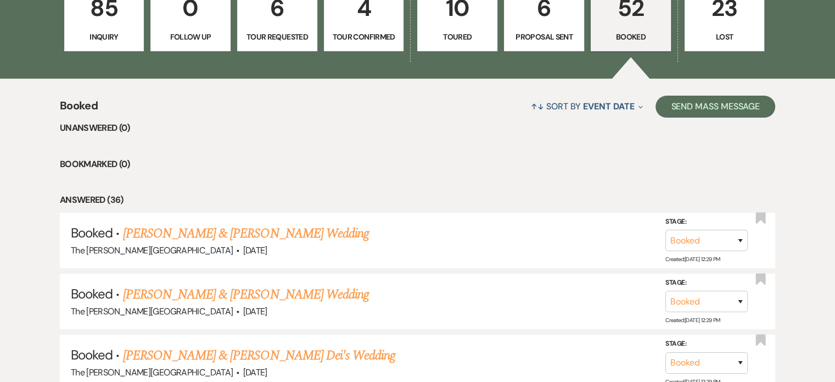
scroll to position [374, 0]
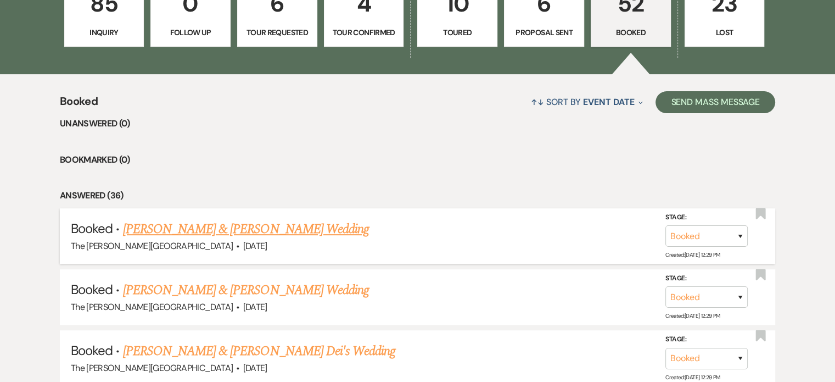
click at [287, 219] on link "[PERSON_NAME] & [PERSON_NAME] Wedding" at bounding box center [246, 229] width 246 height 20
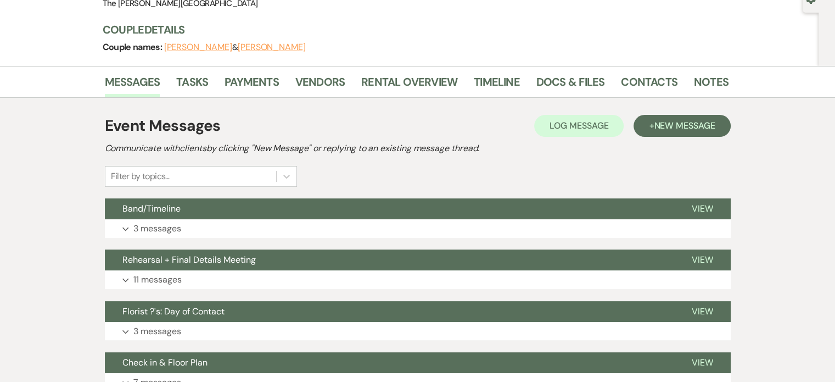
scroll to position [134, 0]
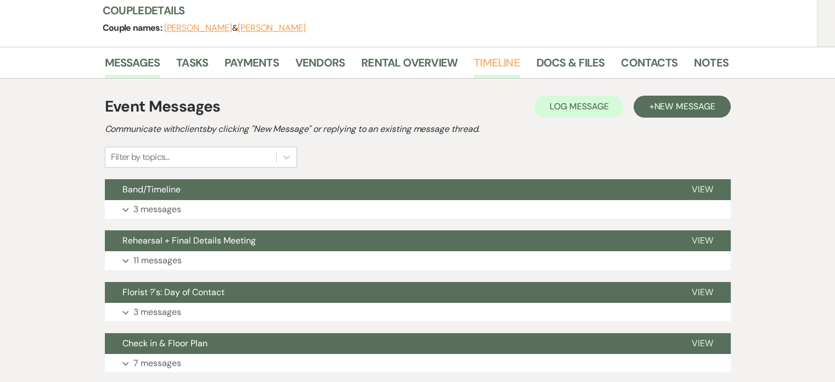
click at [509, 60] on link "Timeline" at bounding box center [497, 66] width 46 height 24
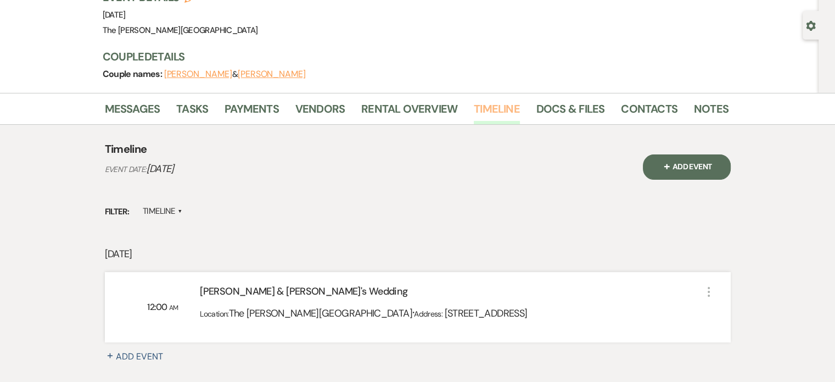
scroll to position [87, 0]
click at [555, 109] on link "Docs & Files" at bounding box center [570, 112] width 68 height 24
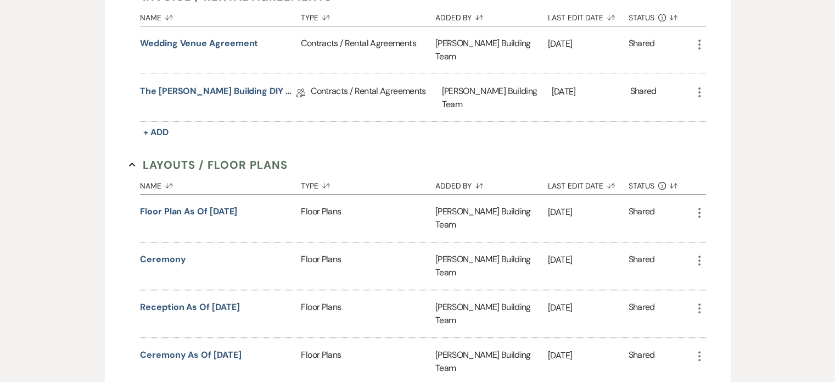
scroll to position [360, 0]
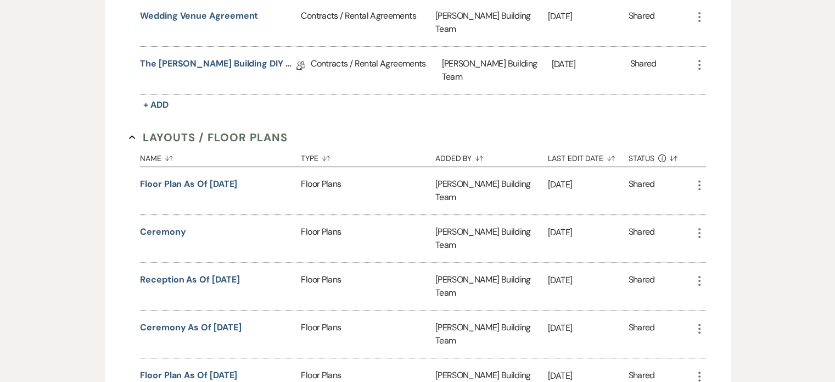
click at [697, 178] on icon "More" at bounding box center [699, 184] width 13 height 13
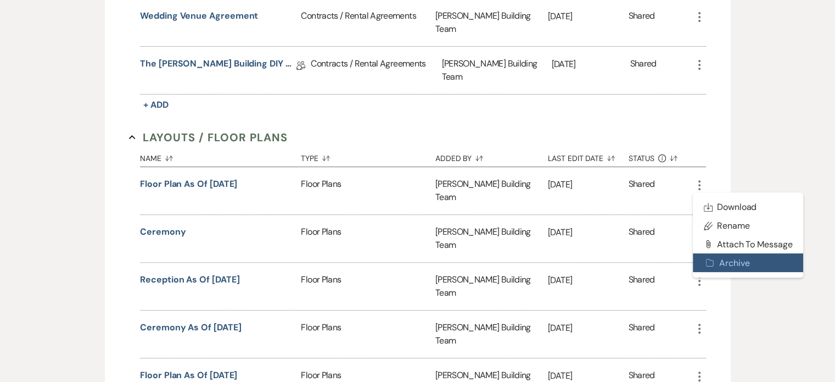
click at [726, 253] on button "Archive Archive" at bounding box center [748, 262] width 111 height 19
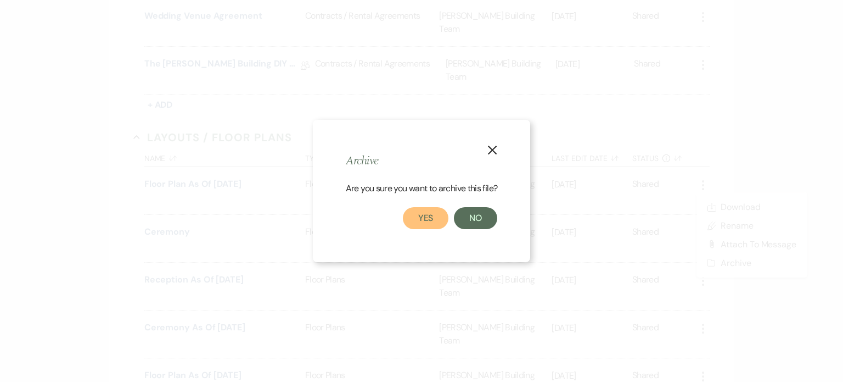
click at [430, 216] on button "Yes" at bounding box center [426, 218] width 46 height 22
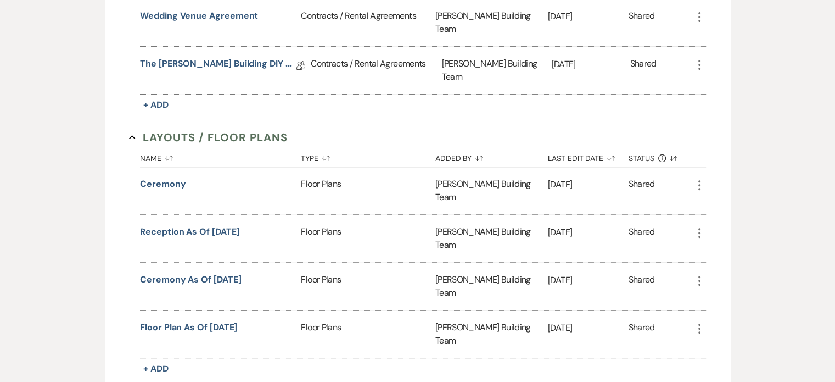
click at [702, 178] on icon "More" at bounding box center [699, 184] width 13 height 13
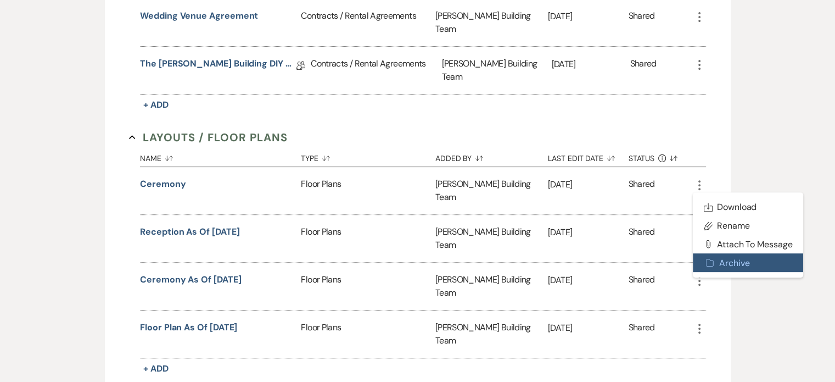
click at [716, 253] on button "Archive Archive" at bounding box center [748, 262] width 111 height 19
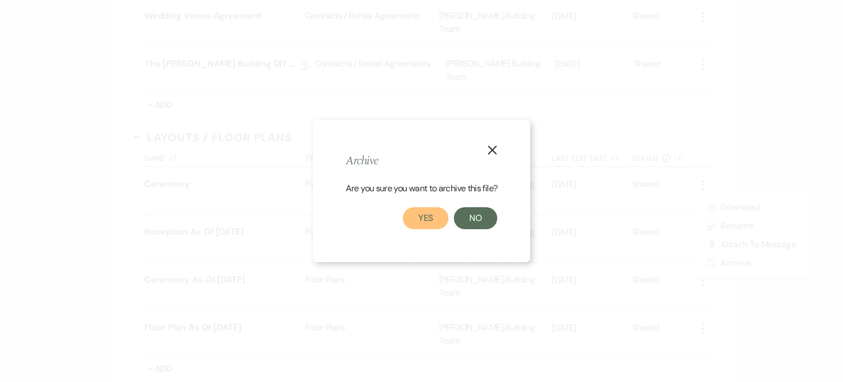
click at [437, 219] on button "Yes" at bounding box center [426, 218] width 46 height 22
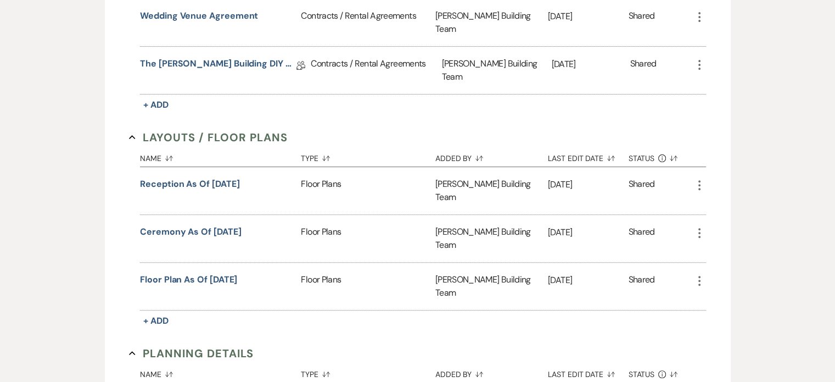
click at [700, 180] on use "button" at bounding box center [699, 185] width 2 height 10
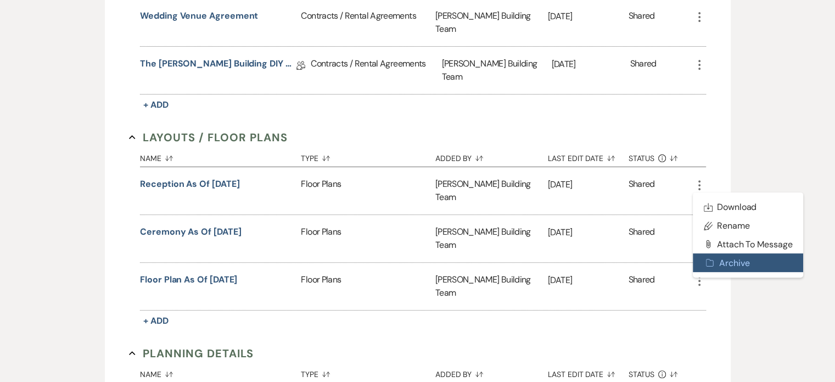
click at [729, 253] on button "Archive Archive" at bounding box center [748, 262] width 111 height 19
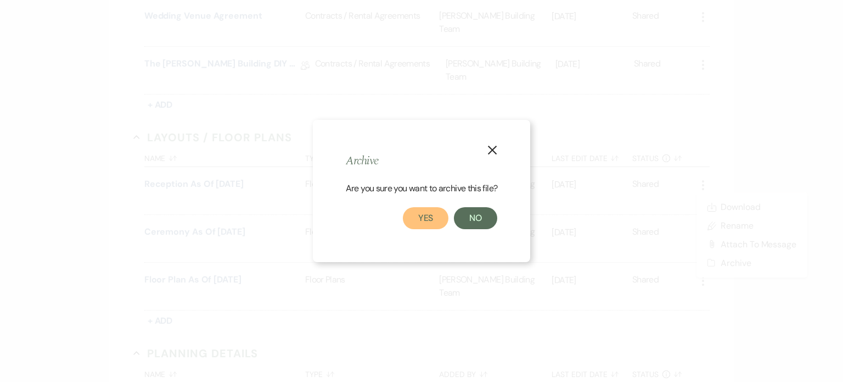
click at [429, 220] on button "Yes" at bounding box center [426, 218] width 46 height 22
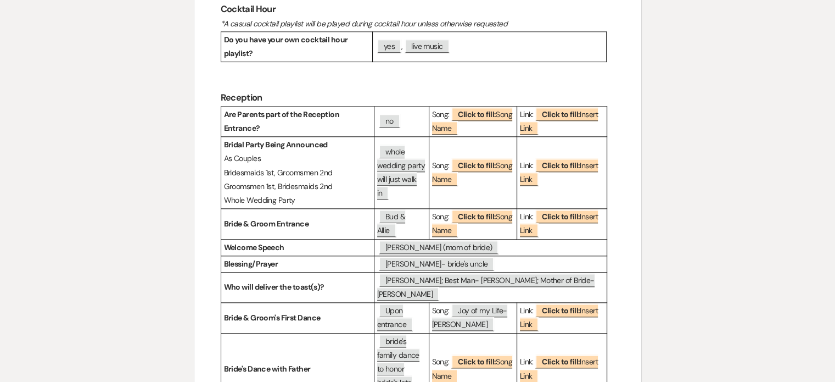
scroll to position [1102, 0]
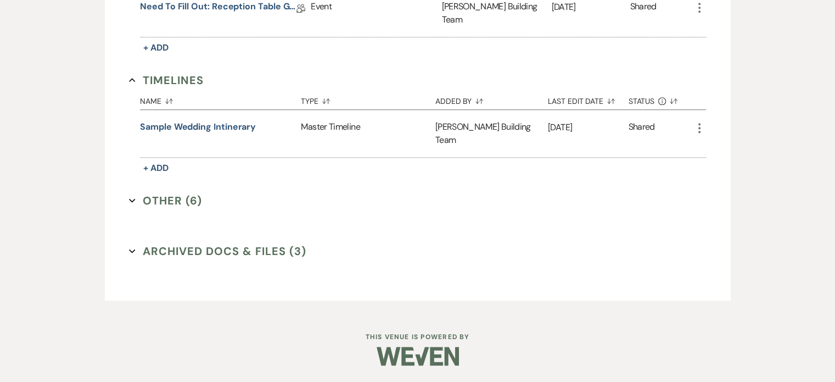
scroll to position [360, 0]
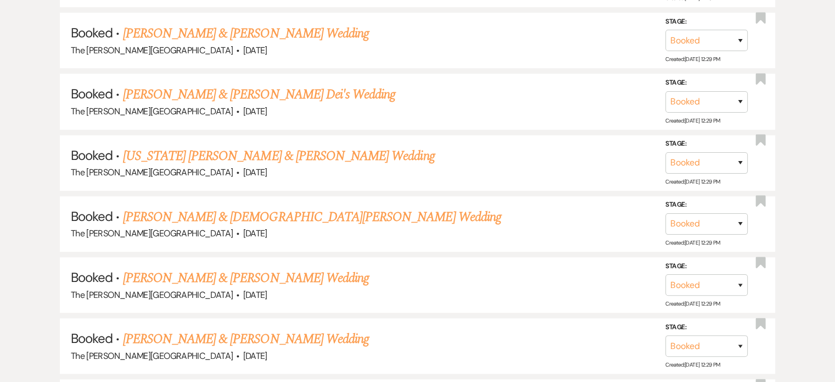
scroll to position [640, 0]
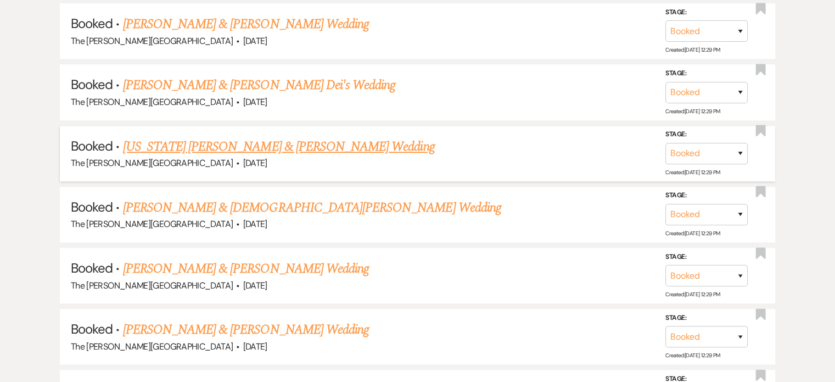
click at [305, 137] on link "[US_STATE] [PERSON_NAME] & [PERSON_NAME] Wedding" at bounding box center [279, 147] width 312 height 20
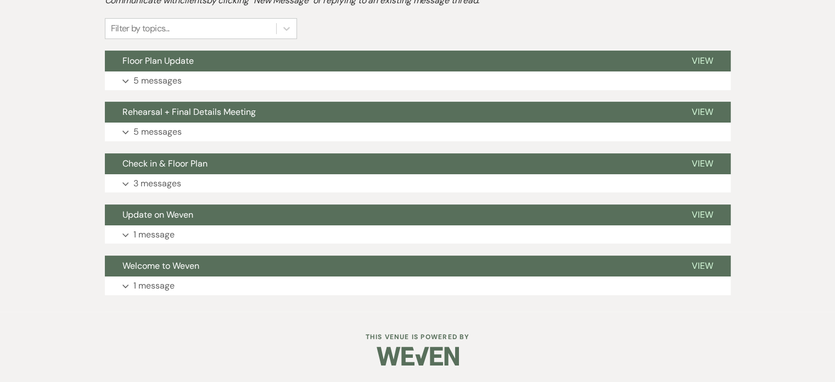
scroll to position [262, 0]
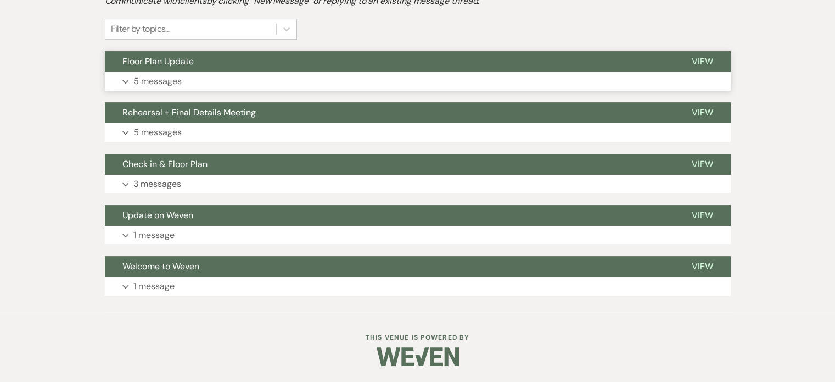
click at [402, 81] on button "Expand 5 messages" at bounding box center [418, 81] width 626 height 19
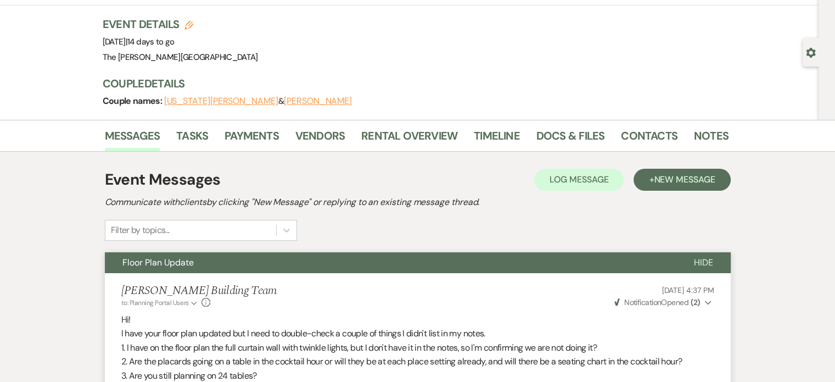
scroll to position [53, 0]
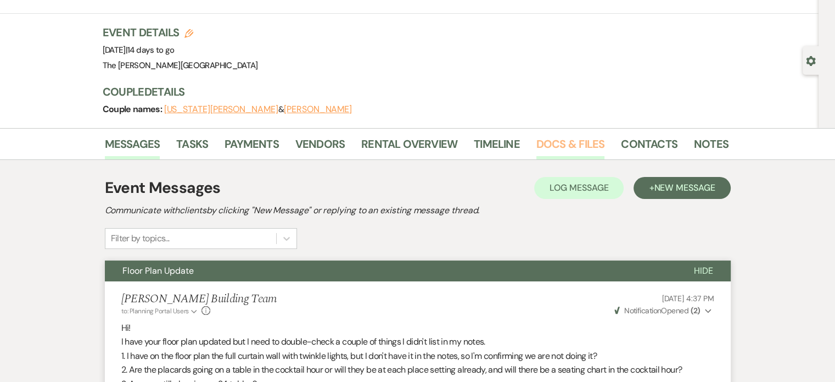
click at [551, 144] on link "Docs & Files" at bounding box center [570, 147] width 68 height 24
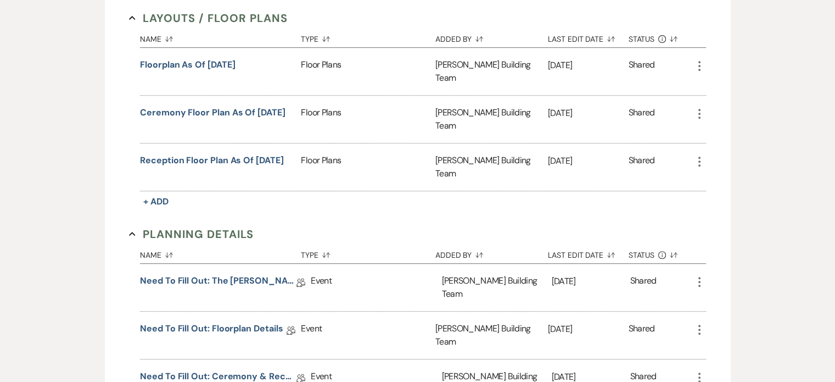
scroll to position [491, 0]
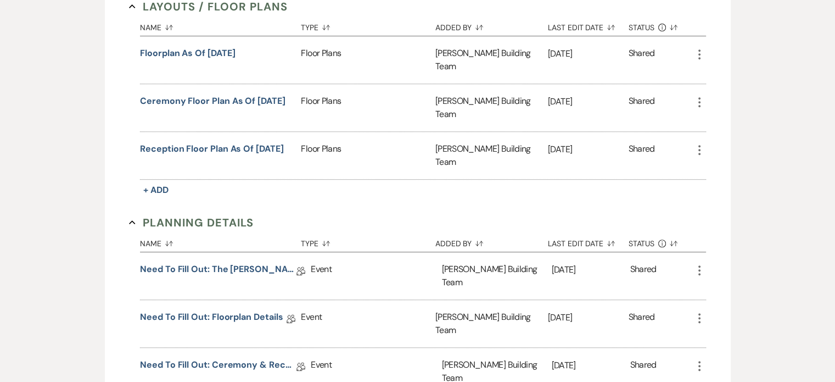
click at [698, 48] on icon "More" at bounding box center [699, 54] width 13 height 13
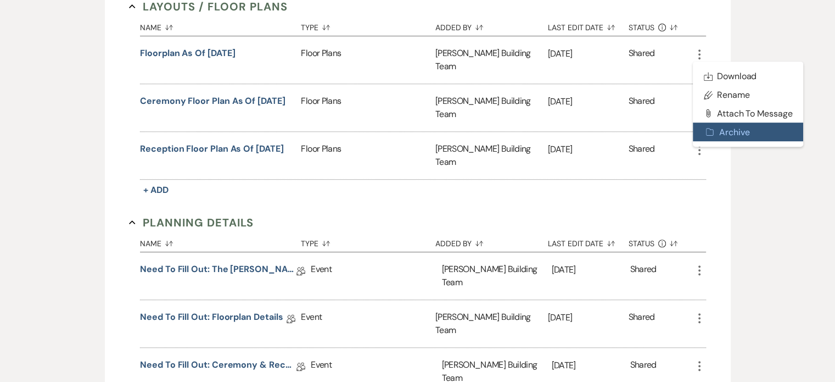
click at [720, 122] on button "Archive Archive" at bounding box center [748, 131] width 111 height 19
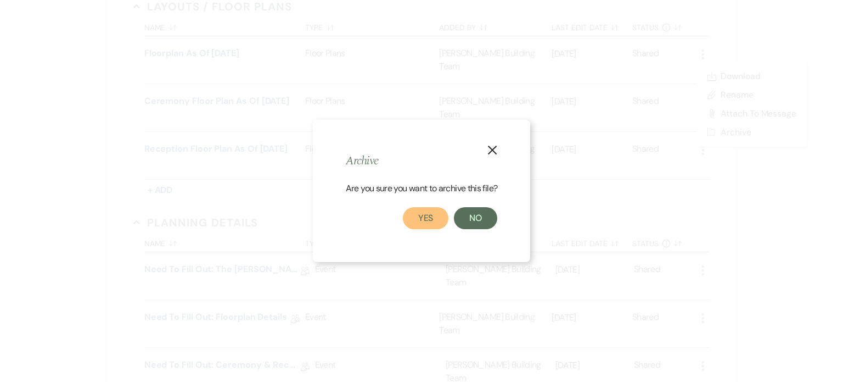
click at [425, 215] on button "Yes" at bounding box center [426, 218] width 46 height 22
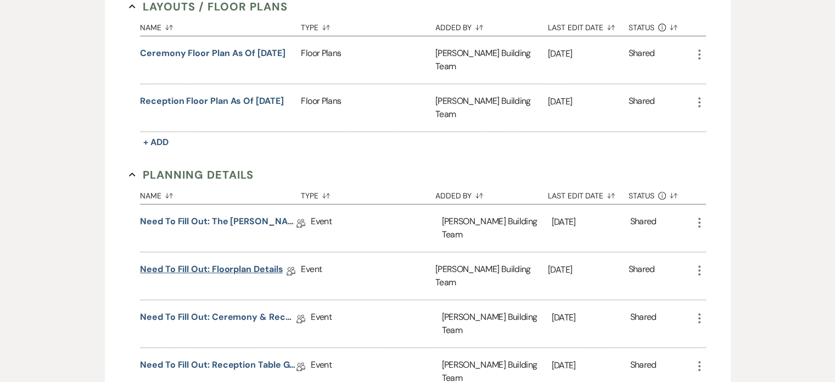
click at [217, 262] on link "Need to Fill Out: Floorplan Details" at bounding box center [211, 270] width 143 height 17
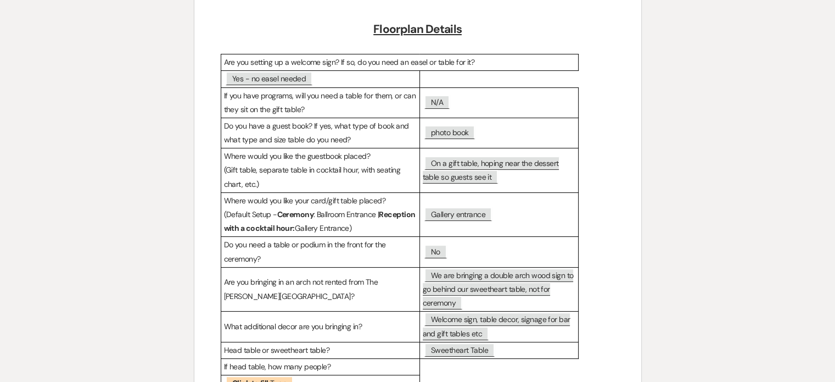
scroll to position [158, 0]
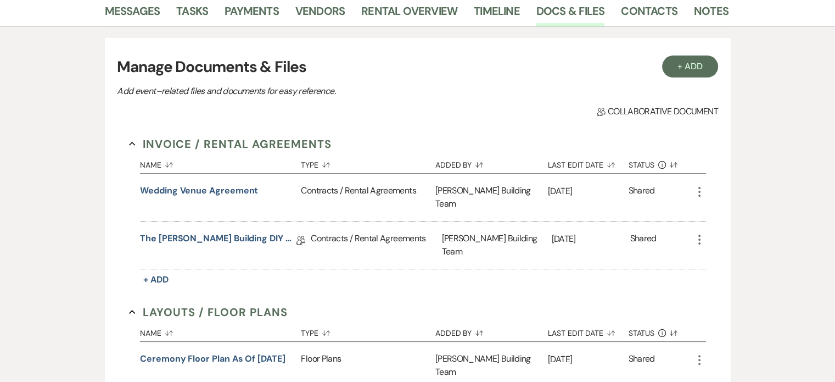
scroll to position [136, 0]
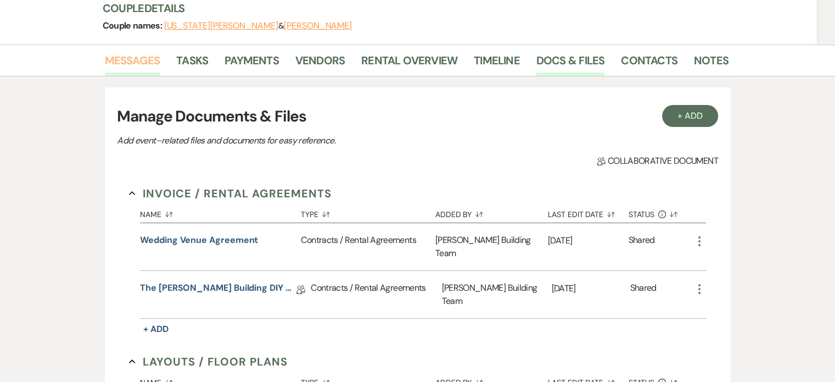
click at [127, 54] on link "Messages" at bounding box center [132, 64] width 55 height 24
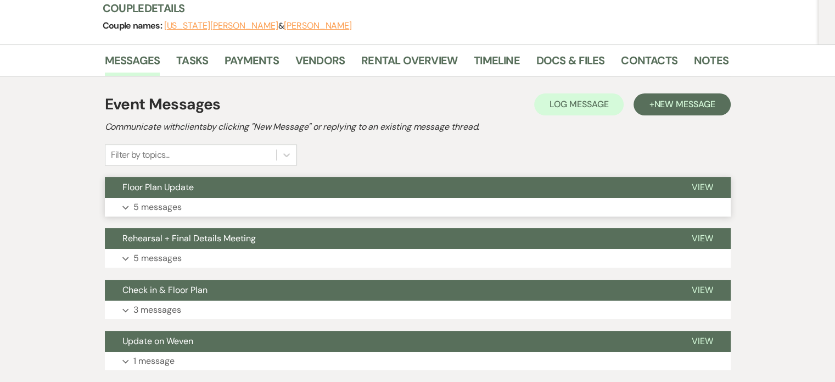
click at [685, 203] on button "Expand 5 messages" at bounding box center [418, 207] width 626 height 19
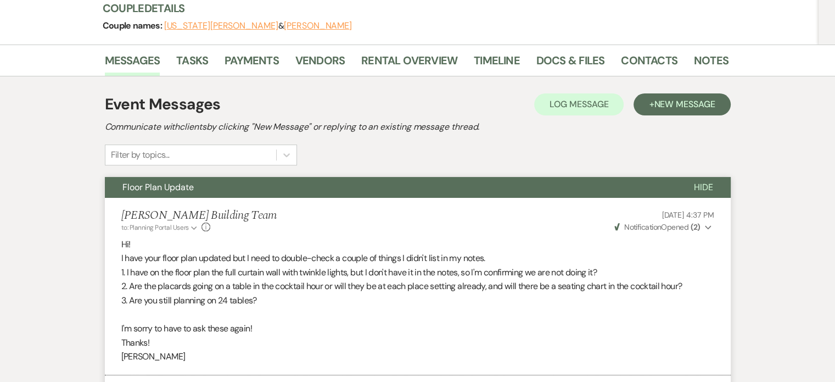
drag, startPoint x: 834, startPoint y: 127, endPoint x: 843, endPoint y: 219, distance: 92.6
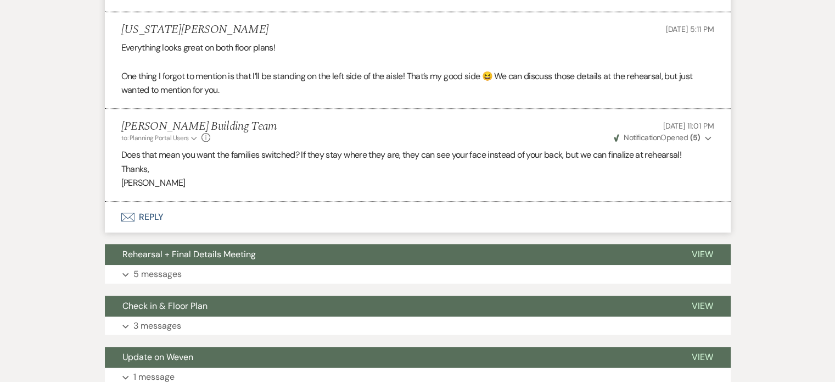
scroll to position [804, 0]
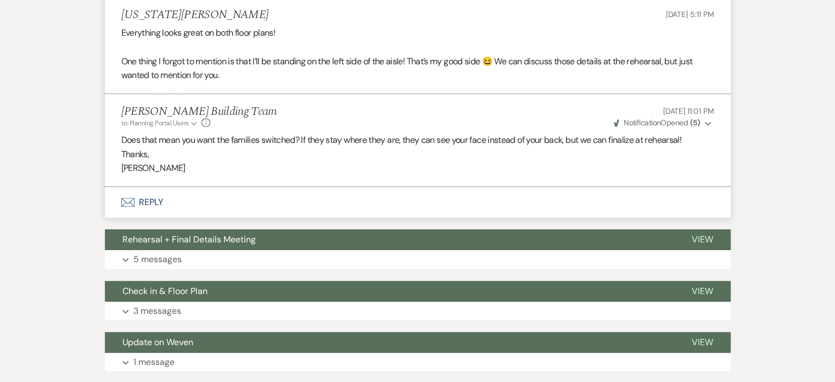
click at [143, 213] on button "Envelope Reply" at bounding box center [418, 202] width 626 height 31
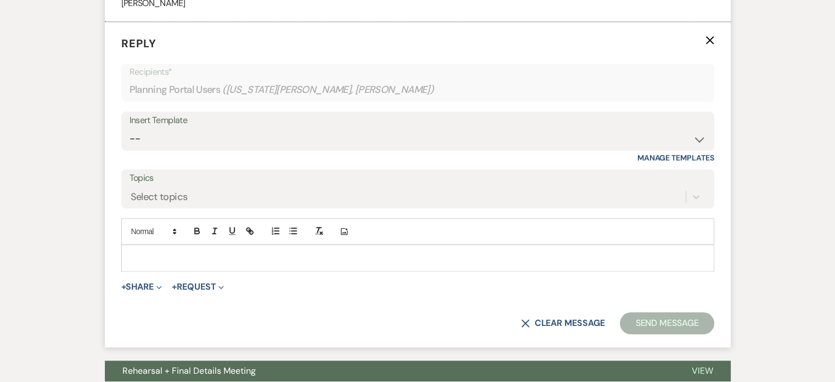
scroll to position [975, 0]
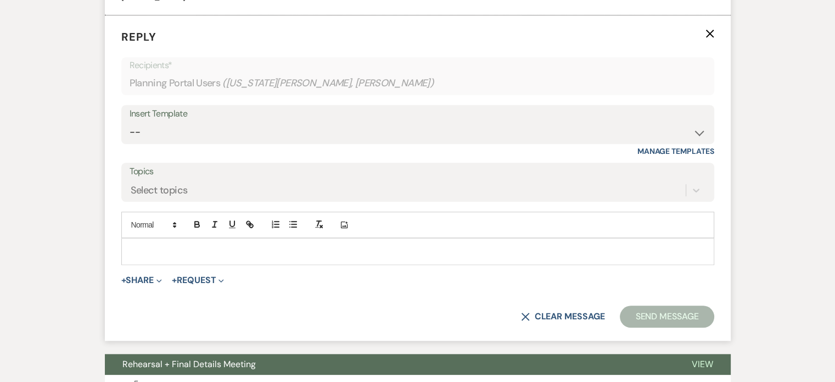
click at [200, 257] on p at bounding box center [417, 251] width 575 height 12
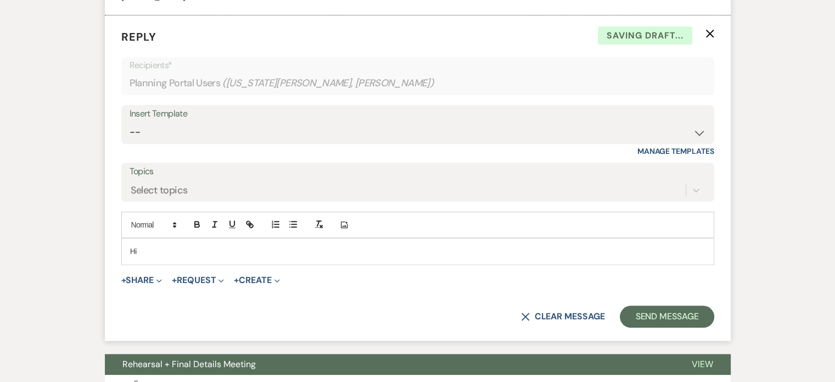
click at [200, 257] on p "Hi" at bounding box center [417, 251] width 575 height 12
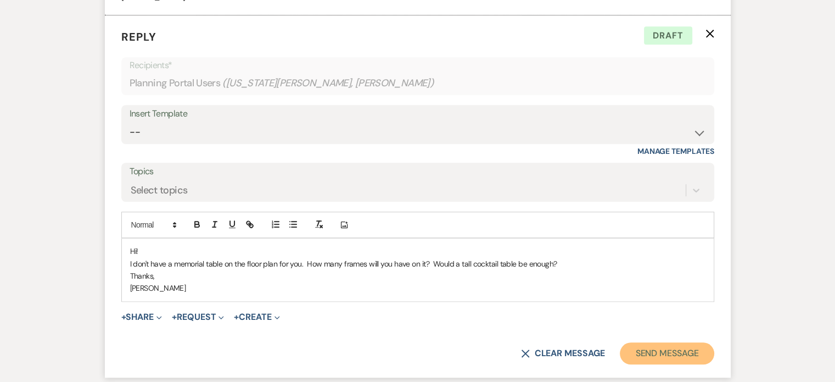
click at [640, 362] on button "Send Message" at bounding box center [667, 353] width 94 height 22
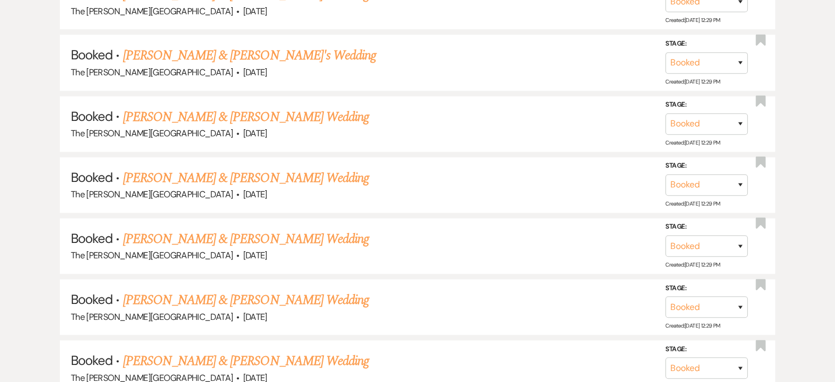
scroll to position [640, 0]
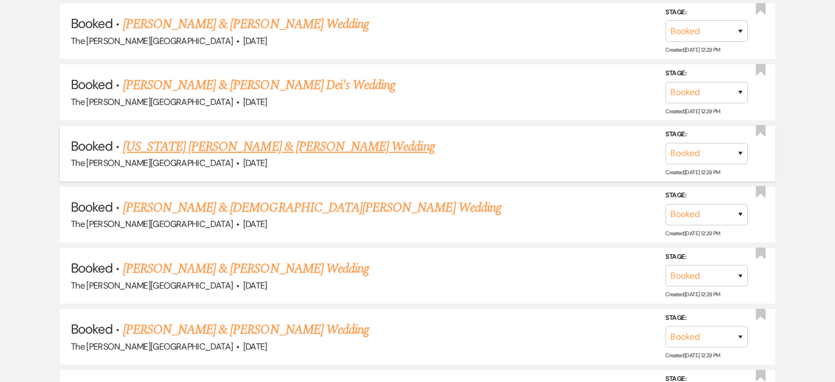
click at [226, 137] on link "[US_STATE] [PERSON_NAME] & [PERSON_NAME] Wedding" at bounding box center [279, 147] width 312 height 20
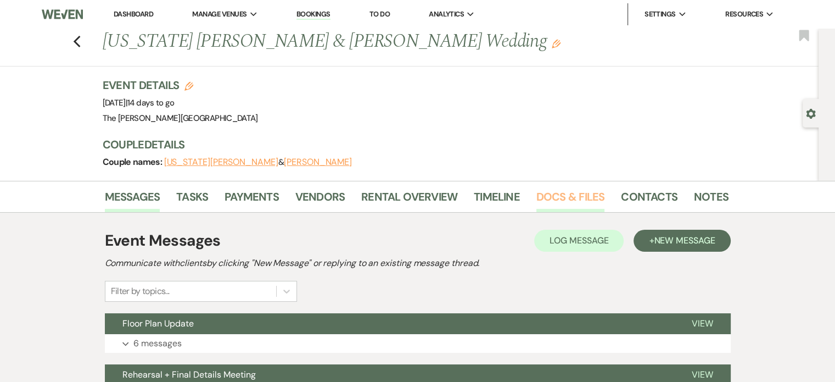
click at [574, 196] on link "Docs & Files" at bounding box center [570, 200] width 68 height 24
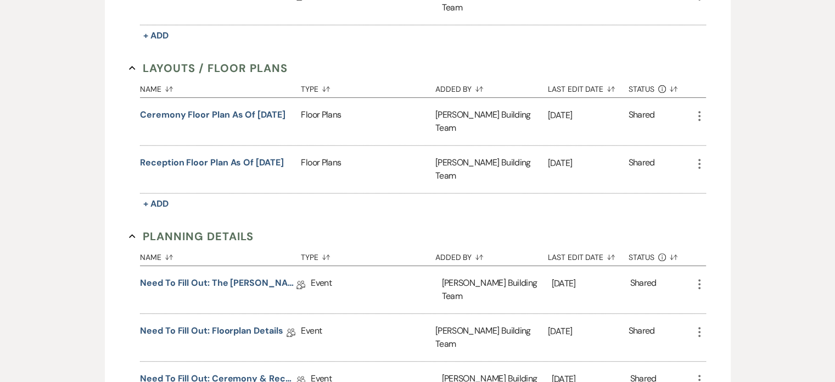
scroll to position [436, 0]
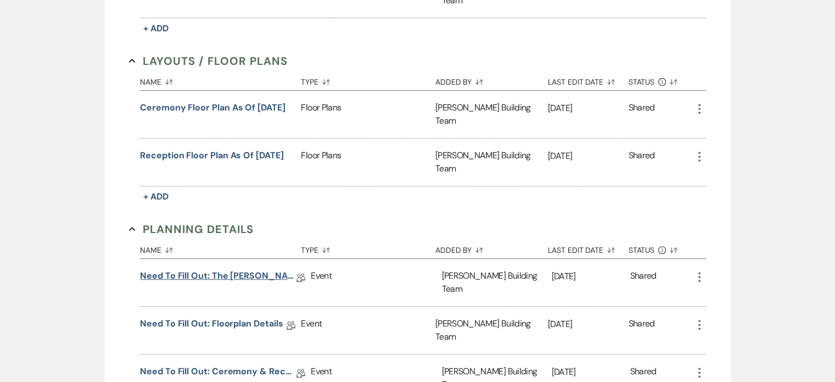
click at [269, 269] on link "Need to Fill Out: The [PERSON_NAME] Building Planning Document" at bounding box center [218, 277] width 156 height 17
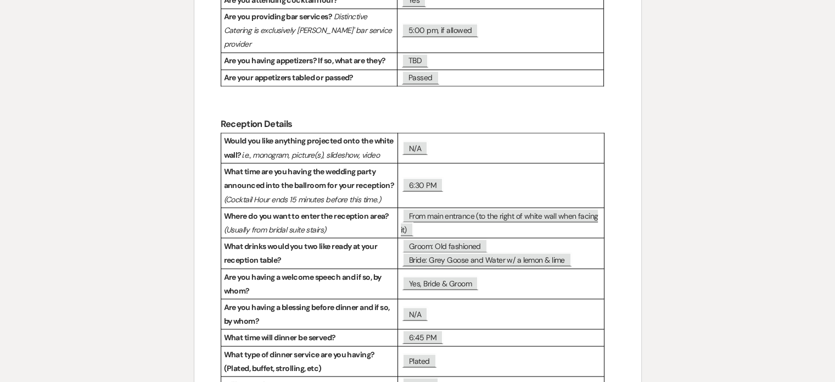
scroll to position [1960, 0]
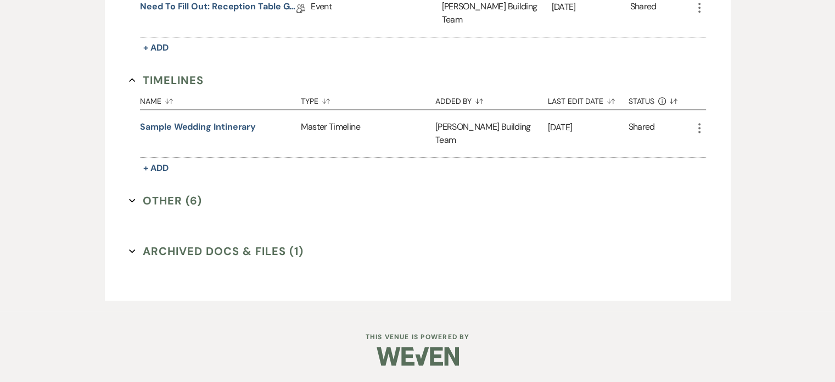
scroll to position [436, 0]
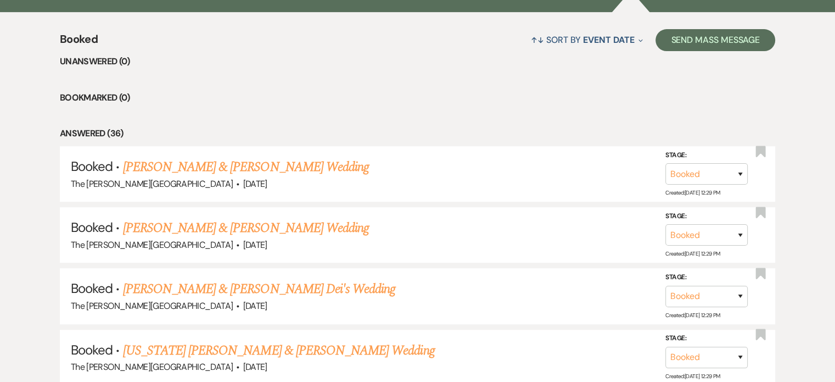
scroll to position [640, 0]
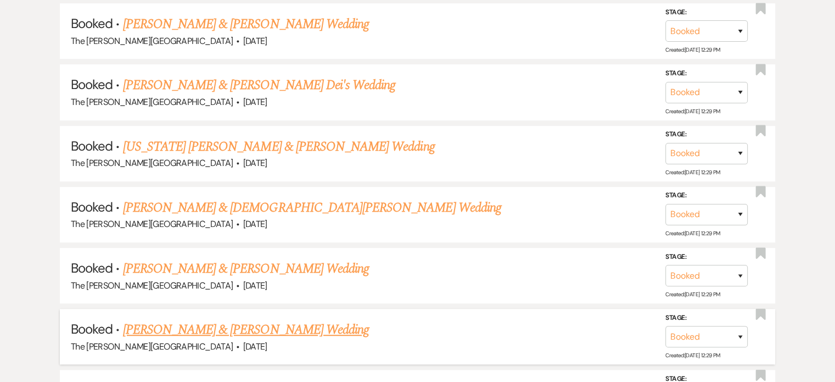
click at [226, 319] on link "[PERSON_NAME] & [PERSON_NAME] Wedding" at bounding box center [246, 329] width 246 height 20
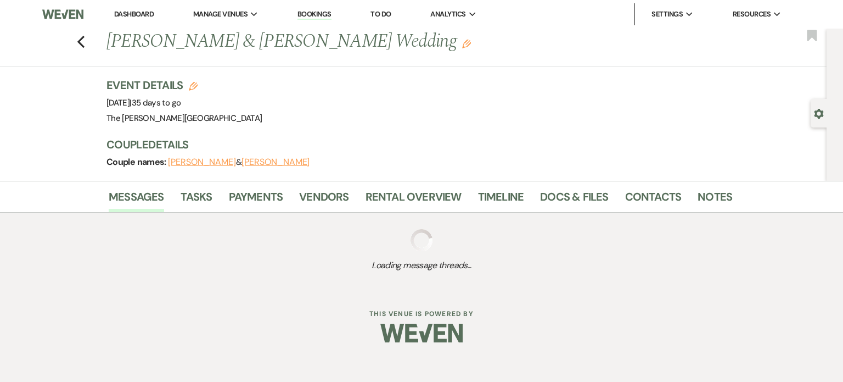
click at [555, 85] on div "Event Details Edit Event Date: [DATE] | 35 days to go Venue: [GEOGRAPHIC_DATA][…" at bounding box center [413, 101] width 615 height 48
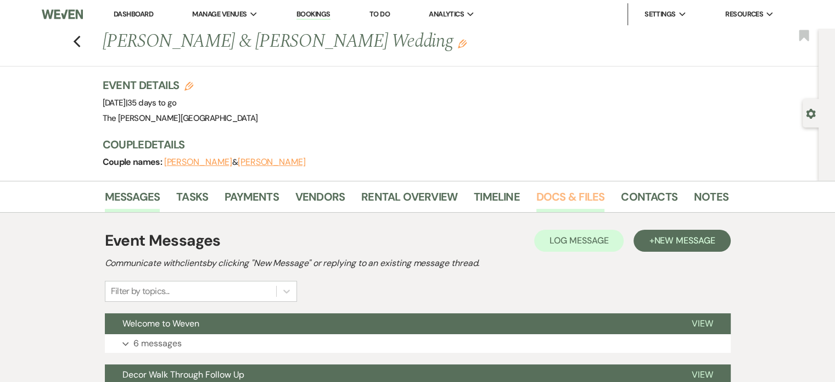
click at [580, 198] on link "Docs & Files" at bounding box center [570, 200] width 68 height 24
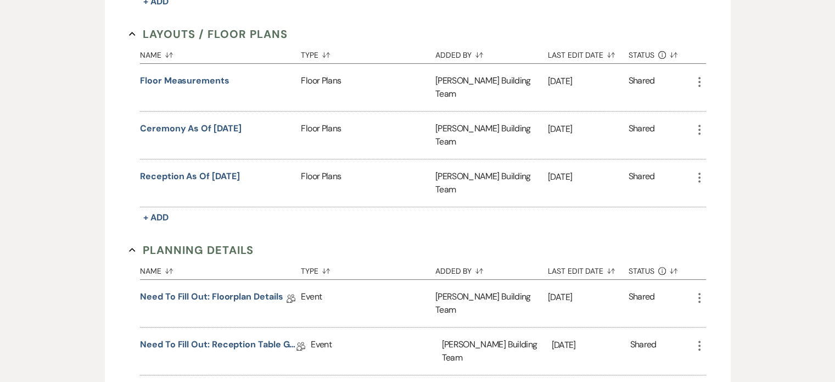
scroll to position [516, 0]
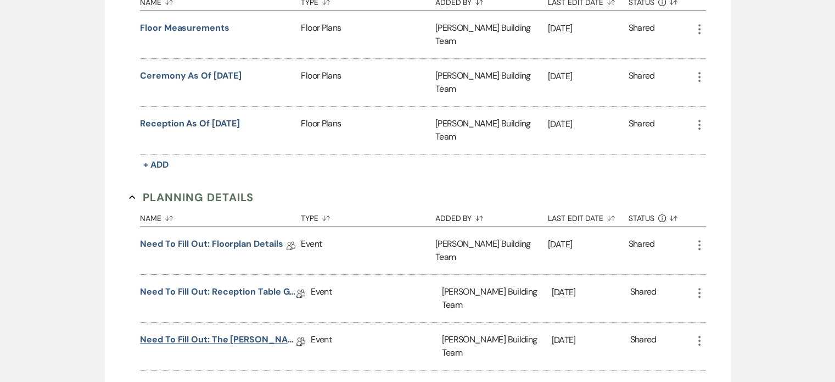
click at [214, 333] on link "Need to Fill Out: The [PERSON_NAME] Building Planning Document" at bounding box center [218, 341] width 156 height 17
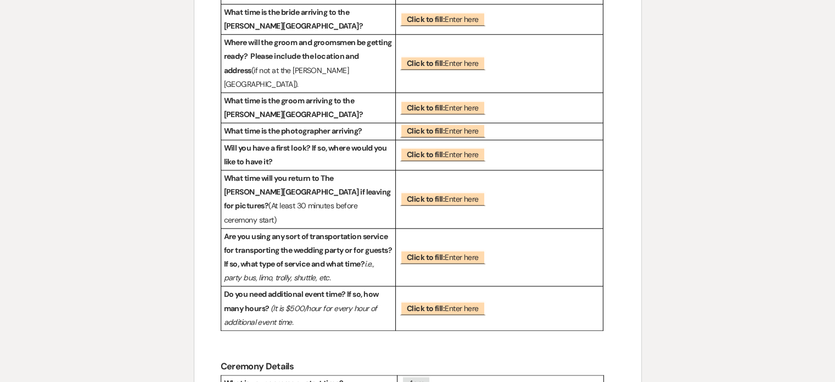
scroll to position [1332, 0]
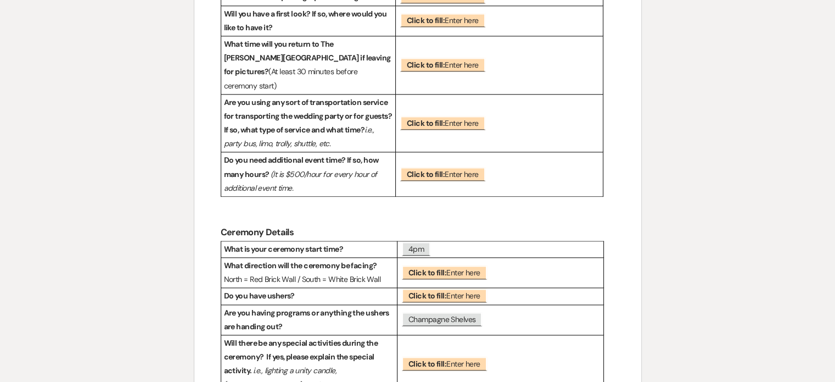
scroll to position [516, 0]
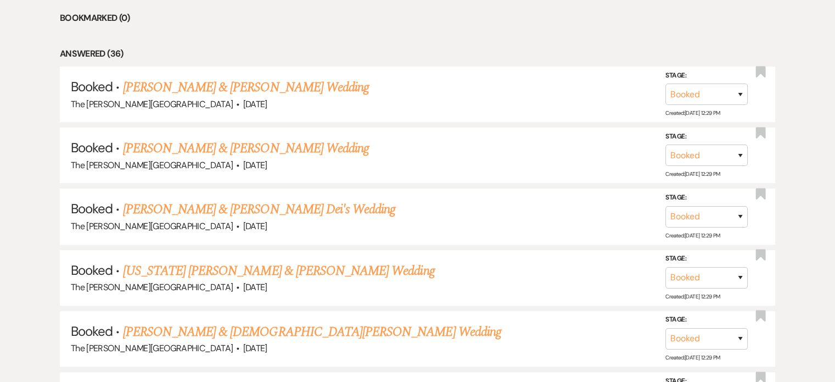
scroll to position [640, 0]
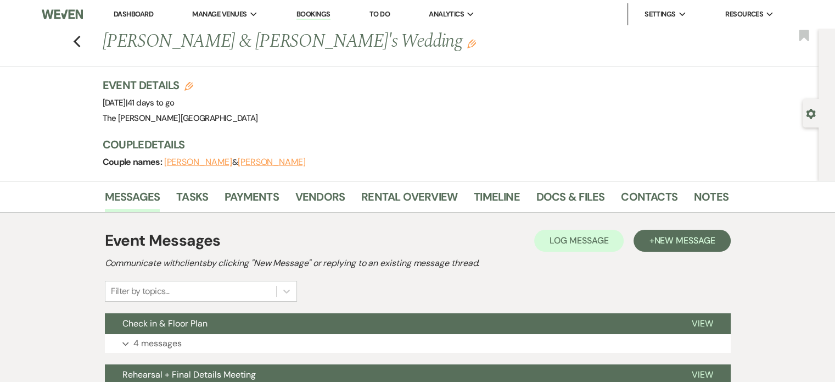
click at [560, 187] on li "Docs & Files" at bounding box center [578, 199] width 85 height 26
click at [560, 195] on link "Docs & Files" at bounding box center [570, 200] width 68 height 24
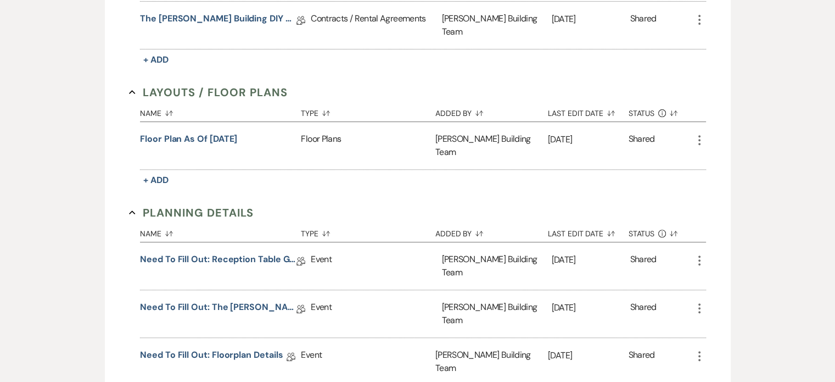
scroll to position [433, 0]
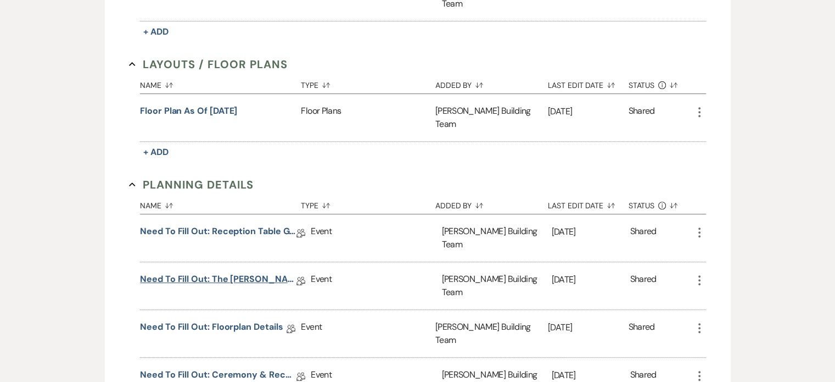
click at [264, 272] on link "Need to Fill Out: The [PERSON_NAME] Building Planning Document" at bounding box center [218, 280] width 156 height 17
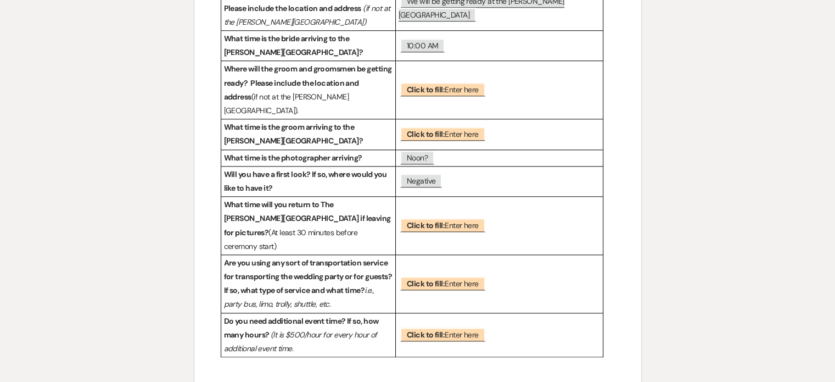
scroll to position [1397, 0]
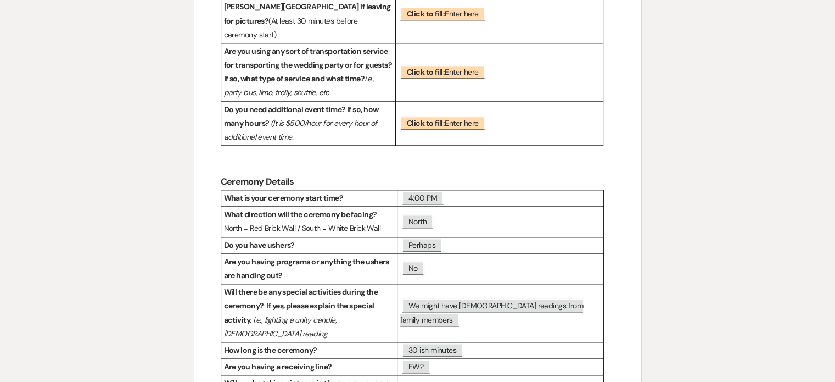
scroll to position [433, 0]
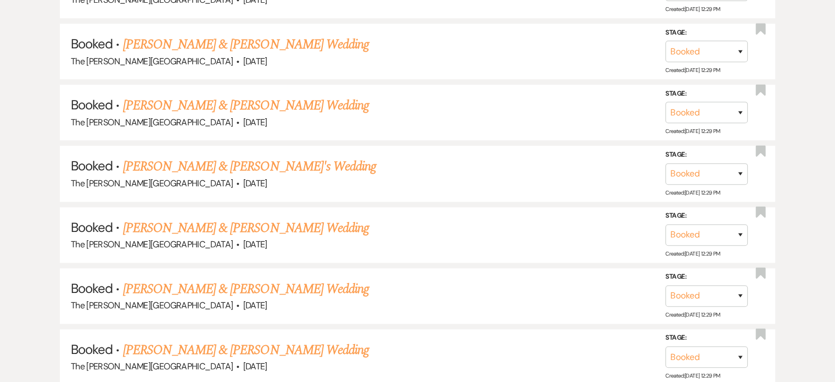
scroll to position [873, 0]
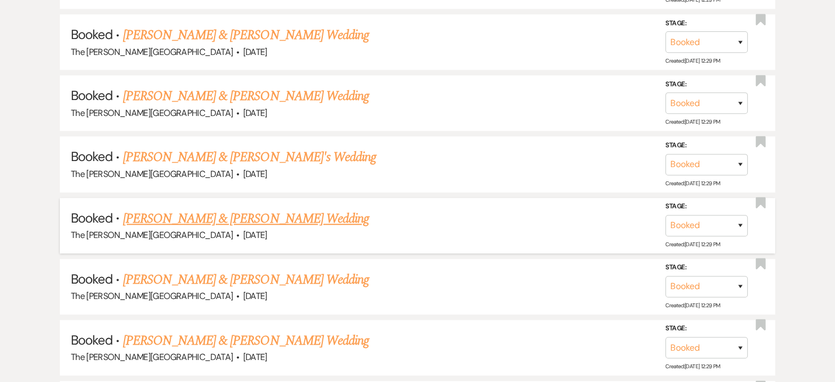
click at [281, 209] on link "[PERSON_NAME] & [PERSON_NAME] Wedding" at bounding box center [246, 219] width 246 height 20
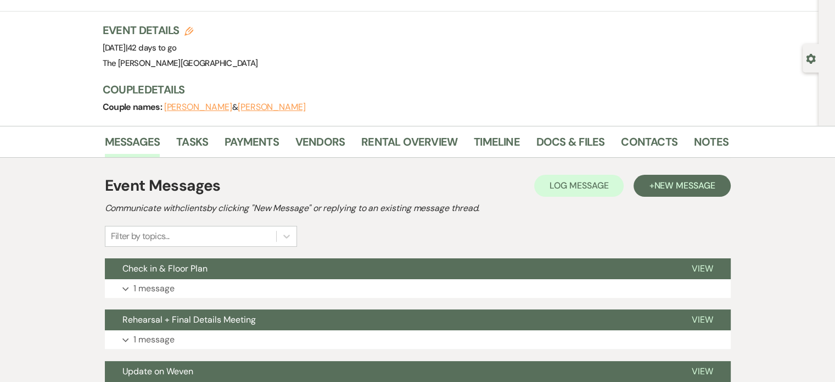
scroll to position [75, 0]
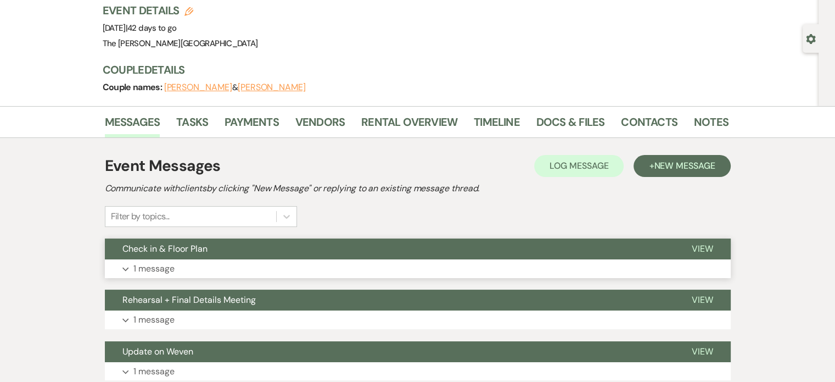
click at [138, 271] on p "1 message" at bounding box center [153, 268] width 41 height 14
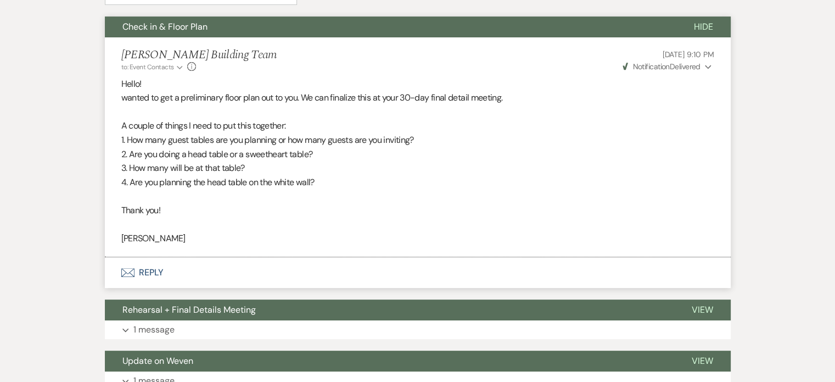
scroll to position [352, 0]
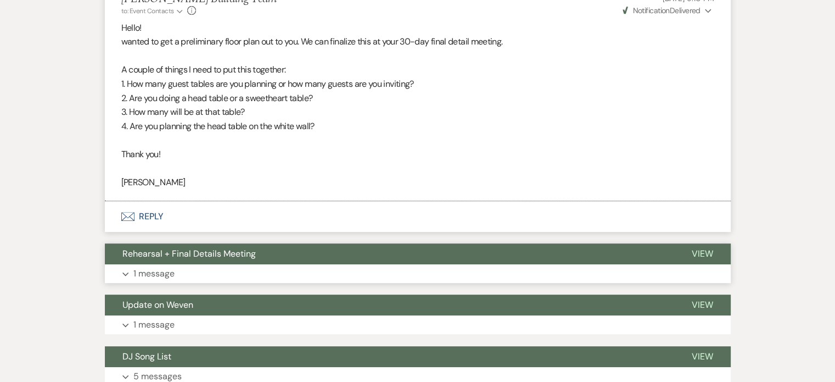
click at [160, 273] on p "1 message" at bounding box center [153, 273] width 41 height 14
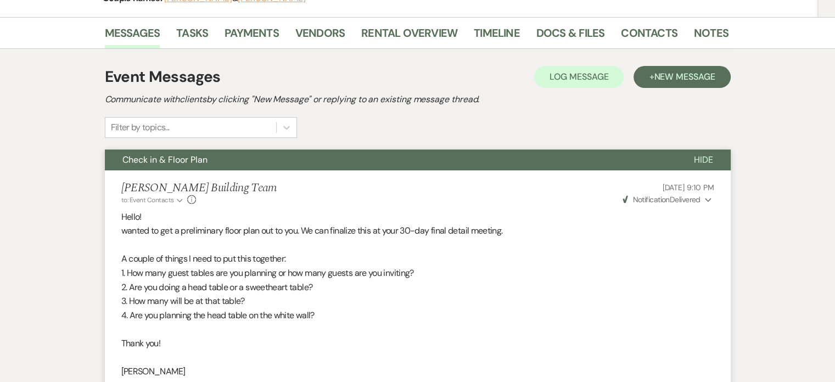
scroll to position [160, 0]
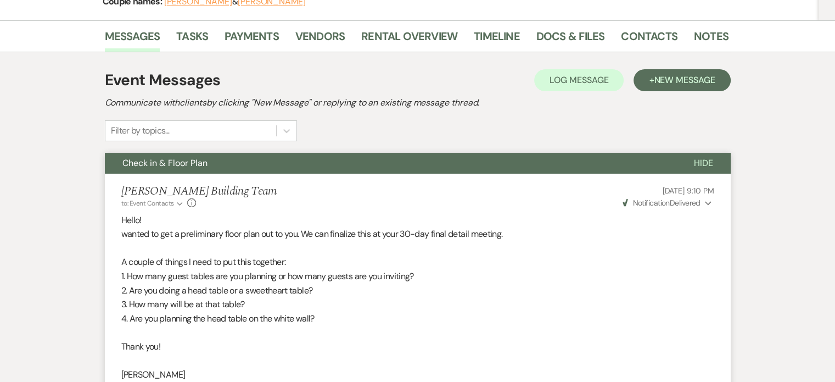
click at [217, 2] on button "[PERSON_NAME]" at bounding box center [198, 1] width 68 height 9
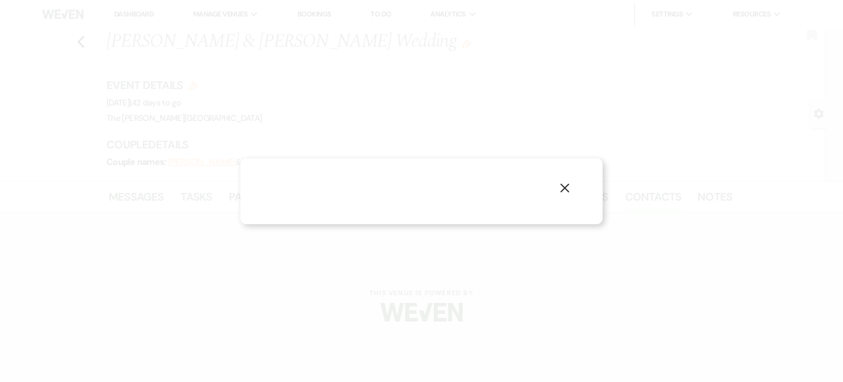
select select "1"
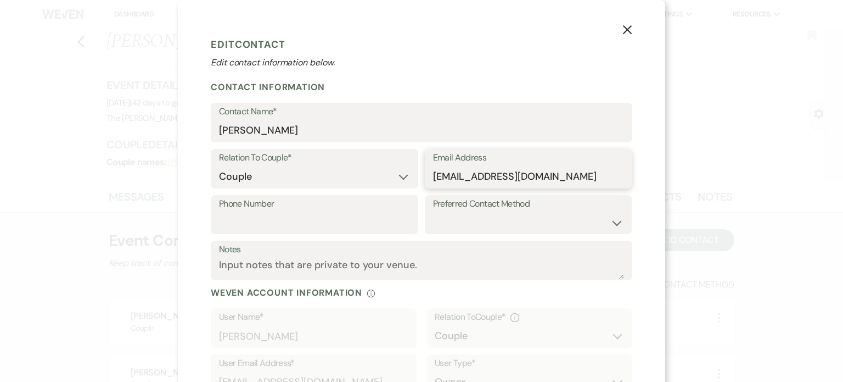
click at [535, 177] on input "[EMAIL_ADDRESS][DOMAIN_NAME]" at bounding box center [528, 176] width 191 height 21
click at [619, 32] on button "X" at bounding box center [627, 29] width 16 height 19
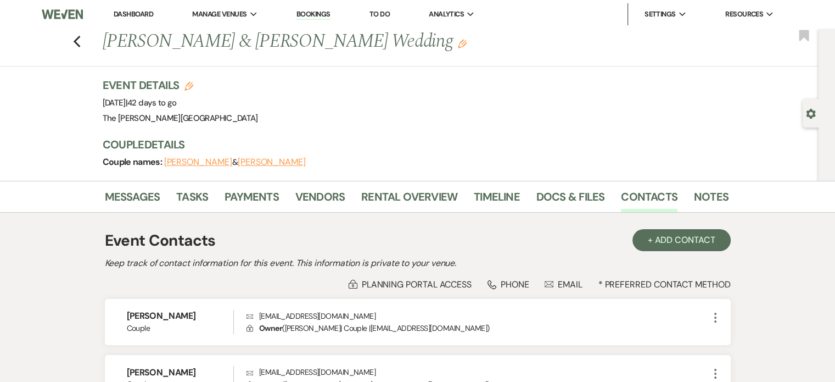
click at [290, 162] on button "[PERSON_NAME]" at bounding box center [272, 162] width 68 height 9
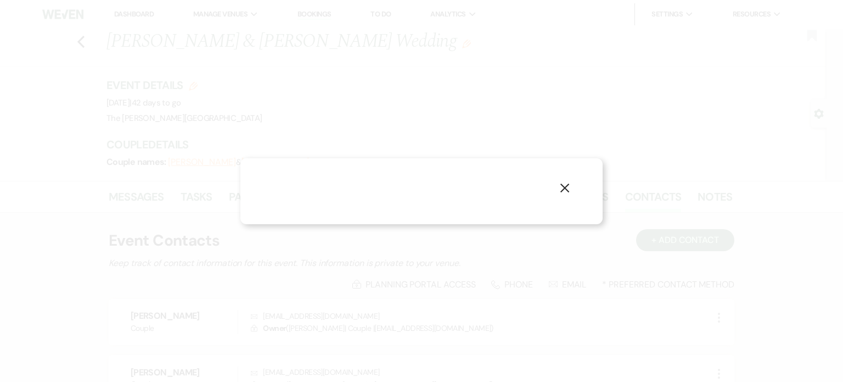
select select "1"
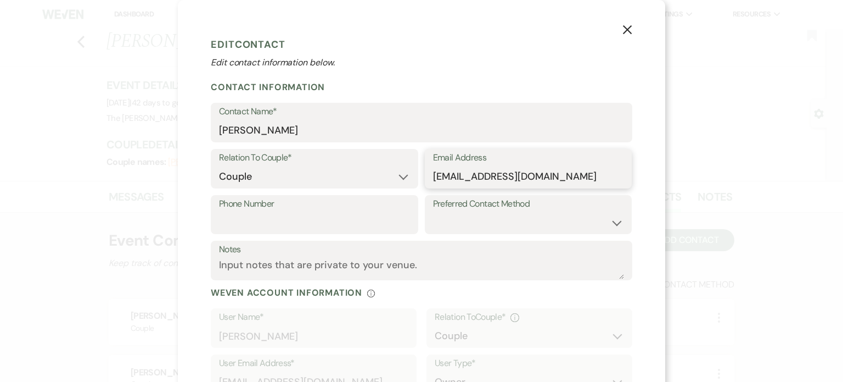
click at [455, 174] on input "[EMAIL_ADDRESS][DOMAIN_NAME]" at bounding box center [528, 176] width 191 height 21
click at [625, 29] on use "button" at bounding box center [627, 29] width 9 height 9
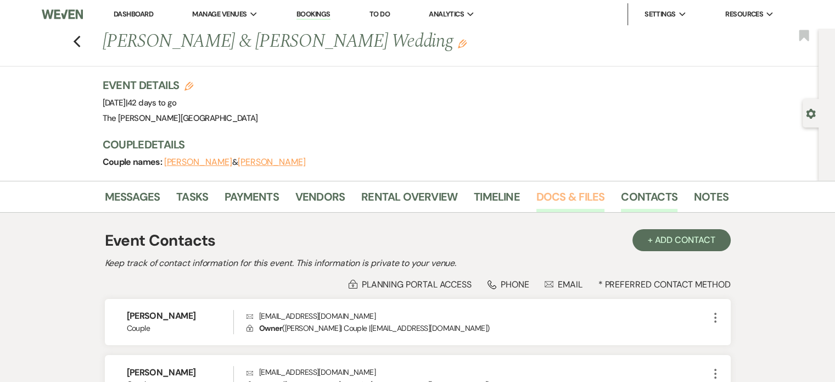
click at [563, 191] on link "Docs & Files" at bounding box center [570, 200] width 68 height 24
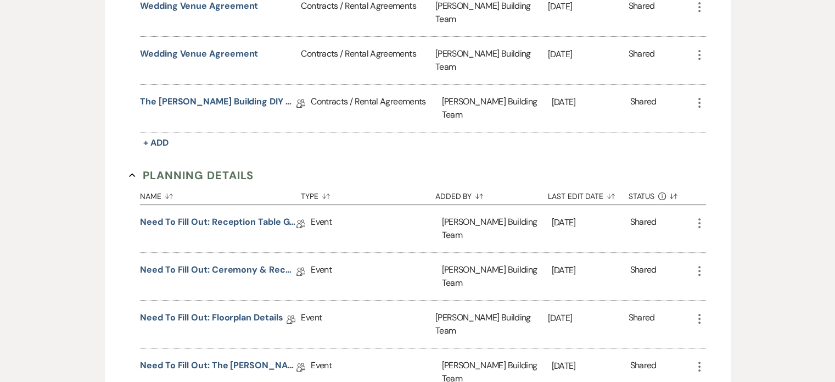
scroll to position [405, 0]
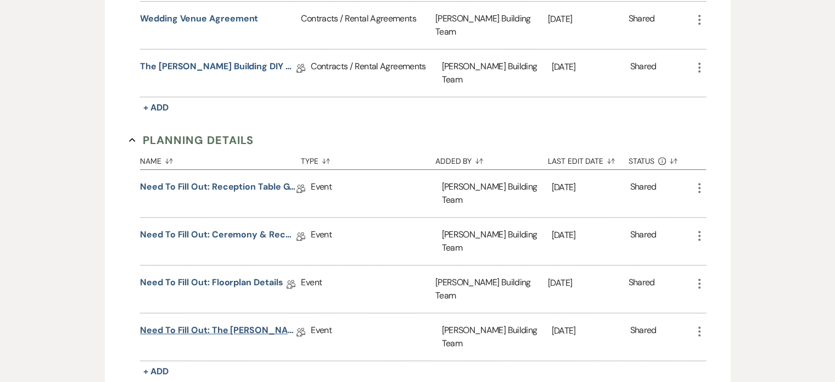
click at [242, 323] on link "Need to Fill Out: The [PERSON_NAME] Building Planning Document" at bounding box center [218, 331] width 156 height 17
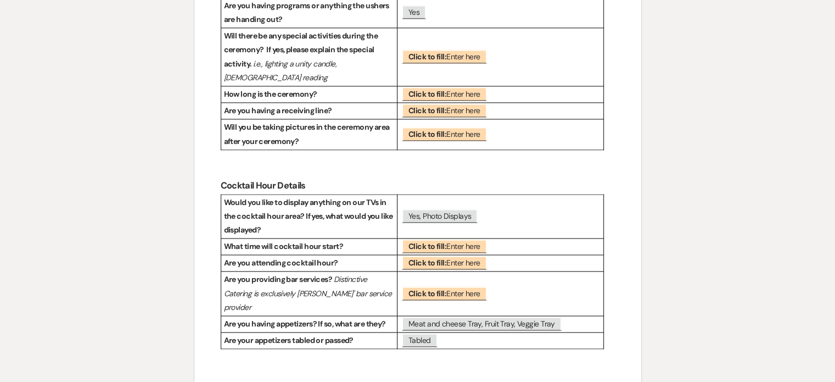
scroll to position [1681, 0]
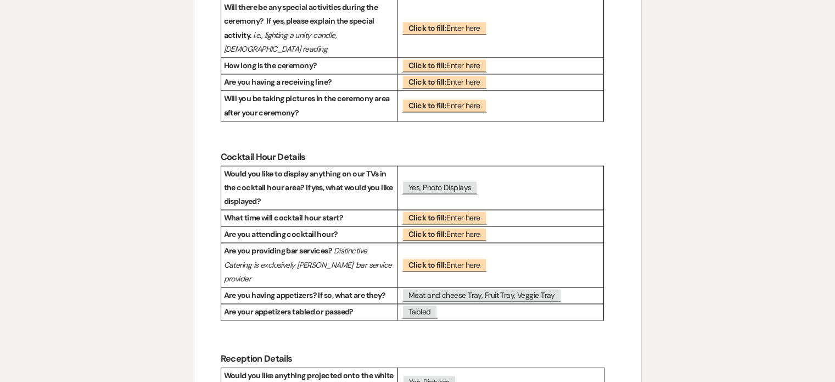
click at [834, 208] on div "Printer Print Add Photo + Insert Field Expand Standard Field Smart Field Signat…" at bounding box center [417, 56] width 835 height 3260
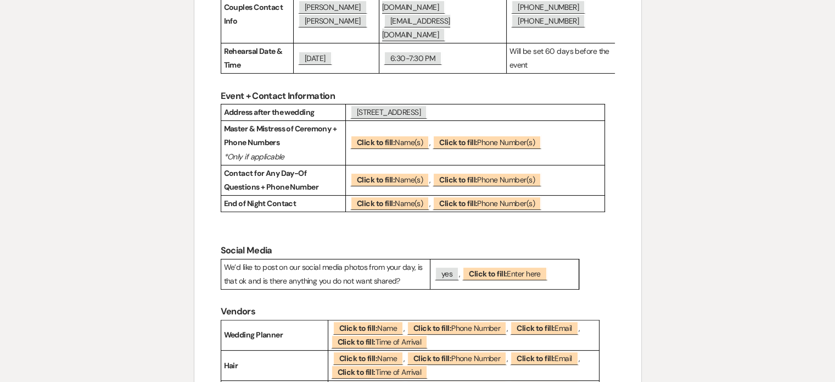
scroll to position [0, 0]
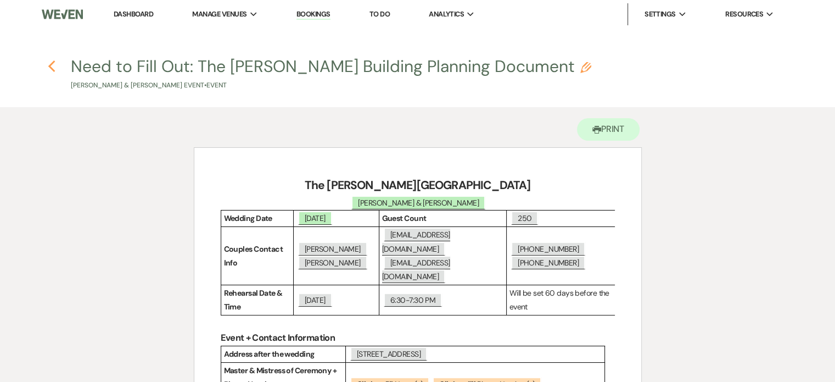
click at [52, 68] on icon "Previous" at bounding box center [52, 66] width 8 height 13
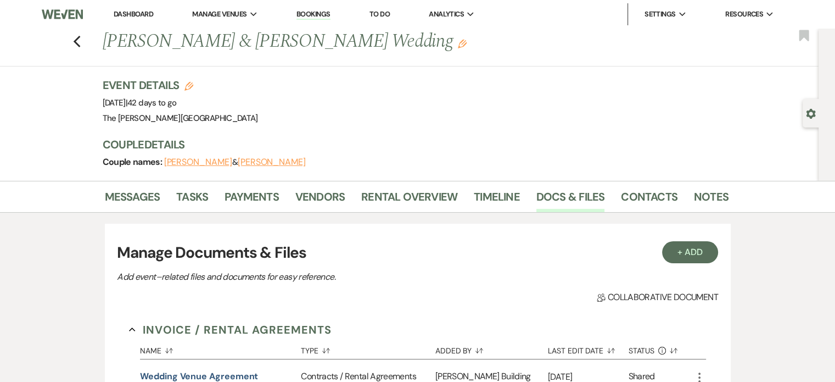
scroll to position [405, 0]
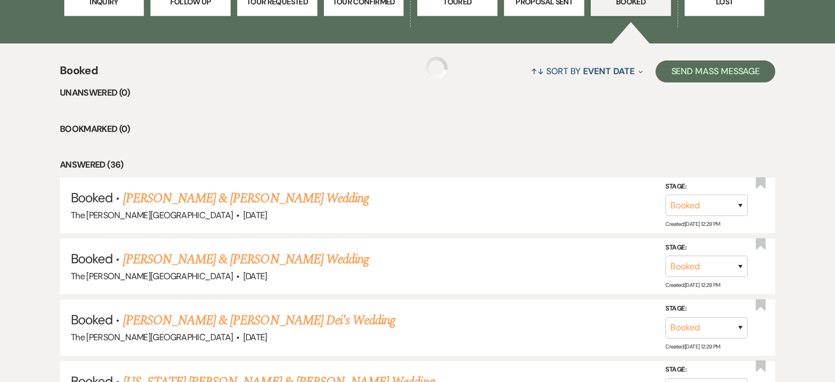
scroll to position [873, 0]
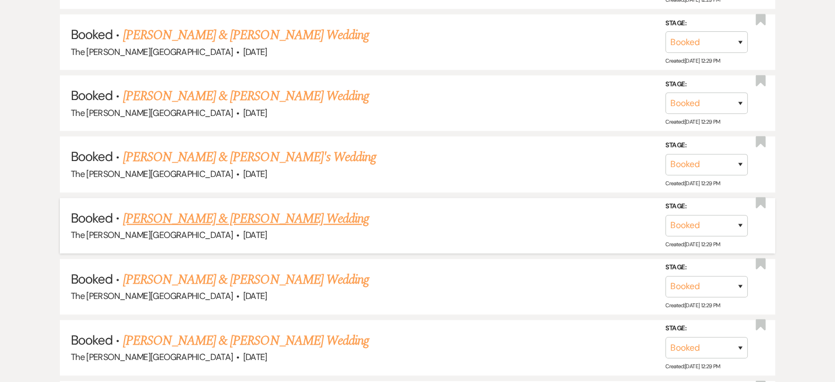
click at [250, 209] on link "[PERSON_NAME] & [PERSON_NAME] Wedding" at bounding box center [246, 219] width 246 height 20
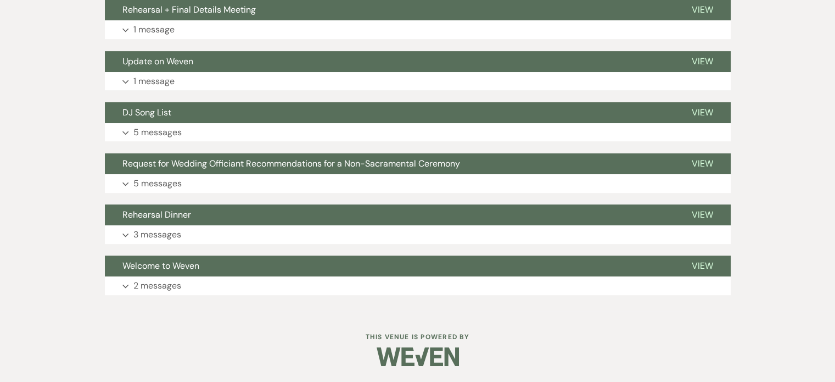
scroll to position [364, 0]
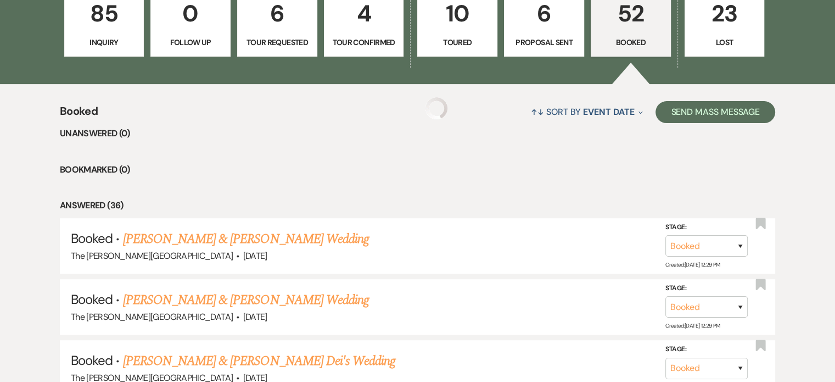
scroll to position [873, 0]
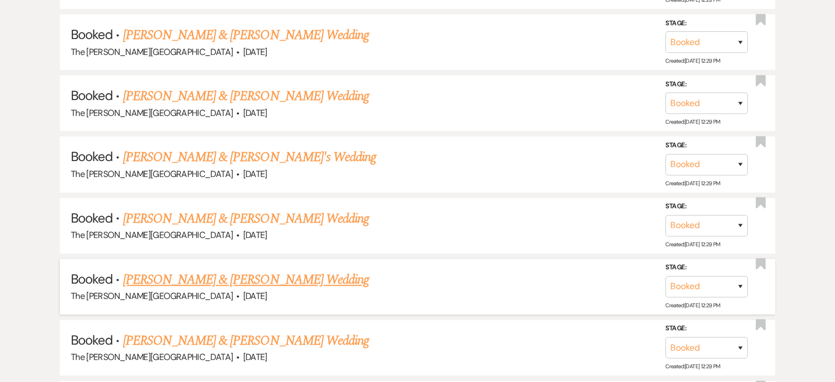
click at [217, 270] on link "[PERSON_NAME] & [PERSON_NAME] Wedding" at bounding box center [246, 280] width 246 height 20
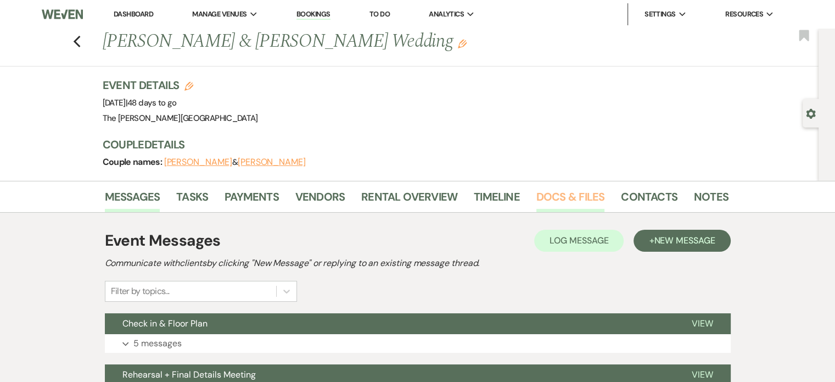
click at [551, 200] on link "Docs & Files" at bounding box center [570, 200] width 68 height 24
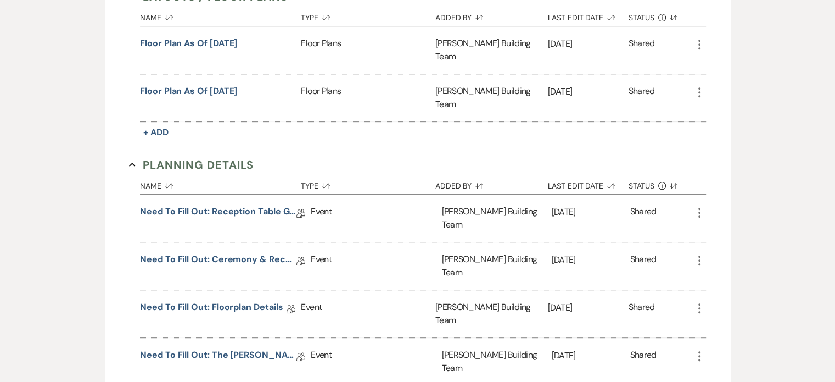
scroll to position [581, 0]
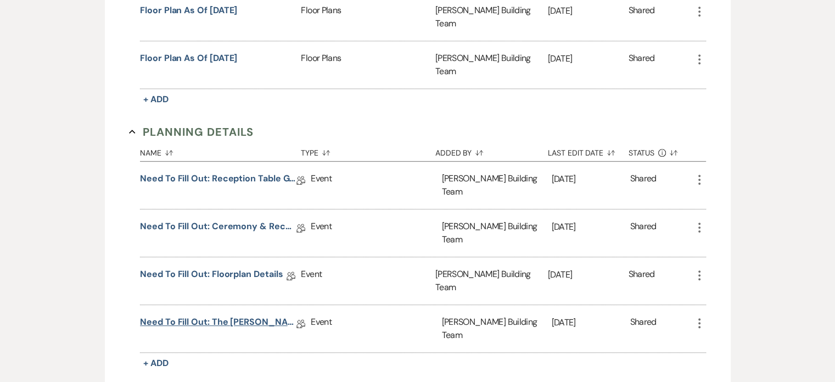
click at [239, 315] on link "Need to Fill Out: The [PERSON_NAME] Building Planning Document" at bounding box center [218, 323] width 156 height 17
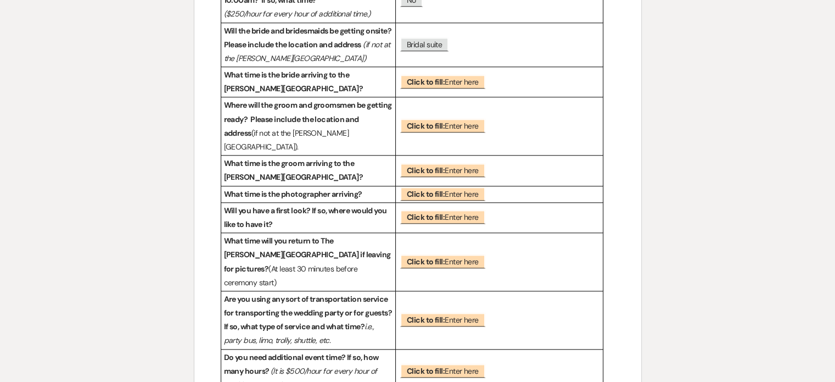
scroll to position [1109, 0]
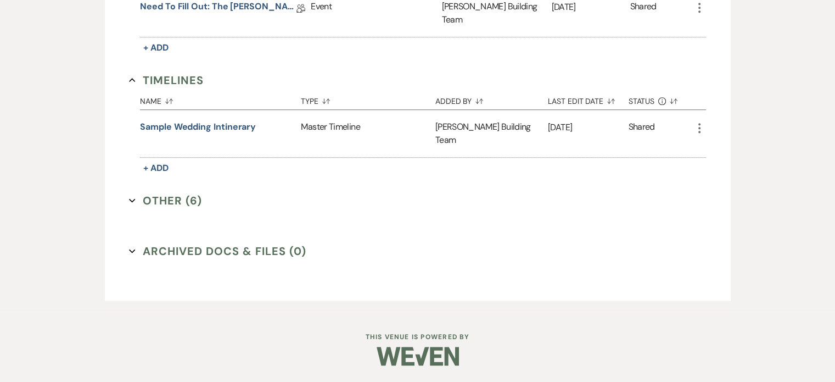
scroll to position [581, 0]
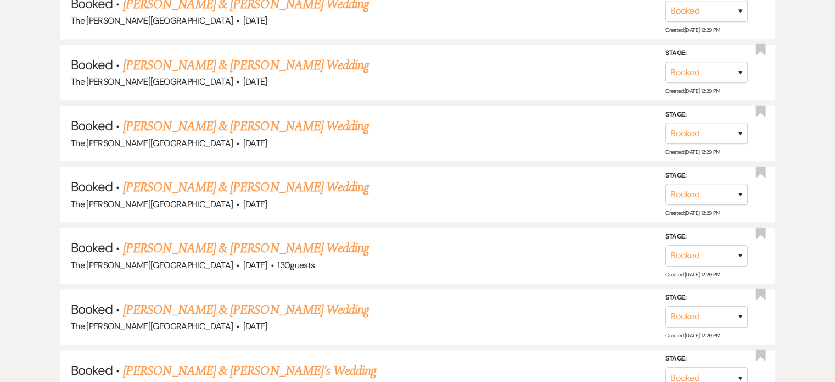
scroll to position [1166, 0]
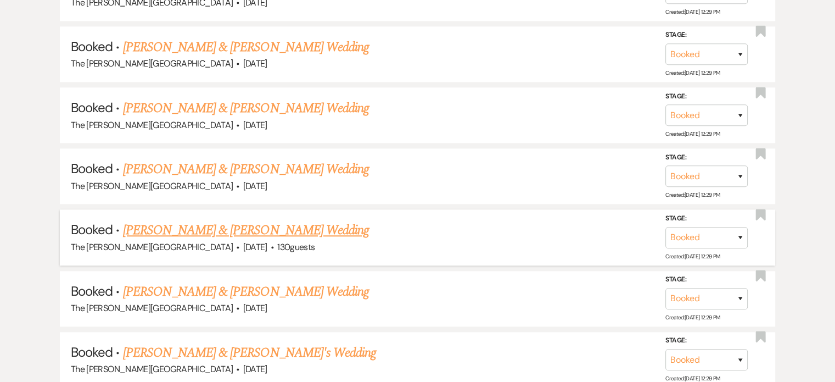
click at [294, 220] on link "[PERSON_NAME] & [PERSON_NAME] Wedding" at bounding box center [246, 230] width 246 height 20
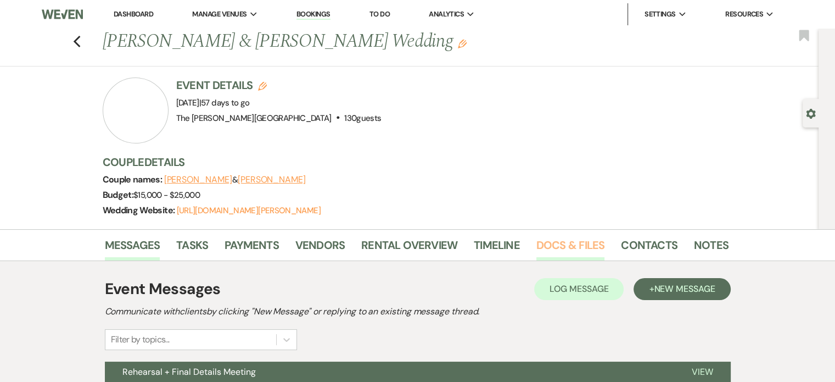
click at [584, 239] on link "Docs & Files" at bounding box center [570, 248] width 68 height 24
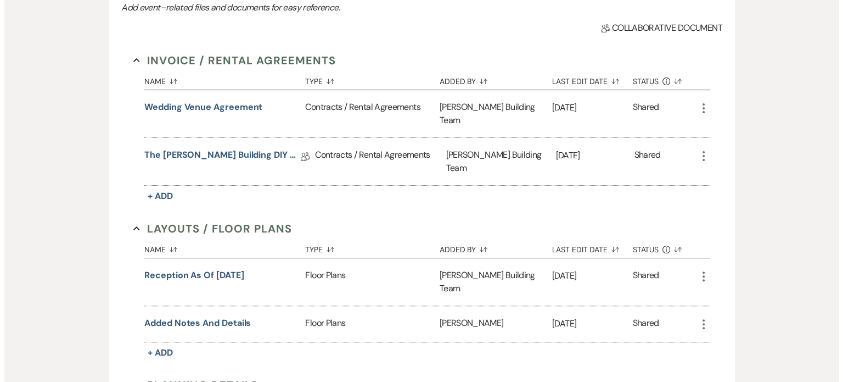
scroll to position [325, 0]
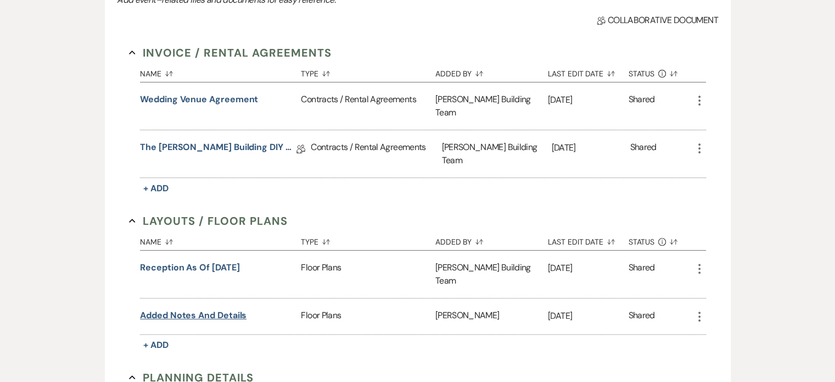
click at [230, 308] on button "Added notes and details" at bounding box center [193, 314] width 106 height 13
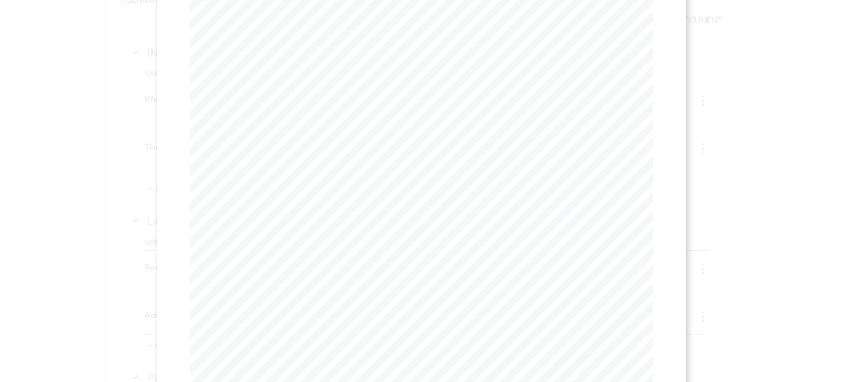
scroll to position [68, 0]
click at [672, 172] on div "X Previous Previous Next Next Page 1 of 2 - Zoom + Download [PERSON_NAME] [PERS…" at bounding box center [422, 186] width 530 height 508
click at [580, 38] on link "Download" at bounding box center [571, 39] width 51 height 12
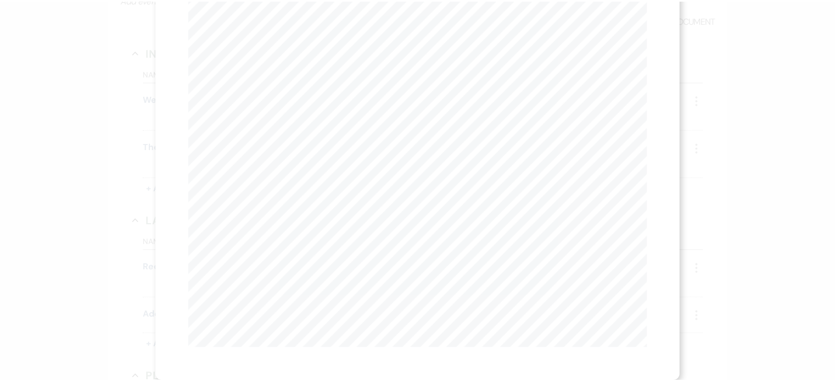
scroll to position [30, 0]
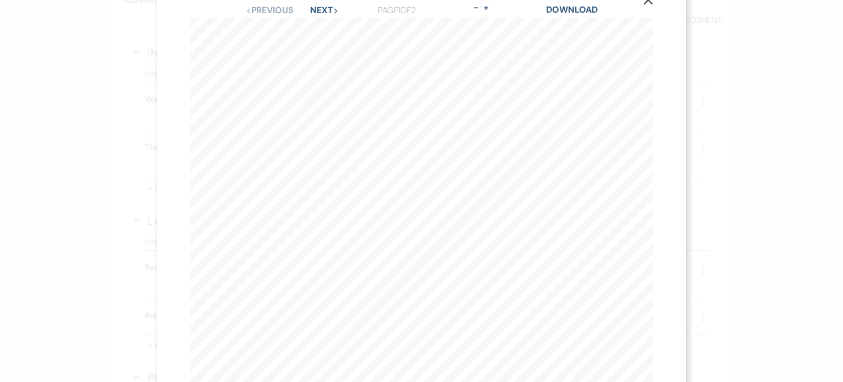
click at [712, 76] on div "X Previous Previous Next Next Page 1 of 2 - Zoom + Download [PERSON_NAME] [PERS…" at bounding box center [421, 191] width 843 height 382
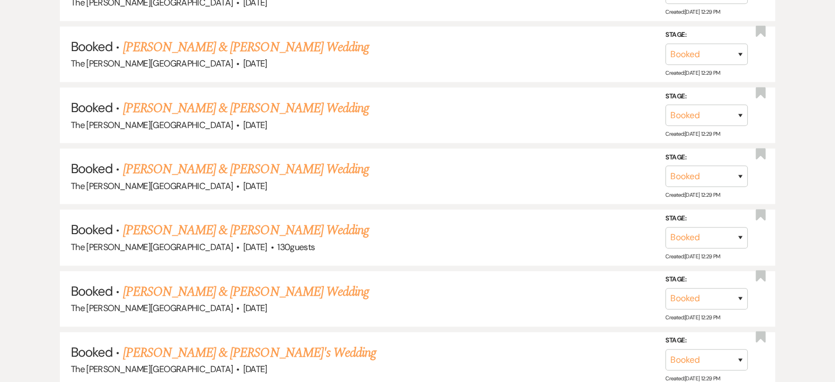
scroll to position [833, 0]
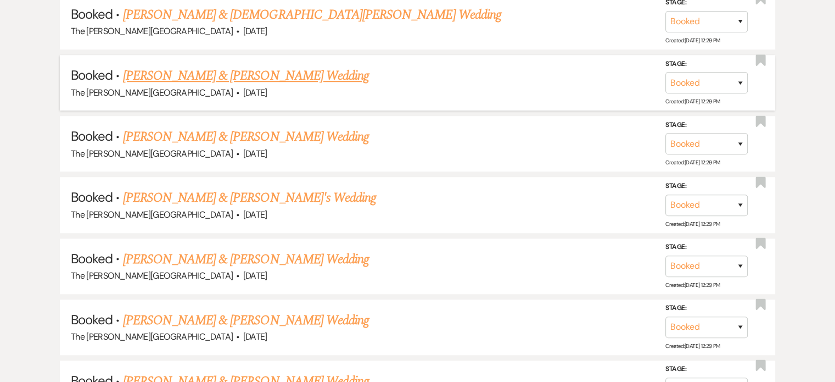
click at [325, 66] on link "[PERSON_NAME] & [PERSON_NAME] Wedding" at bounding box center [246, 76] width 246 height 20
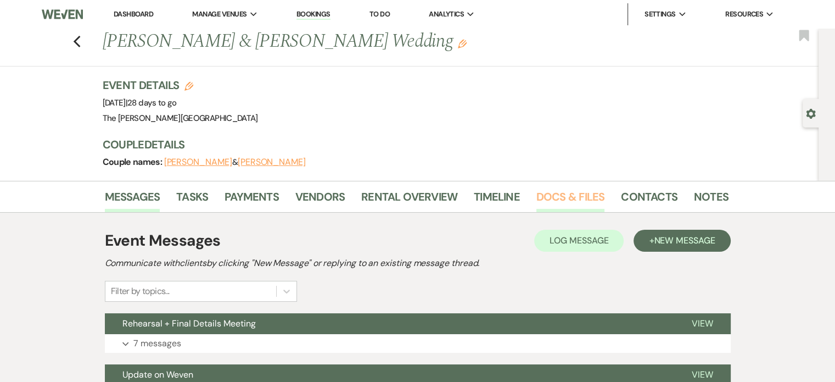
click at [571, 195] on link "Docs & Files" at bounding box center [570, 200] width 68 height 24
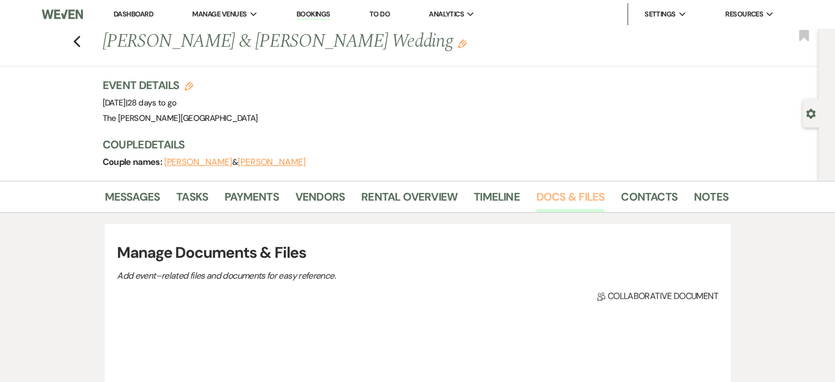
click at [571, 195] on link "Docs & Files" at bounding box center [570, 200] width 68 height 24
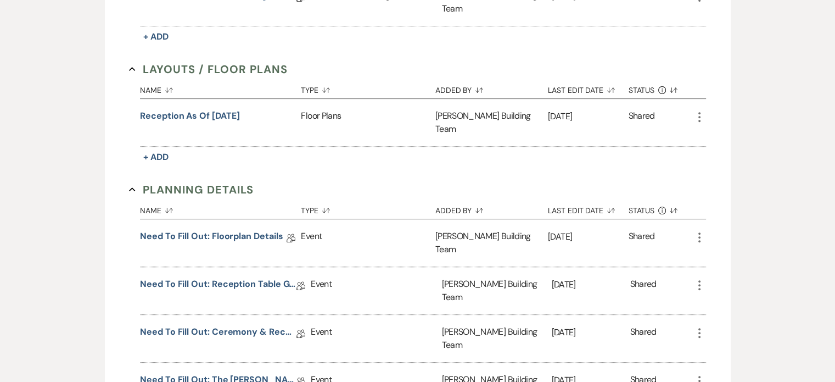
scroll to position [439, 0]
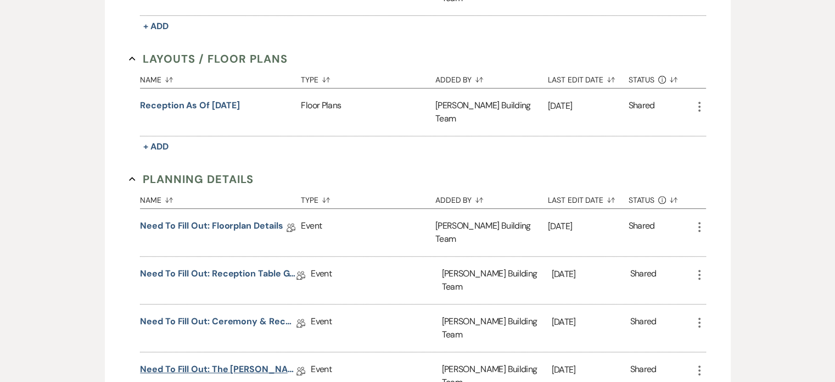
click at [257, 362] on link "Need to Fill Out: The [PERSON_NAME] Building Planning Document" at bounding box center [218, 370] width 156 height 17
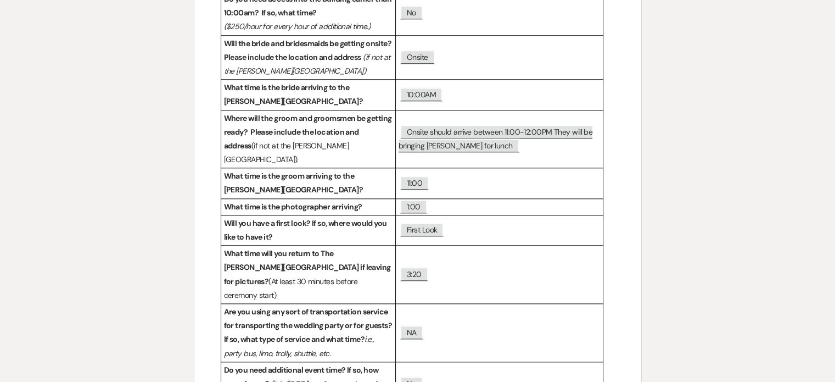
scroll to position [1048, 0]
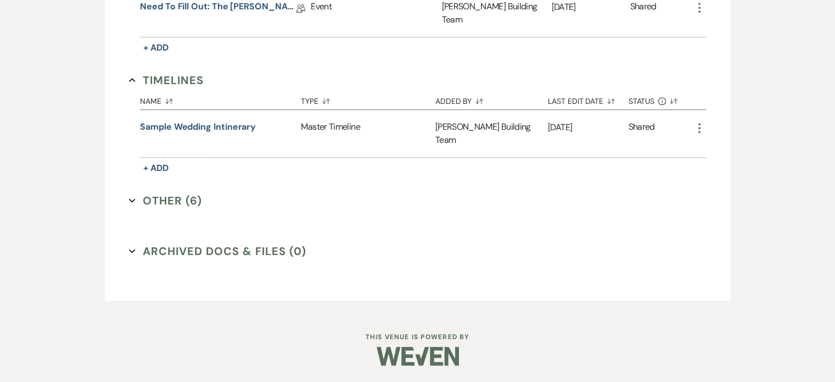
scroll to position [439, 0]
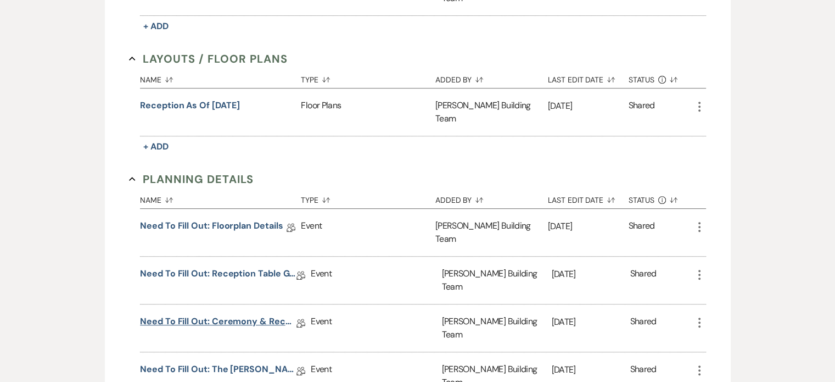
click at [215, 315] on link "Need to Fill Out: Ceremony & Reception Details" at bounding box center [218, 323] width 156 height 17
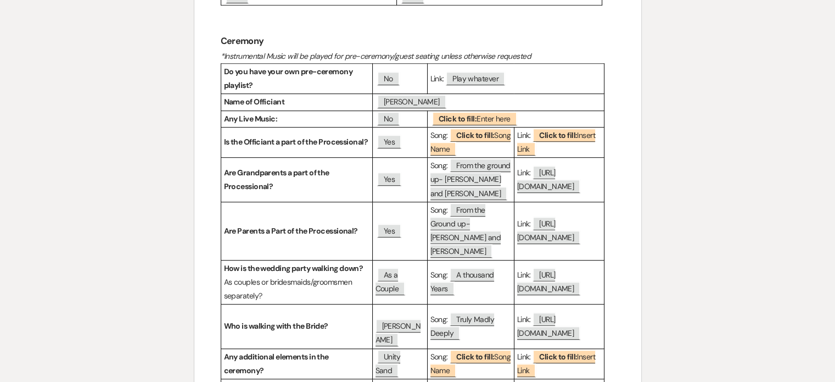
scroll to position [698, 0]
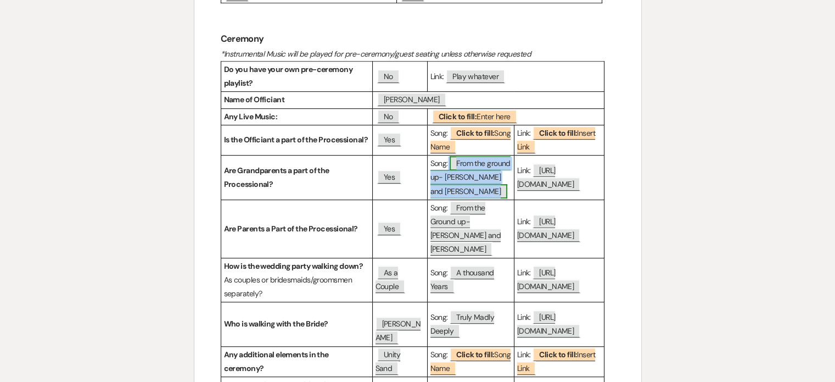
click at [479, 186] on span "From the ground up- [PERSON_NAME] and [PERSON_NAME]" at bounding box center [470, 177] width 80 height 42
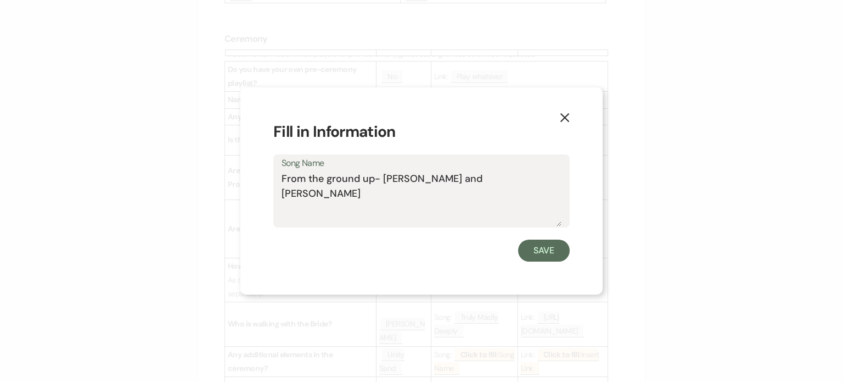
drag, startPoint x: 448, startPoint y: 175, endPoint x: 279, endPoint y: 173, distance: 169.6
click at [279, 173] on div "Song Name From the ground up- [PERSON_NAME] and [PERSON_NAME]" at bounding box center [421, 190] width 296 height 73
click at [567, 116] on icon "X" at bounding box center [565, 118] width 10 height 10
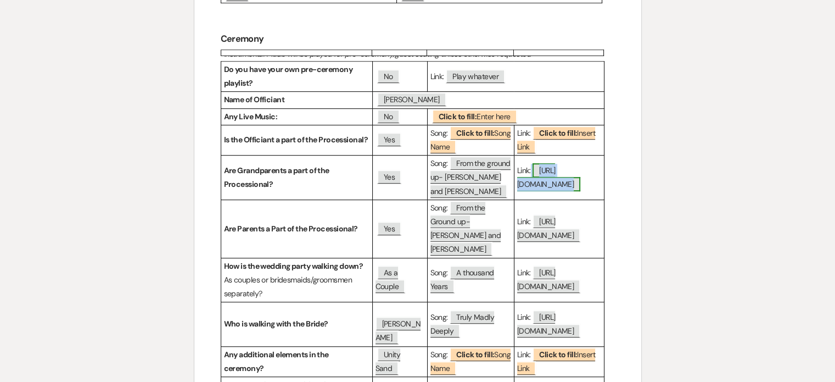
click at [551, 191] on span "[URL][DOMAIN_NAME]" at bounding box center [549, 177] width 64 height 28
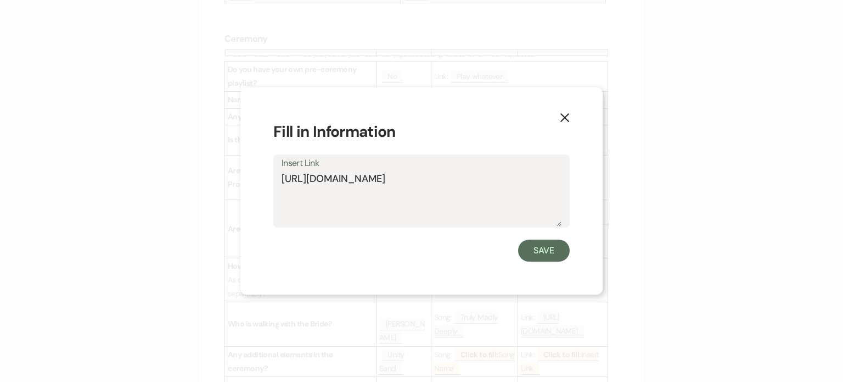
drag, startPoint x: 462, startPoint y: 194, endPoint x: 272, endPoint y: 177, distance: 190.1
click at [272, 177] on div "X Fill in Information Insert Link [URL][DOMAIN_NAME] Save" at bounding box center [421, 190] width 362 height 207
click at [564, 118] on use "button" at bounding box center [564, 117] width 9 height 9
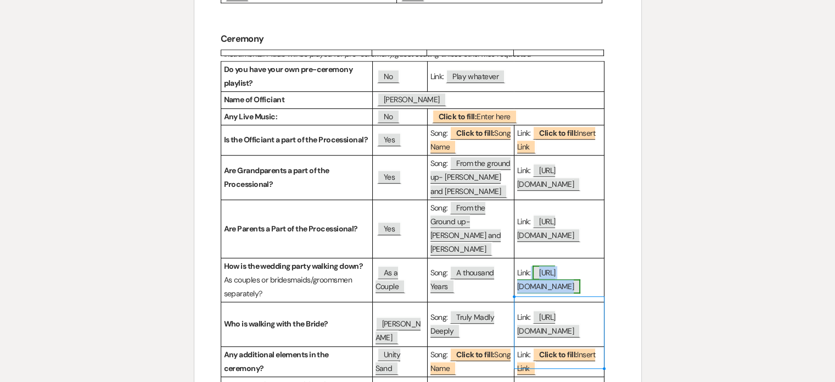
click at [548, 293] on span "[URL][DOMAIN_NAME]" at bounding box center [549, 279] width 64 height 28
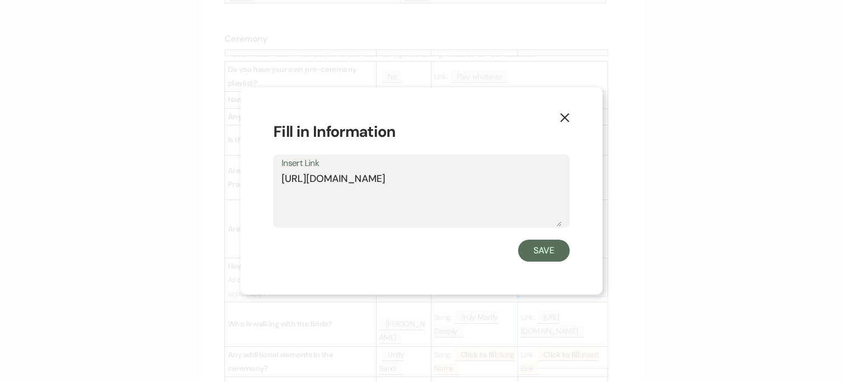
drag, startPoint x: 486, startPoint y: 191, endPoint x: 273, endPoint y: 173, distance: 213.8
click at [273, 173] on div "Insert Link [URL][DOMAIN_NAME]" at bounding box center [421, 190] width 296 height 73
click at [566, 117] on icon "X" at bounding box center [565, 118] width 10 height 10
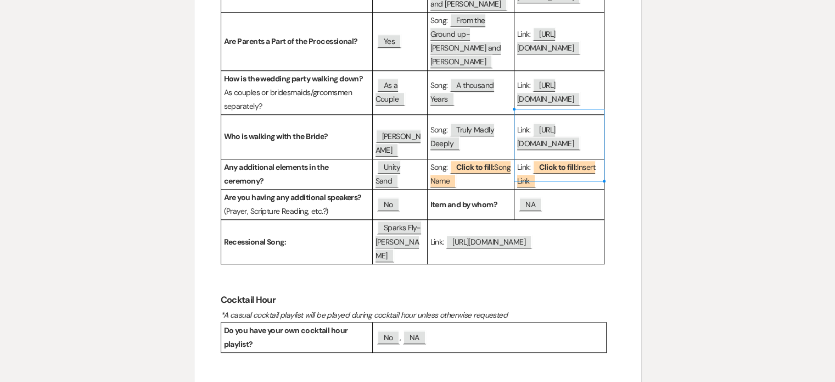
scroll to position [888, 0]
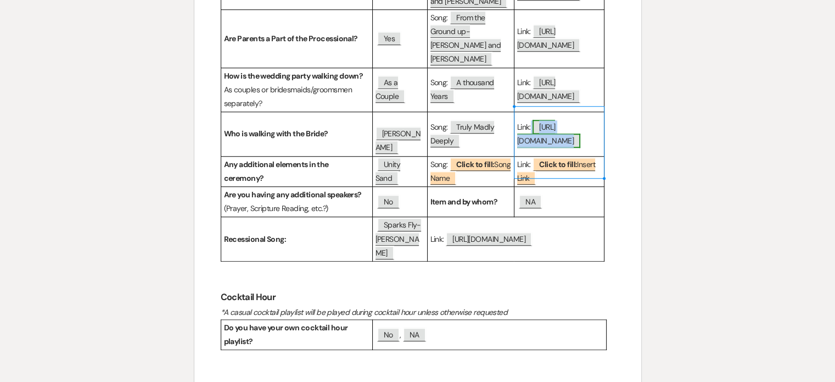
click at [540, 148] on span "[URL][DOMAIN_NAME]" at bounding box center [549, 134] width 64 height 28
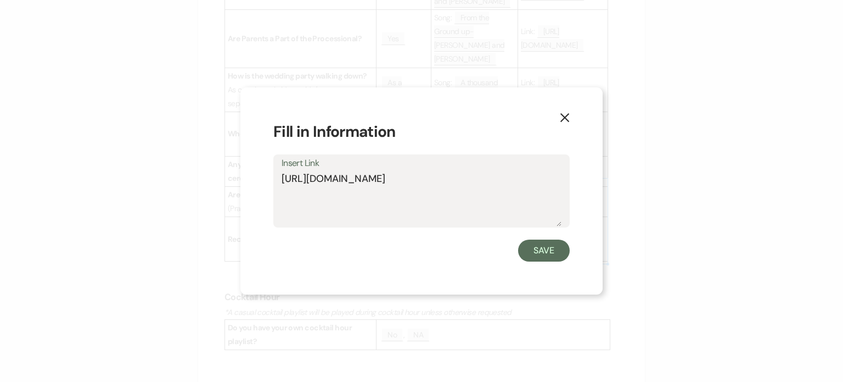
drag, startPoint x: 537, startPoint y: 197, endPoint x: 272, endPoint y: 180, distance: 265.7
click at [272, 180] on div "X Fill in Information Insert Link [URL][DOMAIN_NAME] Save" at bounding box center [421, 190] width 362 height 207
click at [569, 118] on icon "X" at bounding box center [565, 118] width 10 height 10
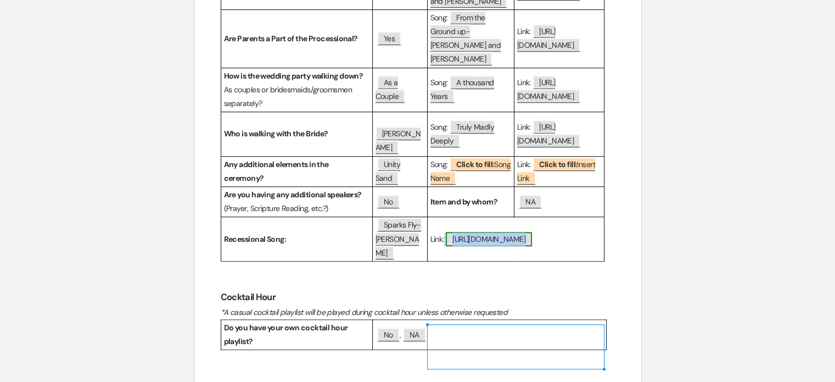
click at [489, 246] on span "[URL][DOMAIN_NAME]" at bounding box center [489, 239] width 86 height 14
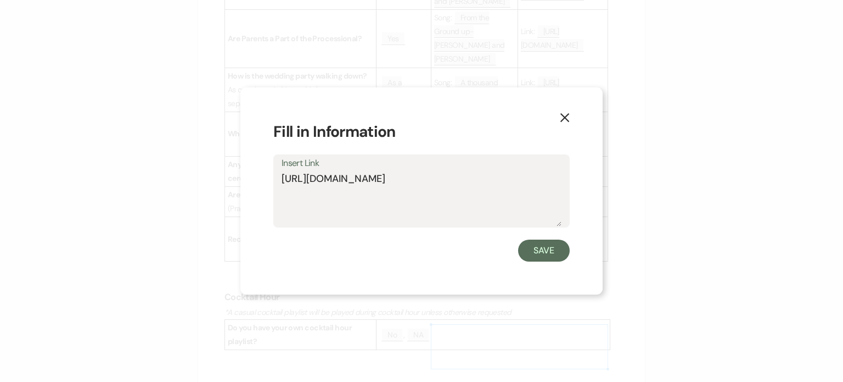
click at [380, 195] on textarea "[URL][DOMAIN_NAME]" at bounding box center [422, 198] width 280 height 55
click at [563, 116] on use "button" at bounding box center [564, 117] width 9 height 9
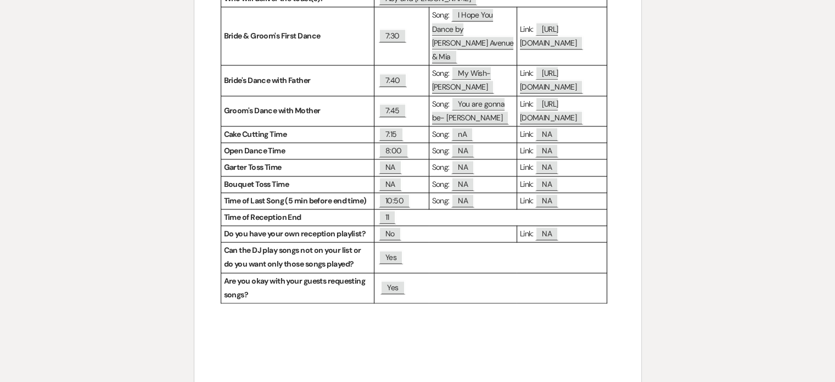
scroll to position [1468, 0]
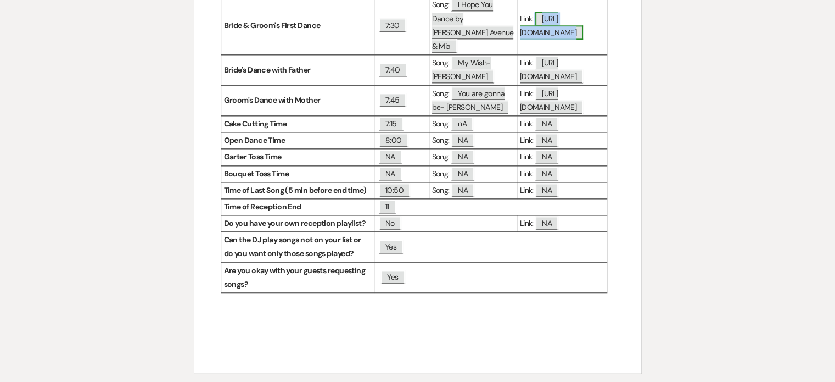
click at [531, 40] on span "[URL][DOMAIN_NAME]" at bounding box center [552, 26] width 64 height 28
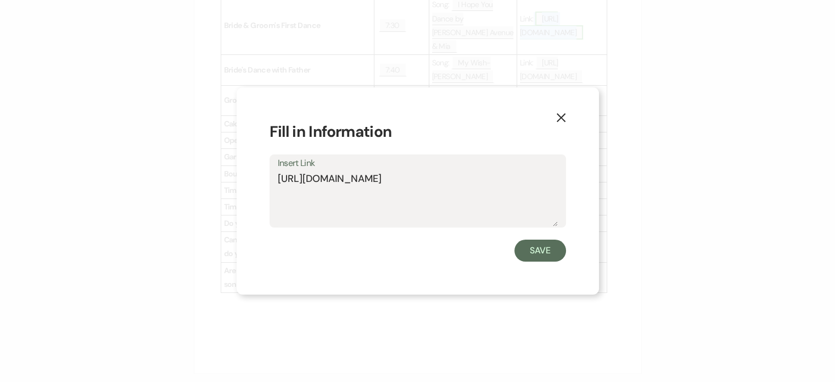
click at [531, 143] on form "Fill in Information Insert Link [URL][DOMAIN_NAME] Save" at bounding box center [418, 190] width 296 height 141
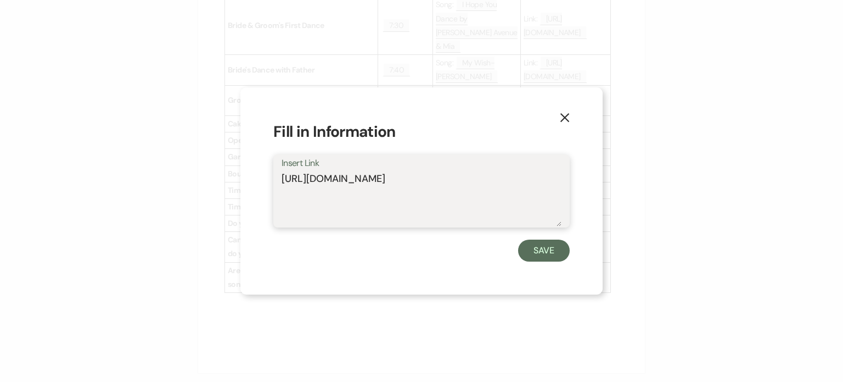
click at [483, 182] on textarea "[URL][DOMAIN_NAME]" at bounding box center [422, 198] width 280 height 55
click at [569, 117] on icon "X" at bounding box center [565, 118] width 10 height 10
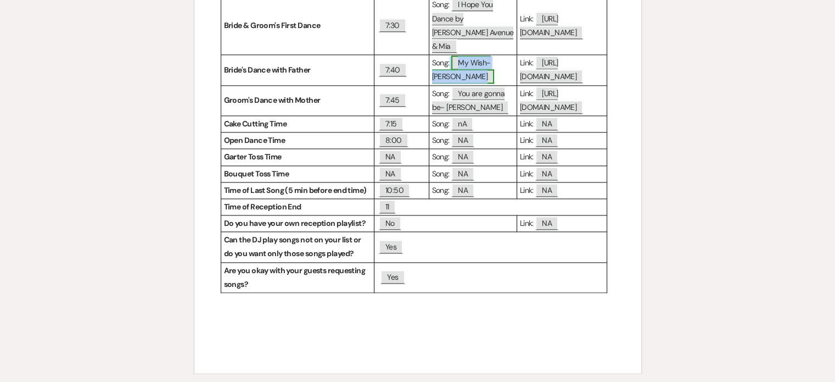
click at [469, 83] on span "My Wish- [PERSON_NAME]" at bounding box center [463, 69] width 63 height 28
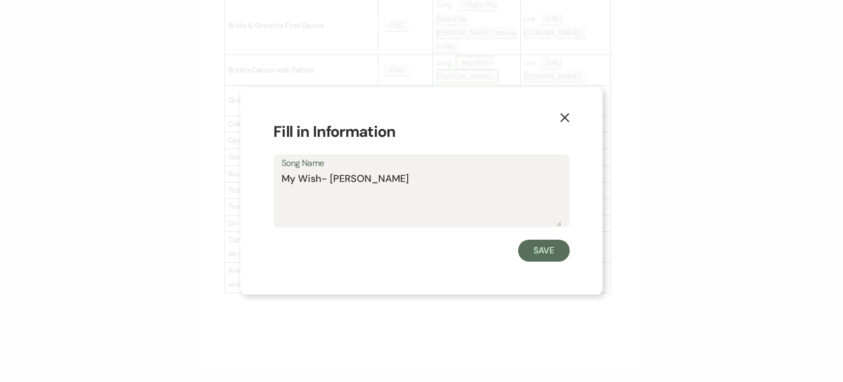
click at [469, 209] on textarea "My Wish- [PERSON_NAME]" at bounding box center [422, 198] width 280 height 55
click at [561, 113] on icon "X" at bounding box center [565, 118] width 10 height 10
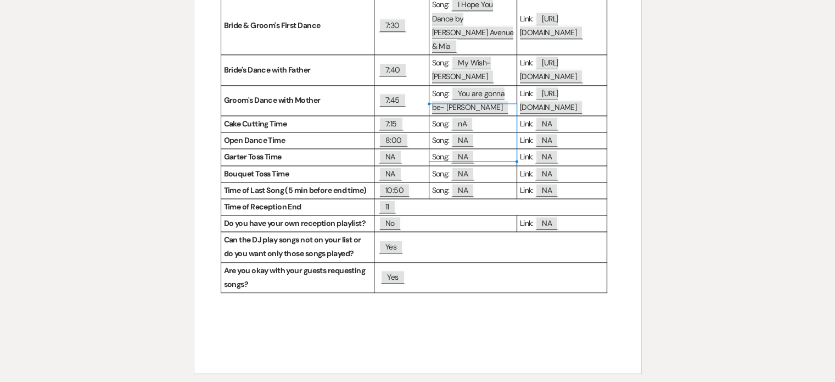
click at [459, 53] on p "Song: ﻿ I Hope You Dance by [PERSON_NAME] Avenue & Mia ﻿" at bounding box center [473, 25] width 82 height 55
copy p "Song: ﻿ I Hope You Dance by [PERSON_NAME] Avenue & [PERSON_NAME]"
click at [484, 53] on span "I Hope You Dance by [PERSON_NAME] Avenue & Mia" at bounding box center [473, 25] width 82 height 56
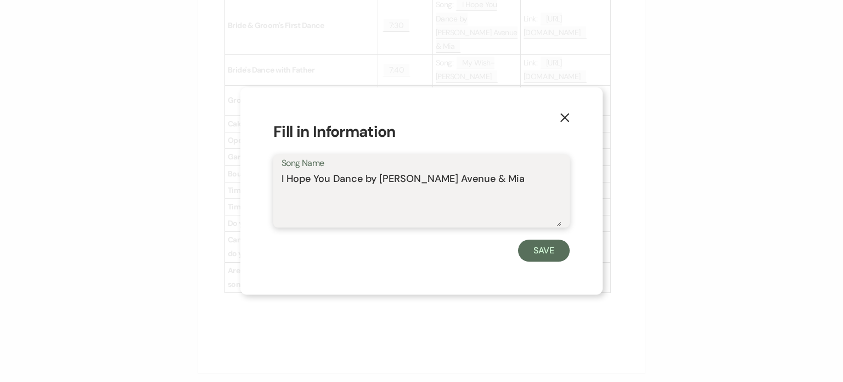
click at [430, 174] on textarea "I Hope You Dance by [PERSON_NAME] Avenue & Mia" at bounding box center [422, 198] width 280 height 55
click at [568, 117] on icon "X" at bounding box center [565, 118] width 10 height 10
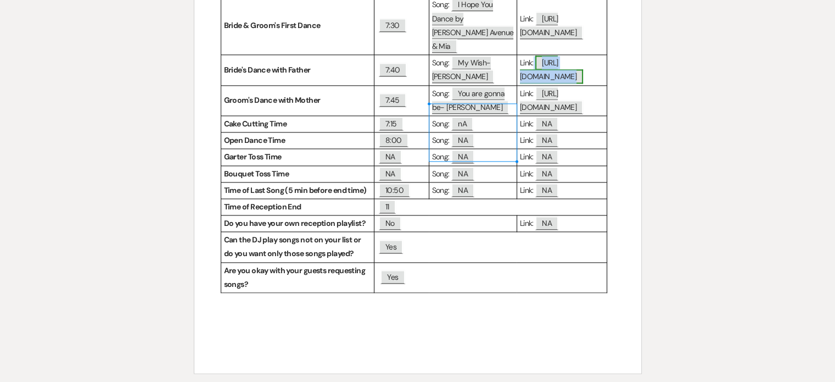
click at [536, 83] on span "[URL][DOMAIN_NAME]" at bounding box center [552, 69] width 64 height 28
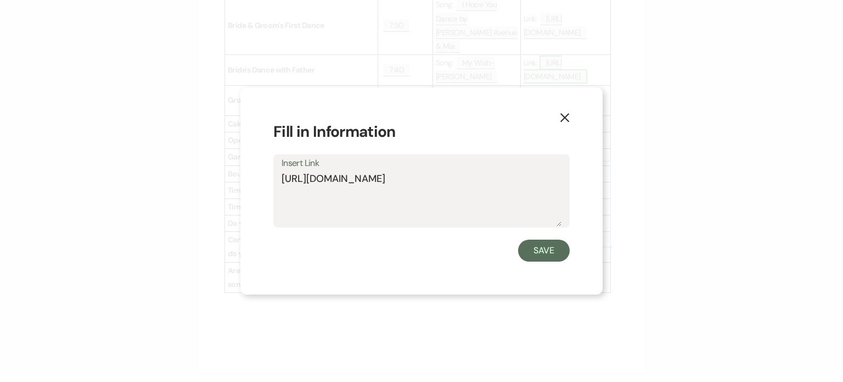
click at [536, 193] on textarea "[URL][DOMAIN_NAME]" at bounding box center [422, 198] width 280 height 55
click at [564, 111] on button "X" at bounding box center [565, 116] width 16 height 19
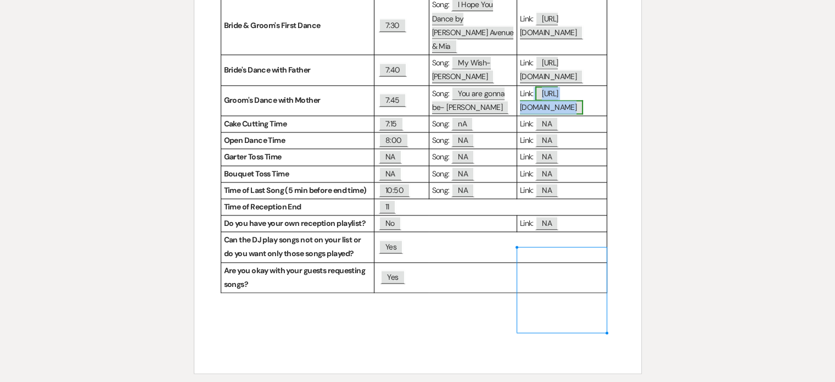
click at [540, 114] on span "[URL][DOMAIN_NAME]" at bounding box center [552, 100] width 64 height 28
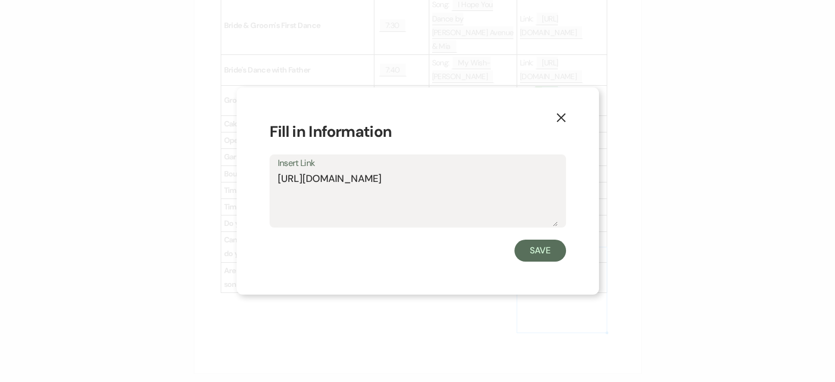
click at [540, 287] on div "X Fill in Information Insert Link [URL][DOMAIN_NAME] Save" at bounding box center [418, 190] width 362 height 207
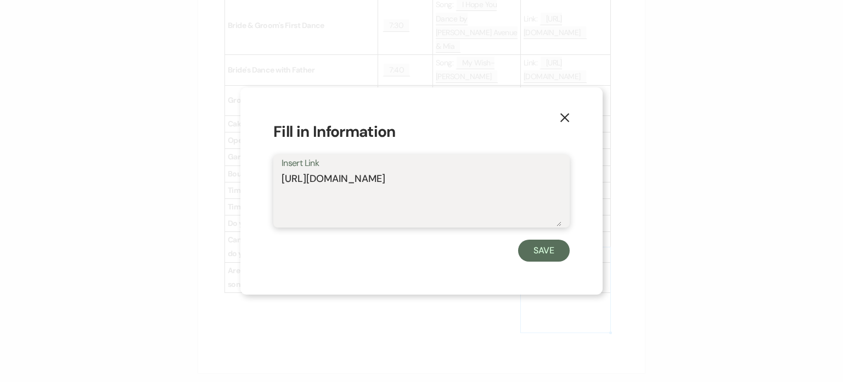
click at [473, 195] on textarea "[URL][DOMAIN_NAME]" at bounding box center [422, 198] width 280 height 55
click at [568, 113] on icon "X" at bounding box center [565, 118] width 10 height 10
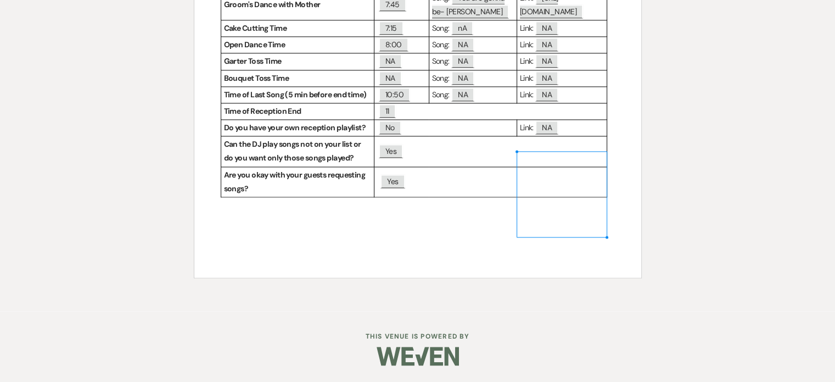
scroll to position [1524, 0]
